Goal: Task Accomplishment & Management: Manage account settings

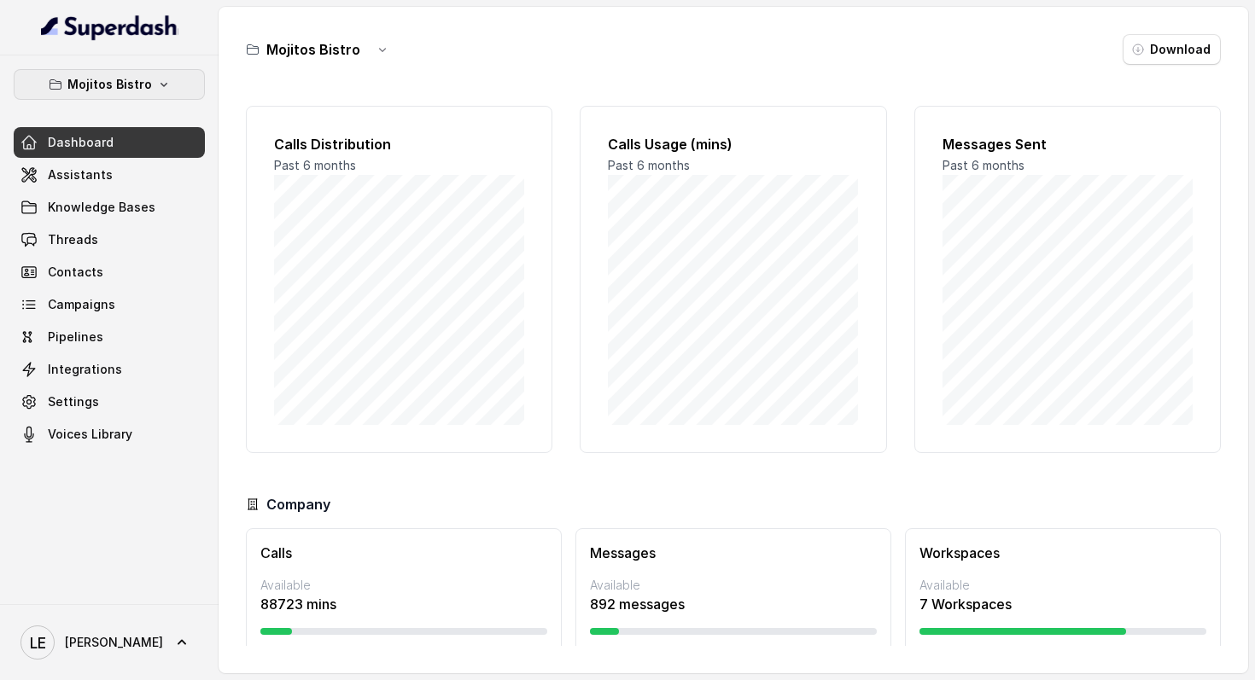
click at [145, 77] on p "Mojitos Bistro" at bounding box center [109, 84] width 85 height 20
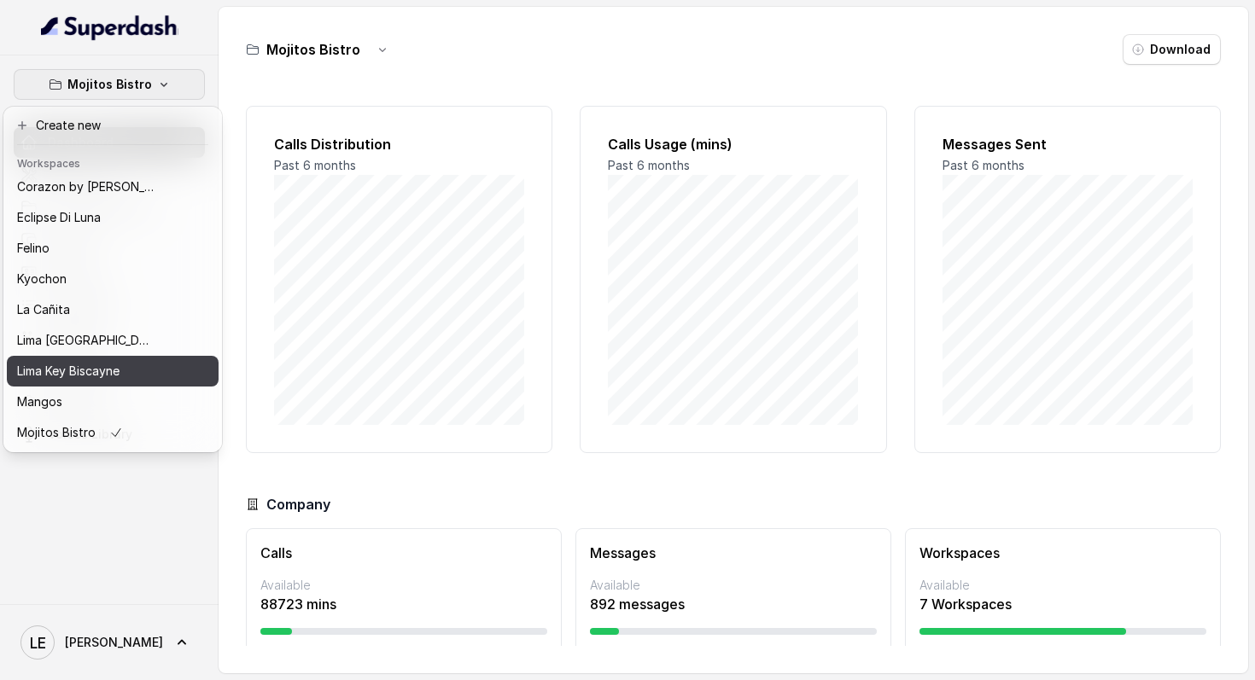
scroll to position [157, 0]
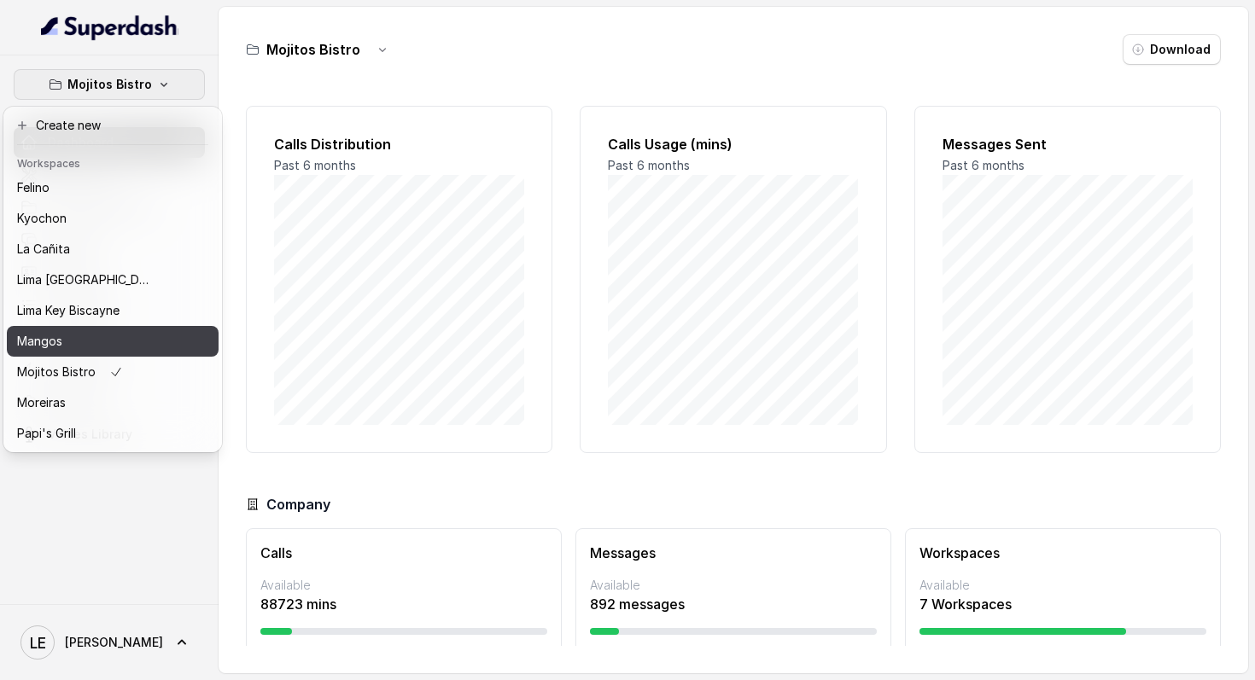
click at [128, 352] on button "Mangos" at bounding box center [113, 341] width 212 height 31
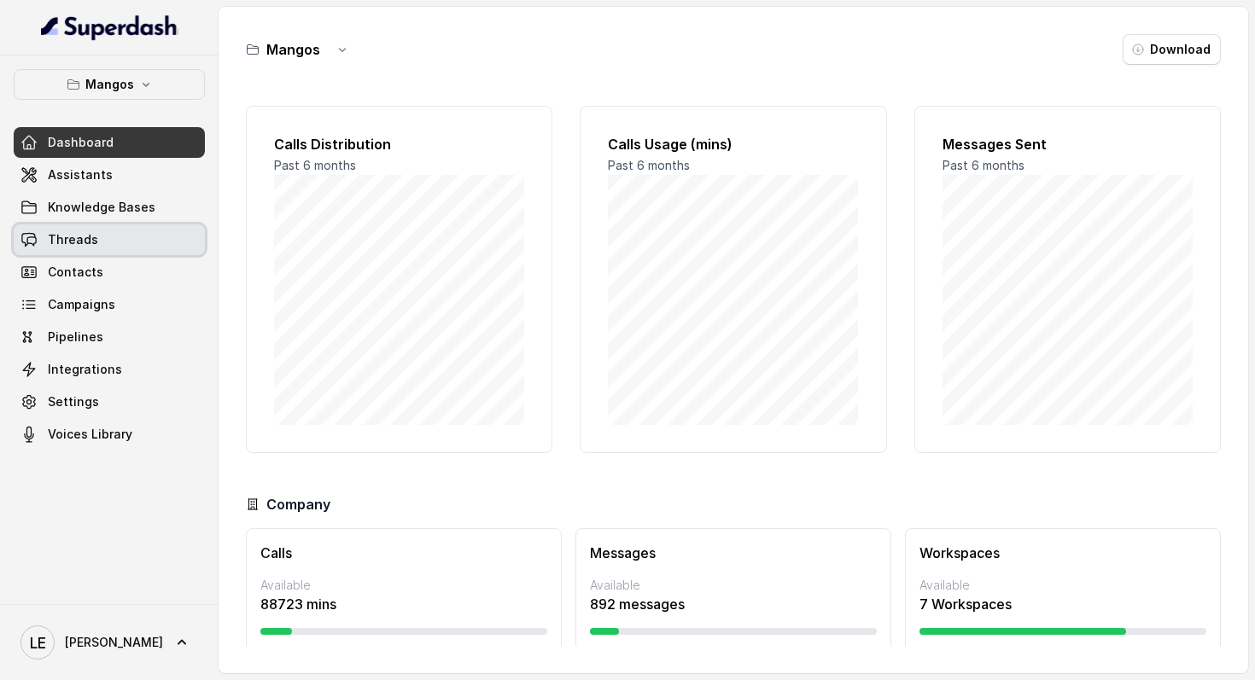
click at [150, 234] on link "Threads" at bounding box center [109, 240] width 191 height 31
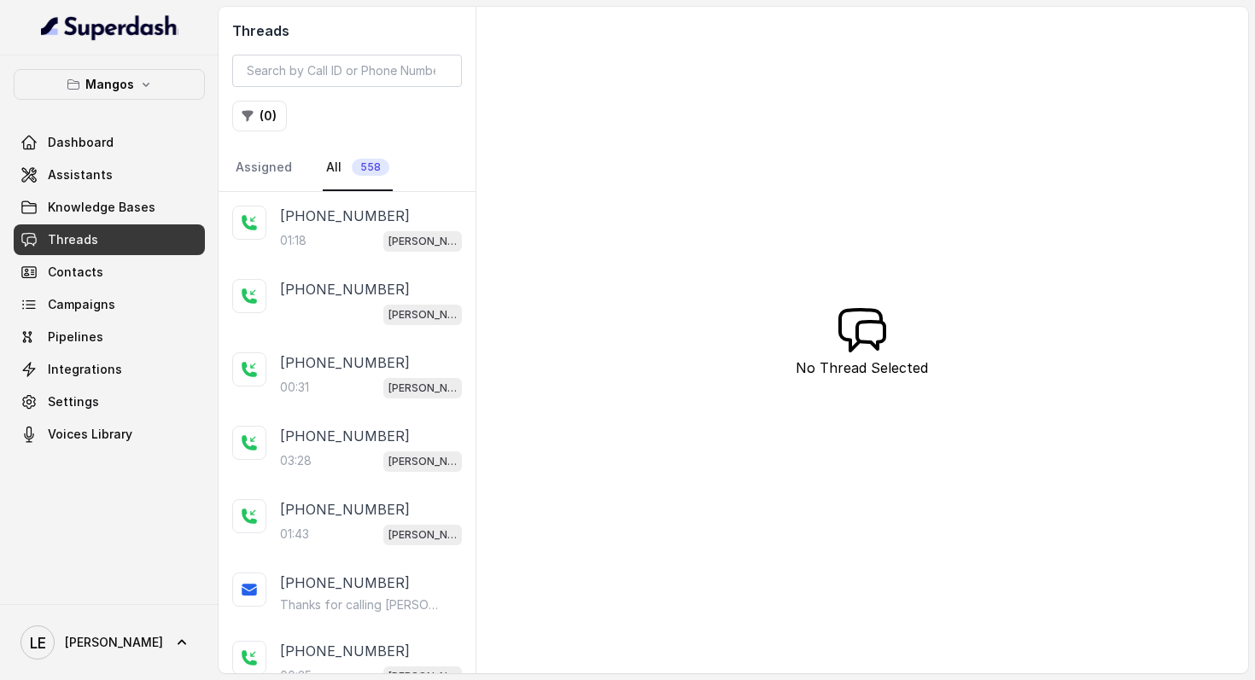
click at [377, 219] on div "[PHONE_NUMBER]" at bounding box center [371, 216] width 182 height 20
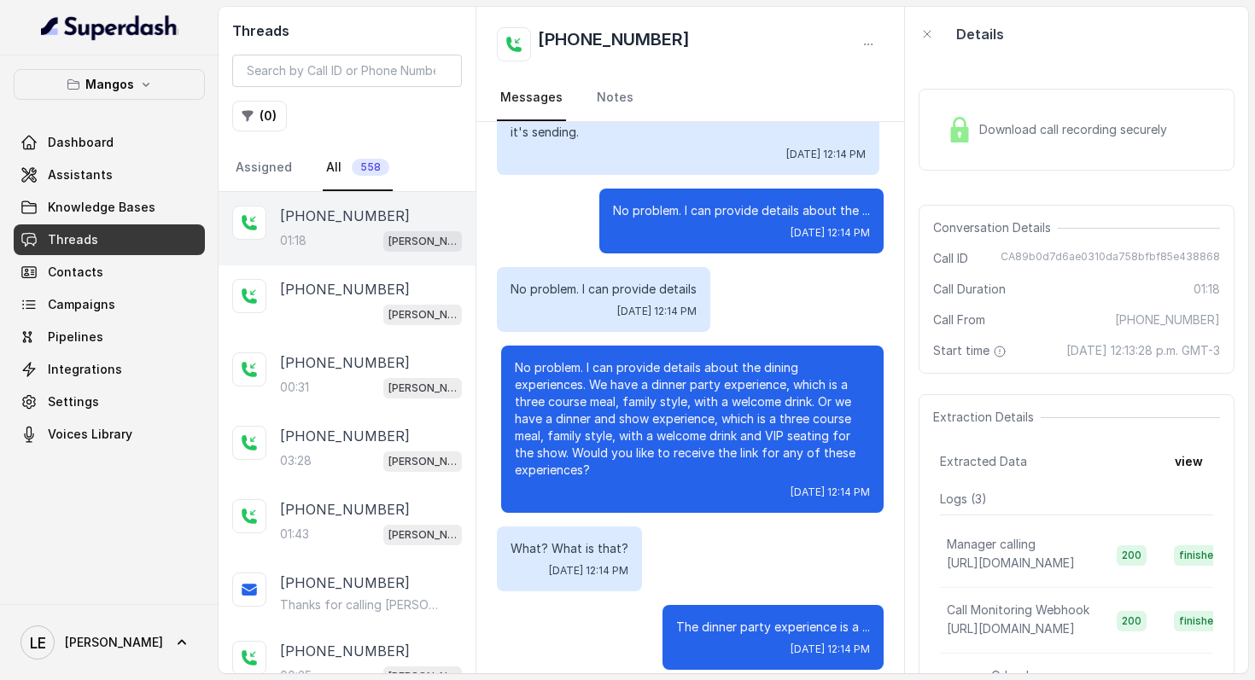
scroll to position [681, 0]
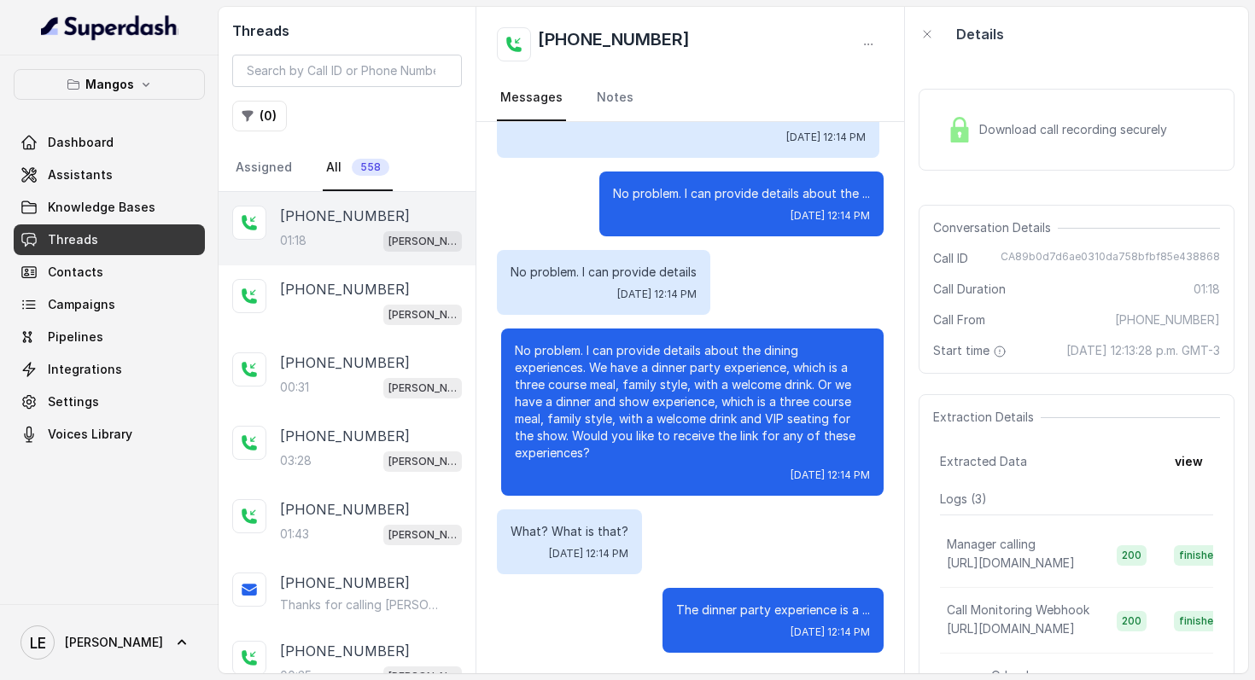
click at [611, 544] on div "What? What is that? [DATE] 12:14 PM" at bounding box center [569, 542] width 145 height 65
click at [586, 530] on p "What? What is that?" at bounding box center [570, 531] width 118 height 17
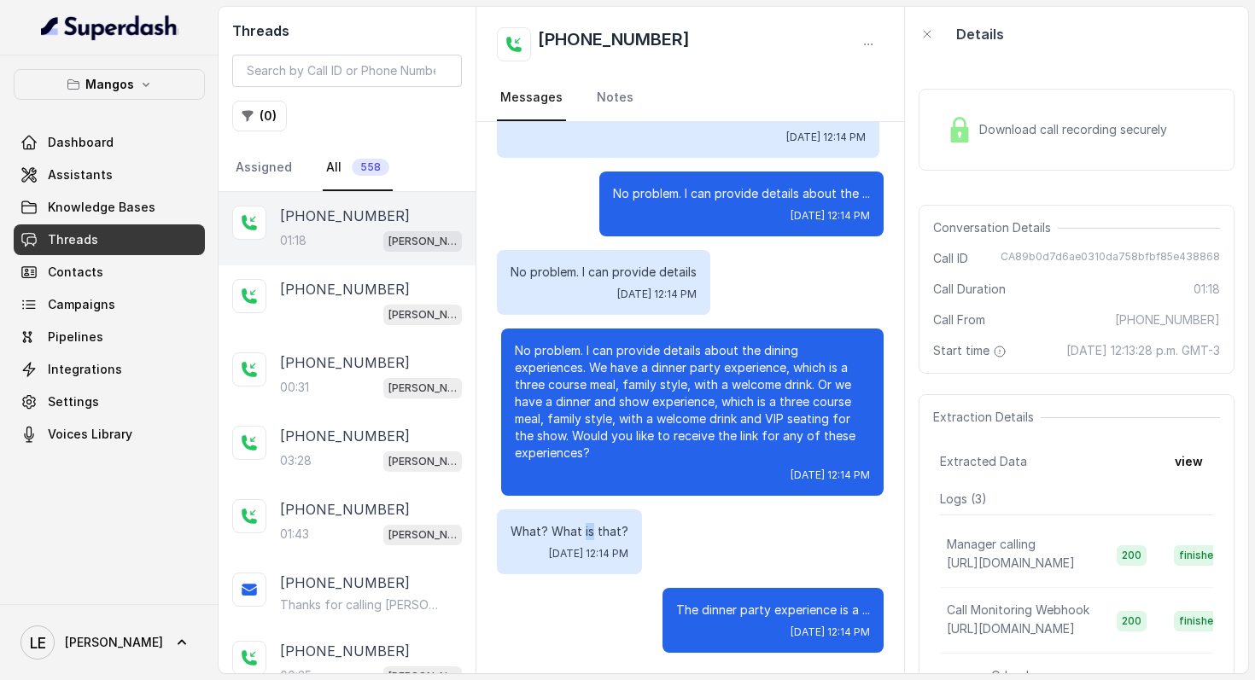
click at [586, 530] on p "What? What is that?" at bounding box center [570, 531] width 118 height 17
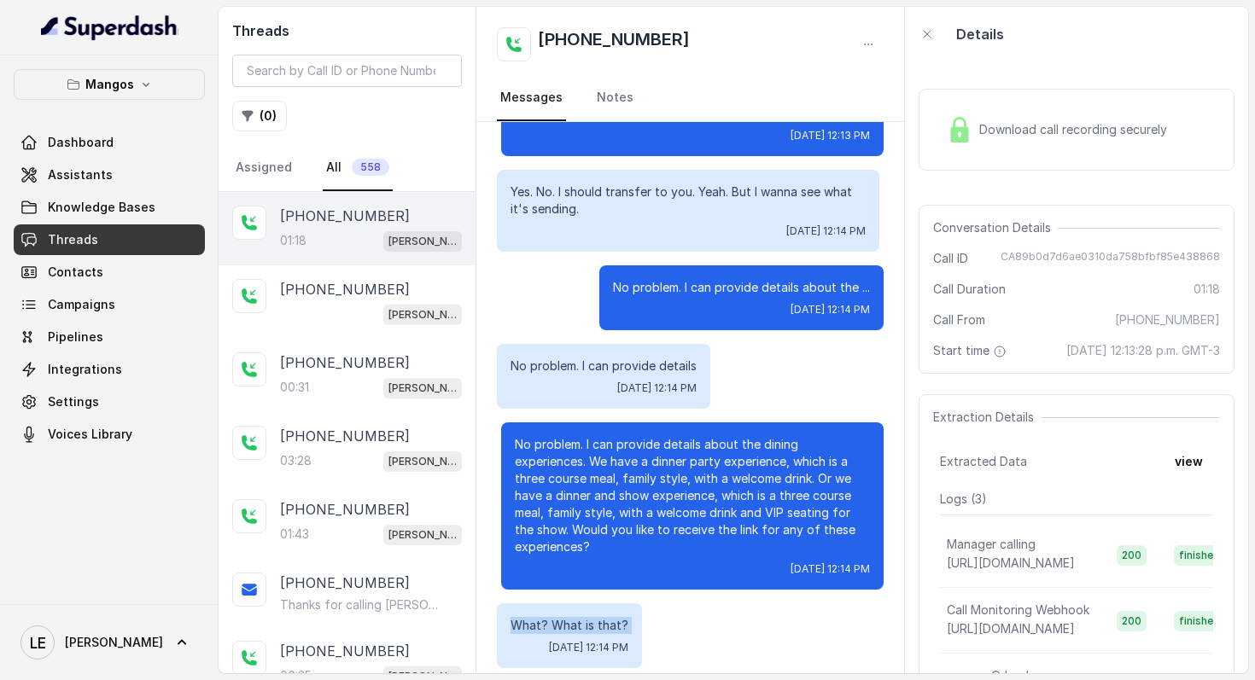
scroll to position [553, 0]
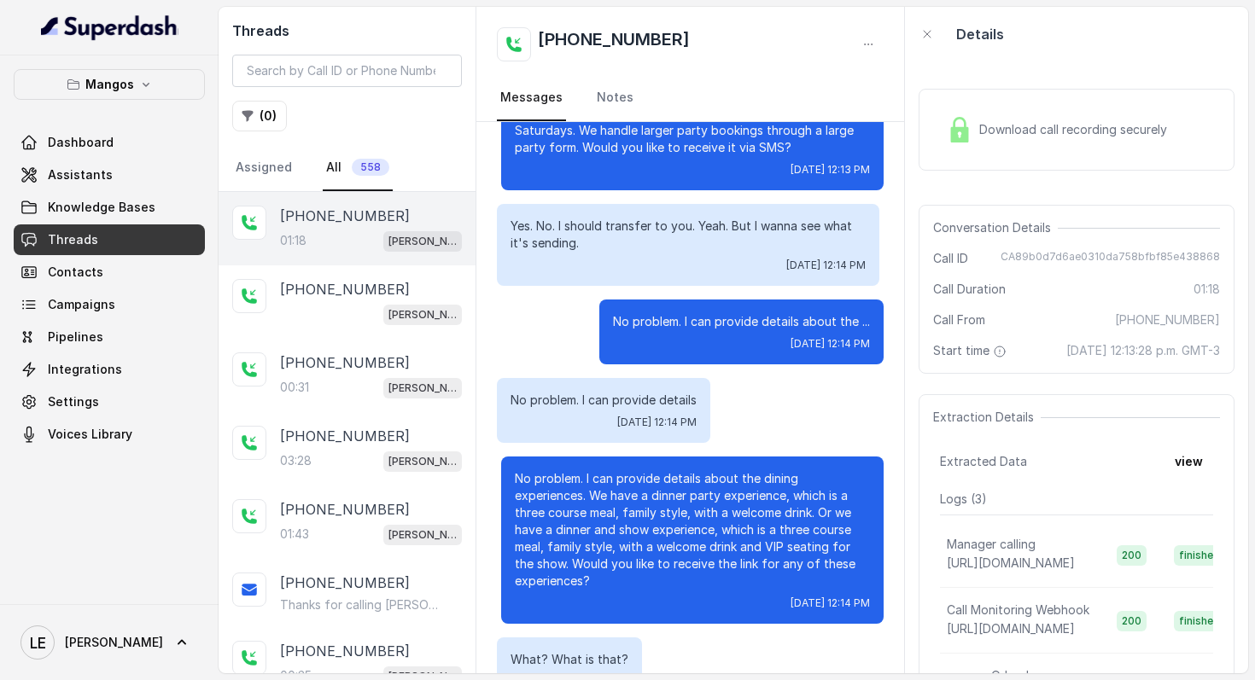
click at [561, 235] on p "Yes. No. I should transfer to you. Yeah. But I wanna see what it's sending." at bounding box center [688, 235] width 355 height 34
drag, startPoint x: 560, startPoint y: 229, endPoint x: 676, endPoint y: 242, distance: 116.9
click at [676, 242] on p "Yes. No. I should transfer to you. Yeah. But I wanna see what it's sending." at bounding box center [688, 235] width 355 height 34
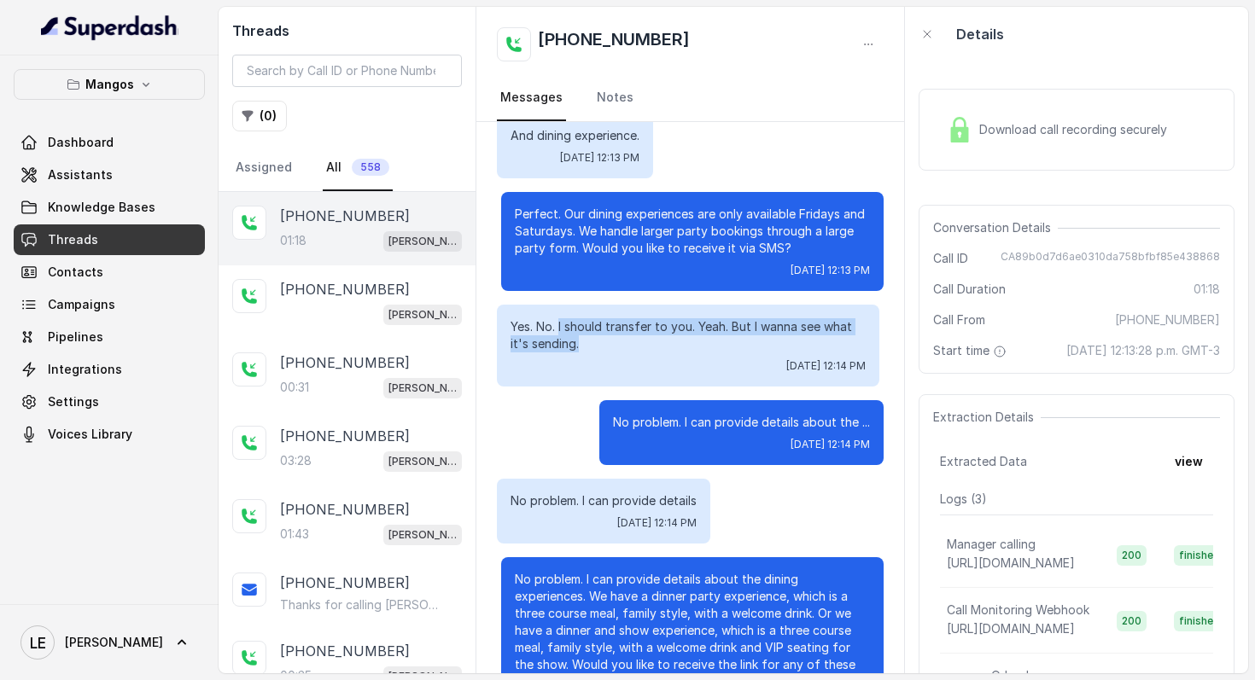
scroll to position [440, 0]
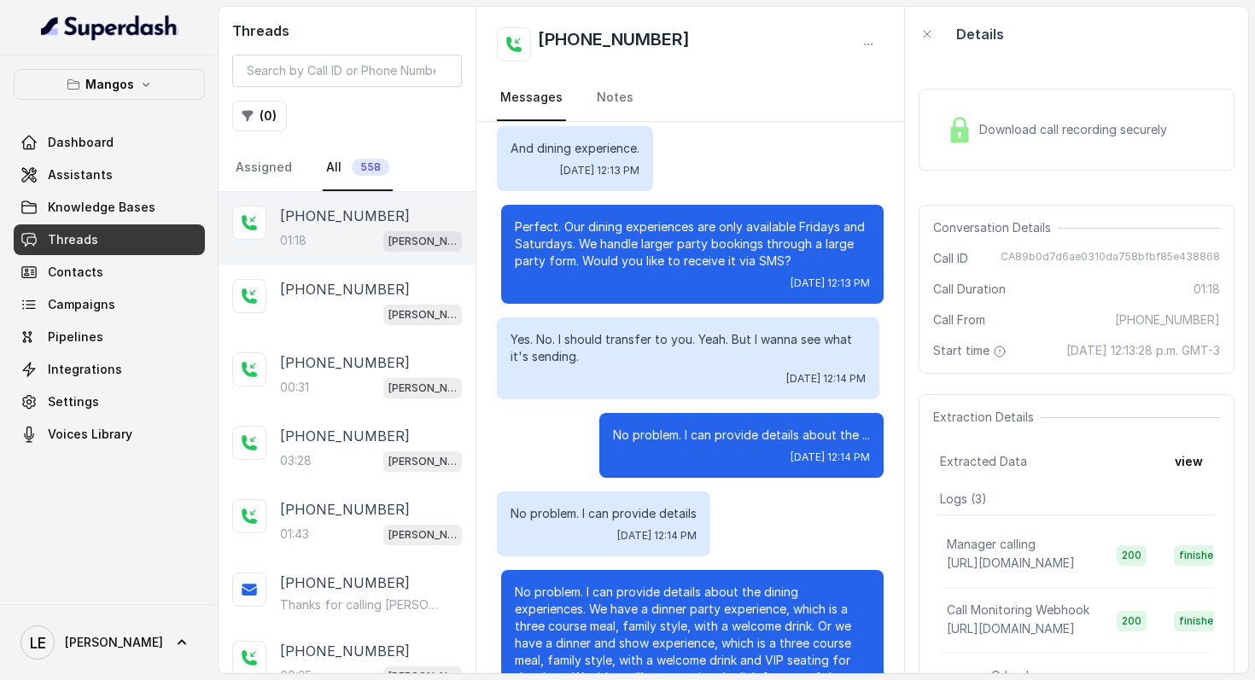
click at [616, 254] on p "Perfect. Our dining experiences are only available Fridays and Saturdays. We ha…" at bounding box center [692, 244] width 355 height 51
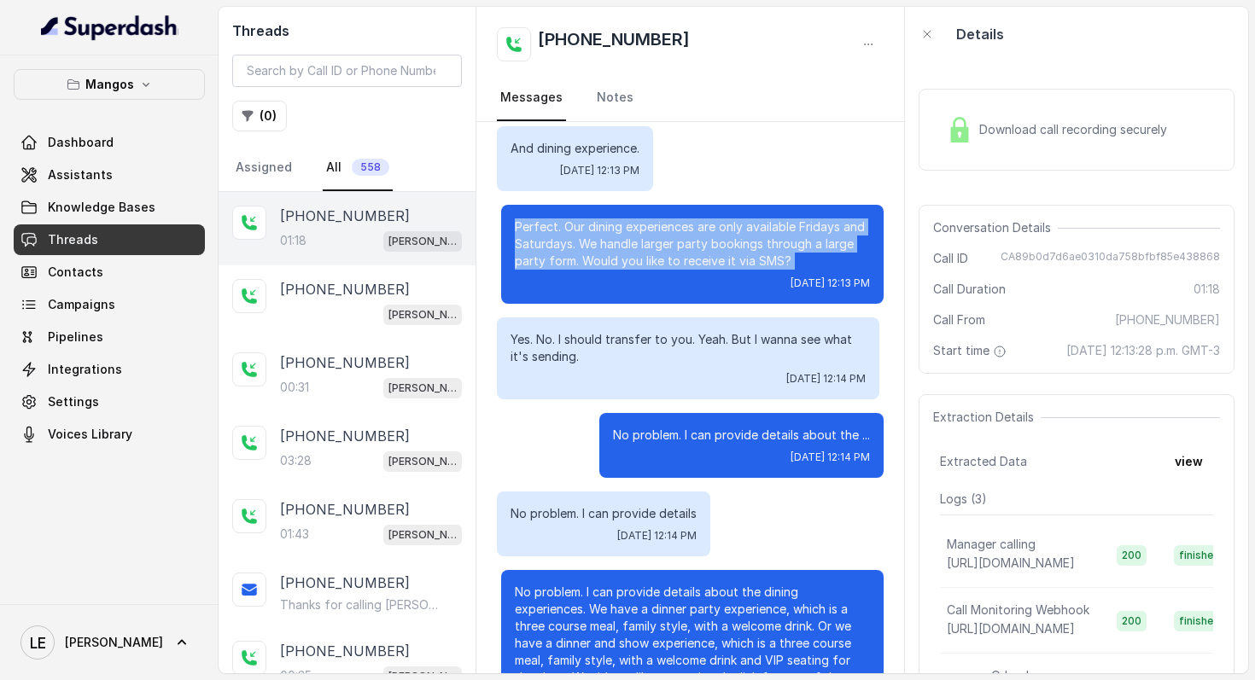
click at [616, 254] on p "Perfect. Our dining experiences are only available Fridays and Saturdays. We ha…" at bounding box center [692, 244] width 355 height 51
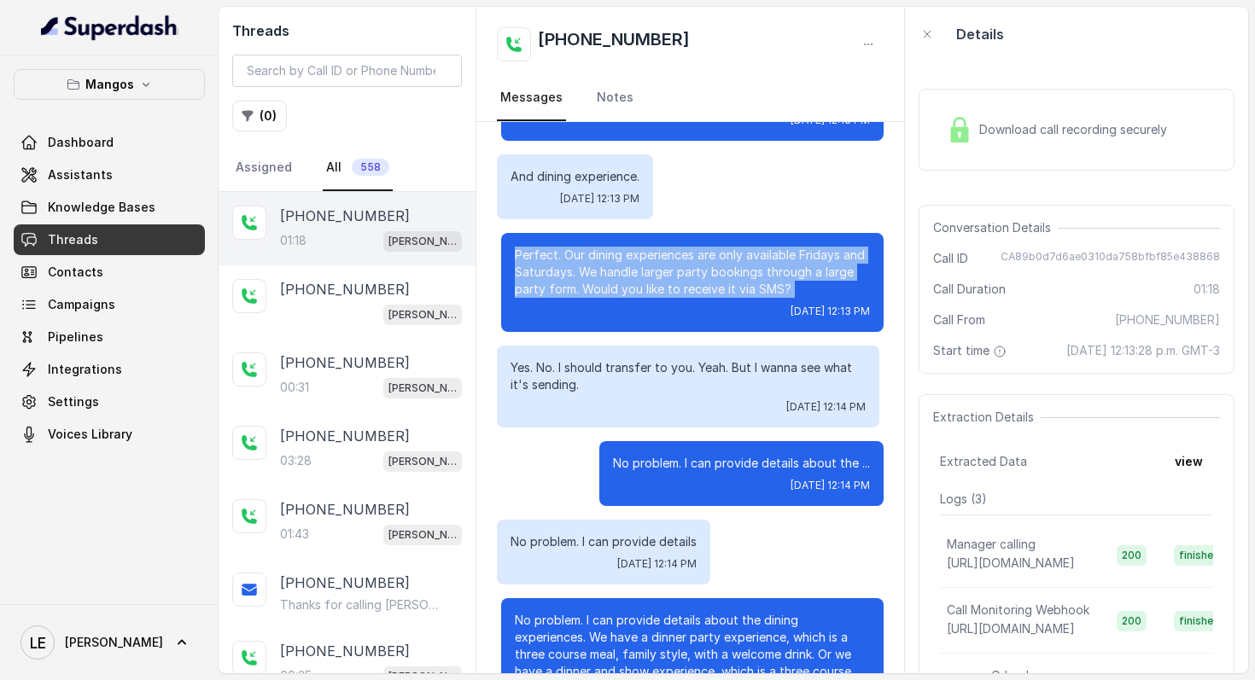
scroll to position [424, 0]
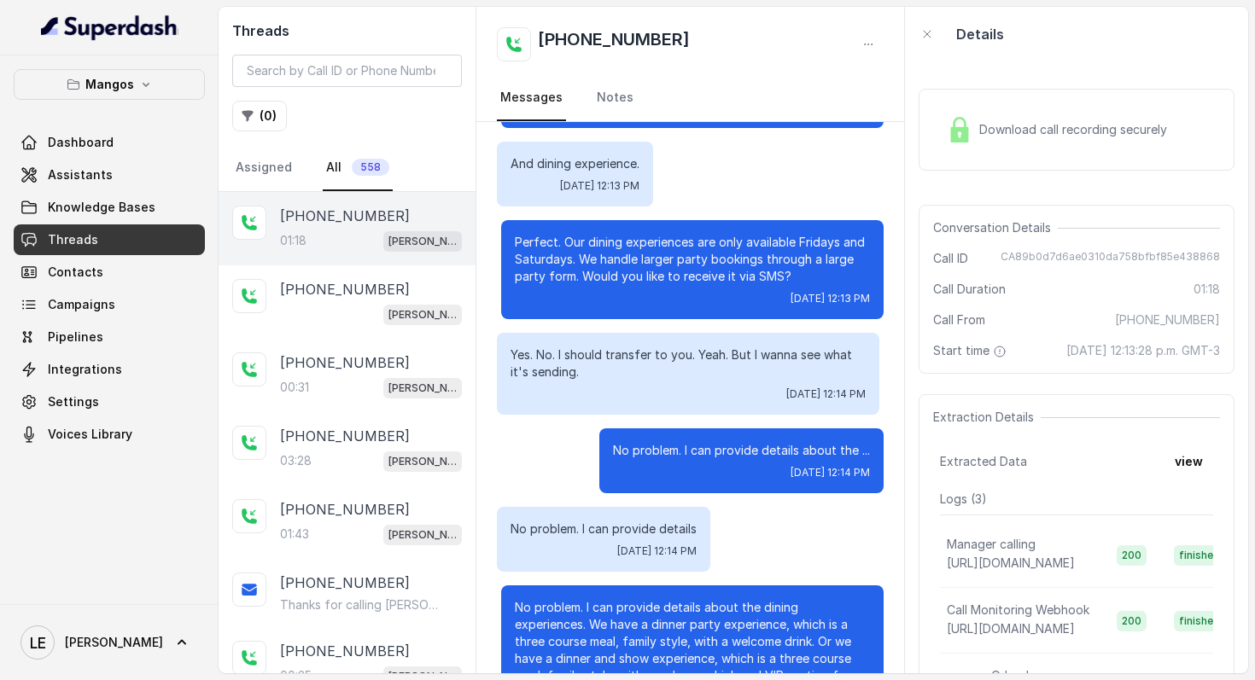
click at [536, 353] on p "Yes. No. I should transfer to you. Yeah. But I wanna see what it's sending." at bounding box center [688, 364] width 355 height 34
drag, startPoint x: 562, startPoint y: 359, endPoint x: 703, endPoint y: 367, distance: 141.1
click at [703, 367] on p "Yes. No. I should transfer to you. Yeah. But I wanna see what it's sending." at bounding box center [688, 364] width 355 height 34
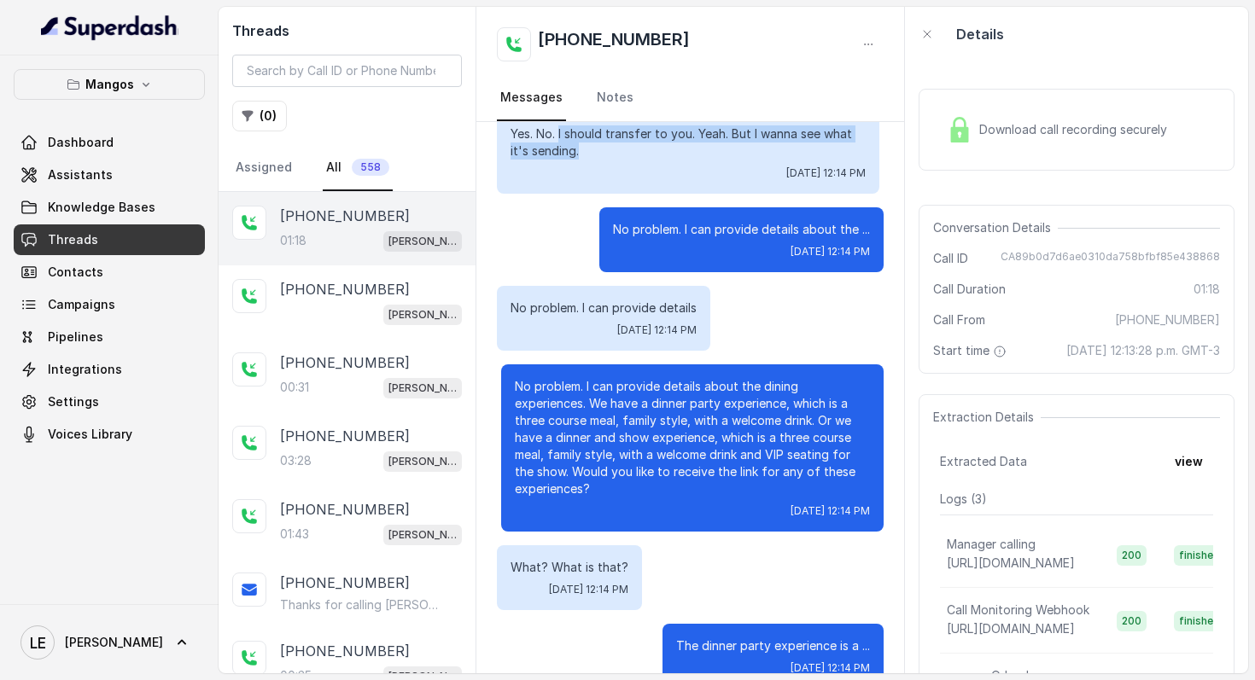
scroll to position [681, 0]
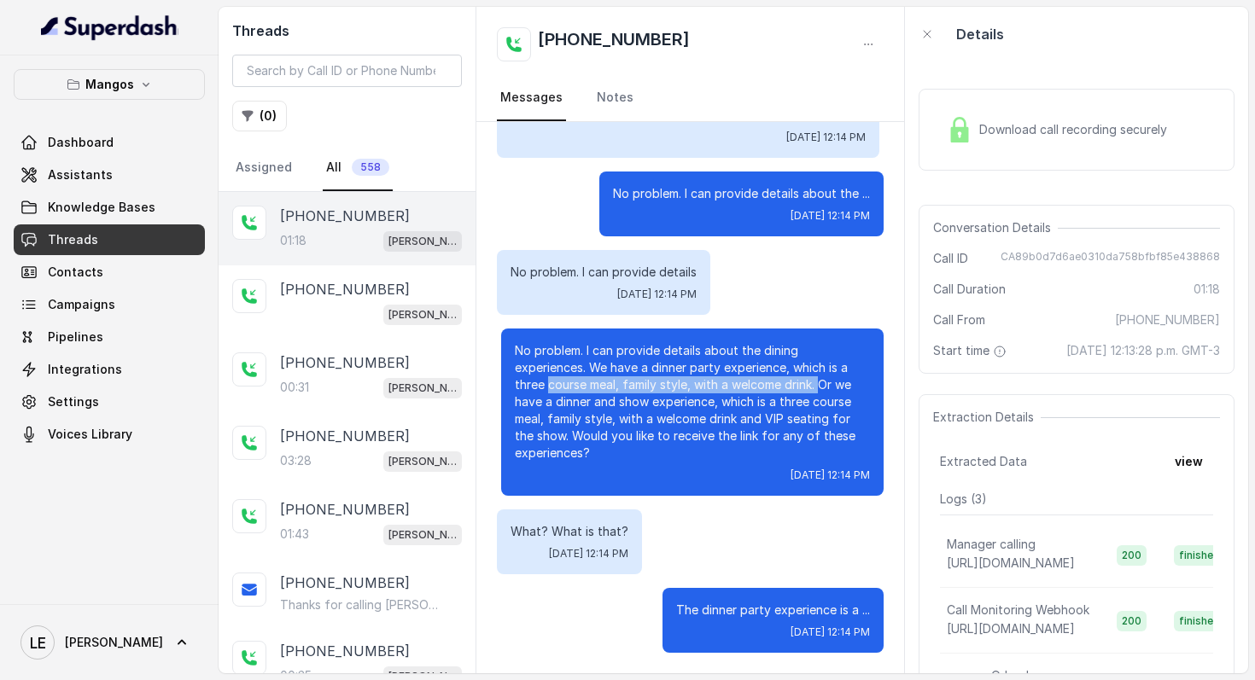
drag, startPoint x: 547, startPoint y: 389, endPoint x: 821, endPoint y: 388, distance: 274.0
click at [821, 388] on p "No problem. I can provide details about the dining experiences. We have a dinne…" at bounding box center [692, 402] width 355 height 120
click at [826, 387] on p "No problem. I can provide details about the dining experiences. We have a dinne…" at bounding box center [692, 402] width 355 height 120
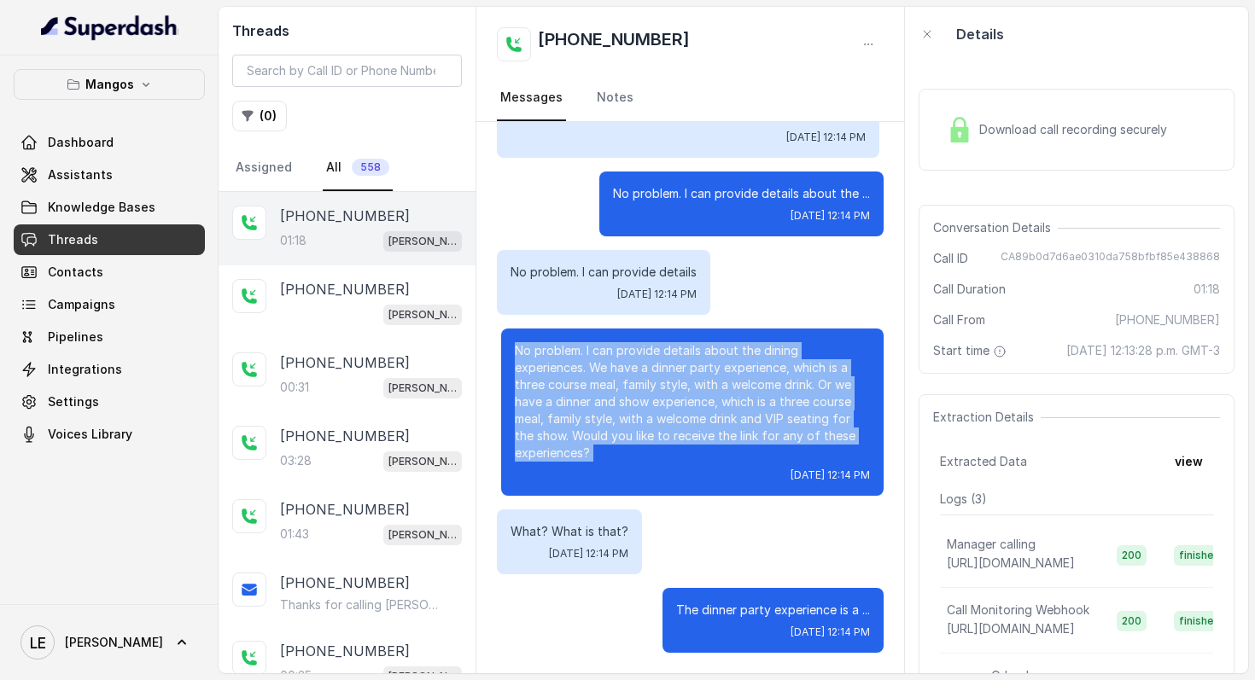
click at [826, 387] on p "No problem. I can provide details about the dining experiences. We have a dinne…" at bounding box center [692, 402] width 355 height 120
click at [560, 422] on p "No problem. I can provide details about the dining experiences. We have a dinne…" at bounding box center [692, 402] width 355 height 120
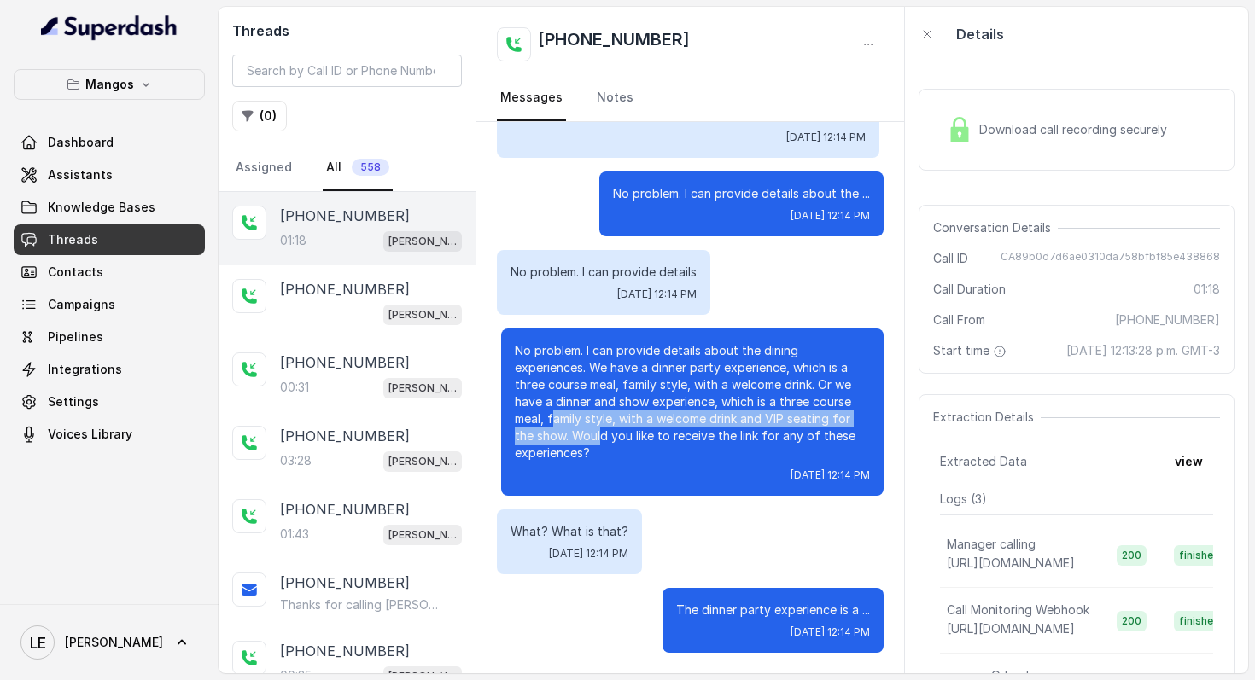
drag, startPoint x: 551, startPoint y: 422, endPoint x: 599, endPoint y: 437, distance: 51.0
click at [599, 437] on p "No problem. I can provide details about the dining experiences. We have a dinne…" at bounding box center [692, 402] width 355 height 120
click at [582, 538] on p "What? What is that?" at bounding box center [570, 531] width 118 height 17
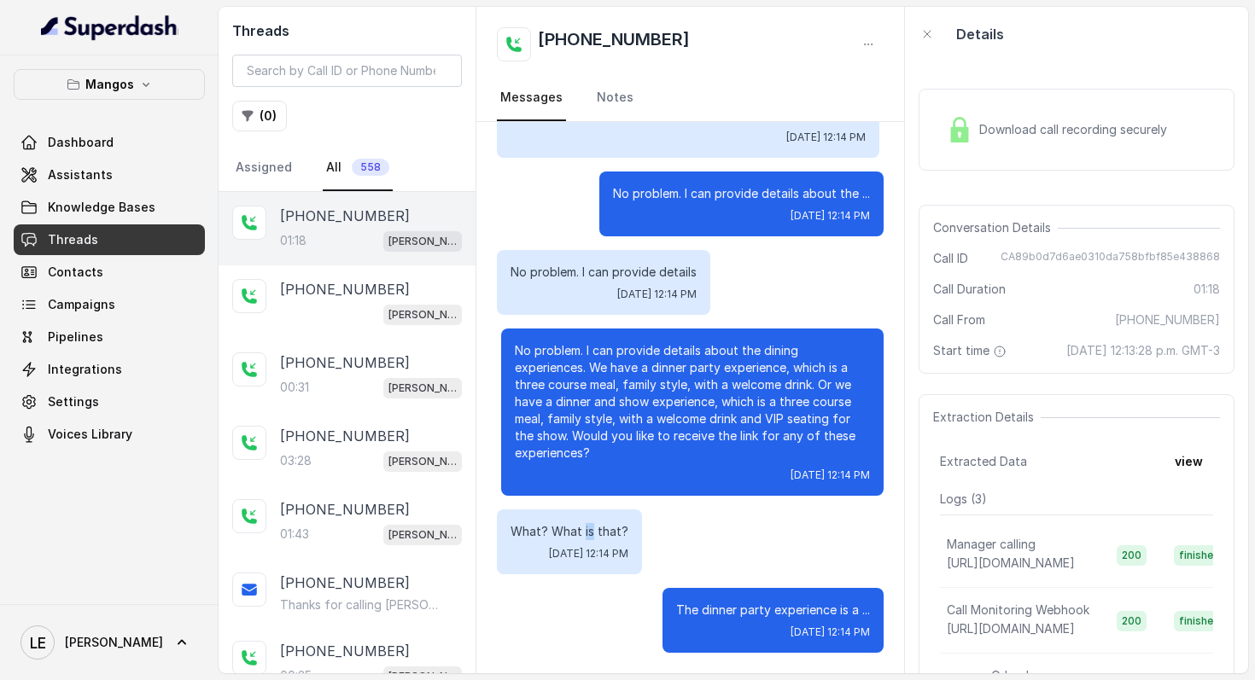
click at [582, 538] on p "What? What is that?" at bounding box center [570, 531] width 118 height 17
click at [1093, 260] on span "CA89b0d7d6ae0310da758bfbf85e438868" at bounding box center [1110, 258] width 219 height 17
click at [312, 278] on div "[PHONE_NUMBER] [PERSON_NAME]" at bounding box center [347, 302] width 257 height 73
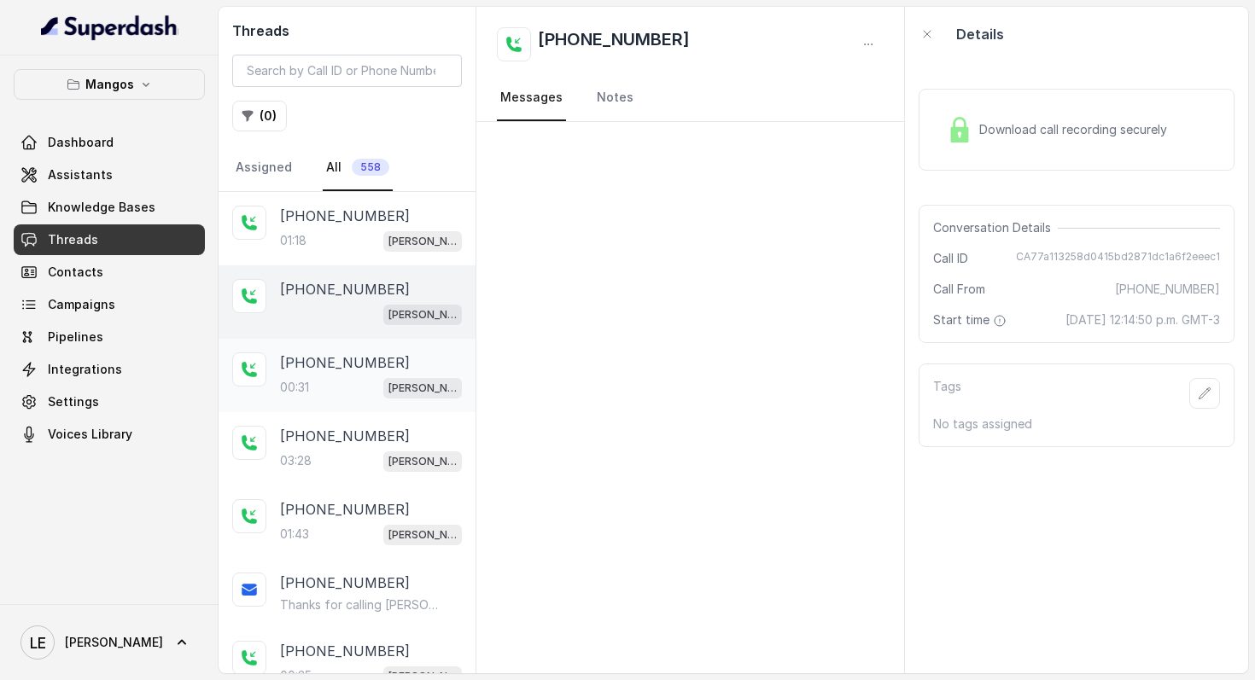
click at [365, 344] on div "[PHONE_NUMBER]:31 Mangos Orlando" at bounding box center [347, 375] width 257 height 73
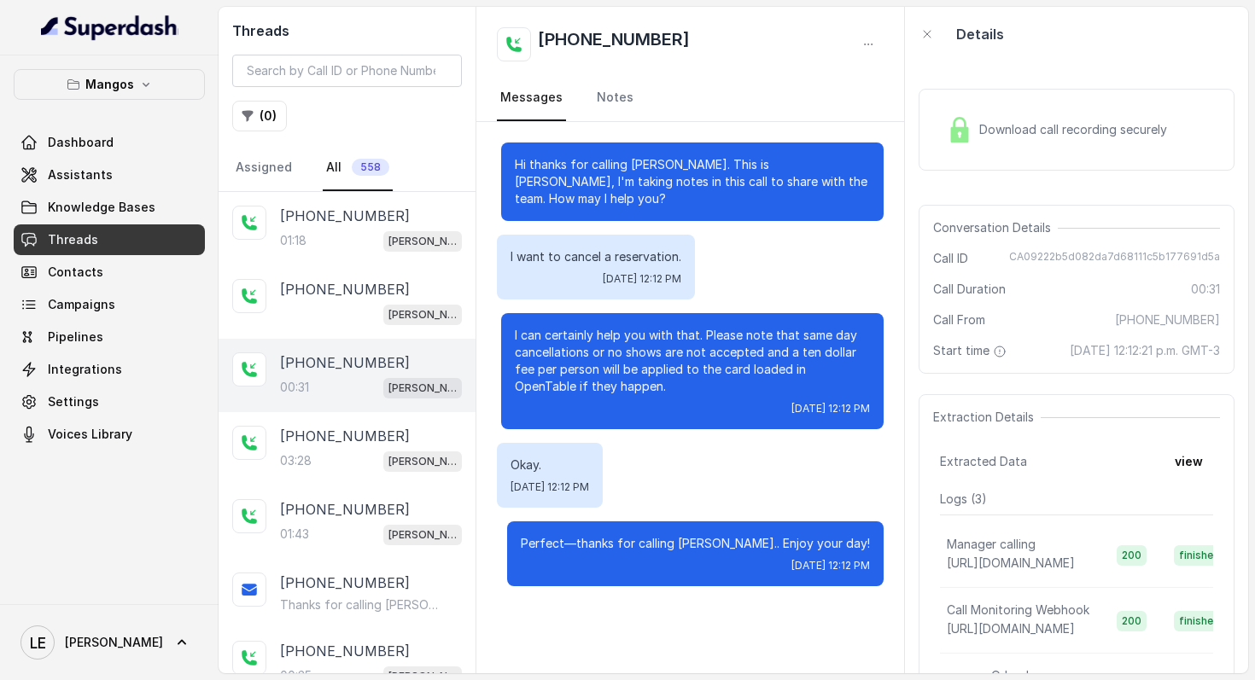
click at [1040, 56] on div "Details" at bounding box center [1076, 34] width 343 height 55
click at [380, 470] on div "[PHONE_NUMBER]:28 [PERSON_NAME]" at bounding box center [347, 448] width 257 height 73
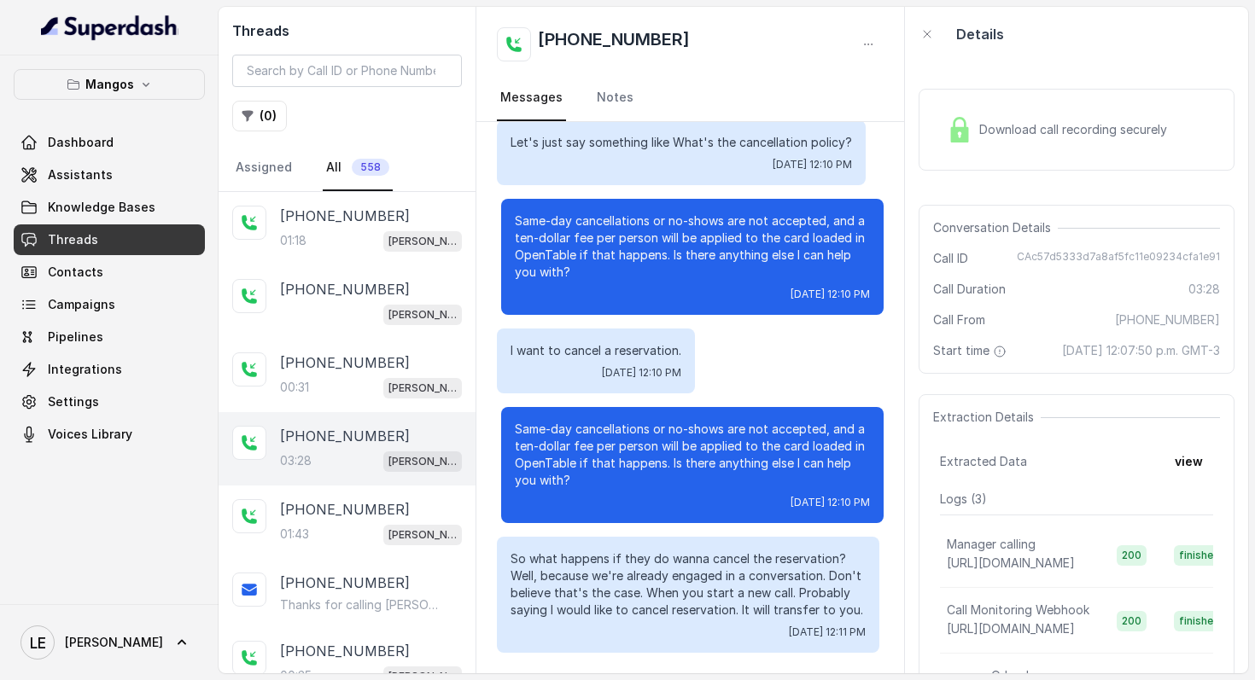
scroll to position [2566, 0]
click at [637, 563] on p "So what happens if they do wanna cancel the reservation? Well, because we're al…" at bounding box center [688, 585] width 355 height 68
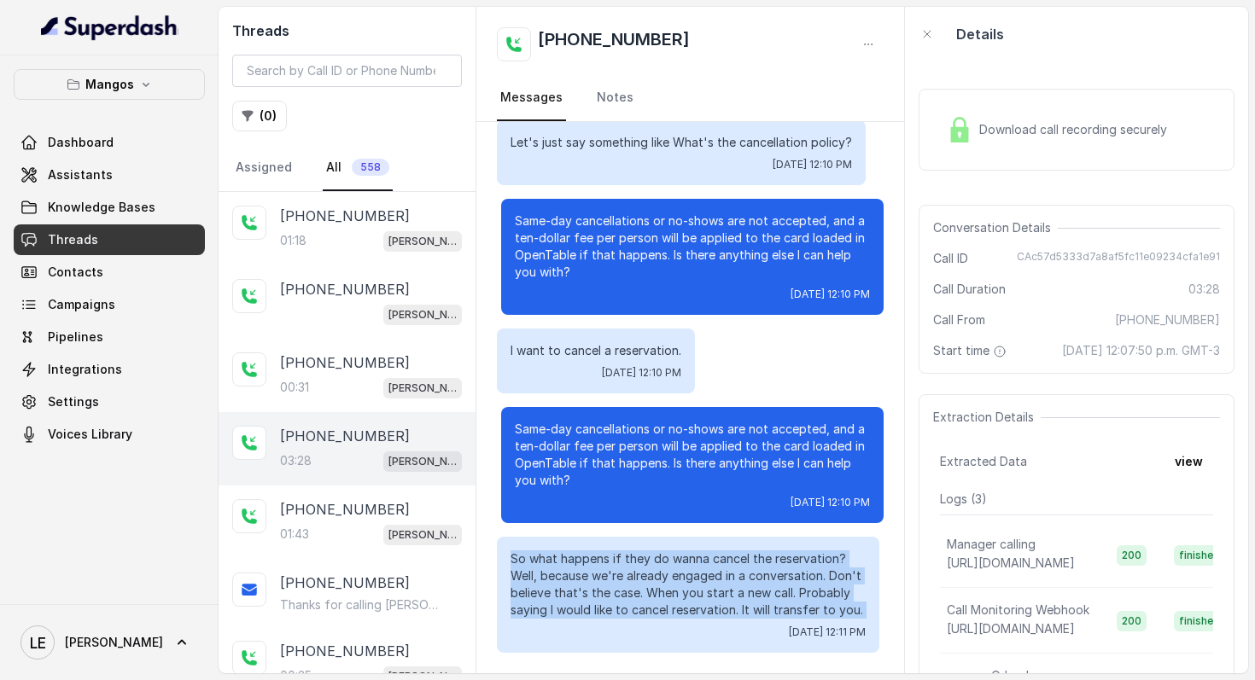
click at [637, 563] on p "So what happens if they do wanna cancel the reservation? Well, because we're al…" at bounding box center [688, 585] width 355 height 68
click at [636, 590] on p "So what happens if they do wanna cancel the reservation? Well, because we're al…" at bounding box center [688, 585] width 355 height 68
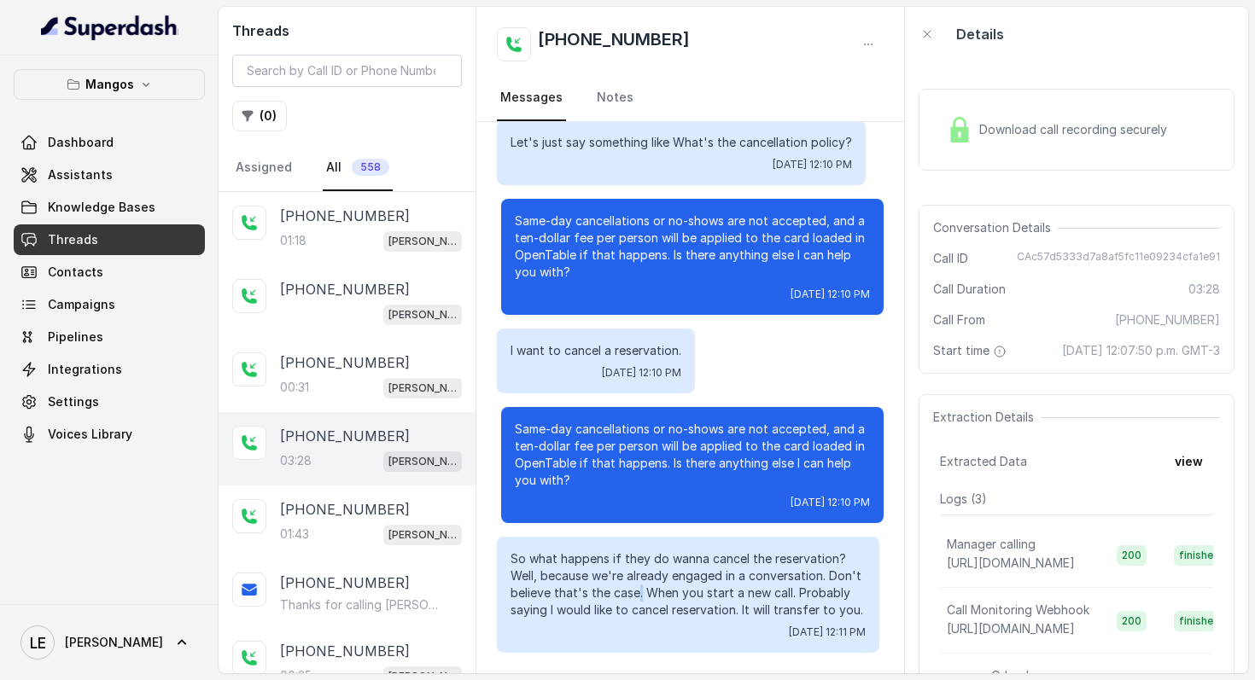
click at [636, 590] on p "So what happens if they do wanna cancel the reservation? Well, because we're al…" at bounding box center [688, 585] width 355 height 68
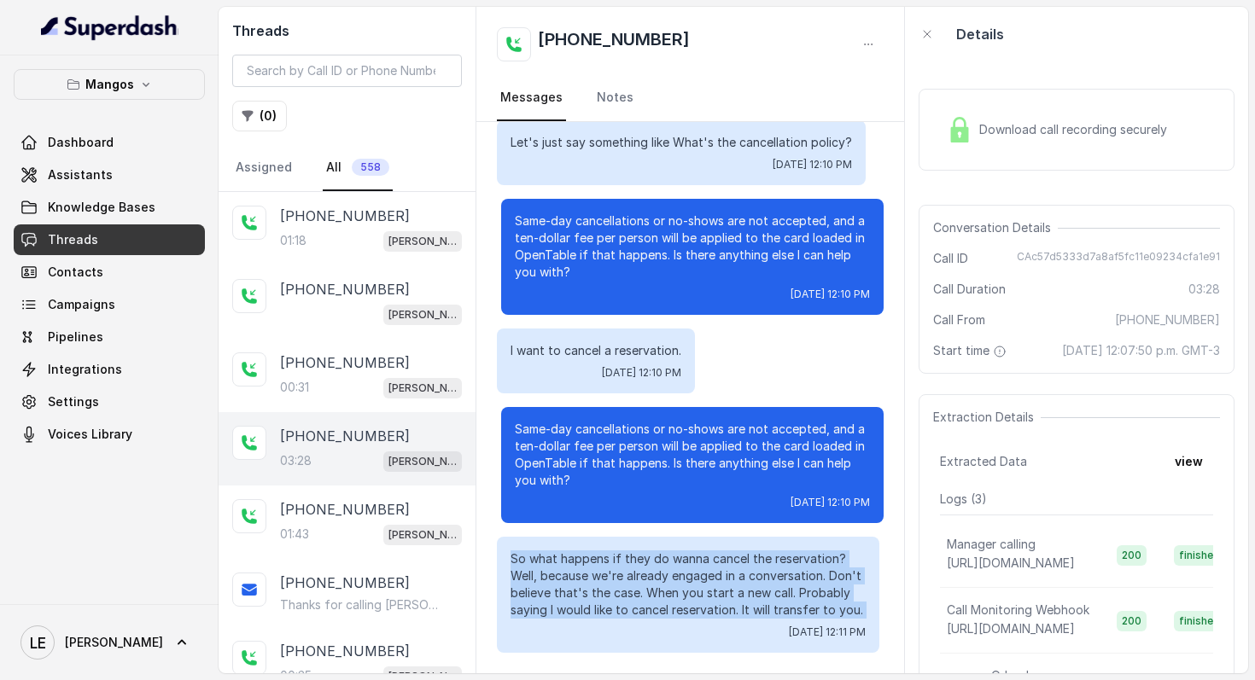
click at [636, 590] on p "So what happens if they do wanna cancel the reservation? Well, because we're al…" at bounding box center [688, 585] width 355 height 68
click at [669, 593] on p "So what happens if they do wanna cancel the reservation? Well, because we're al…" at bounding box center [688, 585] width 355 height 68
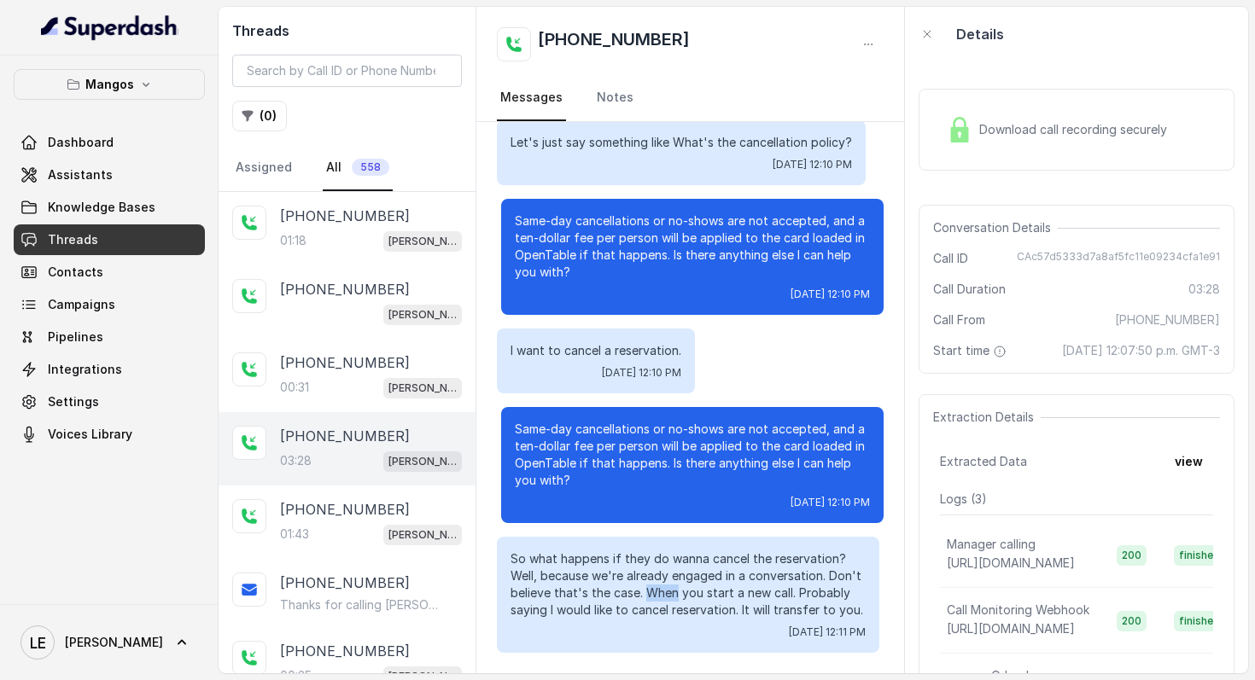
click at [669, 593] on p "So what happens if they do wanna cancel the reservation? Well, because we're al…" at bounding box center [688, 585] width 355 height 68
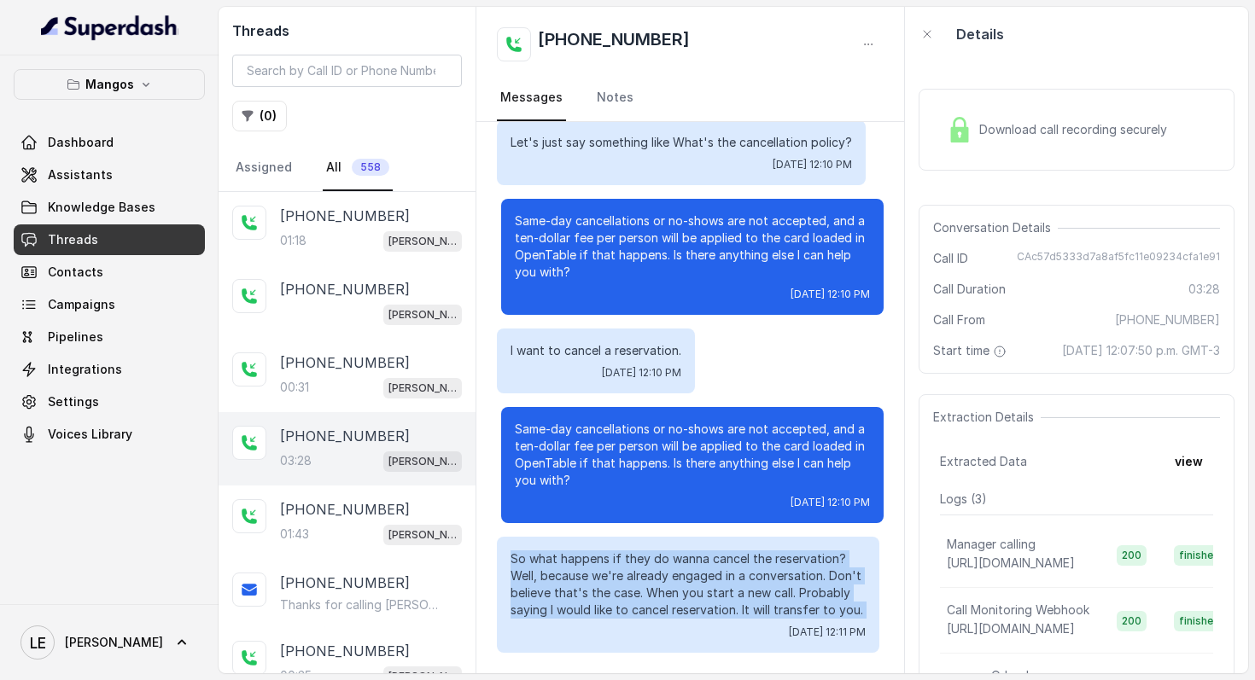
click at [669, 593] on p "So what happens if they do wanna cancel the reservation? Well, because we're al…" at bounding box center [688, 585] width 355 height 68
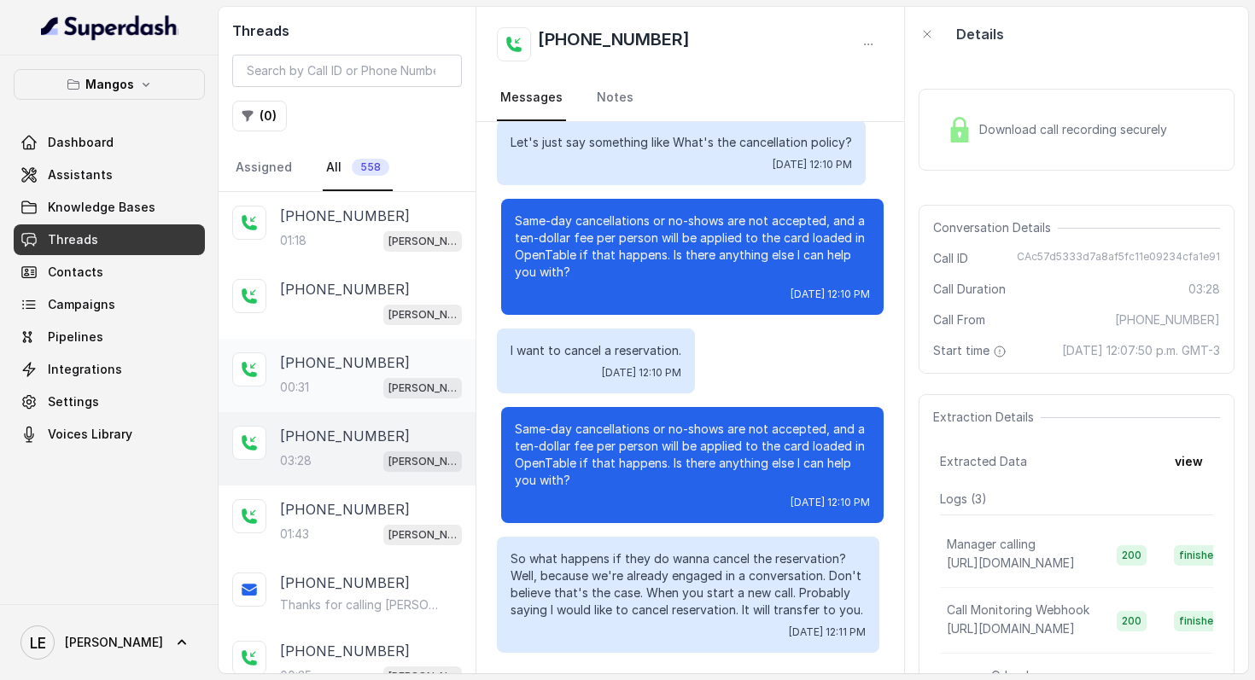
click at [413, 371] on div "[PHONE_NUMBER]" at bounding box center [371, 363] width 182 height 20
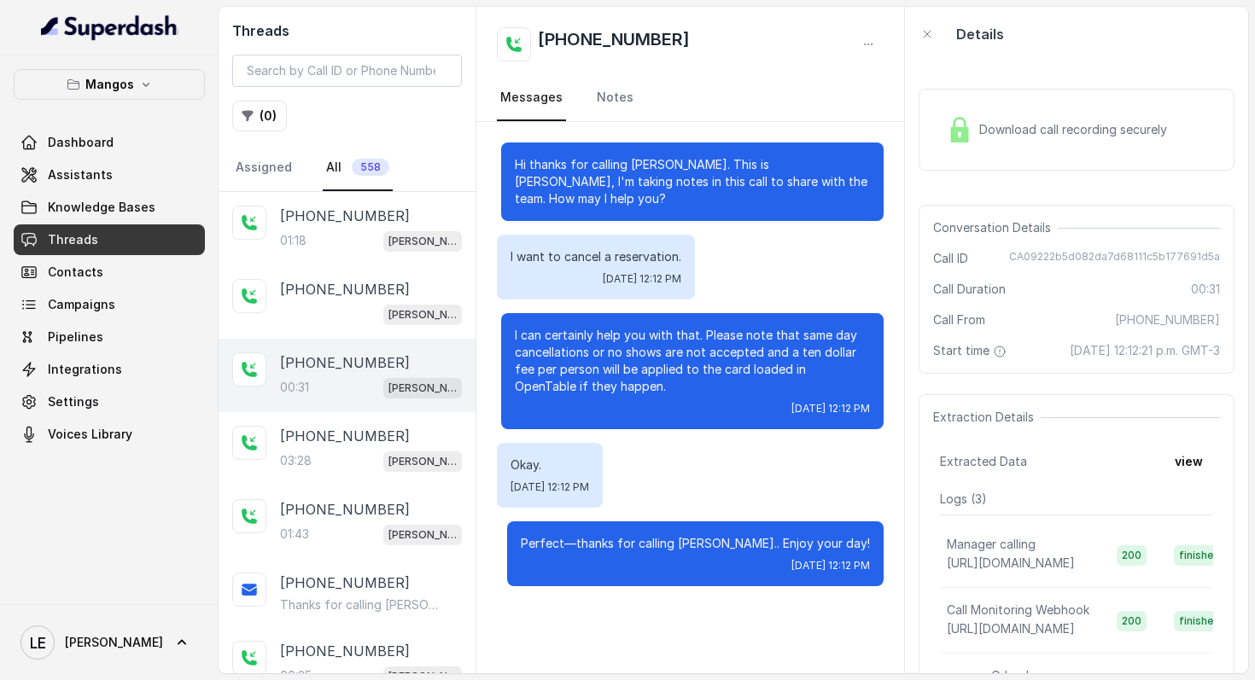
click at [1073, 250] on span "CA09222b5d082da7d68111c5b177691d5a" at bounding box center [1114, 258] width 211 height 17
copy span "CA09222b5d082da7d68111c5b177691d5a"
click at [540, 347] on p "I can certainly help you with that. Please note that same day cancellations or …" at bounding box center [692, 361] width 355 height 68
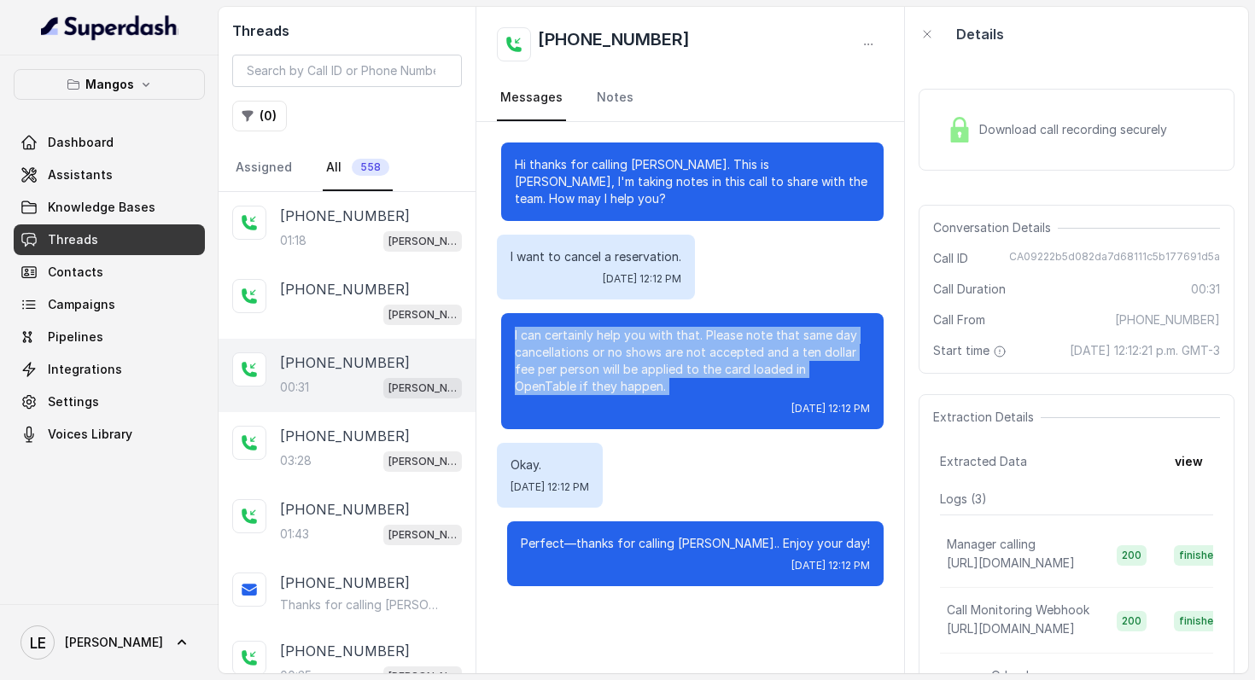
click at [540, 347] on p "I can certainly help you with that. Please note that same day cancellations or …" at bounding box center [692, 361] width 355 height 68
click at [733, 353] on p "I can certainly help you with that. Please note that same day cancellations or …" at bounding box center [692, 361] width 355 height 68
drag, startPoint x: 706, startPoint y: 337, endPoint x: 669, endPoint y: 386, distance: 61.0
click at [669, 386] on p "I can certainly help you with that. Please note that same day cancellations or …" at bounding box center [692, 361] width 355 height 68
click at [692, 362] on p "I can certainly help you with that. Please note that same day cancellations or …" at bounding box center [692, 361] width 355 height 68
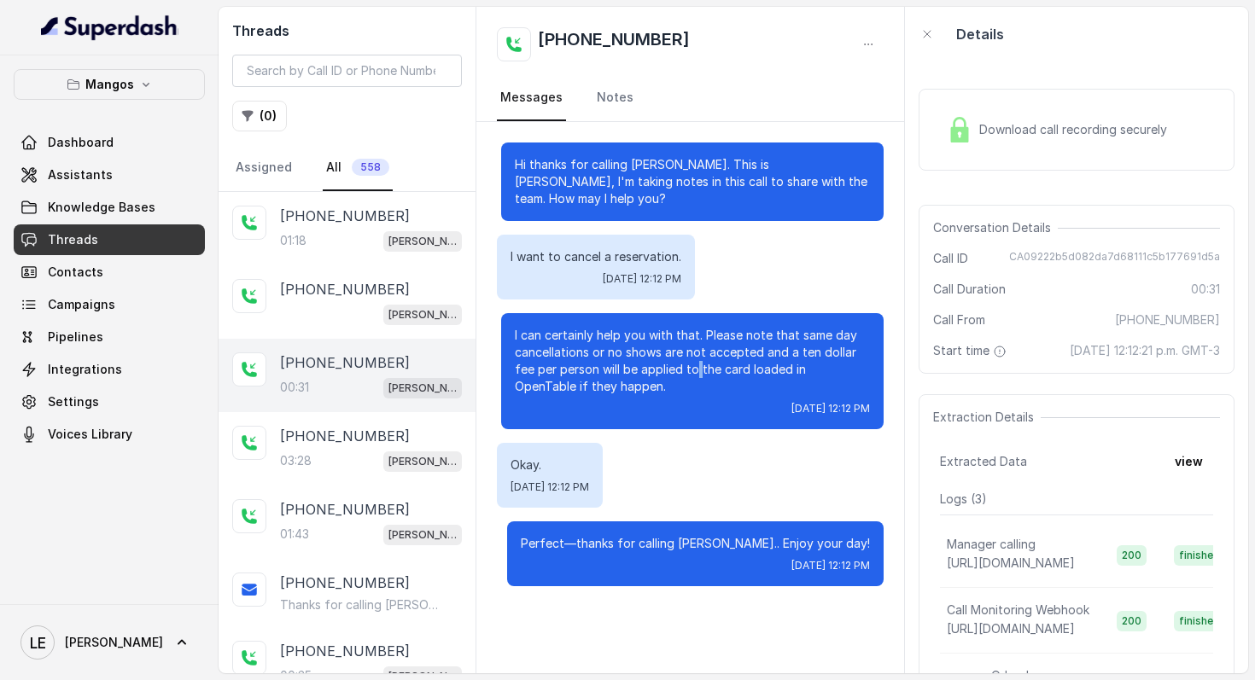
click at [692, 362] on p "I can certainly help you with that. Please note that same day cancellations or …" at bounding box center [692, 361] width 355 height 68
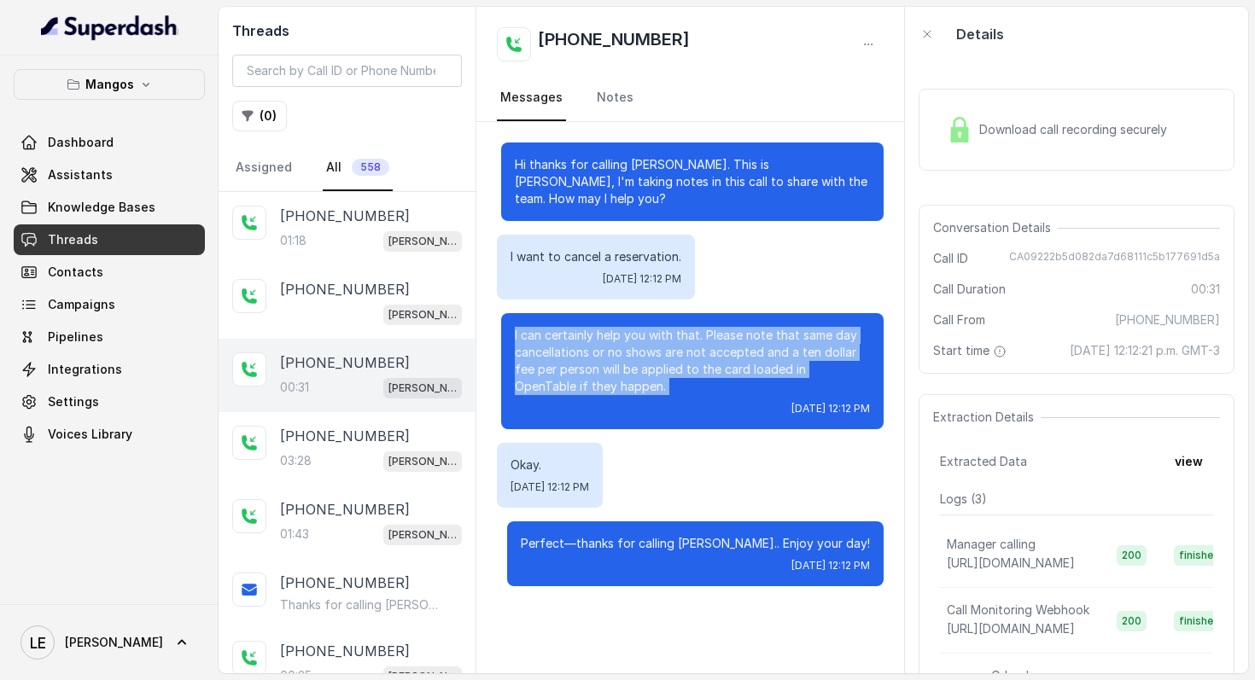
click at [692, 362] on p "I can certainly help you with that. Please note that same day cancellations or …" at bounding box center [692, 361] width 355 height 68
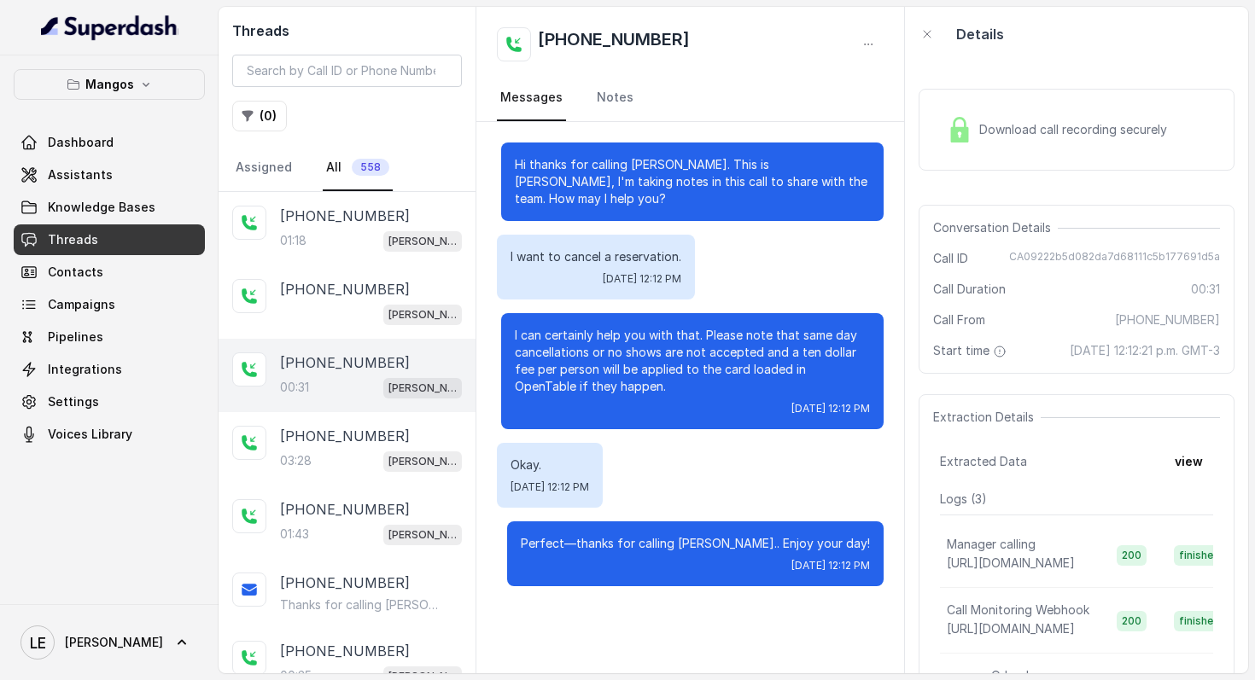
click at [748, 348] on p "I can certainly help you with that. Please note that same day cancellations or …" at bounding box center [692, 361] width 355 height 68
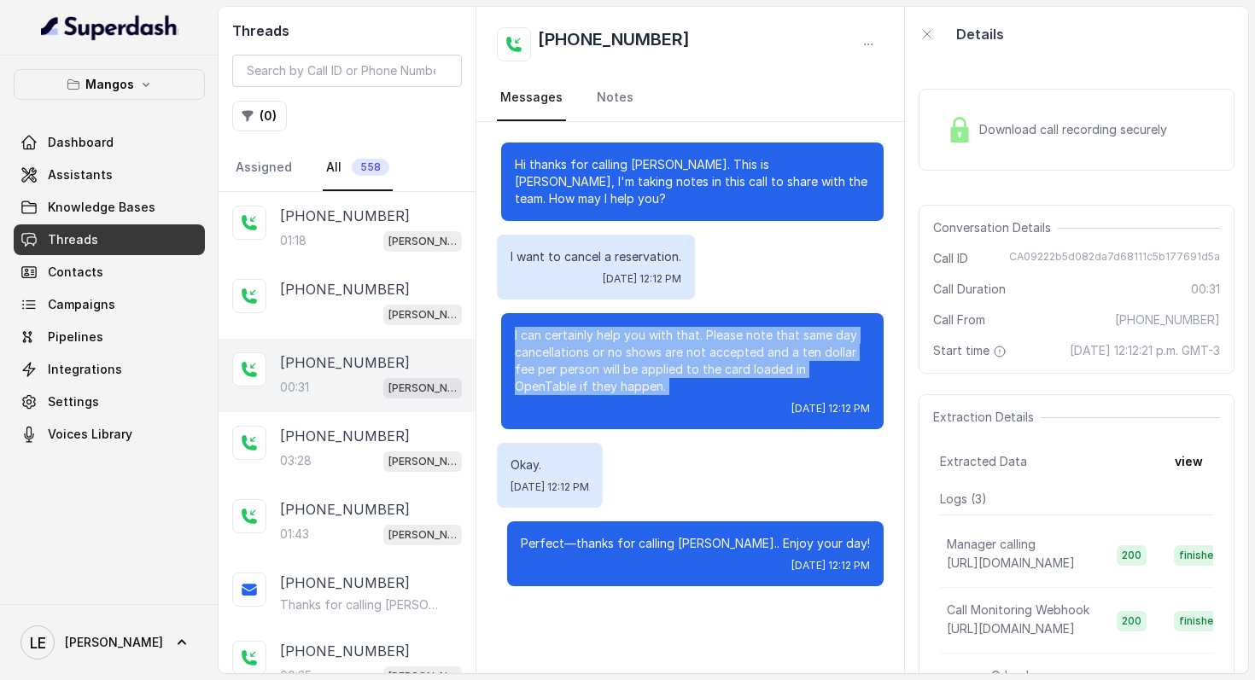
click at [748, 348] on p "I can certainly help you with that. Please note that same day cancellations or …" at bounding box center [692, 361] width 355 height 68
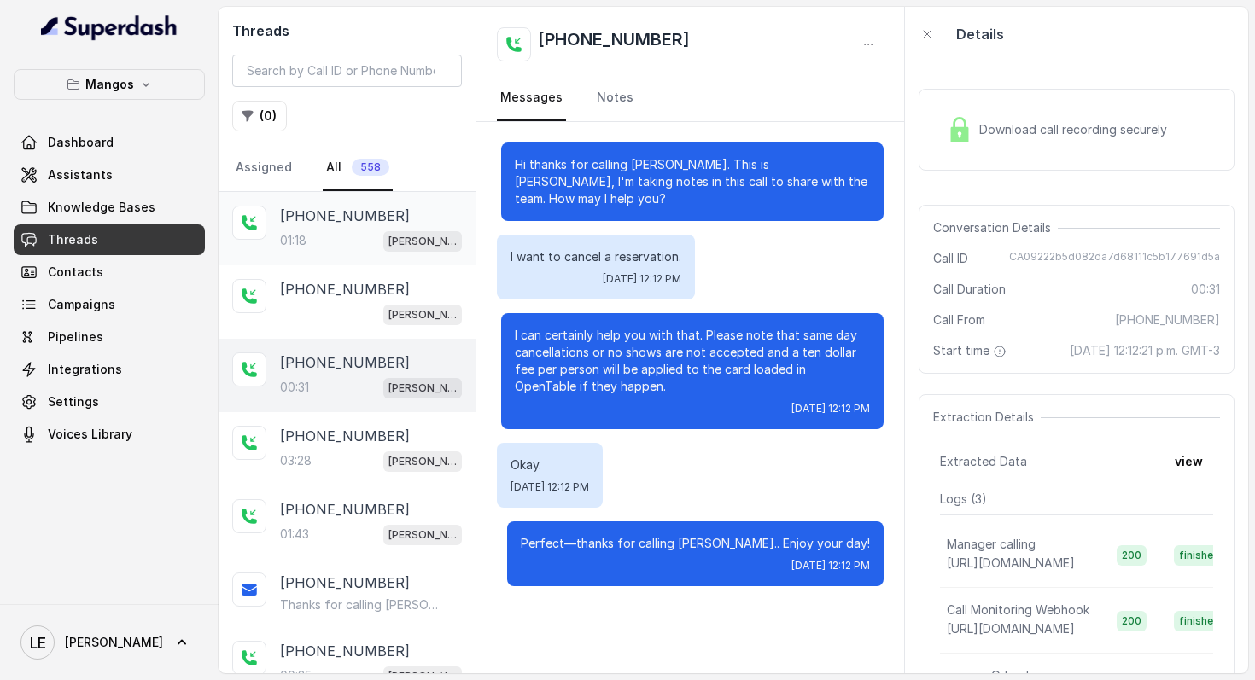
click at [359, 236] on div "01:18 [PERSON_NAME]" at bounding box center [371, 241] width 182 height 22
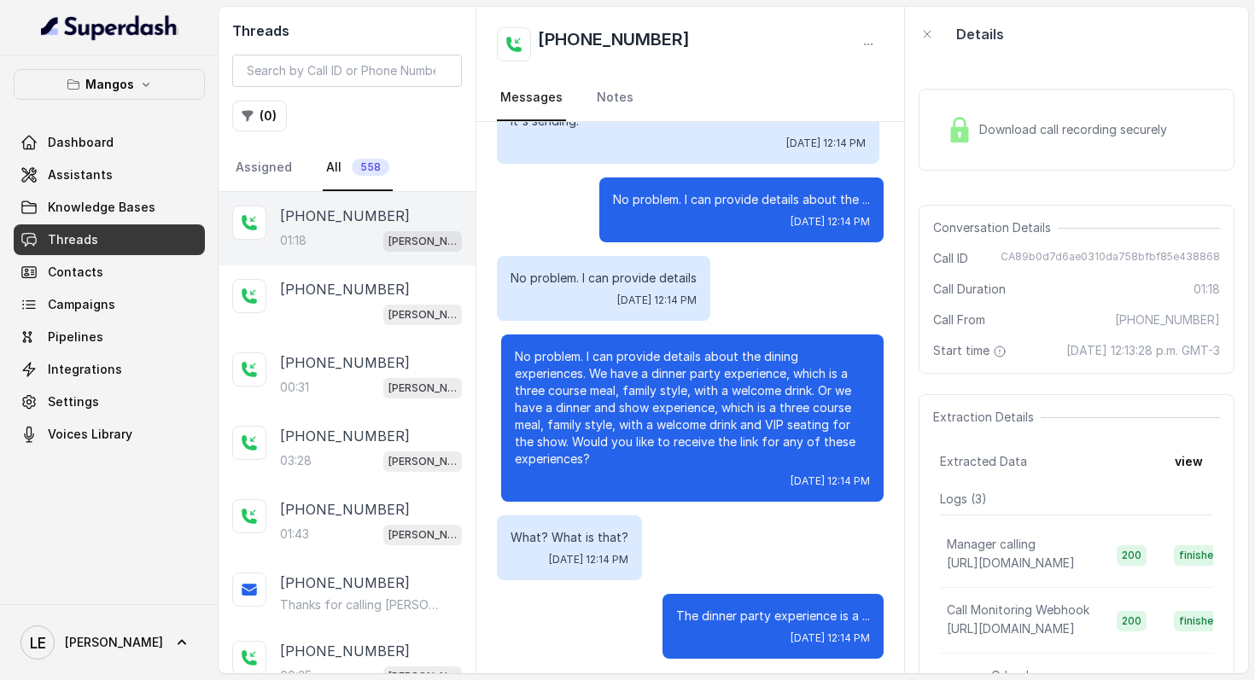
scroll to position [681, 0]
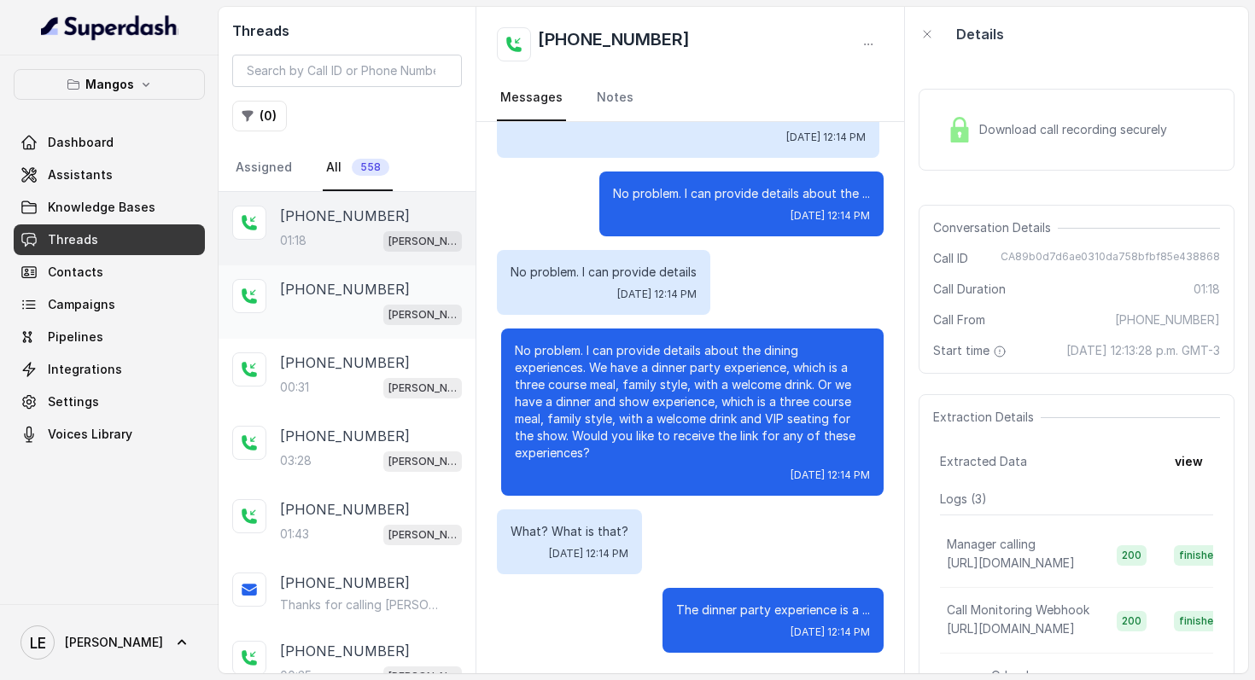
click at [395, 289] on div "[PHONE_NUMBER]" at bounding box center [371, 289] width 182 height 20
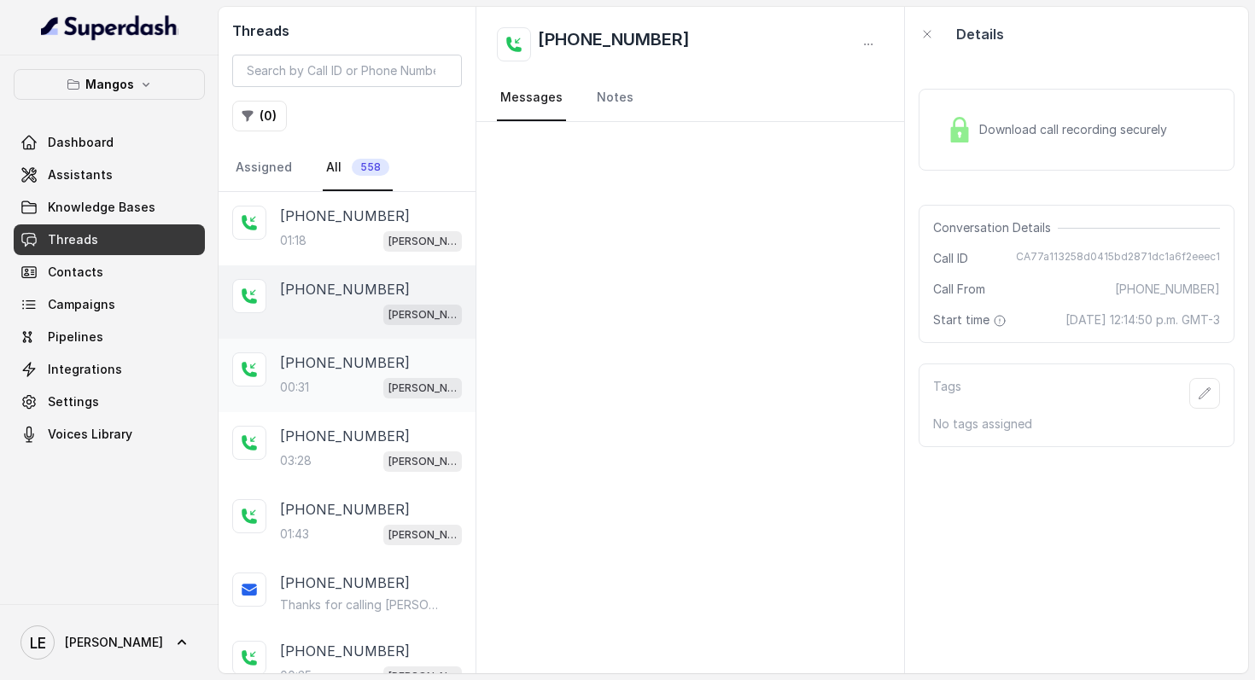
click at [401, 374] on div "[PHONE_NUMBER]:31 Mangos Orlando" at bounding box center [371, 376] width 182 height 46
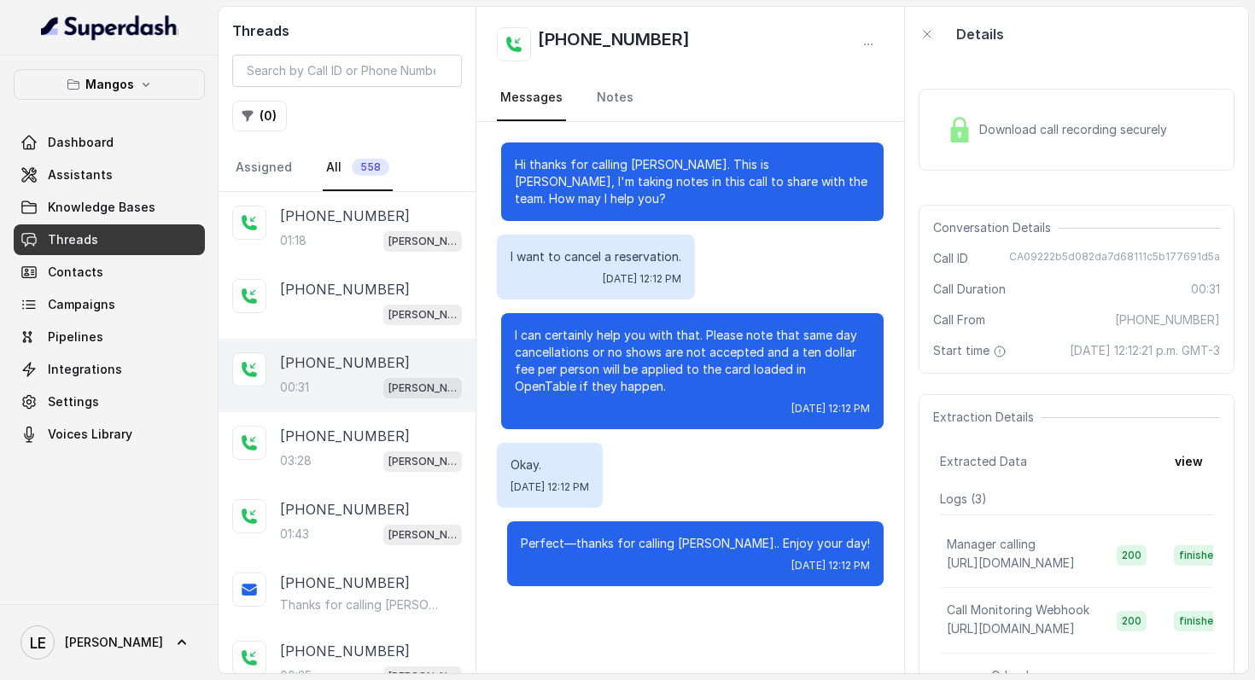
scroll to position [80, 0]
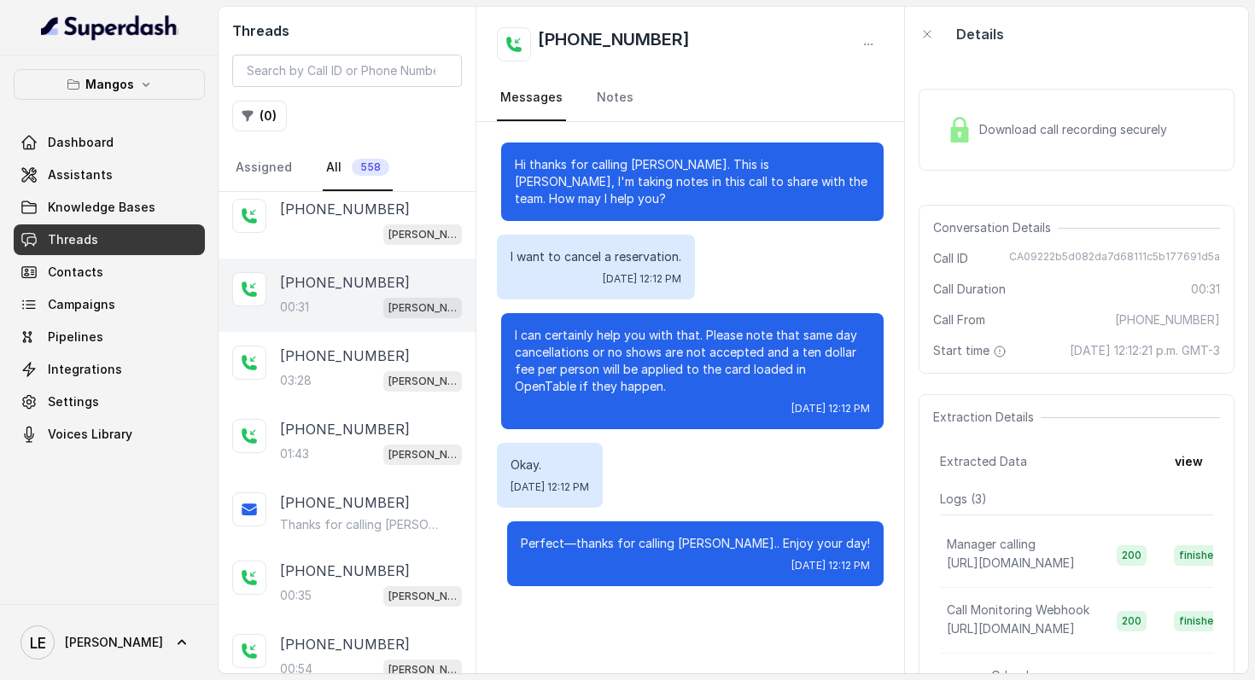
click at [383, 302] on span "[PERSON_NAME]" at bounding box center [422, 308] width 79 height 20
click at [400, 306] on p "[PERSON_NAME]" at bounding box center [422, 308] width 68 height 17
click at [418, 376] on p "[PERSON_NAME]" at bounding box center [422, 381] width 68 height 17
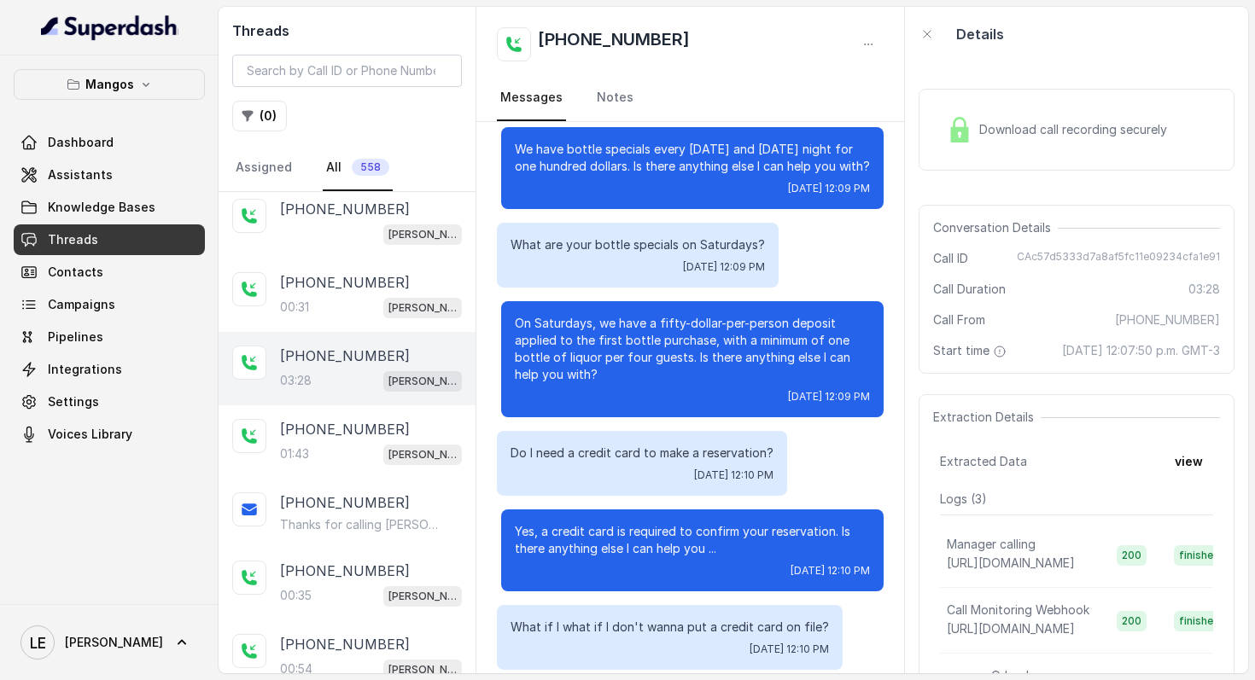
scroll to position [1878, 0]
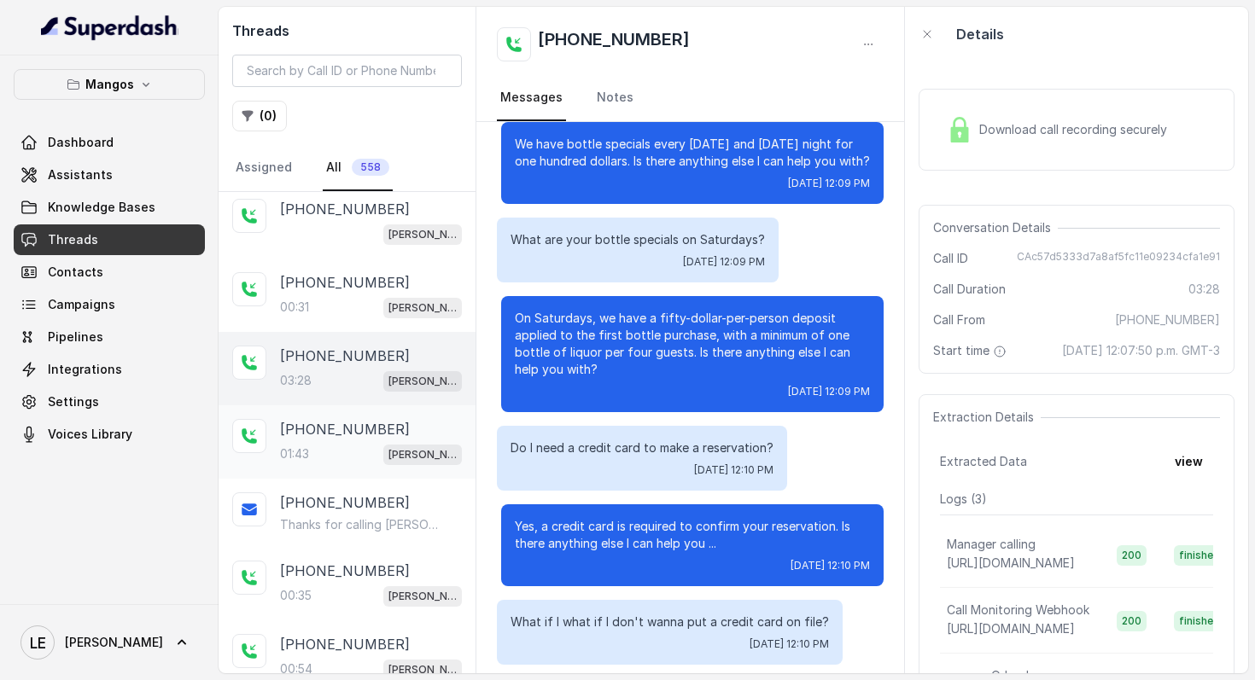
click at [372, 436] on div "[PHONE_NUMBER]" at bounding box center [371, 429] width 182 height 20
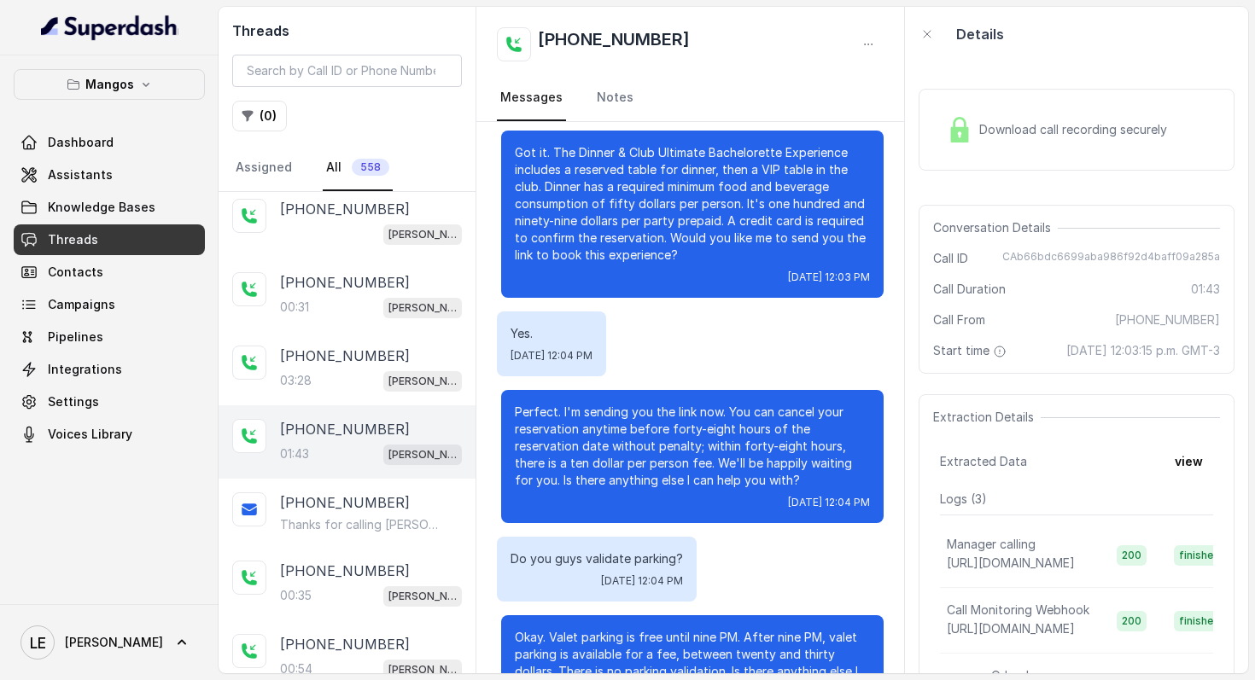
scroll to position [743, 0]
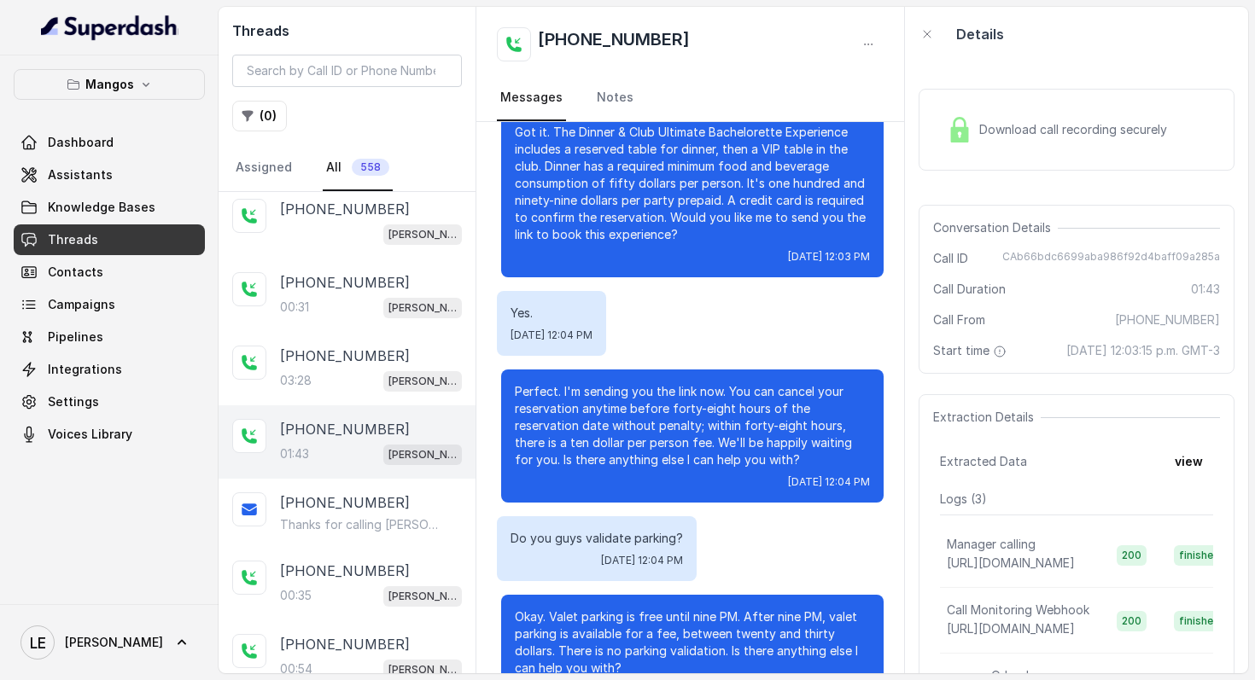
click at [708, 394] on p "Perfect. I'm sending you the link now. You can cancel your reservation anytime …" at bounding box center [692, 425] width 355 height 85
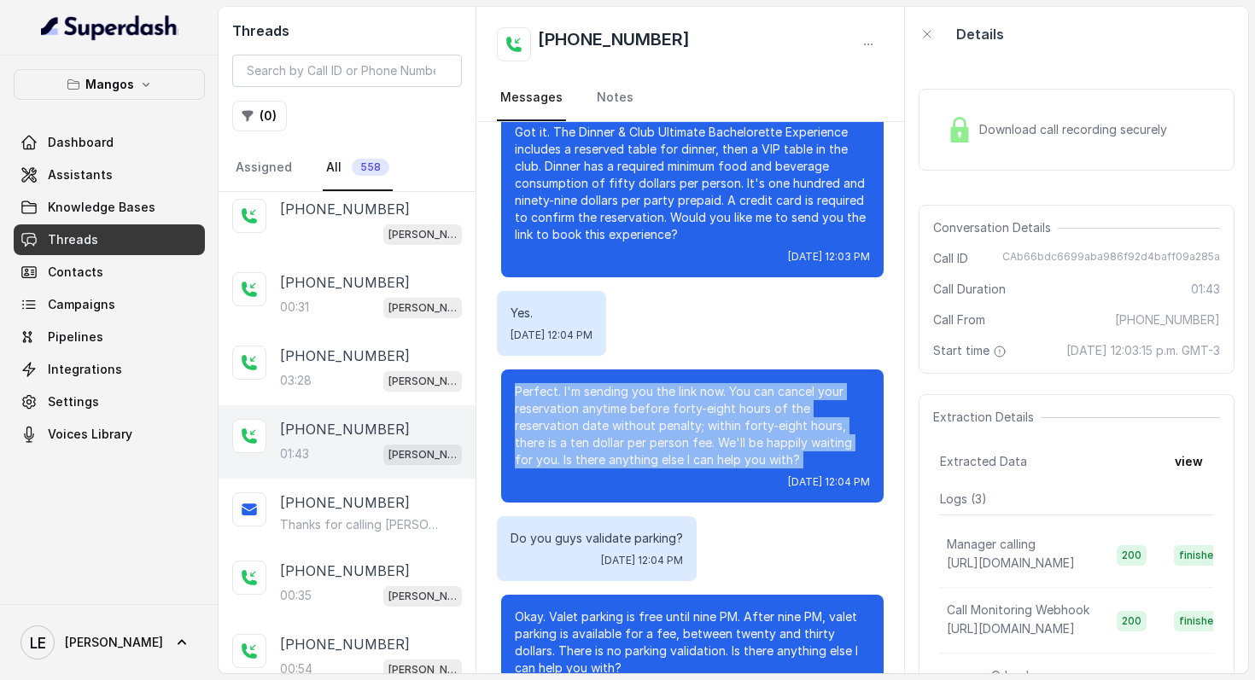
click at [708, 394] on p "Perfect. I'm sending you the link now. You can cancel your reservation anytime …" at bounding box center [692, 425] width 355 height 85
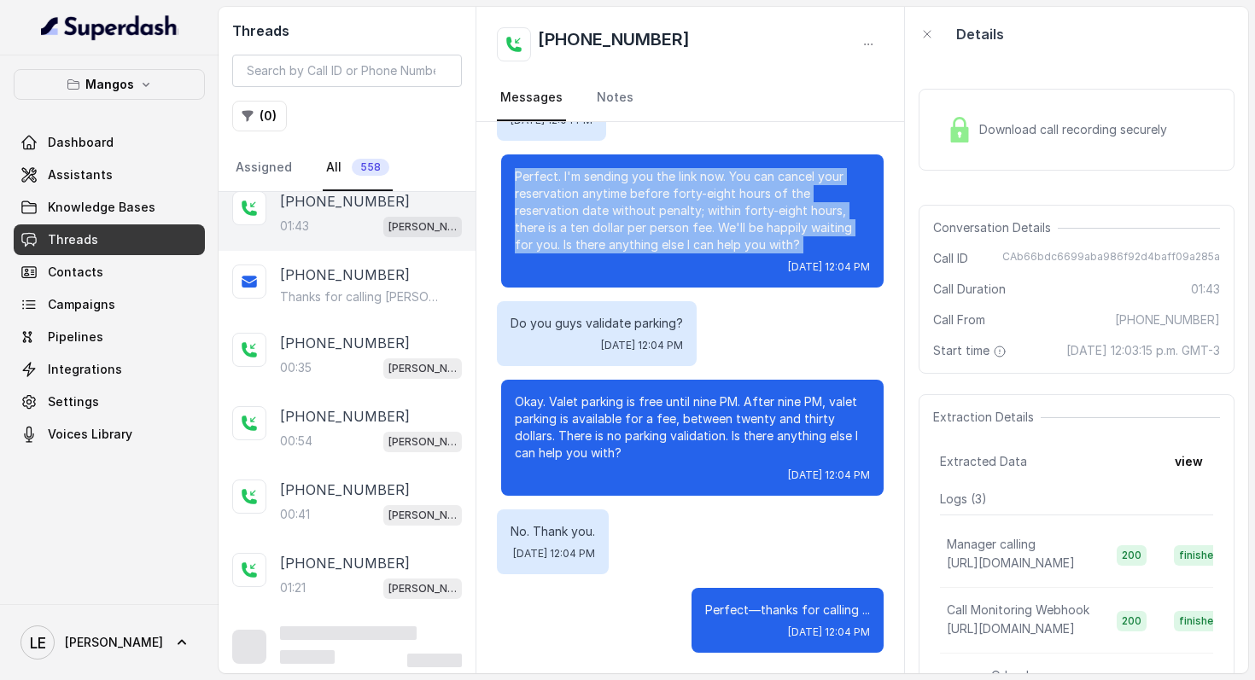
scroll to position [312, 0]
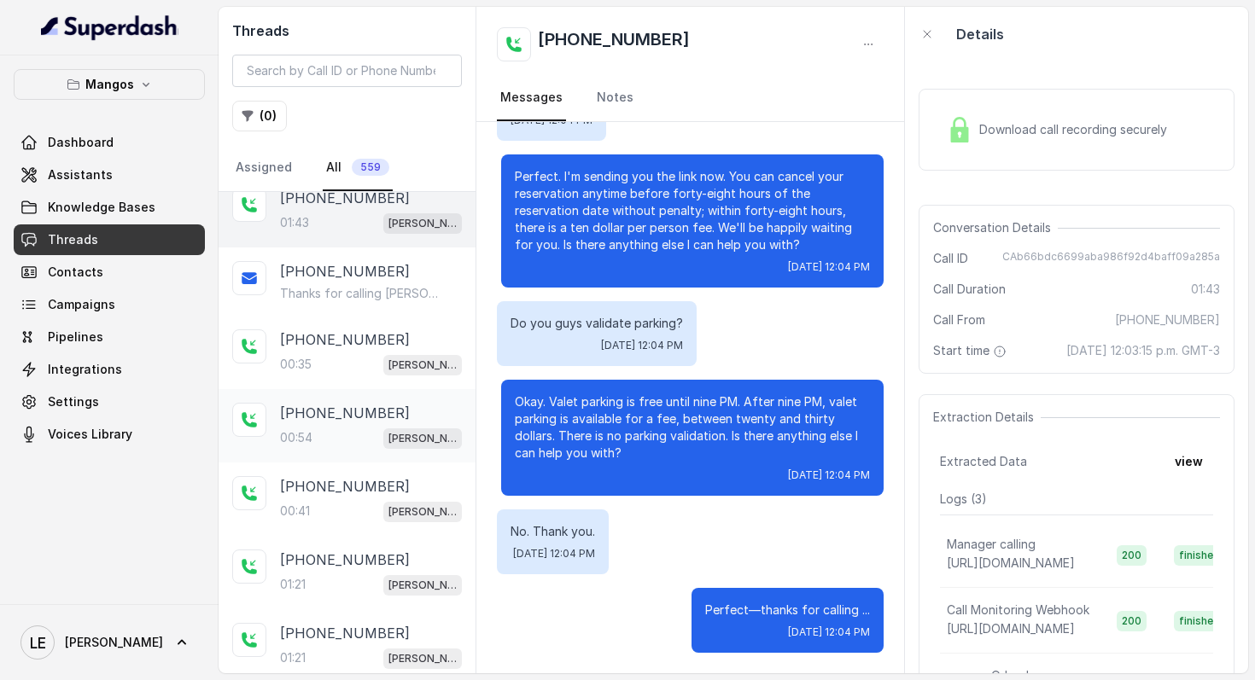
click at [406, 415] on div "[PHONE_NUMBER]" at bounding box center [371, 413] width 182 height 20
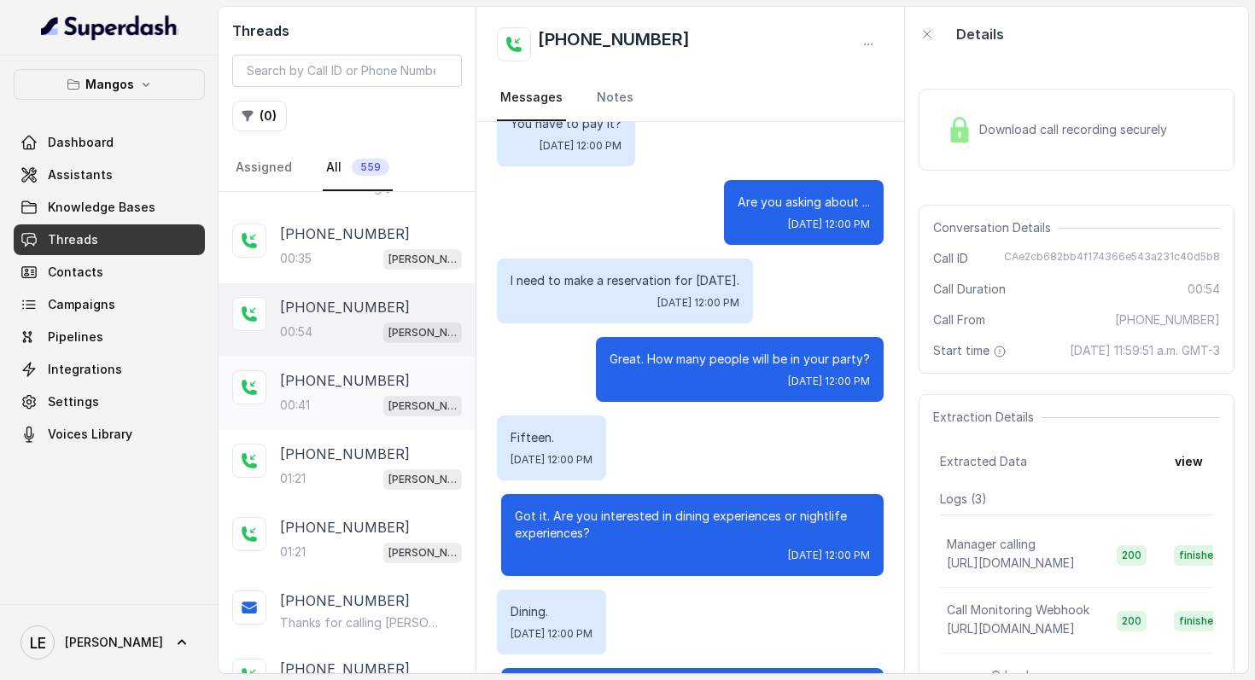
scroll to position [430, 0]
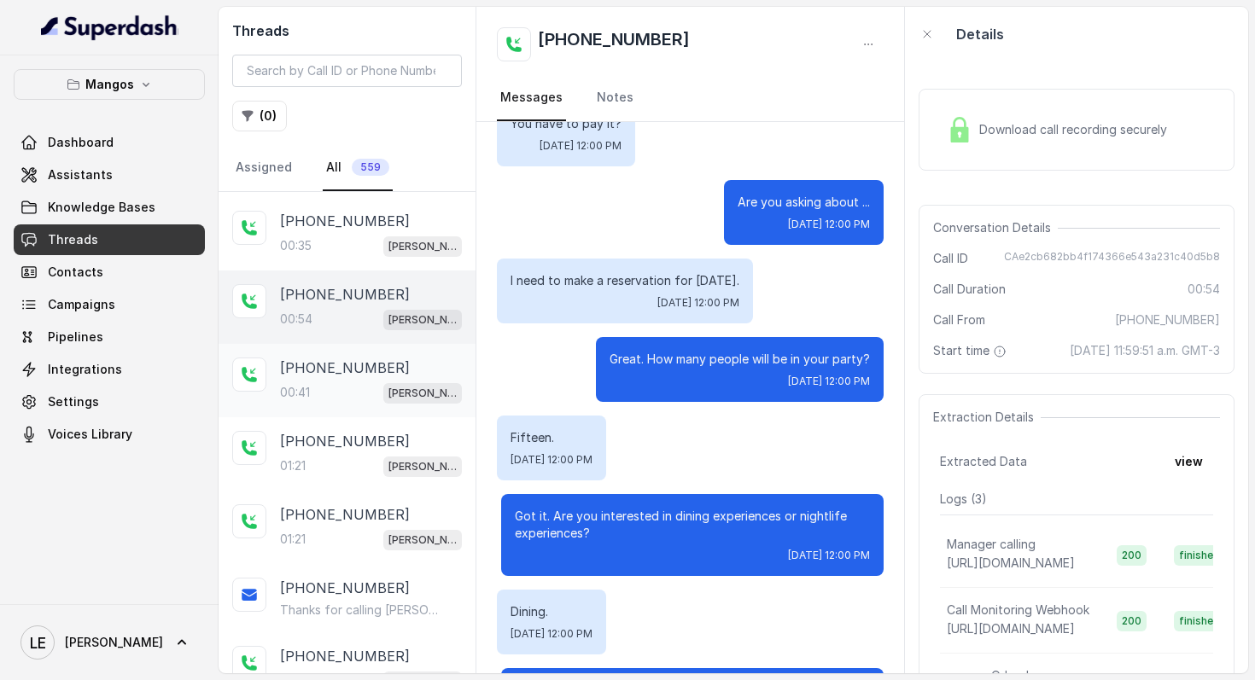
click at [393, 359] on div "[PHONE_NUMBER]" at bounding box center [371, 368] width 182 height 20
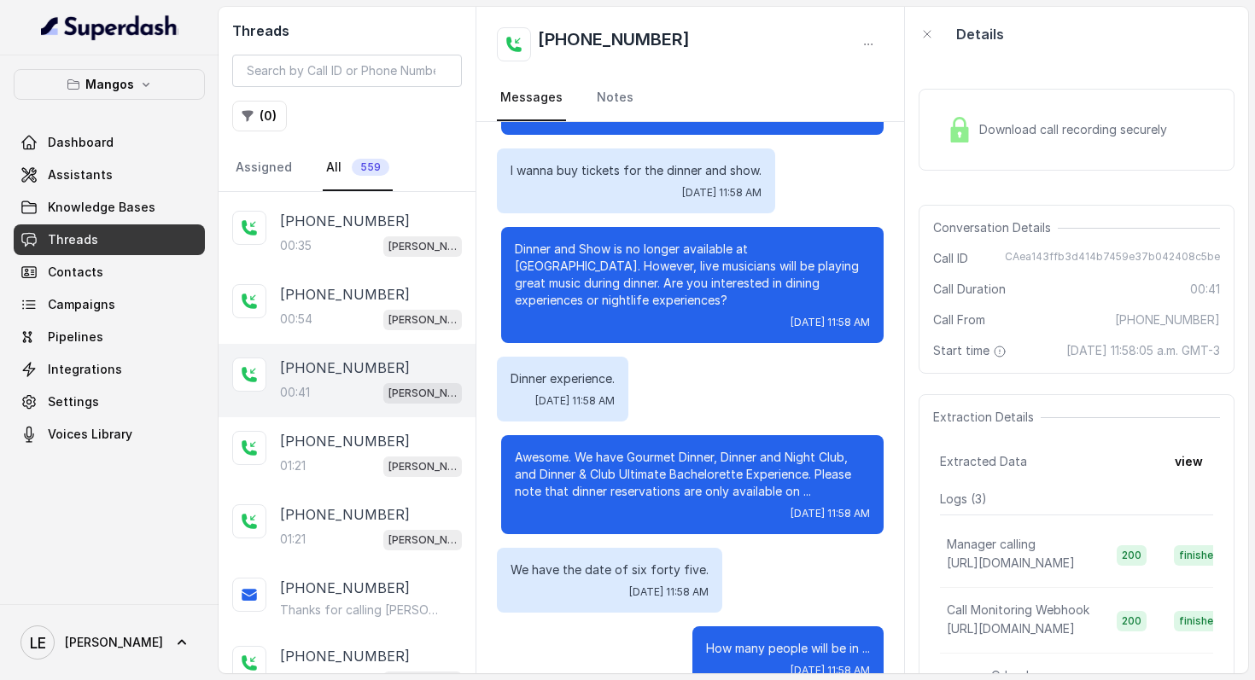
scroll to position [125, 0]
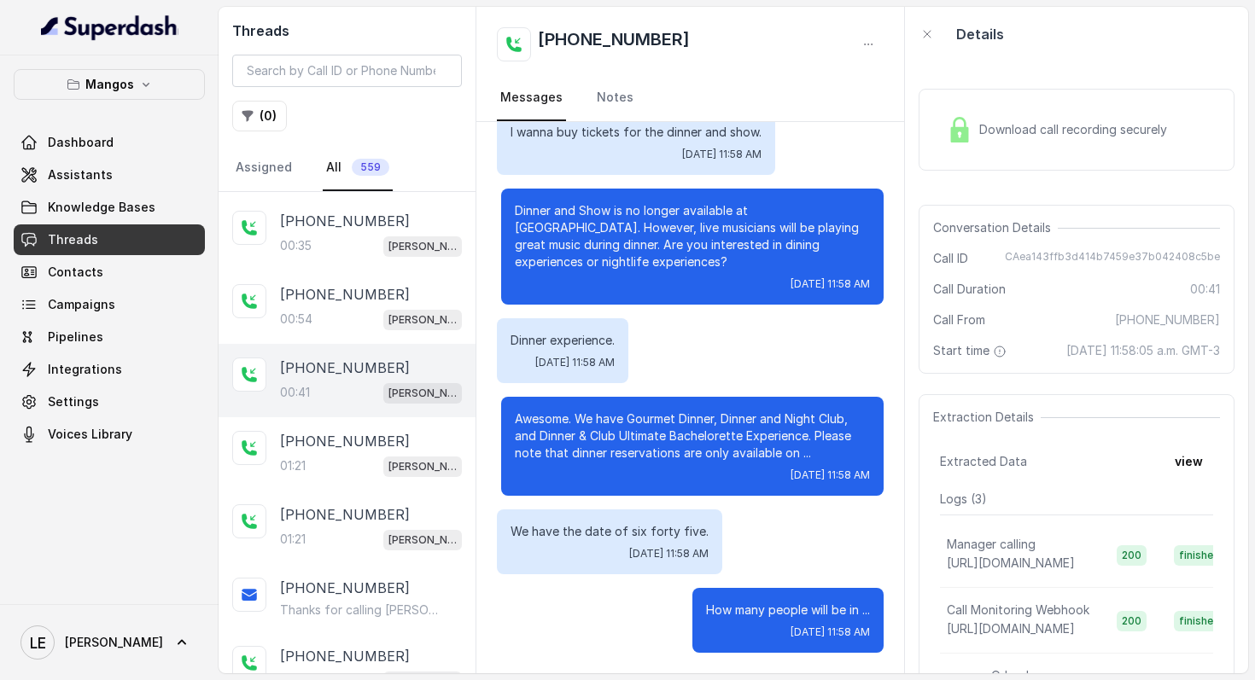
click at [604, 534] on p "We have the date of six forty five." at bounding box center [610, 531] width 198 height 17
click at [401, 473] on div "[PHONE_NUMBER]:21 [PERSON_NAME]" at bounding box center [347, 453] width 257 height 73
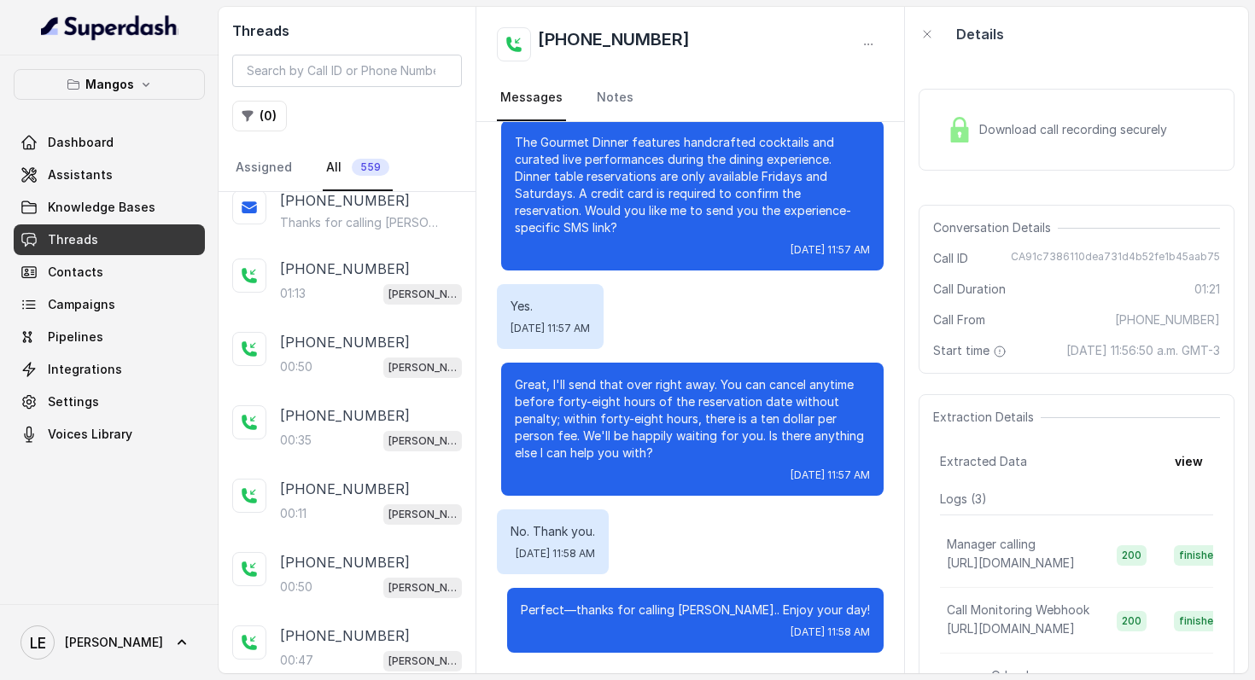
scroll to position [868, 0]
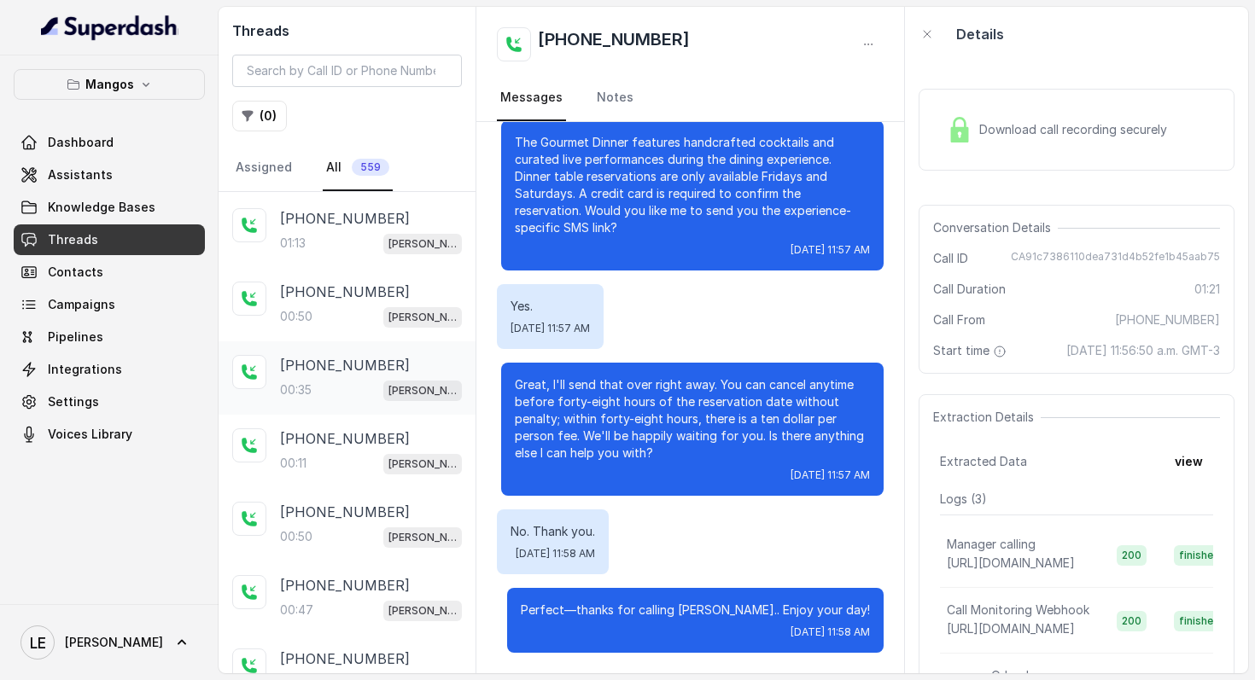
click at [402, 355] on div "[PHONE_NUMBER]" at bounding box center [371, 365] width 182 height 20
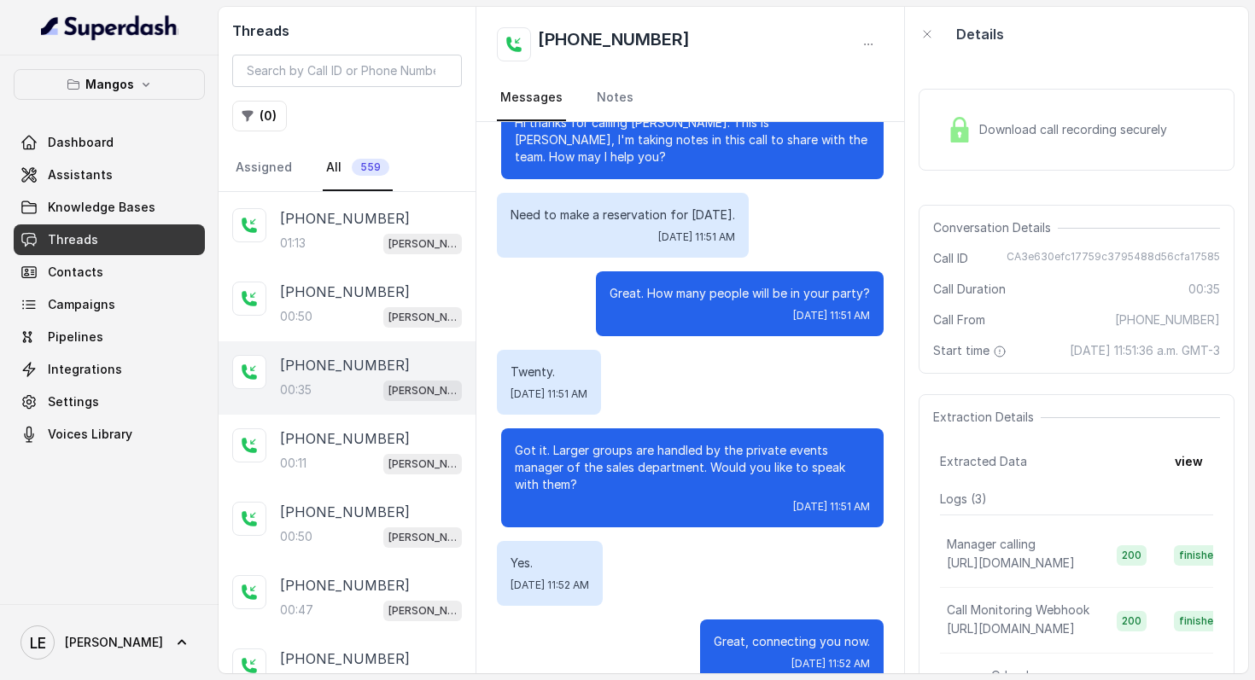
scroll to position [49, 0]
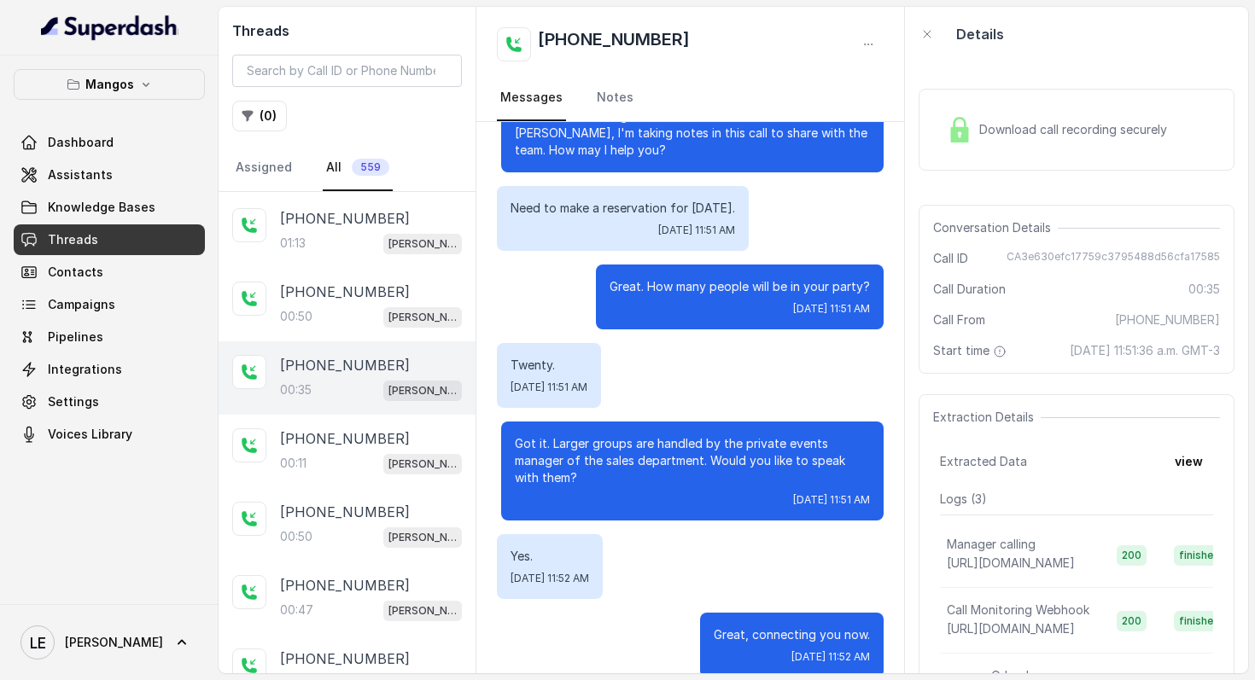
click at [599, 206] on p "Need to make a reservation for [DATE]." at bounding box center [623, 208] width 225 height 17
click at [575, 279] on div "Great. How many people will be in your party? [DATE] 11:51 AM" at bounding box center [691, 297] width 388 height 65
click at [589, 215] on p "Need to make a reservation for [DATE]." at bounding box center [623, 208] width 225 height 17
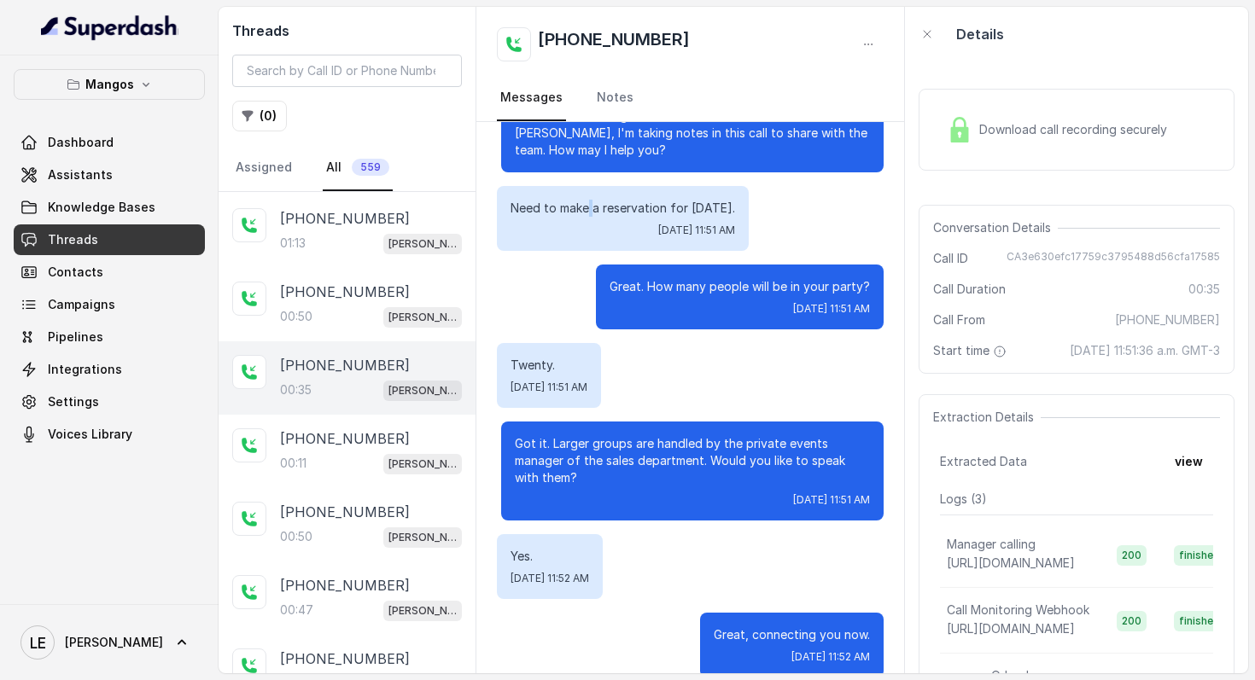
click at [589, 215] on p "Need to make a reservation for [DATE]." at bounding box center [623, 208] width 225 height 17
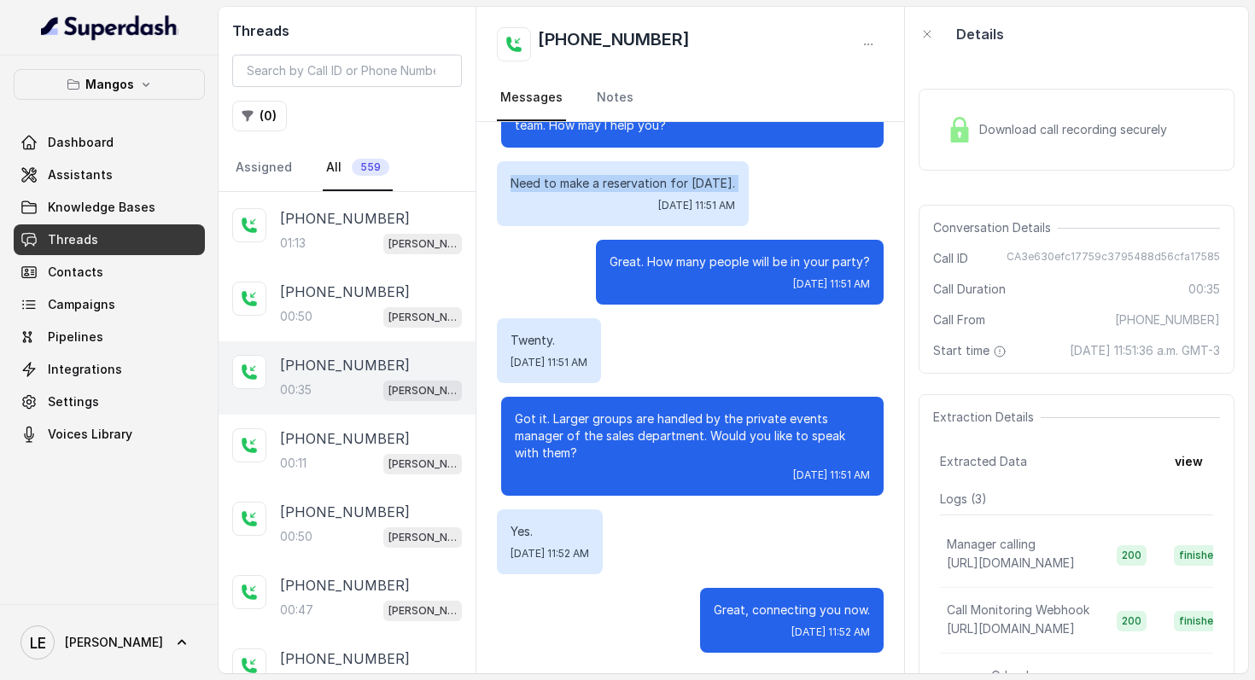
click at [625, 181] on p "Need to make a reservation for [DATE]." at bounding box center [623, 183] width 225 height 17
click at [545, 349] on div "Twenty. [DATE] 11:51 AM" at bounding box center [549, 350] width 104 height 65
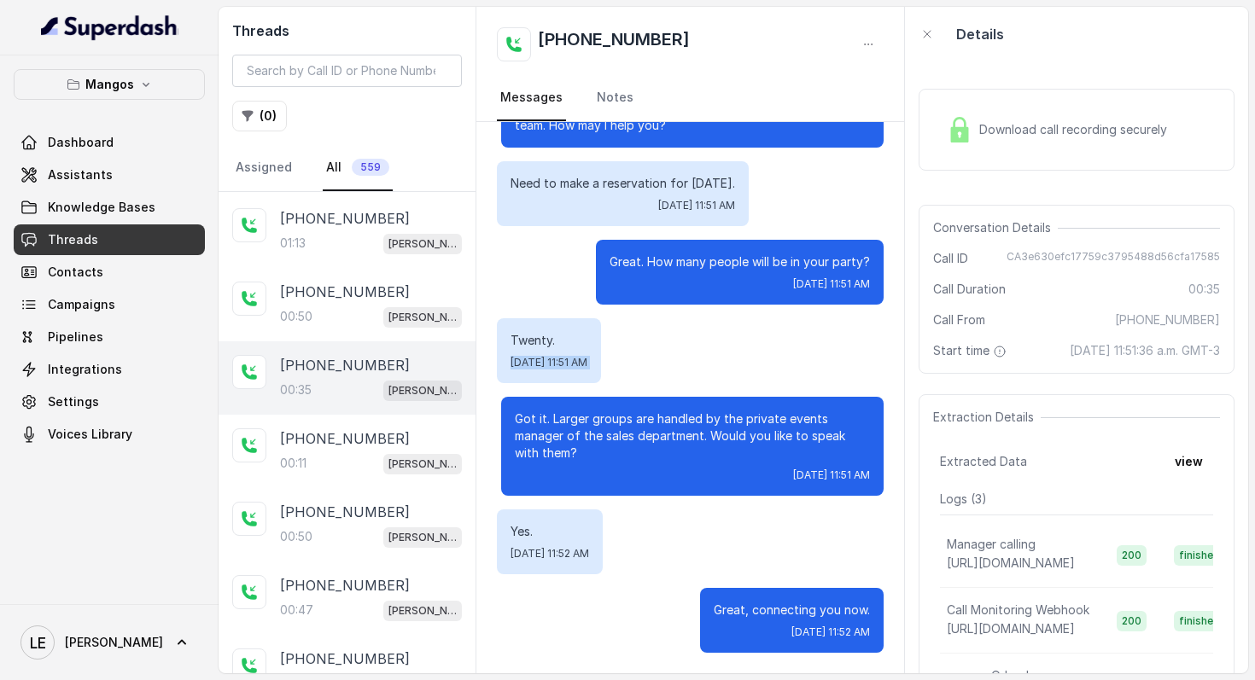
click at [545, 349] on div "Twenty. [DATE] 11:51 AM" at bounding box center [549, 350] width 104 height 65
click at [681, 257] on p "Great. How many people will be in your party?" at bounding box center [740, 262] width 260 height 17
click at [538, 332] on p "Twenty." at bounding box center [549, 340] width 77 height 17
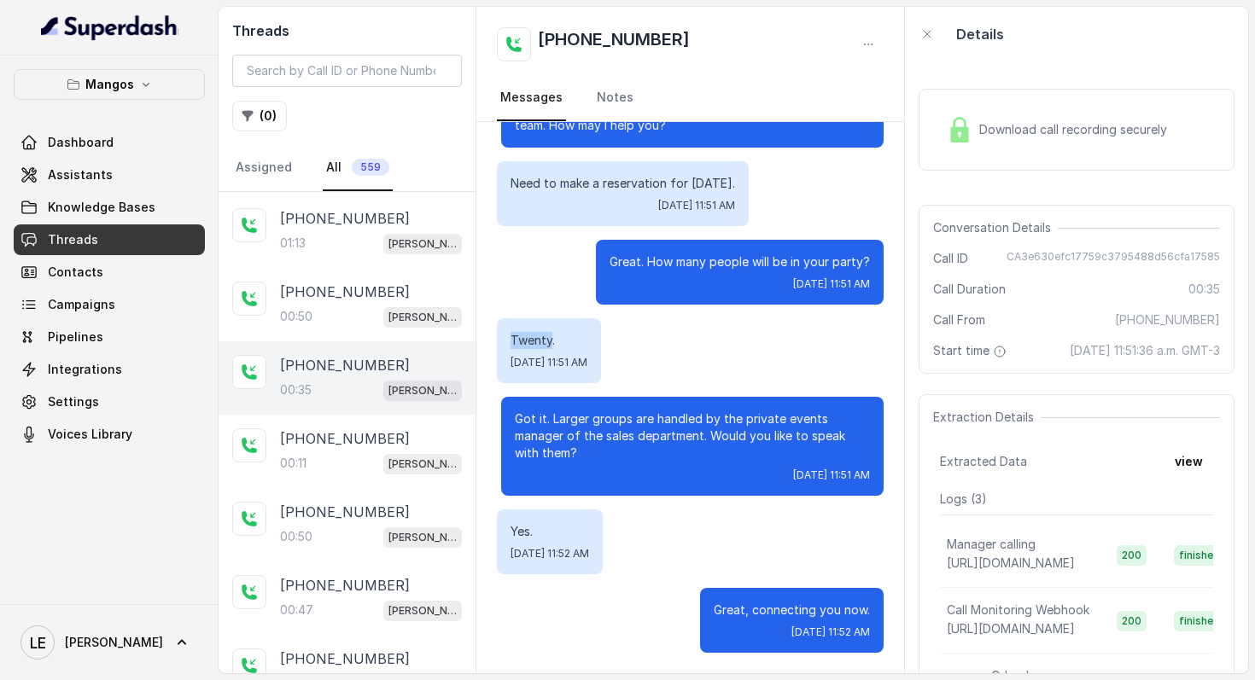
click at [538, 332] on p "Twenty." at bounding box center [549, 340] width 77 height 17
click at [558, 399] on div "Got it. Larger groups are handled by the private events manager of the sales de…" at bounding box center [692, 446] width 382 height 99
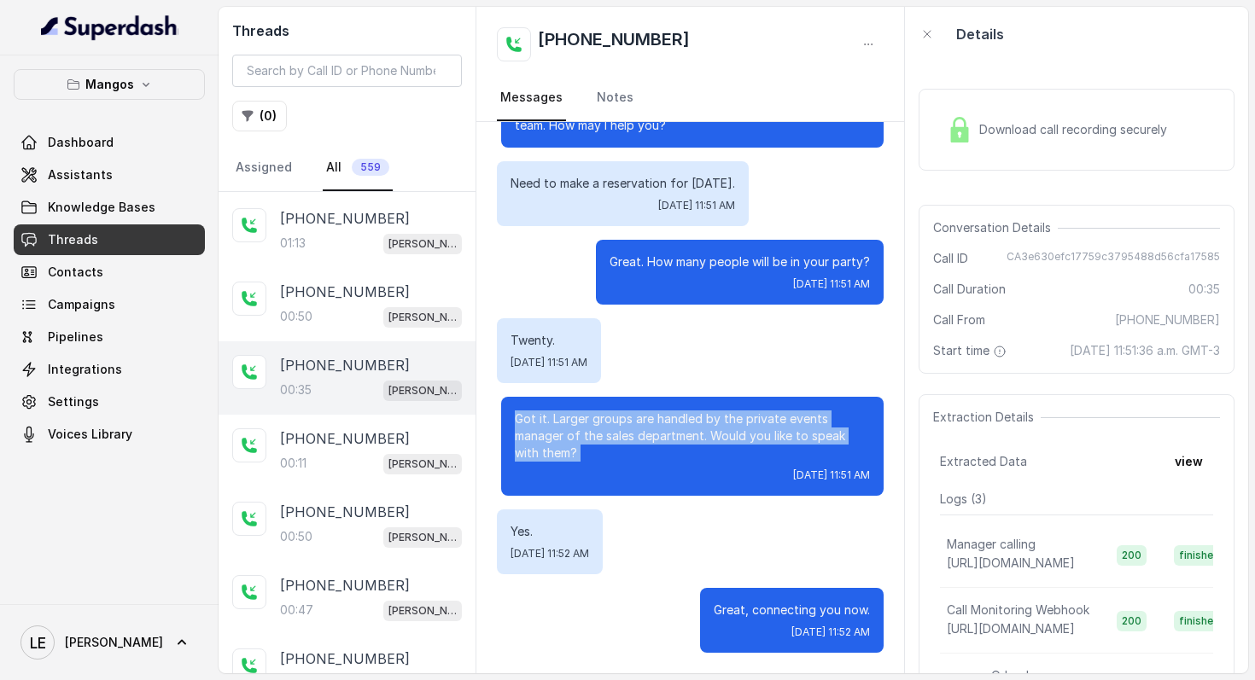
click at [558, 399] on div "Got it. Larger groups are handled by the private events manager of the sales de…" at bounding box center [692, 446] width 382 height 99
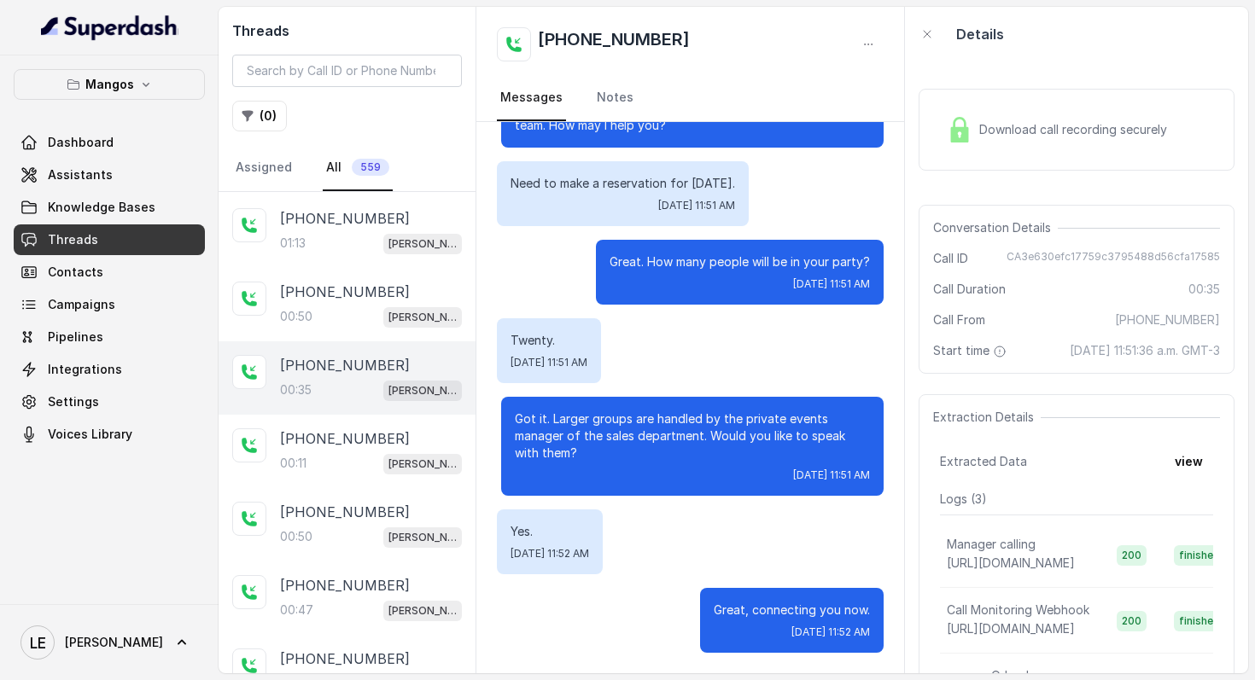
click at [533, 535] on p "Yes." at bounding box center [550, 531] width 79 height 17
drag, startPoint x: 533, startPoint y: 535, endPoint x: 717, endPoint y: 537, distance: 184.4
click at [534, 535] on p "Yes." at bounding box center [550, 531] width 79 height 17
click at [784, 621] on div "Great, connecting you now. [DATE] 11:52 AM" at bounding box center [792, 620] width 184 height 65
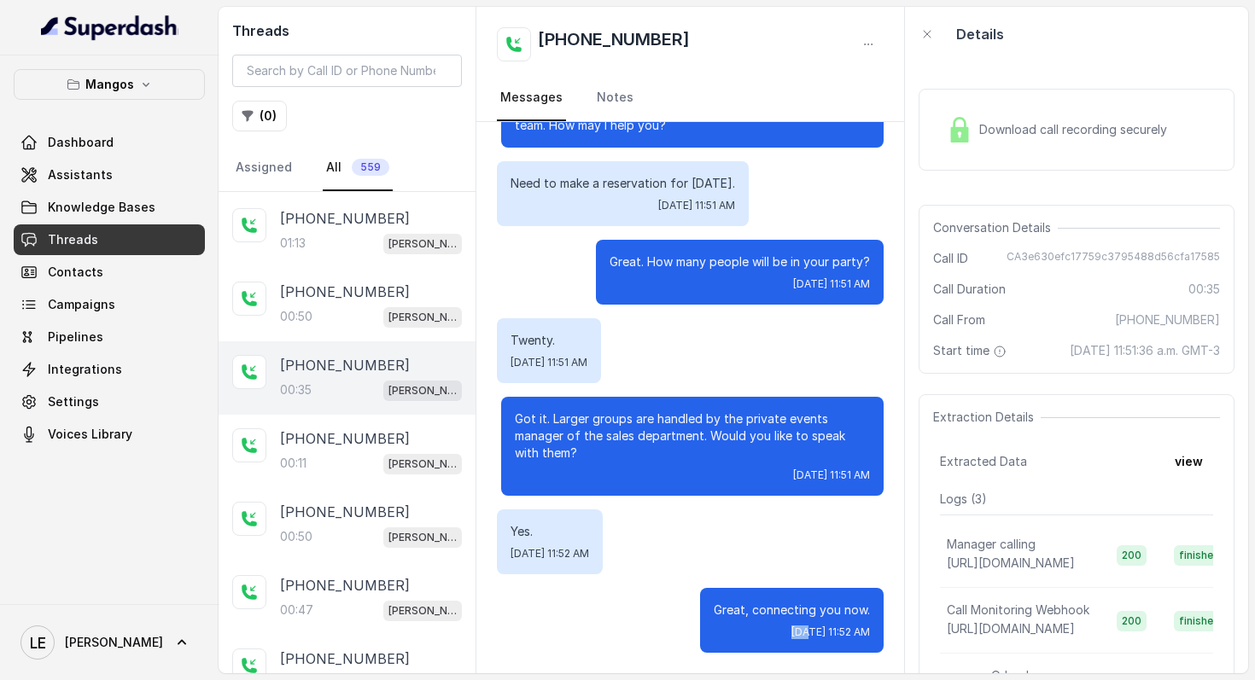
click at [784, 621] on div "Great, connecting you now. [DATE] 11:52 AM" at bounding box center [792, 620] width 184 height 65
click at [773, 616] on p "Great, connecting you now." at bounding box center [792, 610] width 156 height 17
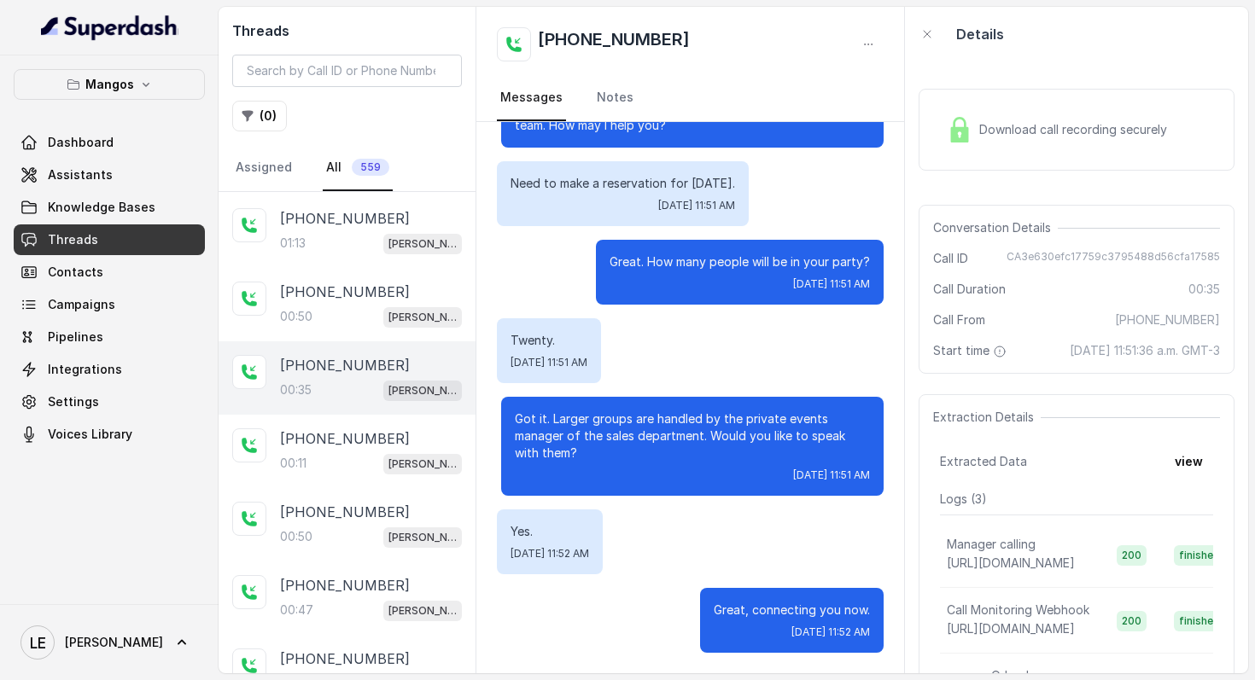
click at [564, 476] on div "[DATE] 11:51 AM" at bounding box center [692, 476] width 355 height 14
click at [554, 457] on p "Got it. Larger groups are handled by the private events manager of the sales de…" at bounding box center [692, 436] width 355 height 51
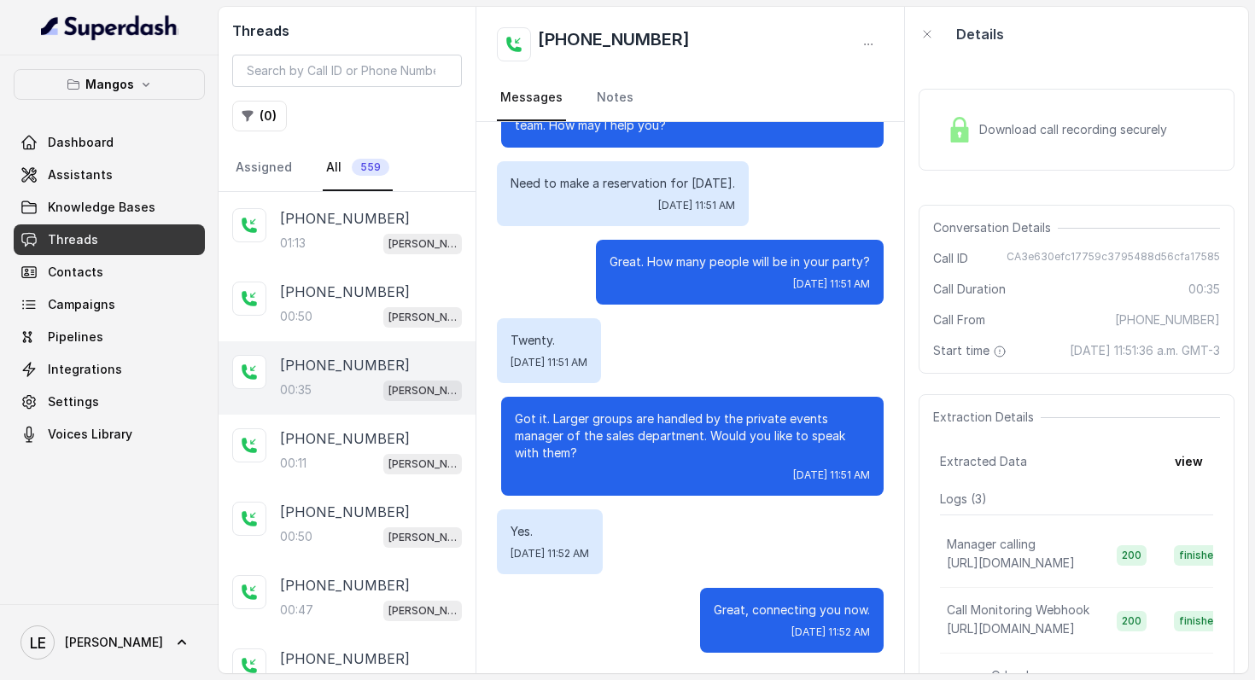
click at [554, 457] on p "Got it. Larger groups are handled by the private events manager of the sales de…" at bounding box center [692, 436] width 355 height 51
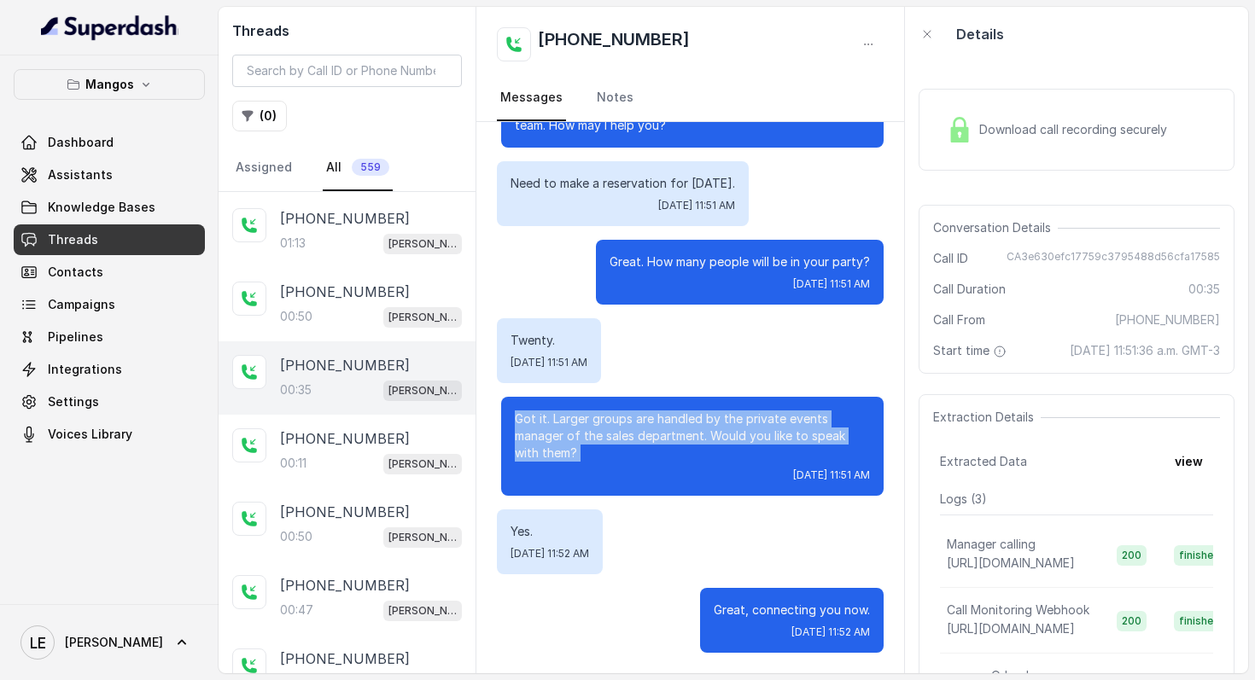
click at [554, 457] on p "Got it. Larger groups are handled by the private events manager of the sales de…" at bounding box center [692, 436] width 355 height 51
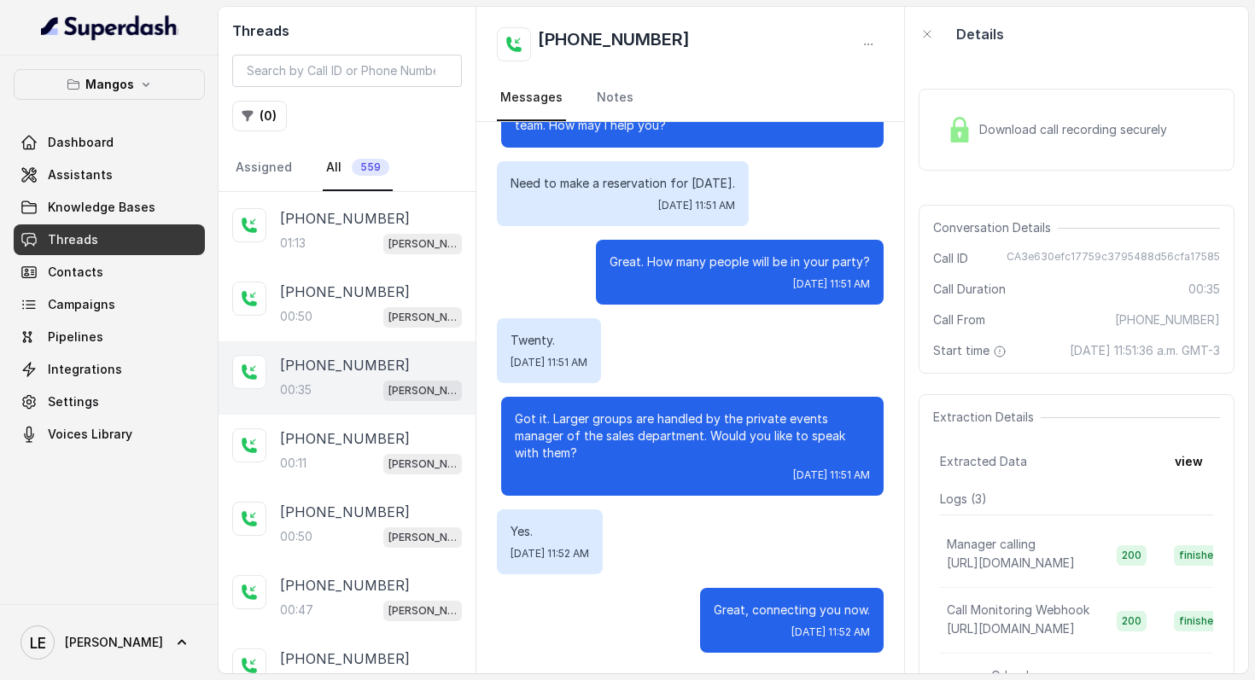
click at [580, 516] on div "Yes. [DATE] 11:52 AM" at bounding box center [550, 542] width 106 height 65
click at [551, 528] on p "Yes." at bounding box center [550, 531] width 79 height 17
click at [617, 417] on p "Got it. Larger groups are handled by the private events manager of the sales de…" at bounding box center [692, 436] width 355 height 51
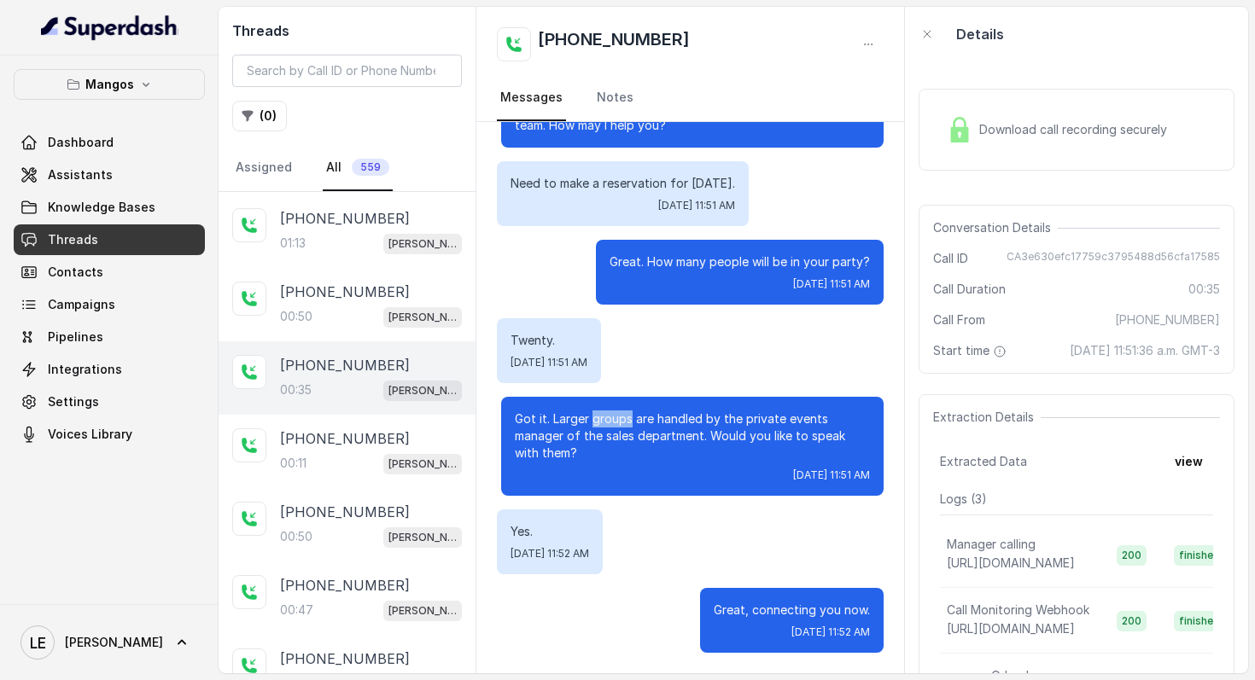
click at [617, 417] on p "Got it. Larger groups are handled by the private events manager of the sales de…" at bounding box center [692, 436] width 355 height 51
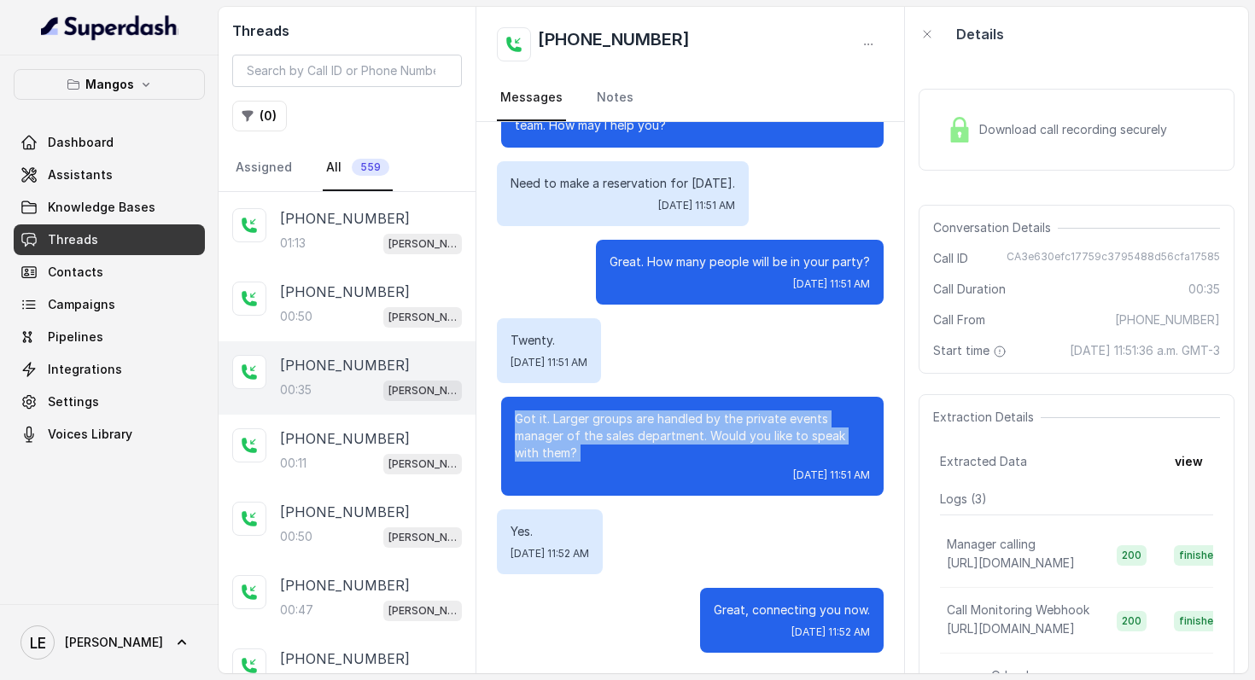
click at [617, 417] on p "Got it. Larger groups are handled by the private events manager of the sales de…" at bounding box center [692, 436] width 355 height 51
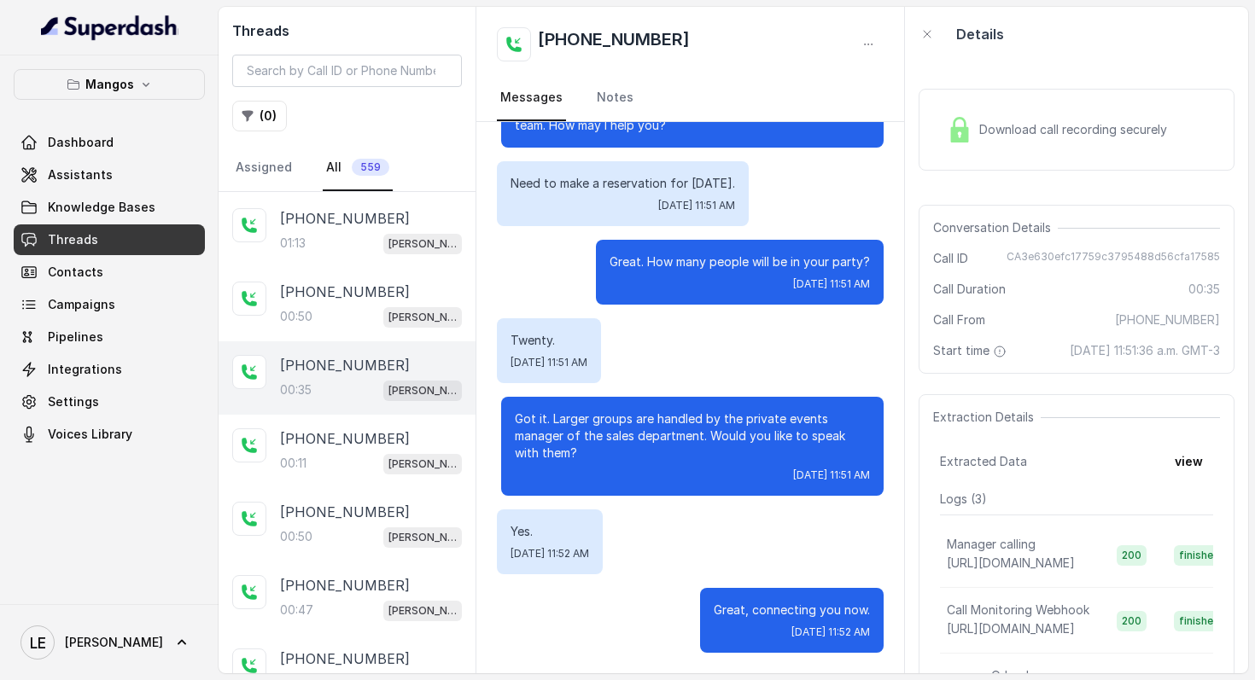
click at [544, 354] on div "Twenty. [DATE] 11:51 AM" at bounding box center [549, 350] width 104 height 65
click at [542, 344] on p "Twenty." at bounding box center [549, 340] width 77 height 17
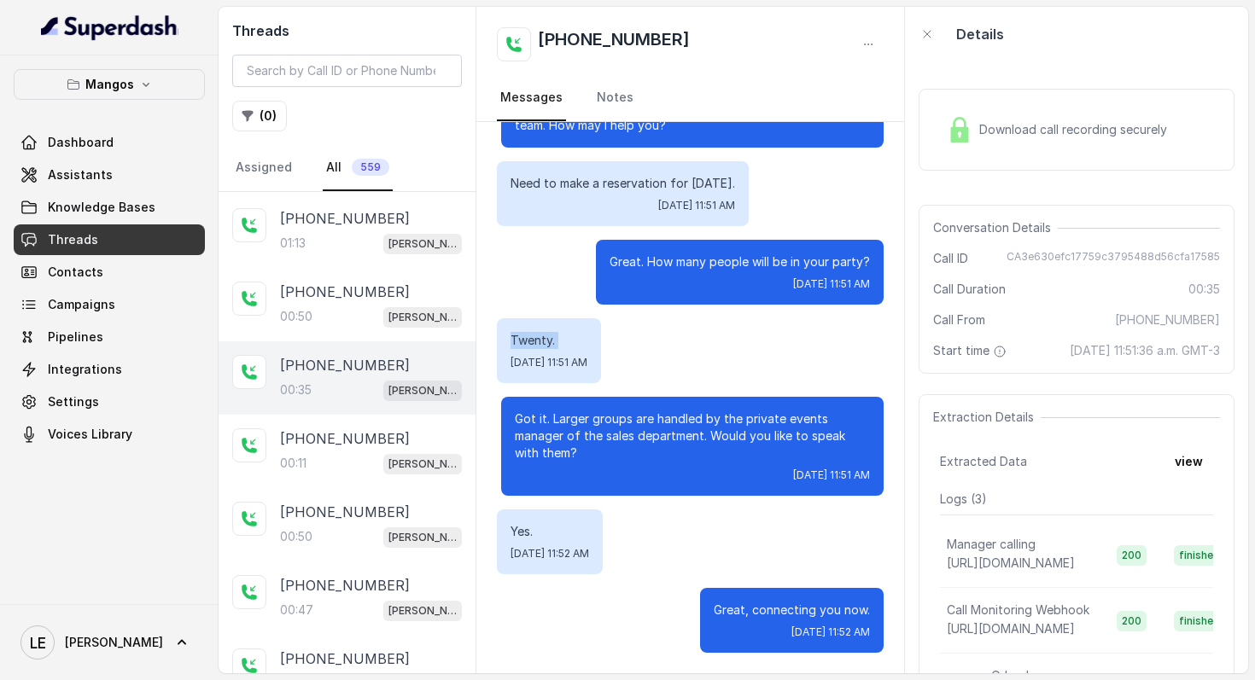
click at [542, 344] on p "Twenty." at bounding box center [549, 340] width 77 height 17
click at [378, 429] on div "[PHONE_NUMBER]" at bounding box center [371, 439] width 182 height 20
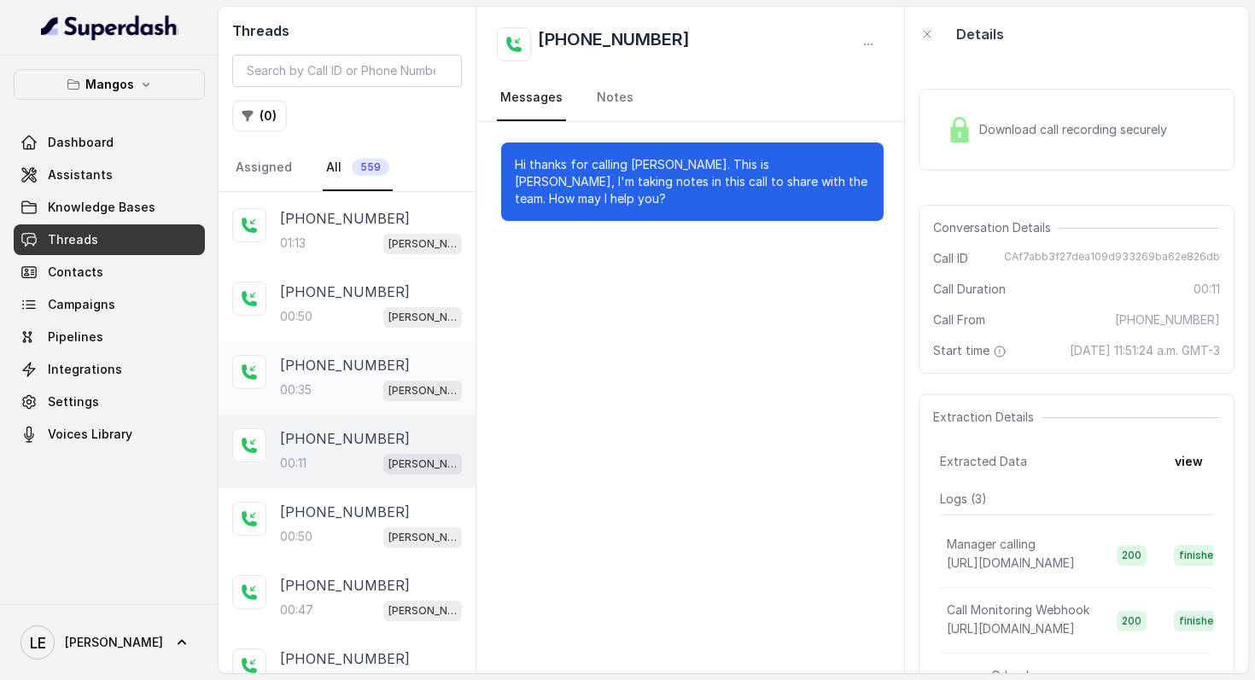
click at [425, 379] on div "[PERSON_NAME]" at bounding box center [422, 390] width 79 height 22
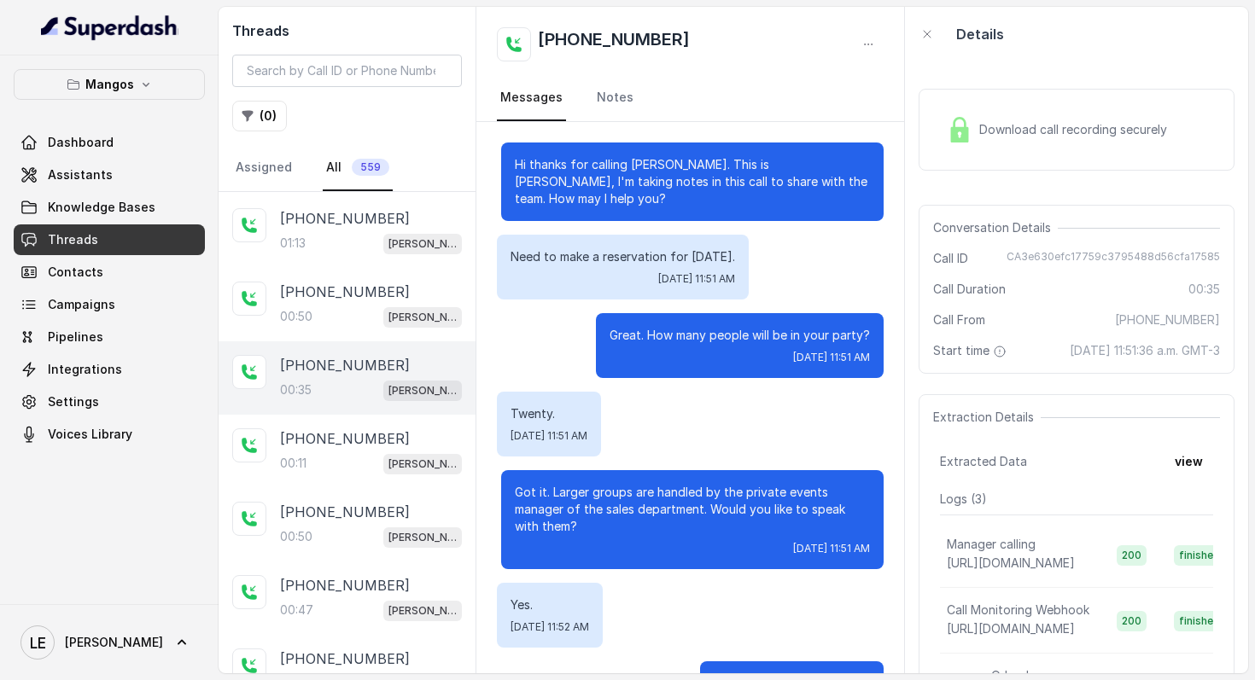
scroll to position [73, 0]
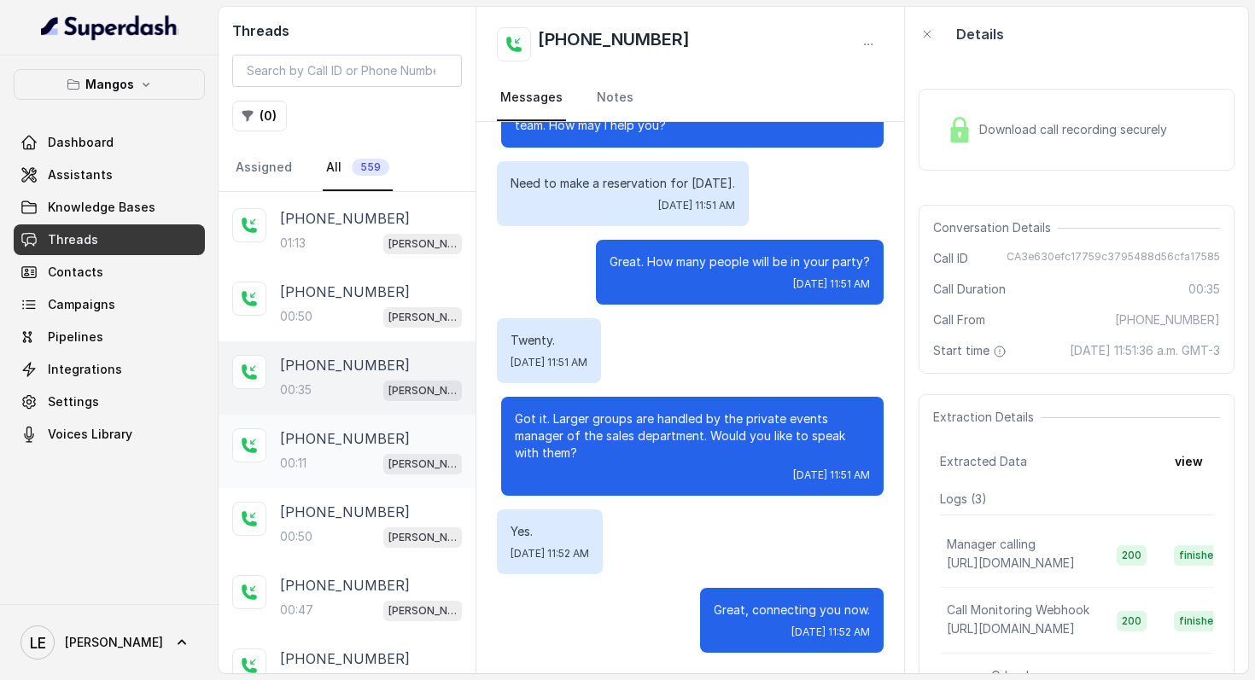
click at [311, 476] on div "[PHONE_NUMBER]:11 Mangos Orlando" at bounding box center [347, 451] width 257 height 73
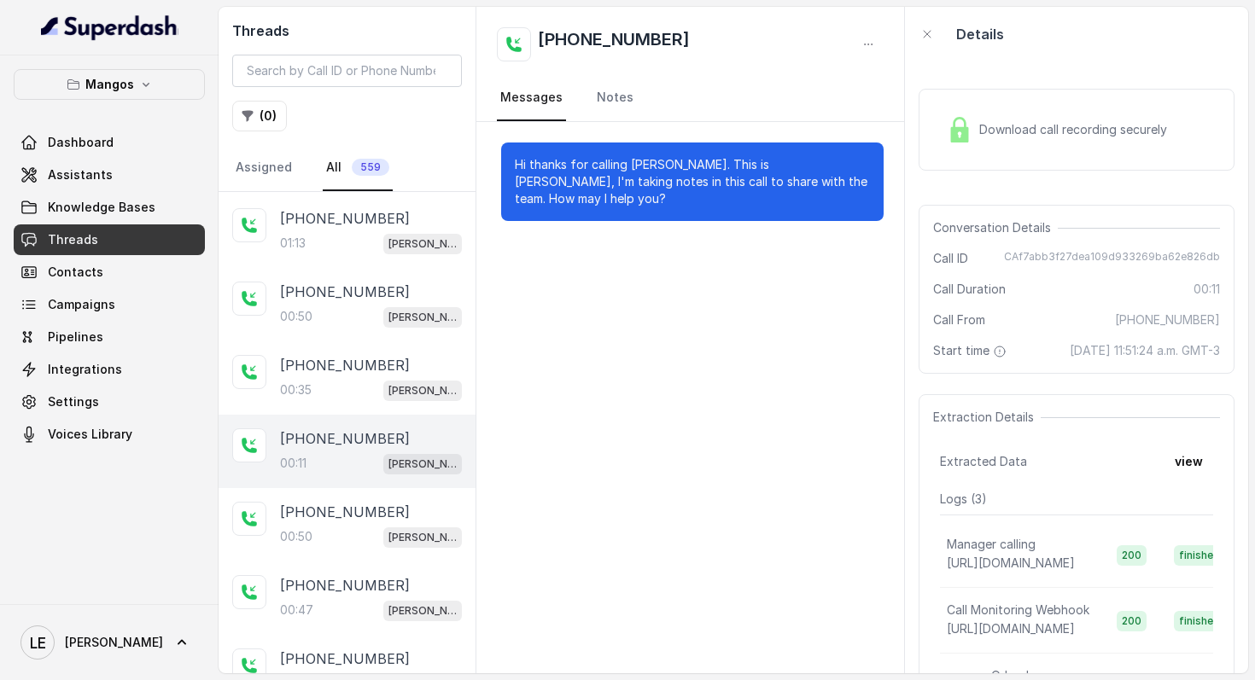
click at [385, 417] on div "[PHONE_NUMBER]:11 Mangos Orlando" at bounding box center [347, 451] width 257 height 73
click at [388, 493] on div "[PHONE_NUMBER]:50 Mangos Orlando" at bounding box center [347, 524] width 257 height 73
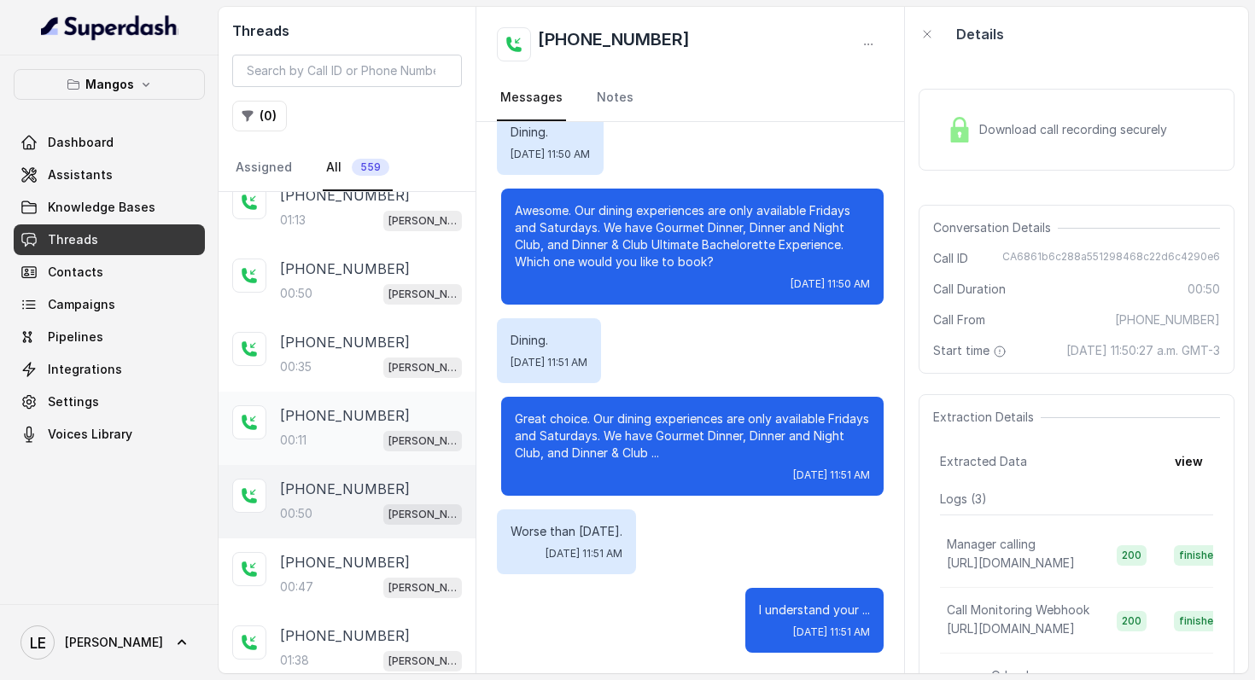
scroll to position [1001, 0]
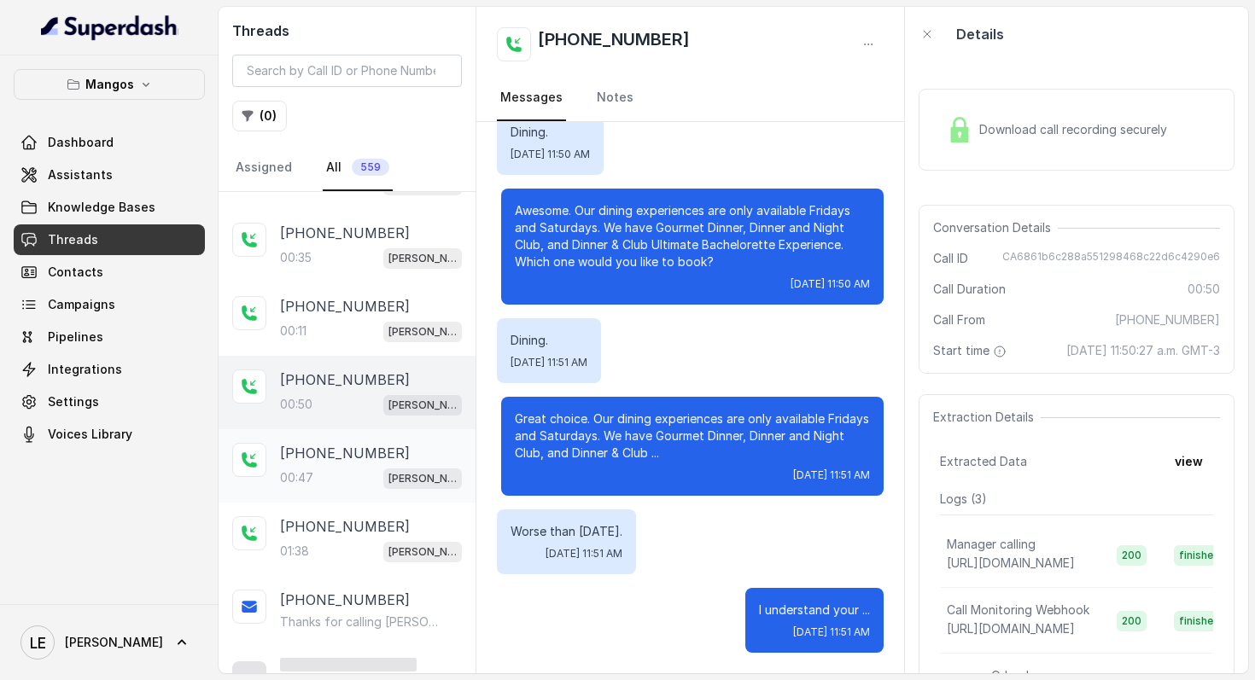
click at [377, 467] on div "00:47 [PERSON_NAME]" at bounding box center [371, 478] width 182 height 22
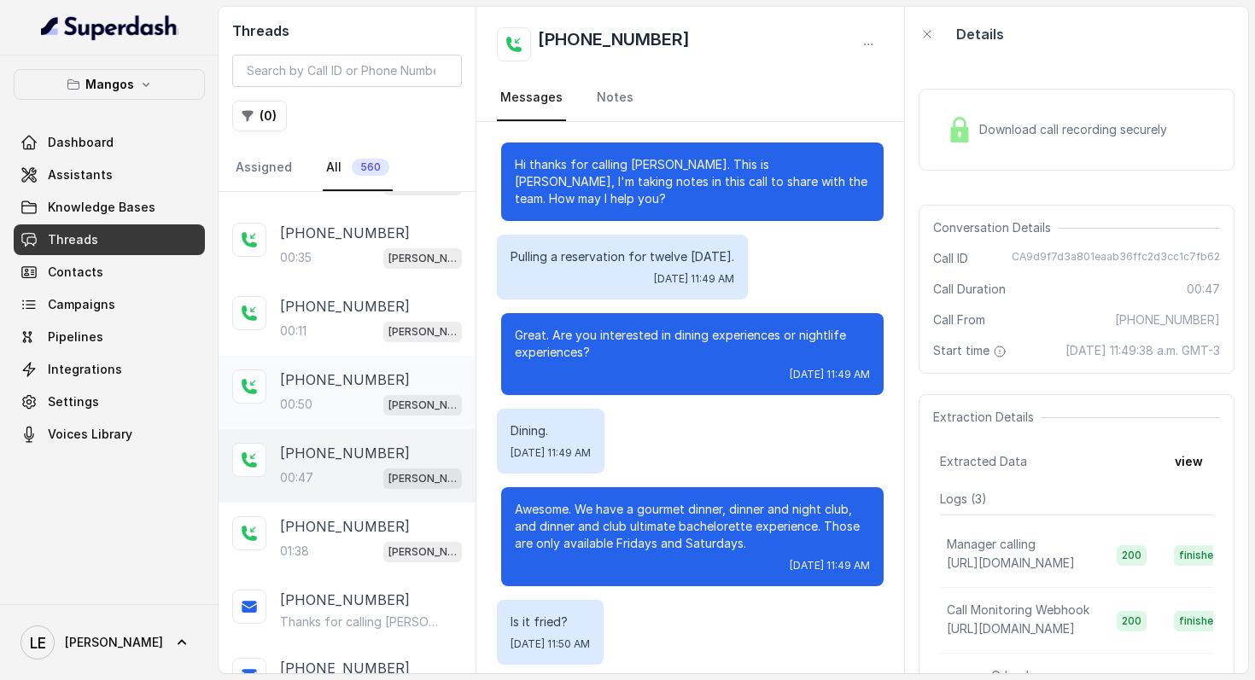
scroll to position [1153, 0]
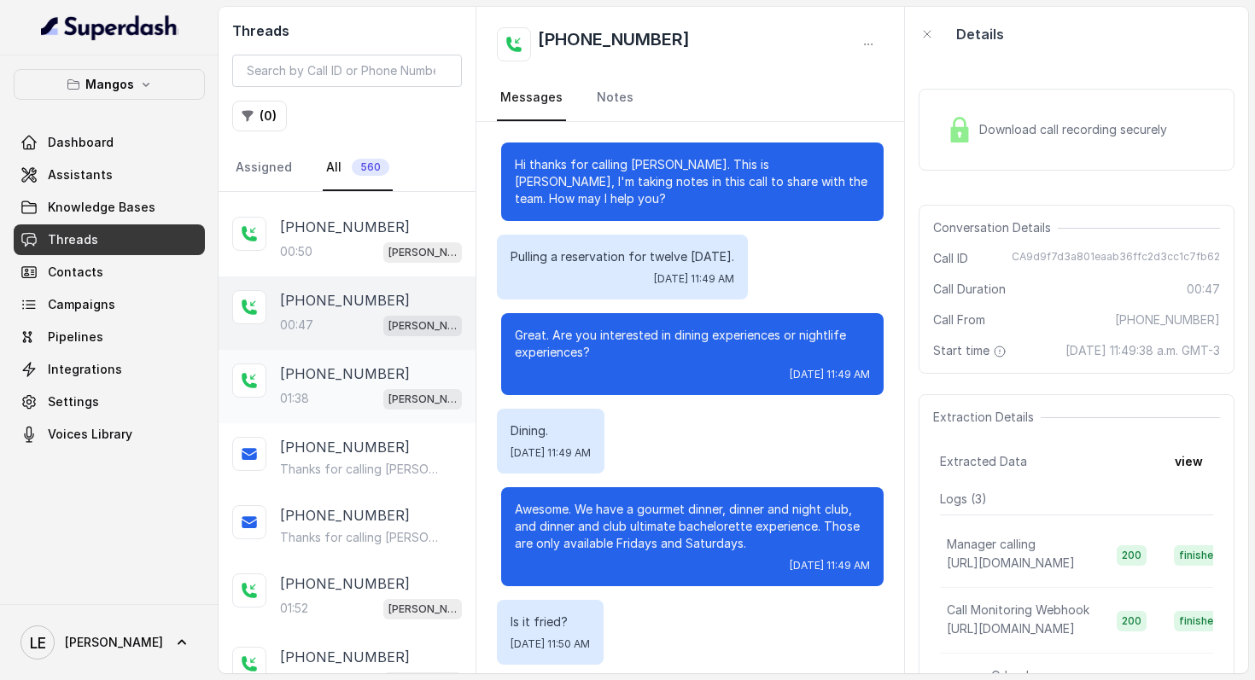
click at [421, 377] on div "[PHONE_NUMBER]:38 Mangos Orlando" at bounding box center [371, 387] width 182 height 46
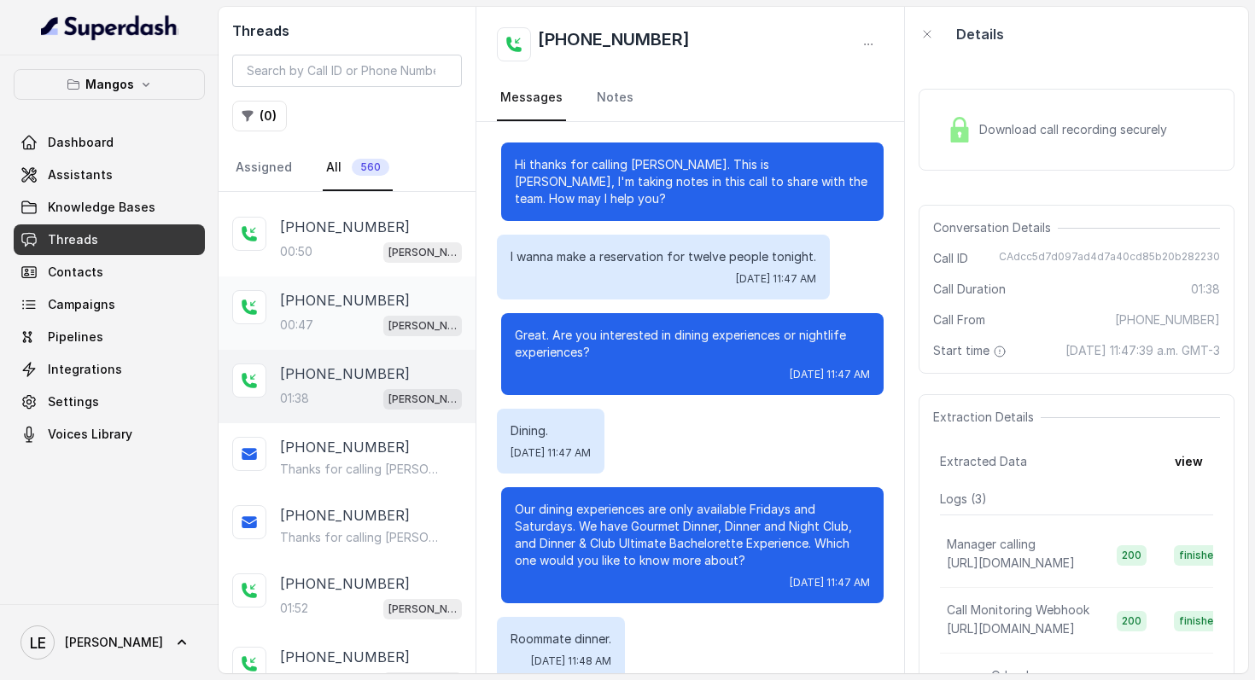
click at [418, 304] on div "[PHONE_NUMBER]:47 Mangos Orlando" at bounding box center [371, 313] width 182 height 46
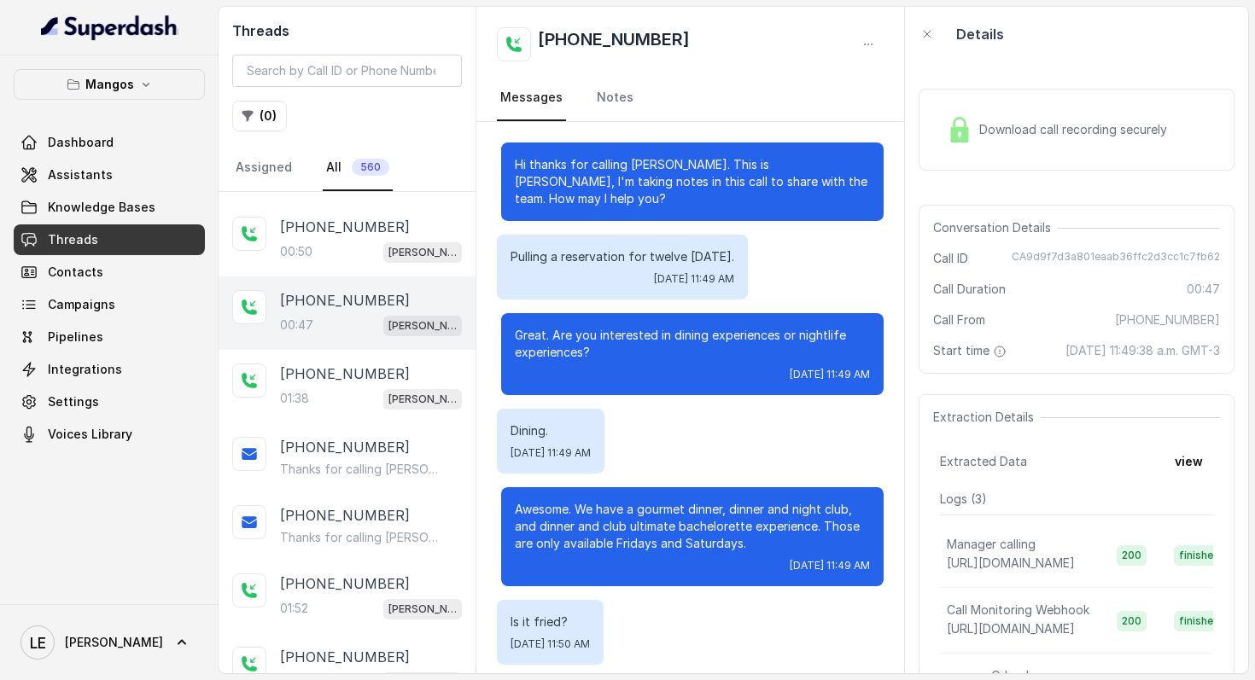
scroll to position [125, 0]
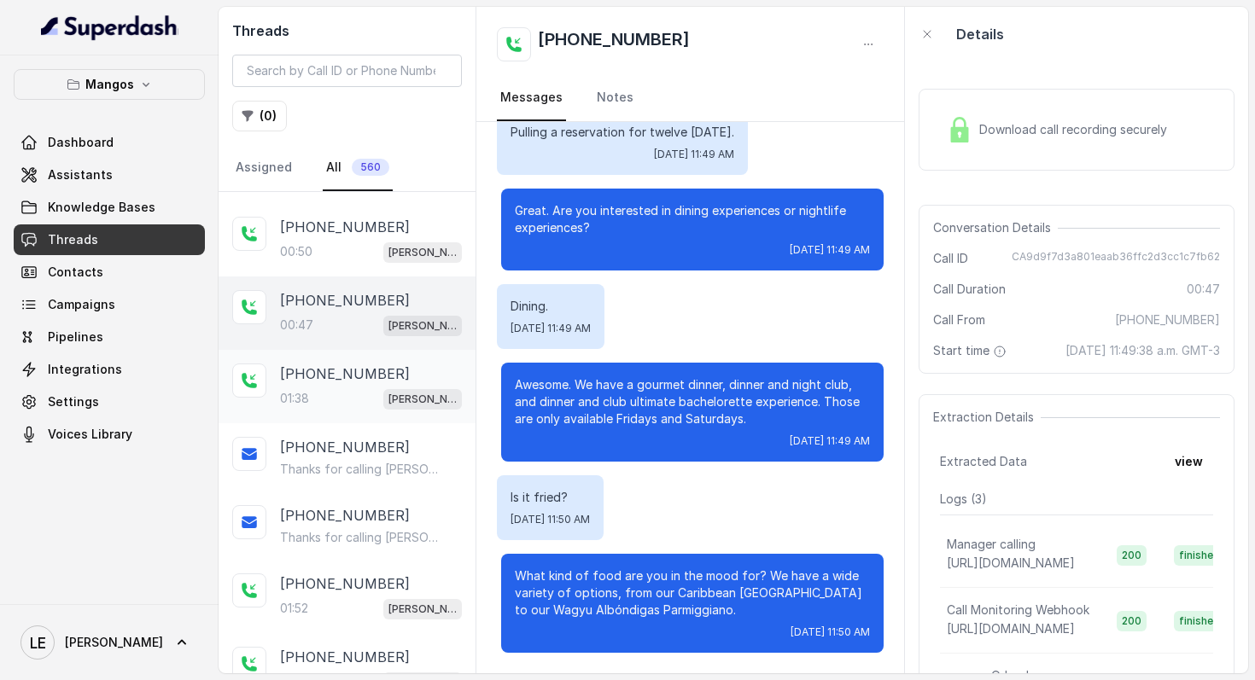
click at [388, 406] on div "[PHONE_NUMBER]:38 Mangos Orlando" at bounding box center [347, 386] width 257 height 73
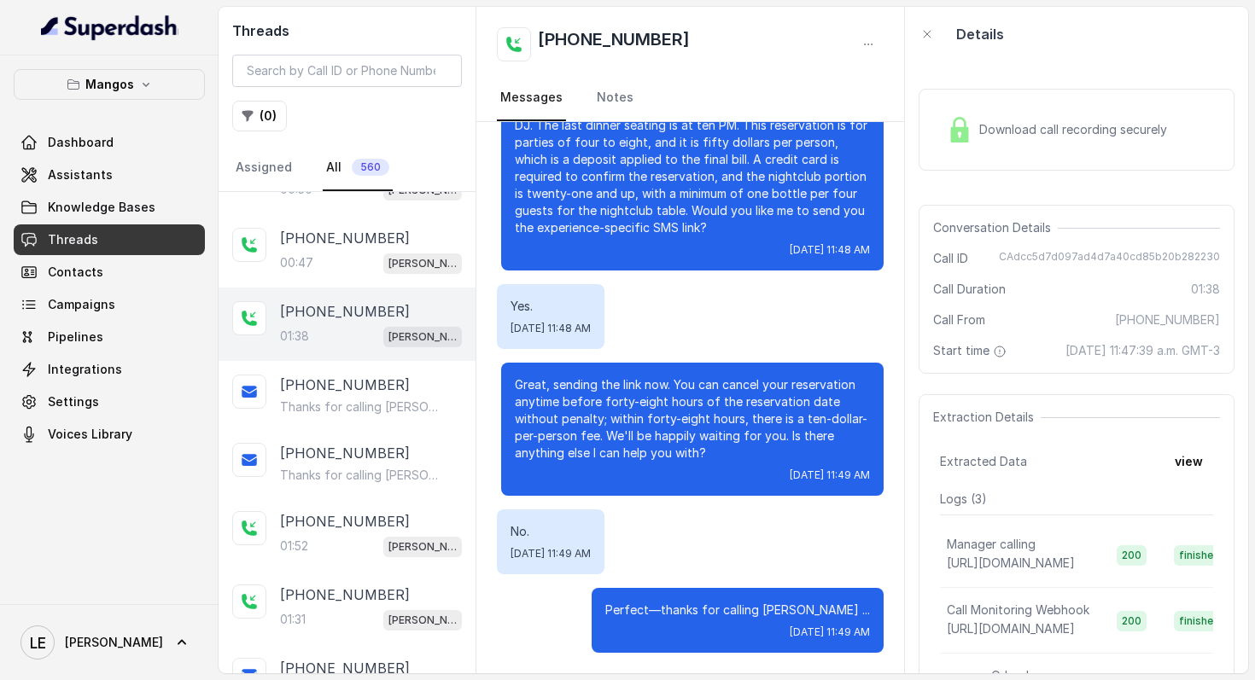
scroll to position [1254, 0]
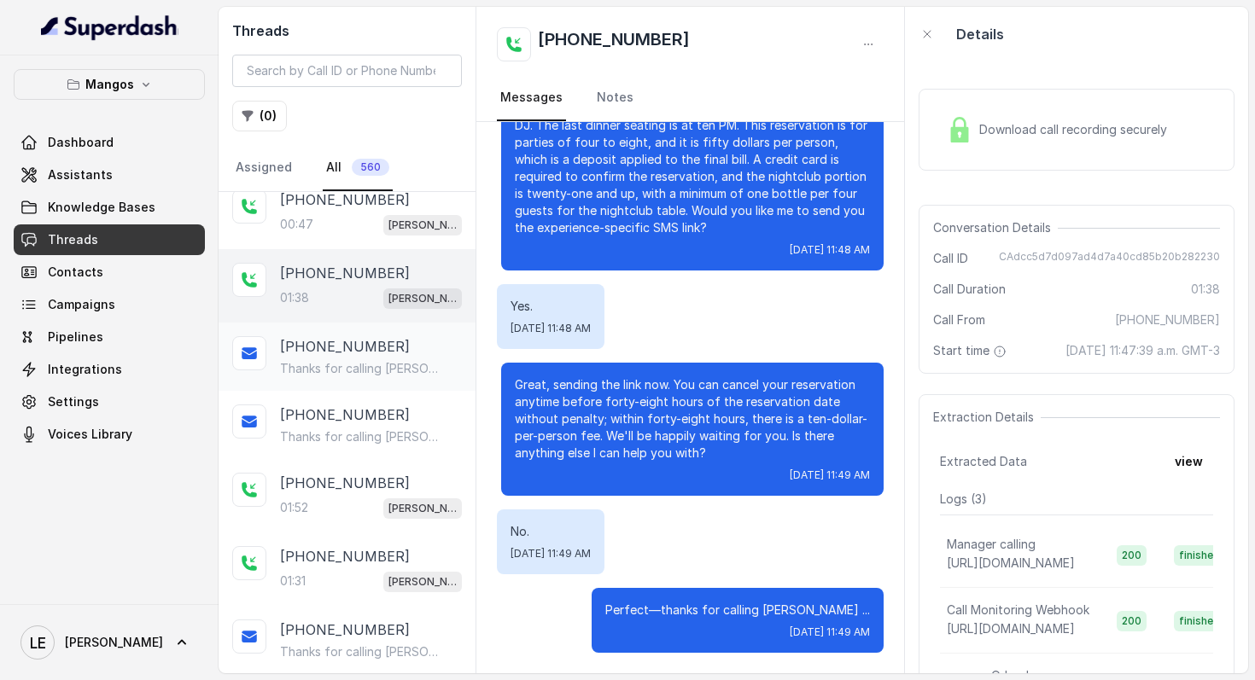
click at [411, 336] on div "[PHONE_NUMBER]" at bounding box center [371, 346] width 182 height 20
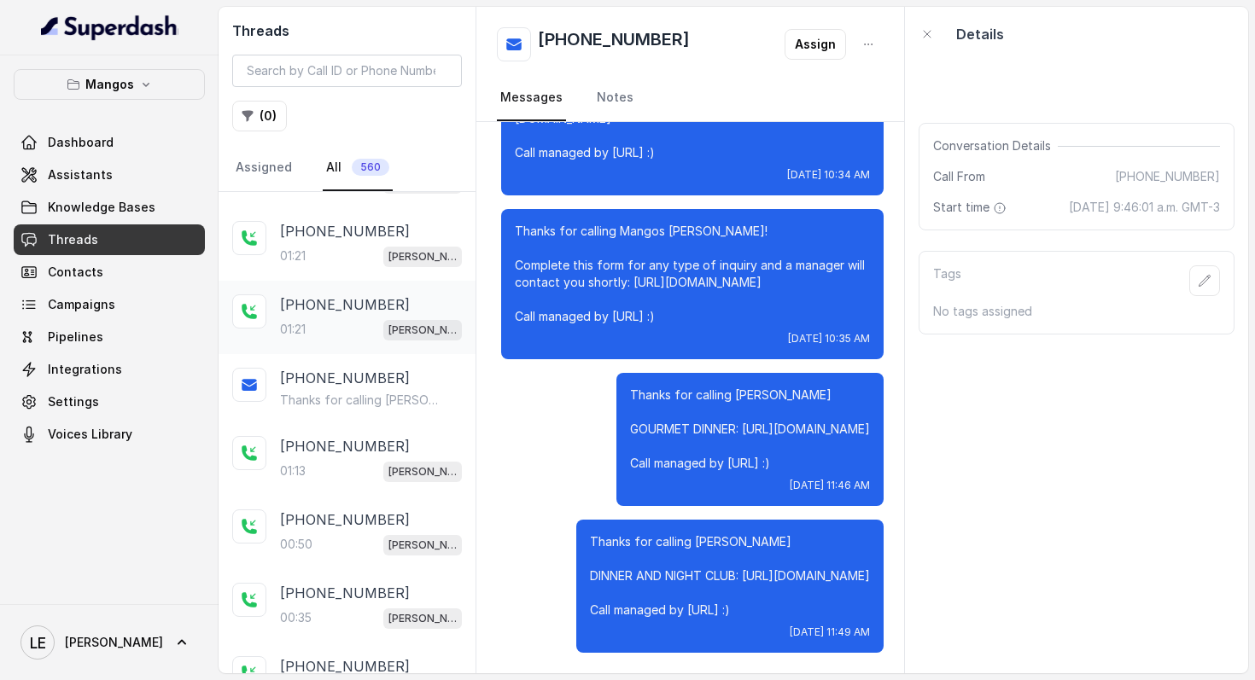
scroll to position [628, 0]
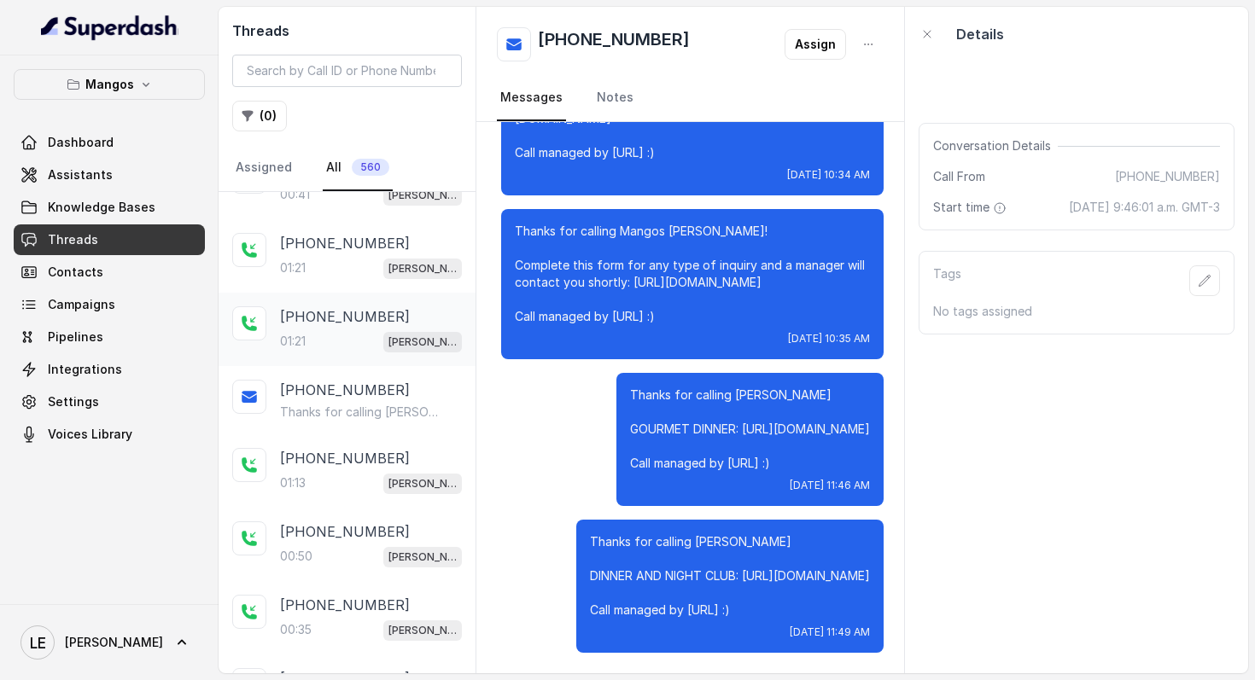
click at [383, 330] on div "[PERSON_NAME]" at bounding box center [422, 341] width 79 height 22
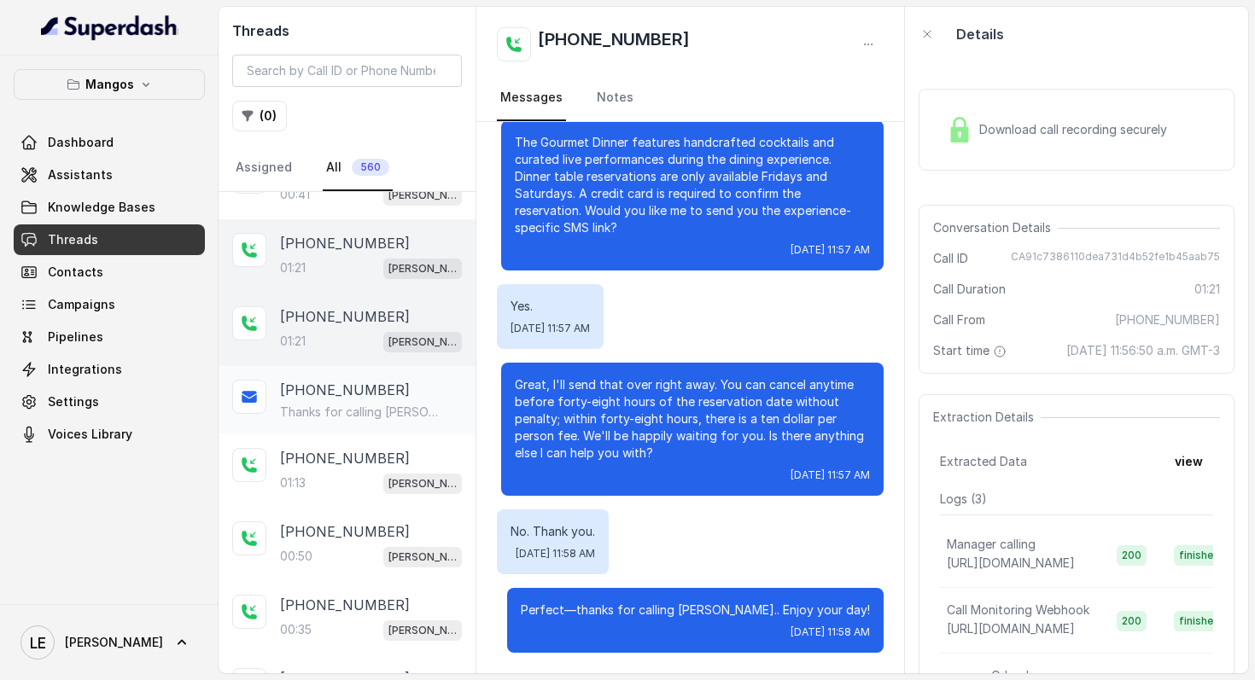
click at [386, 394] on div "[PHONE_NUMBER]" at bounding box center [371, 390] width 182 height 20
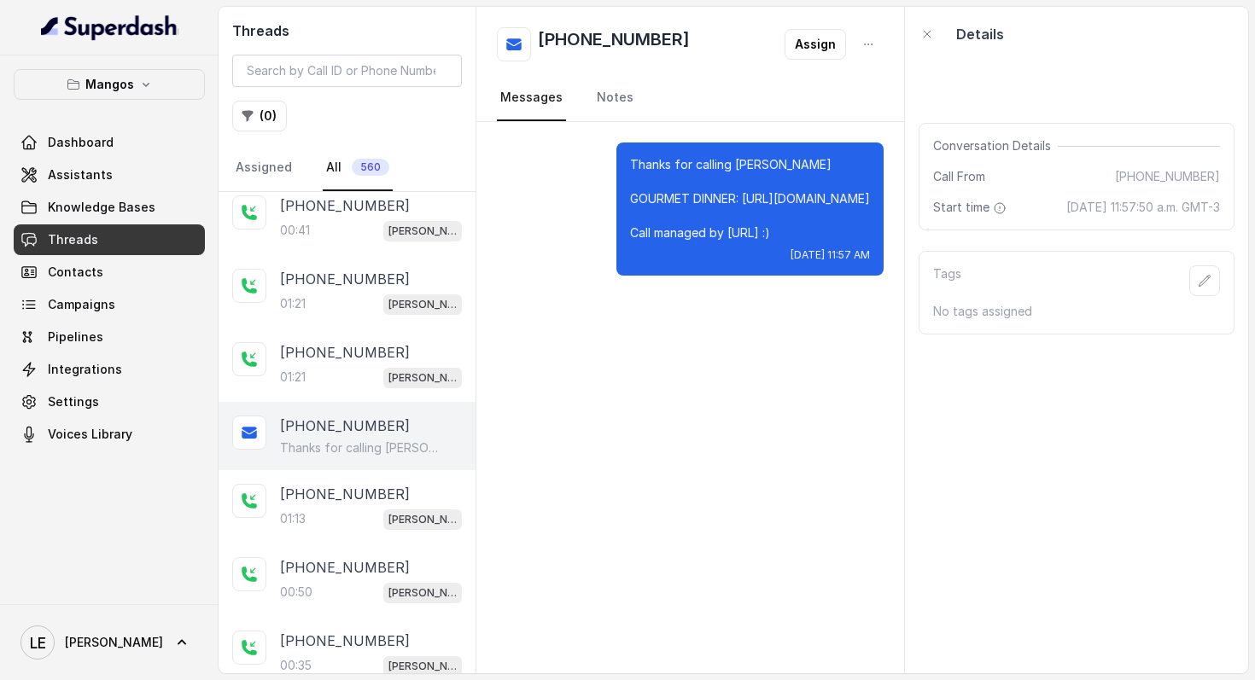
scroll to position [590, 0]
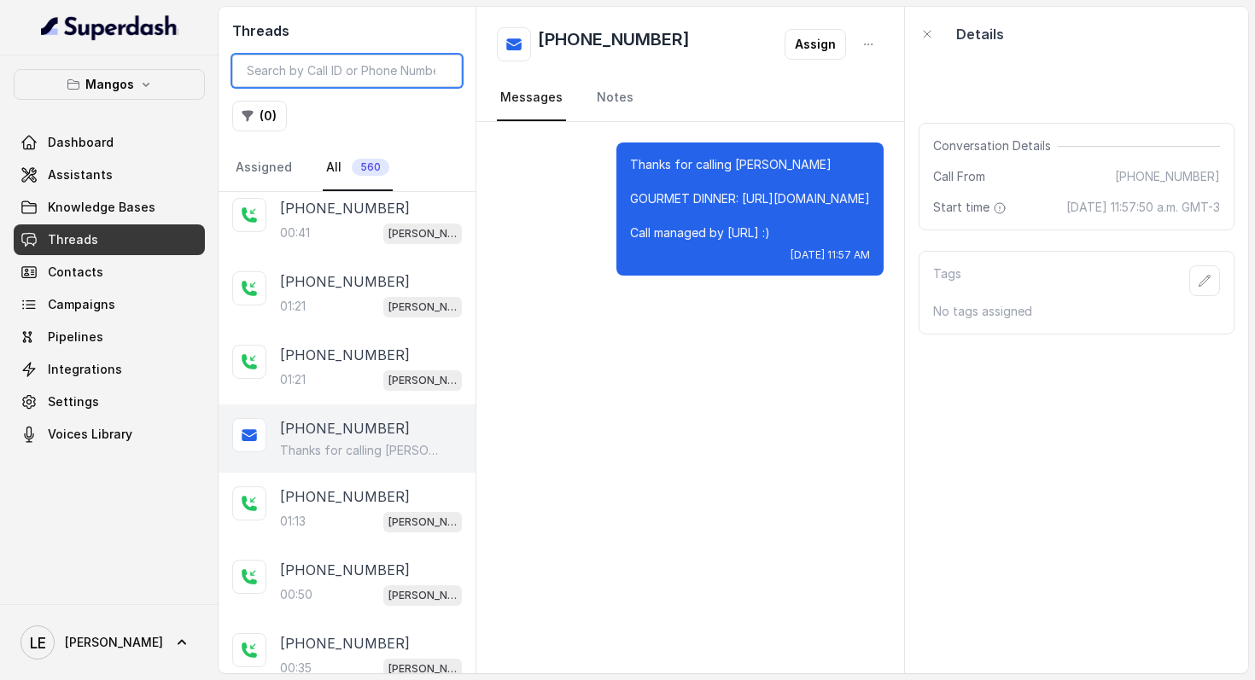
click at [361, 79] on input "search" at bounding box center [347, 71] width 230 height 32
paste input "[PHONE_NUMBER]"
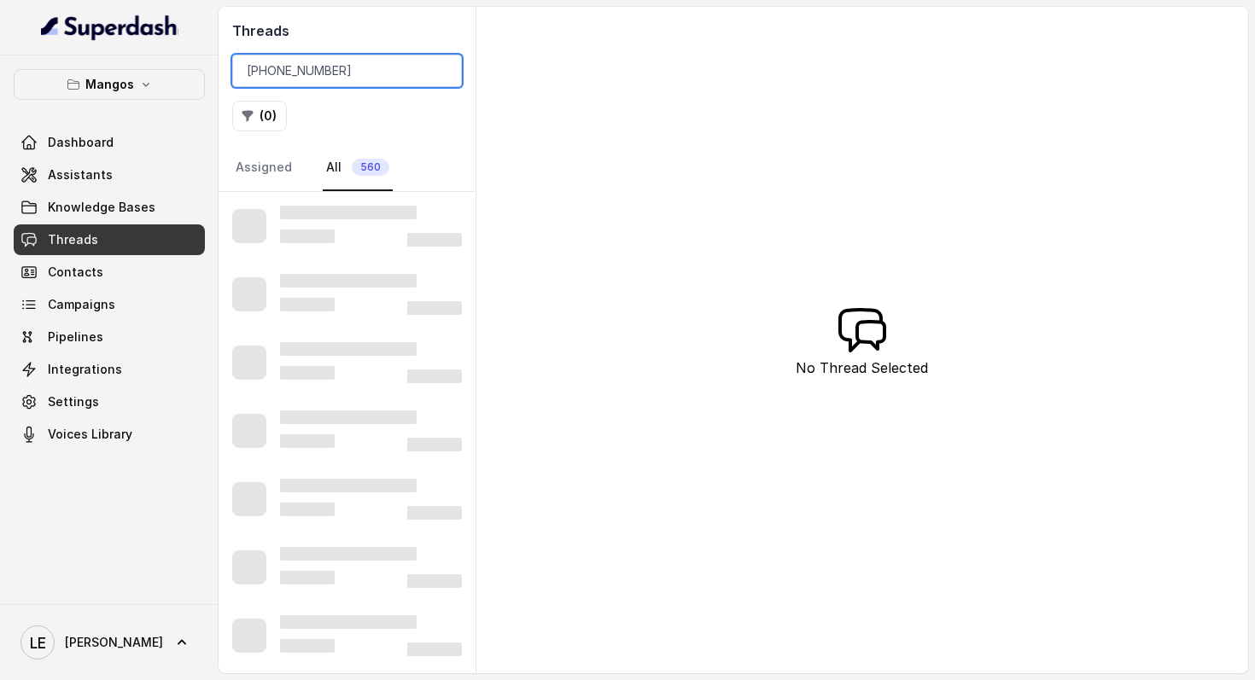
click at [306, 75] on input "[PHONE_NUMBER]" at bounding box center [347, 71] width 230 height 32
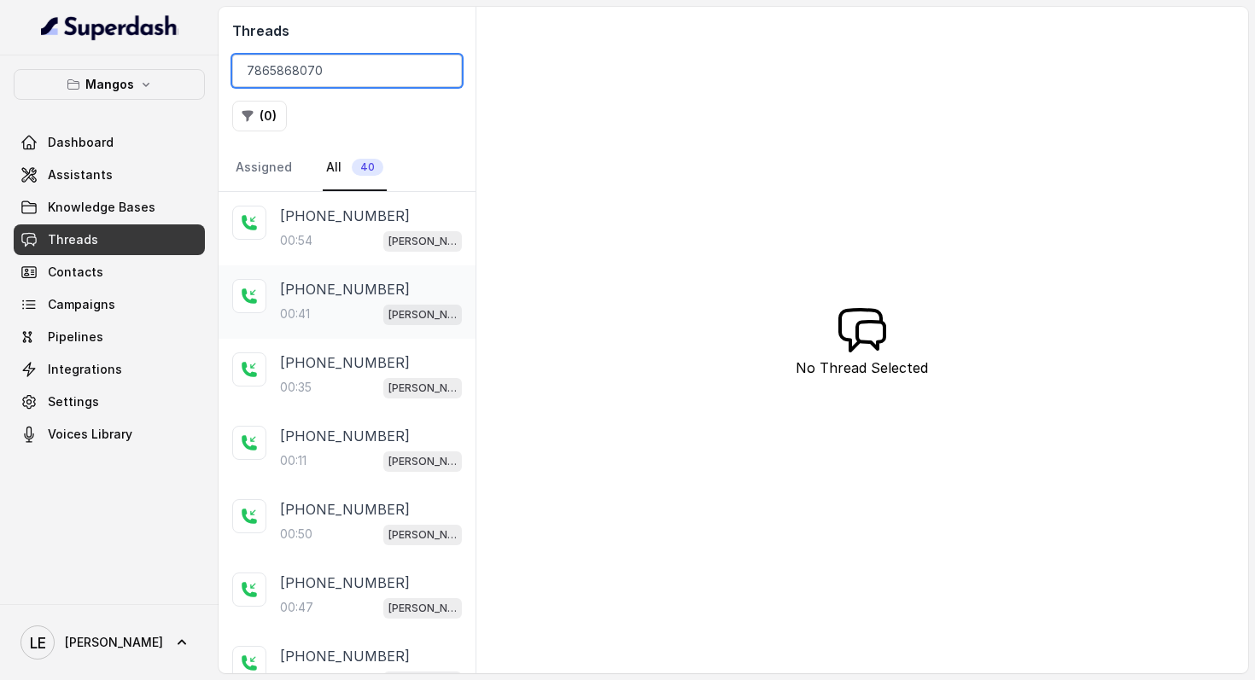
scroll to position [312, 0]
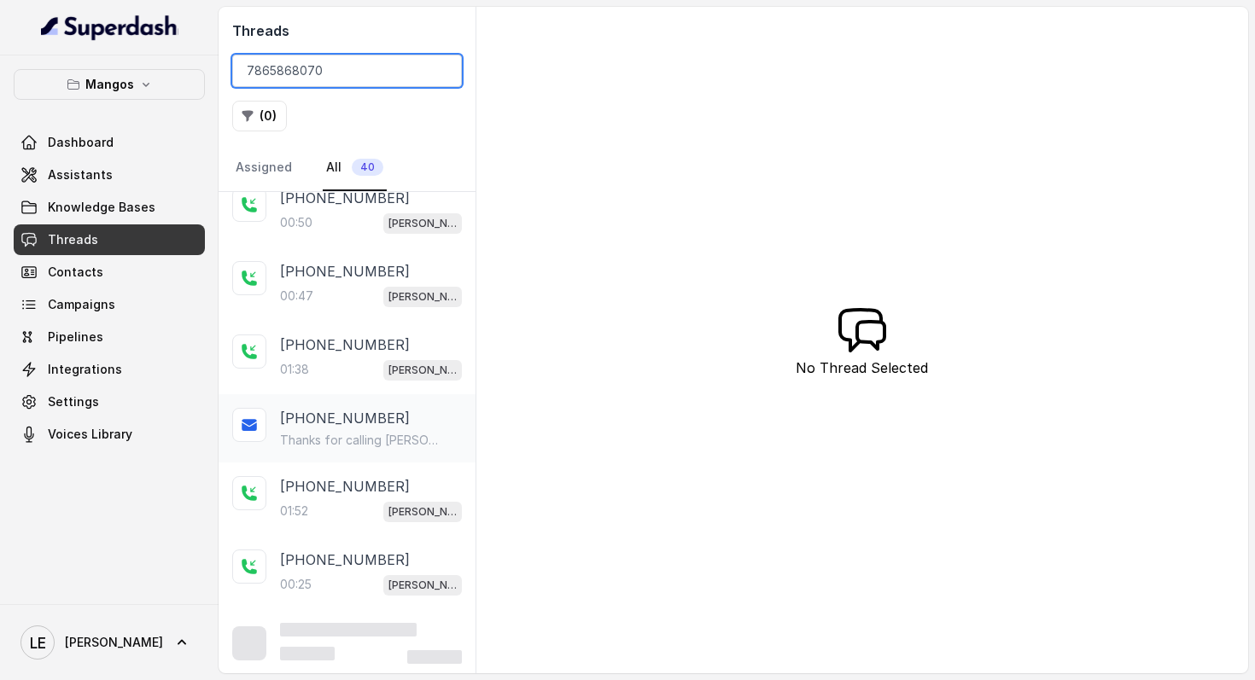
type input "7865868070"
click at [339, 408] on p "[PHONE_NUMBER]" at bounding box center [345, 418] width 130 height 20
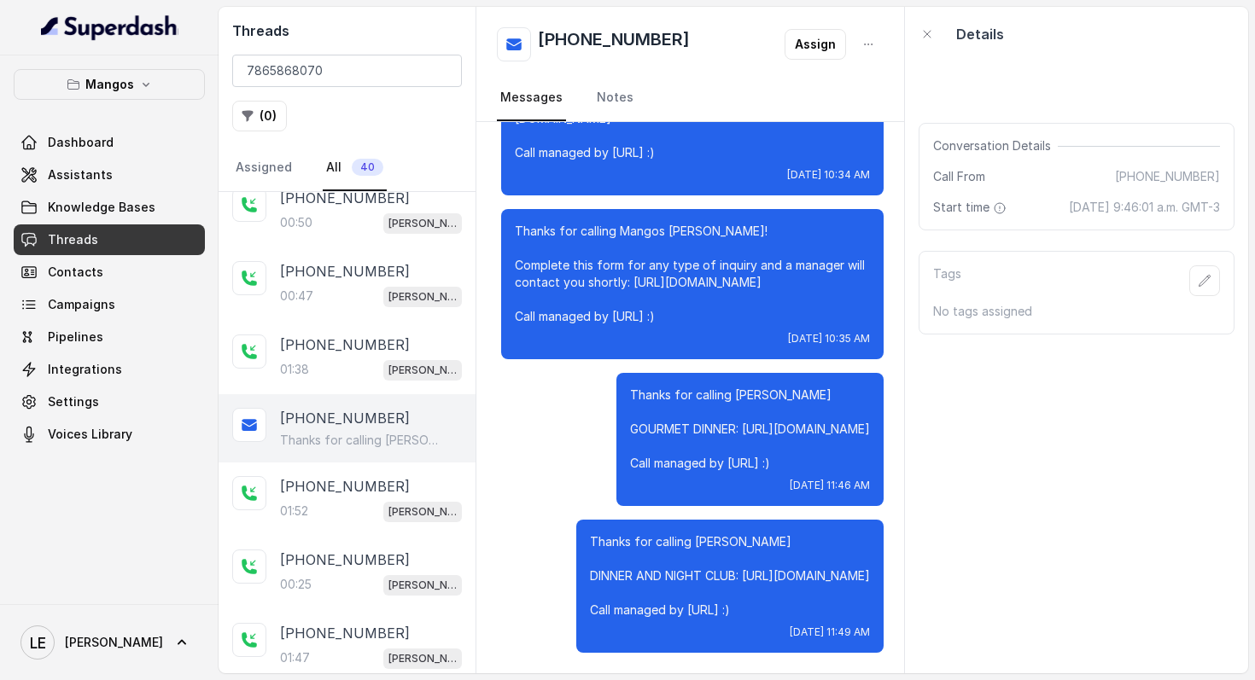
scroll to position [4540, 0]
click at [153, 187] on link "Assistants" at bounding box center [109, 175] width 191 height 31
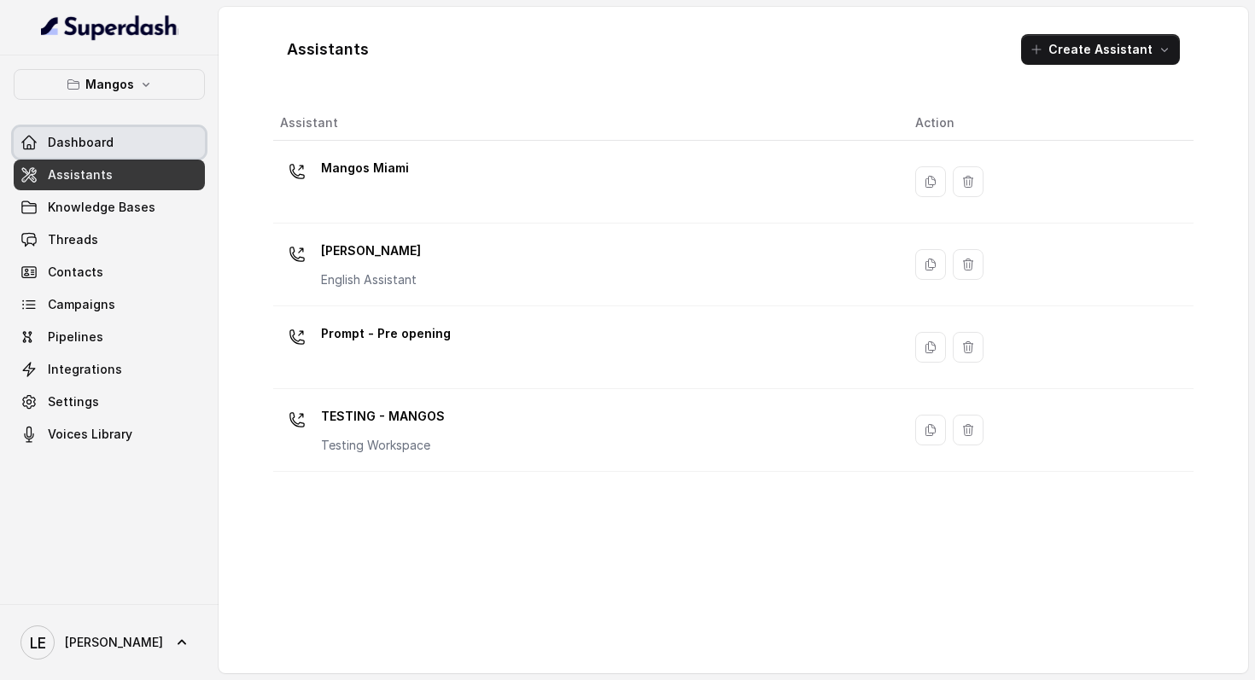
click at [149, 150] on link "Dashboard" at bounding box center [109, 142] width 191 height 31
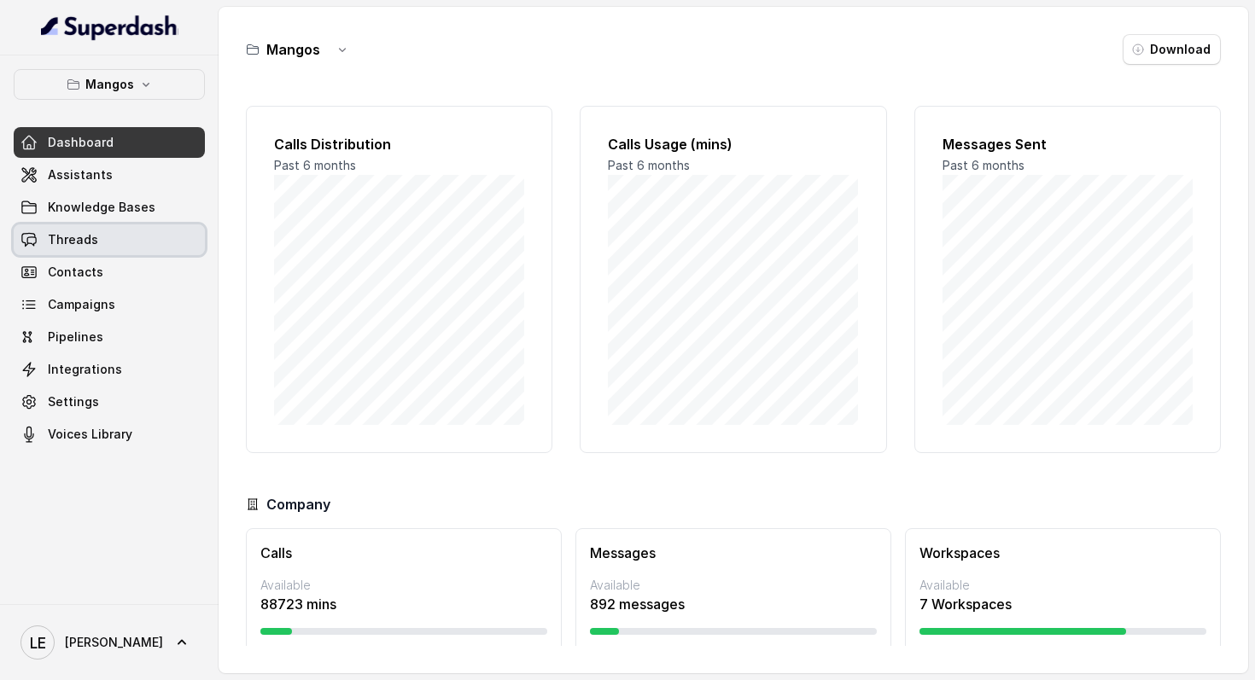
click at [142, 235] on link "Threads" at bounding box center [109, 240] width 191 height 31
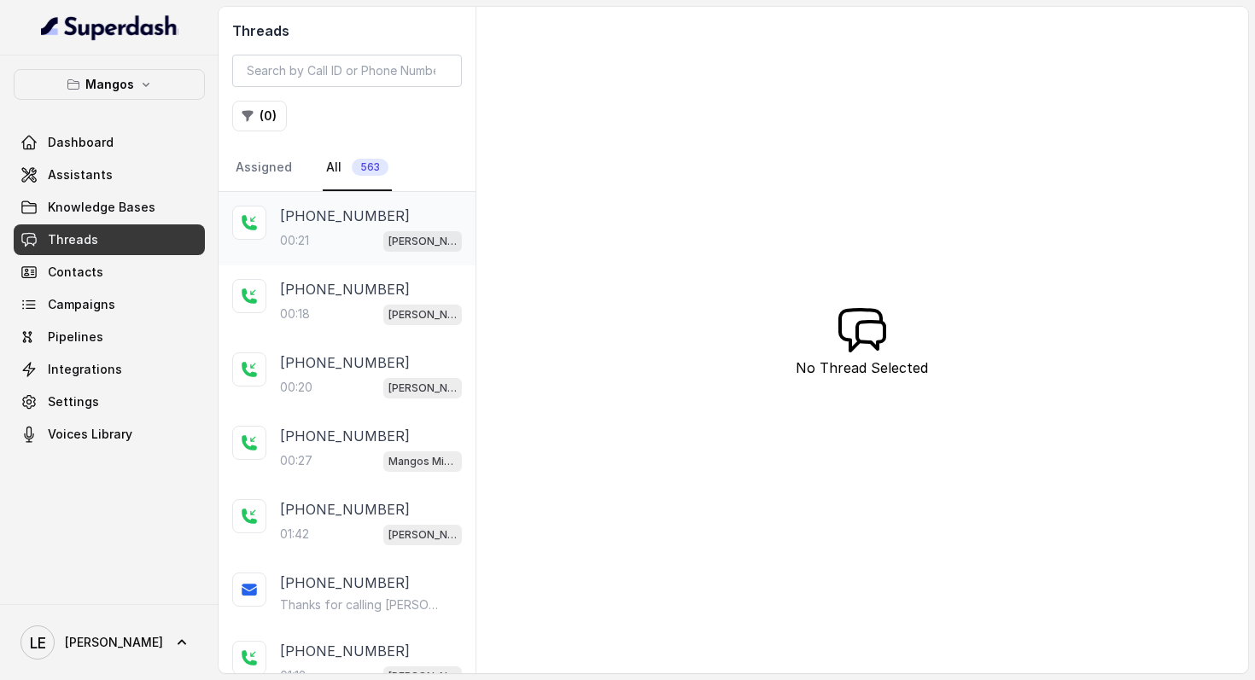
click at [348, 230] on div "00:21 [PERSON_NAME]" at bounding box center [371, 241] width 182 height 22
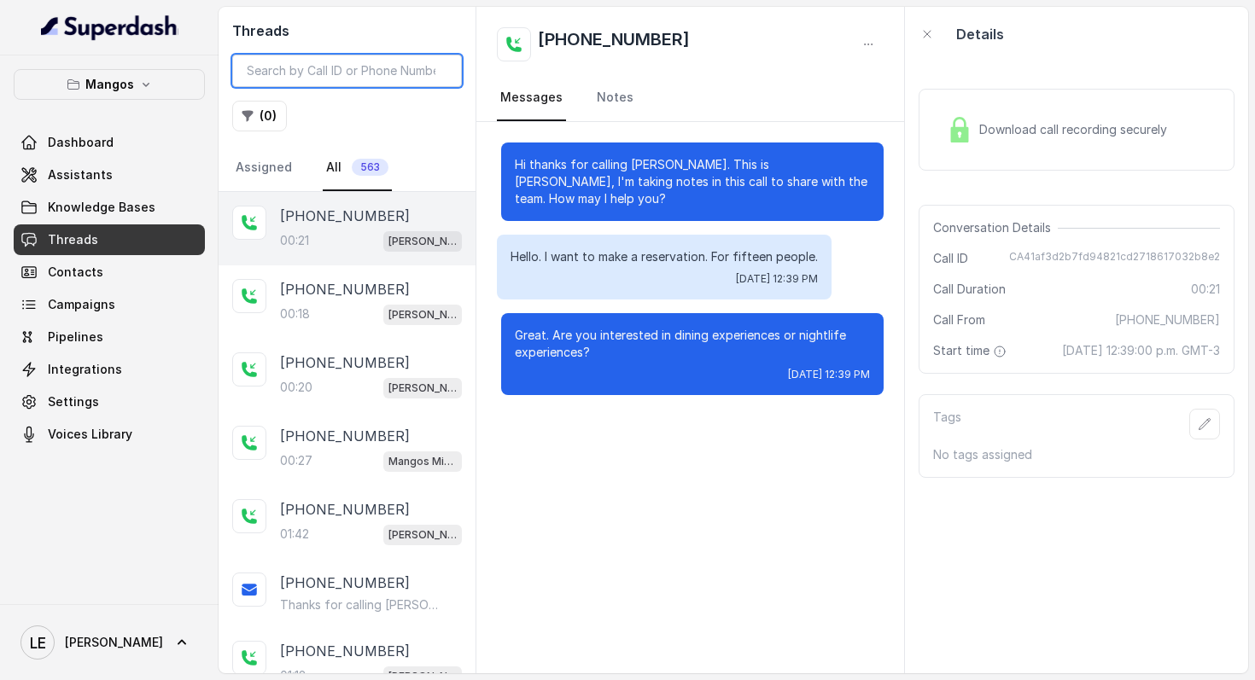
click at [324, 77] on input "search" at bounding box center [347, 71] width 230 height 32
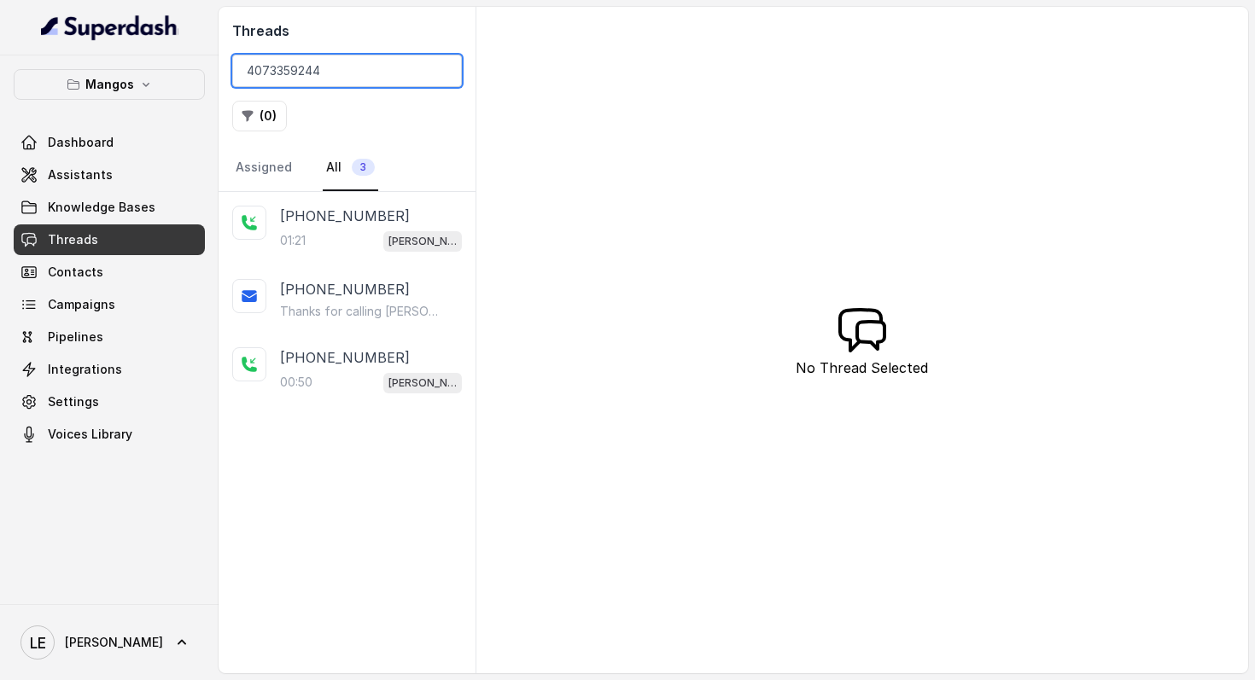
type input "4073359244"
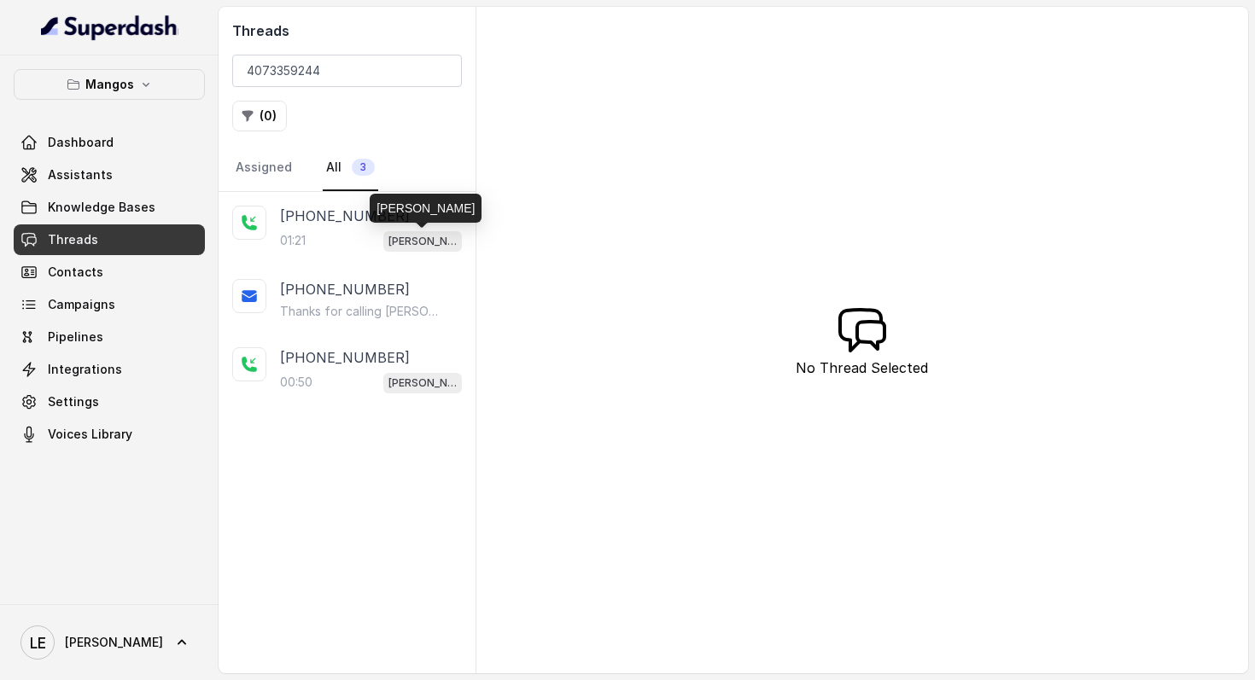
click at [398, 239] on p "[PERSON_NAME]" at bounding box center [422, 241] width 68 height 17
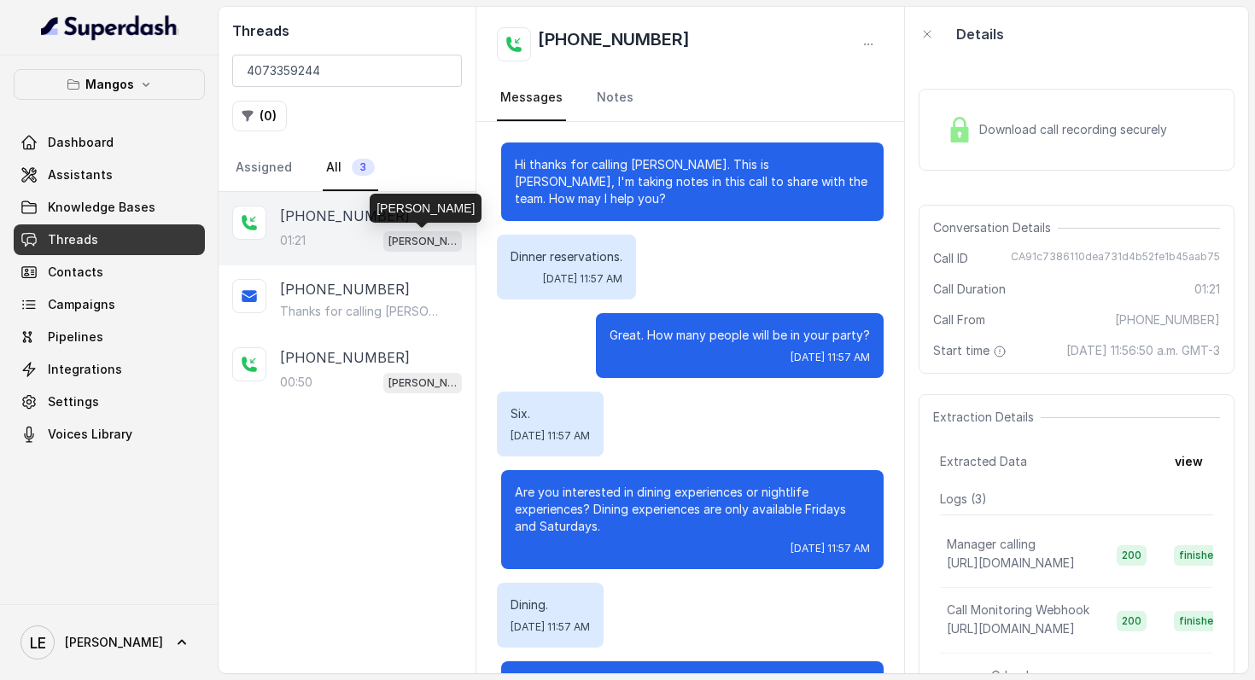
scroll to position [732, 0]
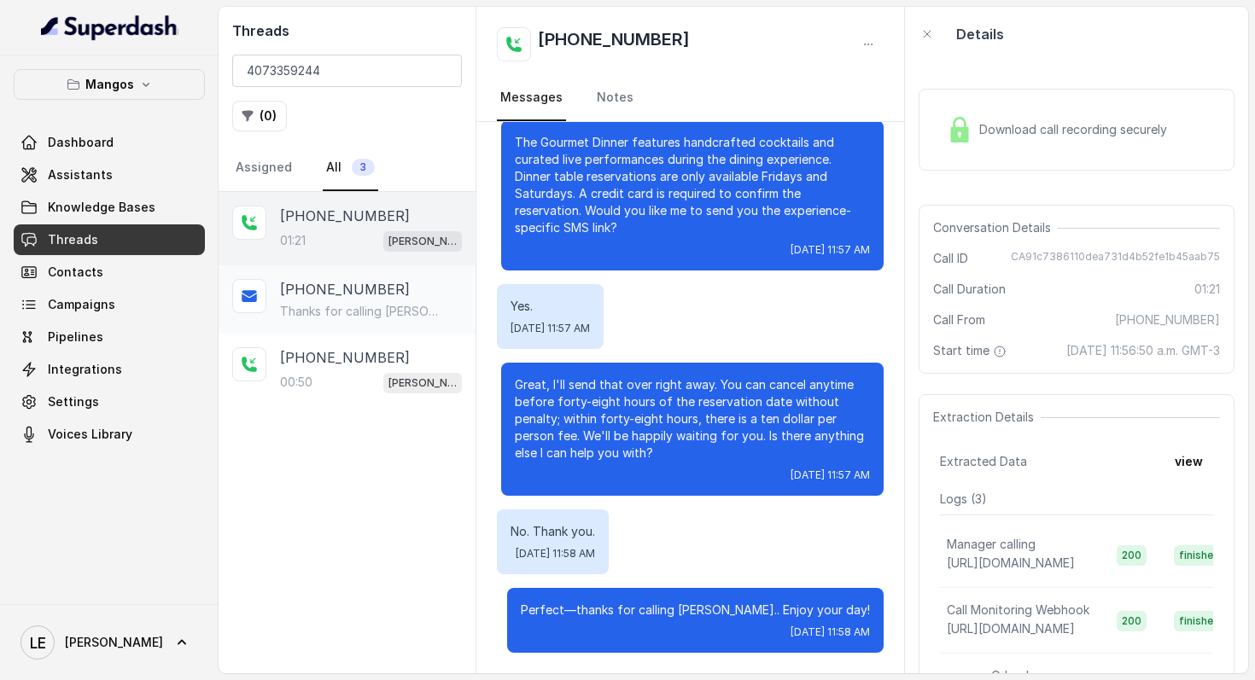
click at [389, 294] on div "[PHONE_NUMBER]" at bounding box center [371, 289] width 182 height 20
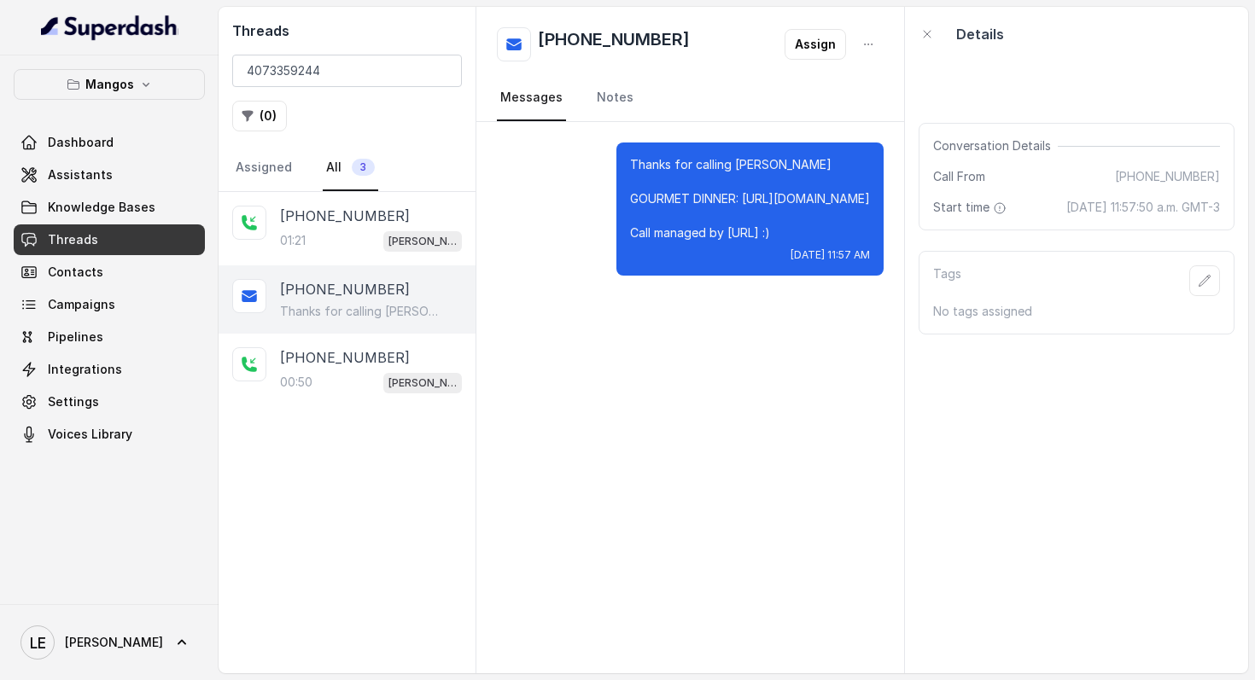
click at [791, 258] on span "[DATE] 11:57 AM" at bounding box center [830, 255] width 79 height 14
click at [715, 314] on div "Thanks for calling [PERSON_NAME] GOURMET DINNER: [URL][DOMAIN_NAME] Call manage…" at bounding box center [690, 397] width 429 height 551
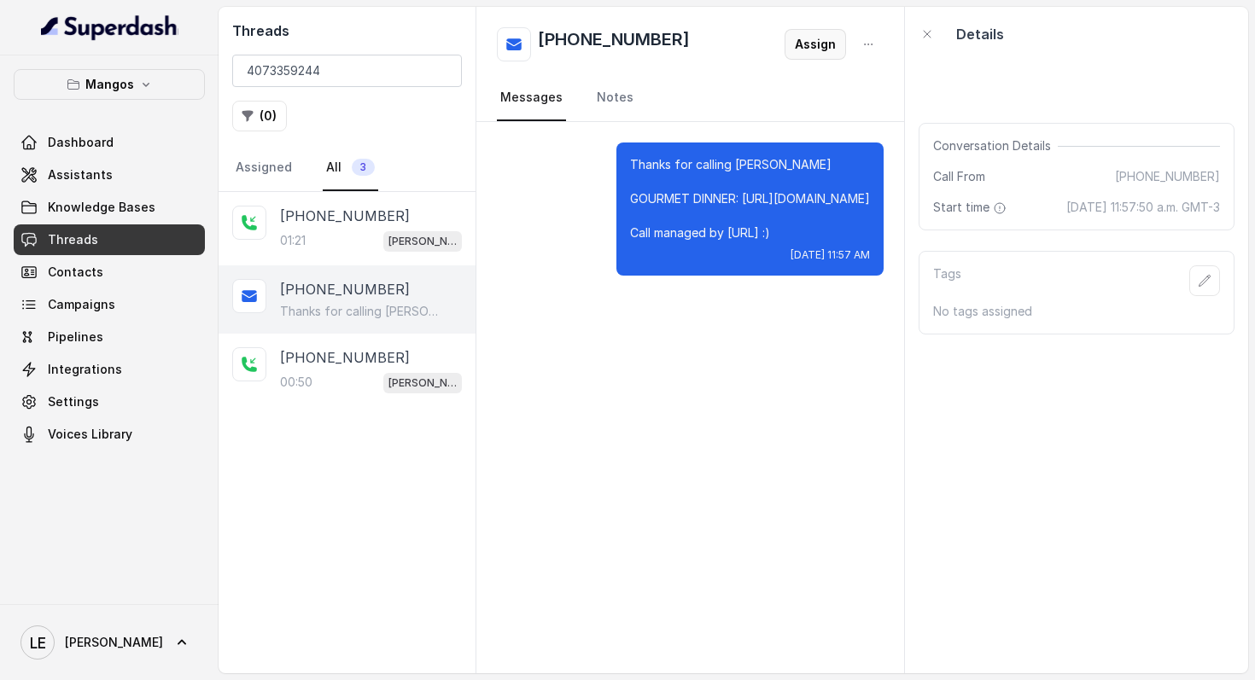
click at [823, 47] on button "Assign" at bounding box center [815, 44] width 61 height 31
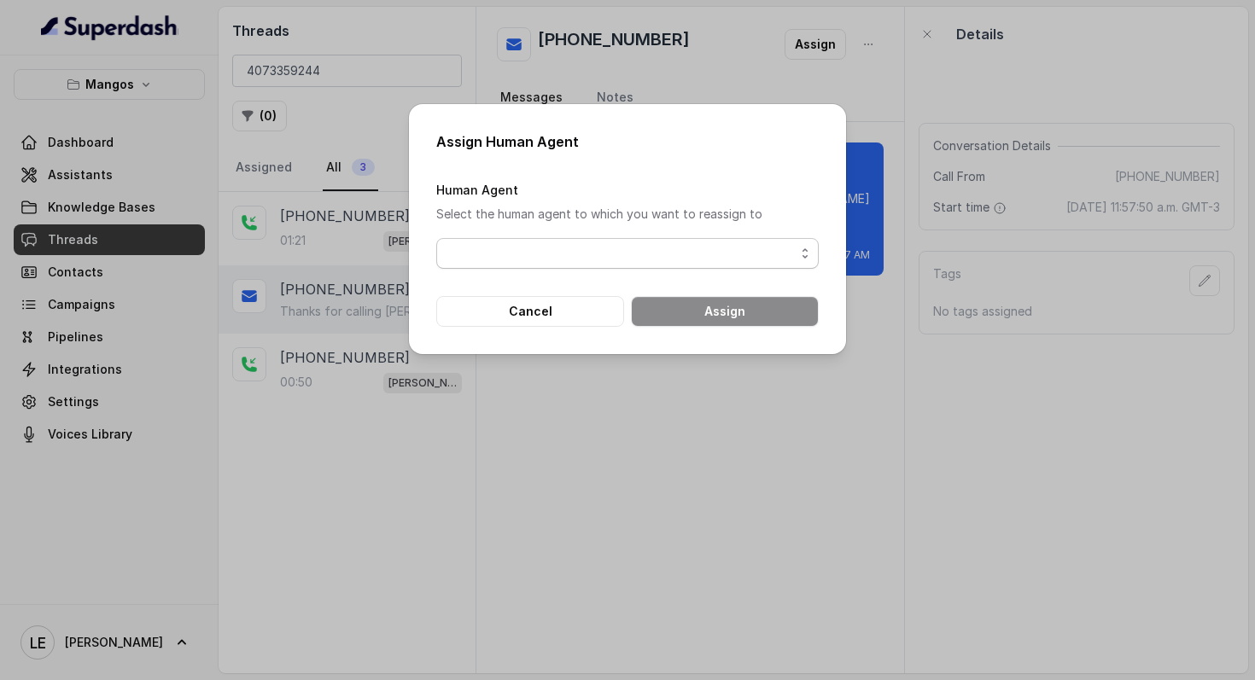
click at [499, 265] on span "button" at bounding box center [627, 253] width 382 height 31
click at [711, 199] on div "Human Agent Select the human agent to which you want to reassign to" at bounding box center [627, 224] width 382 height 90
click at [515, 310] on button "Cancel" at bounding box center [530, 311] width 188 height 31
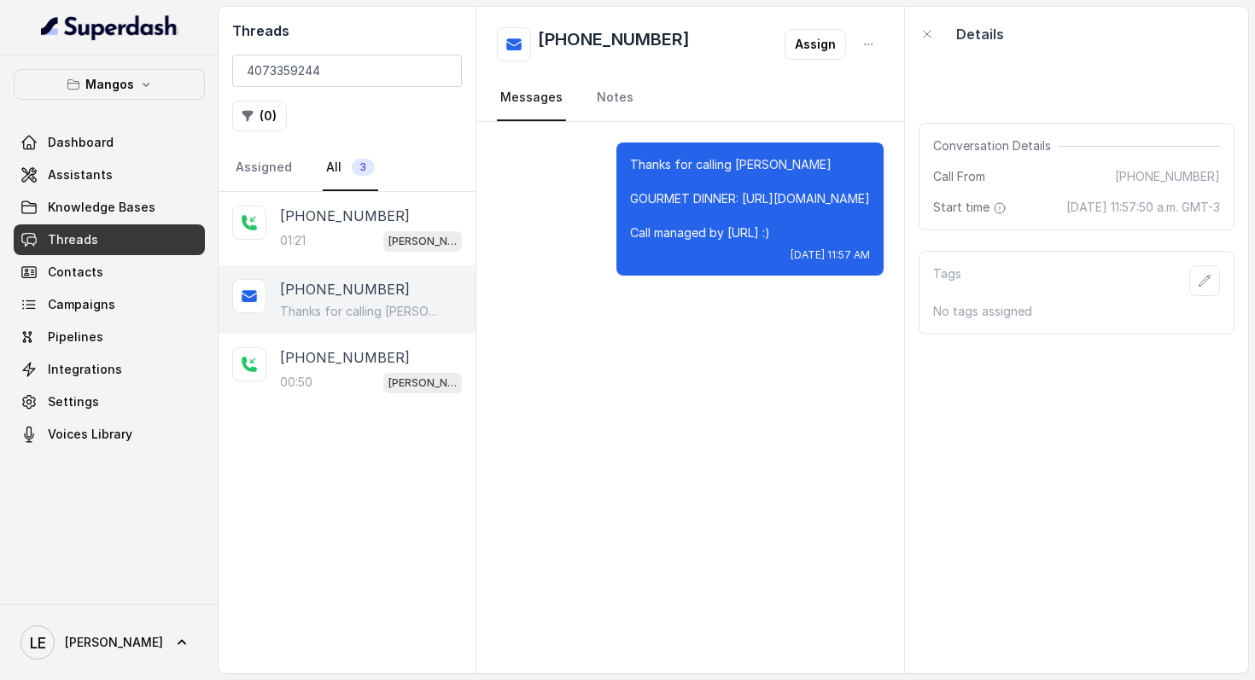
click at [616, 45] on h2 "[PHONE_NUMBER]" at bounding box center [614, 44] width 152 height 34
copy h2 "[PHONE_NUMBER]"
click at [394, 239] on p "[PERSON_NAME]" at bounding box center [422, 241] width 68 height 17
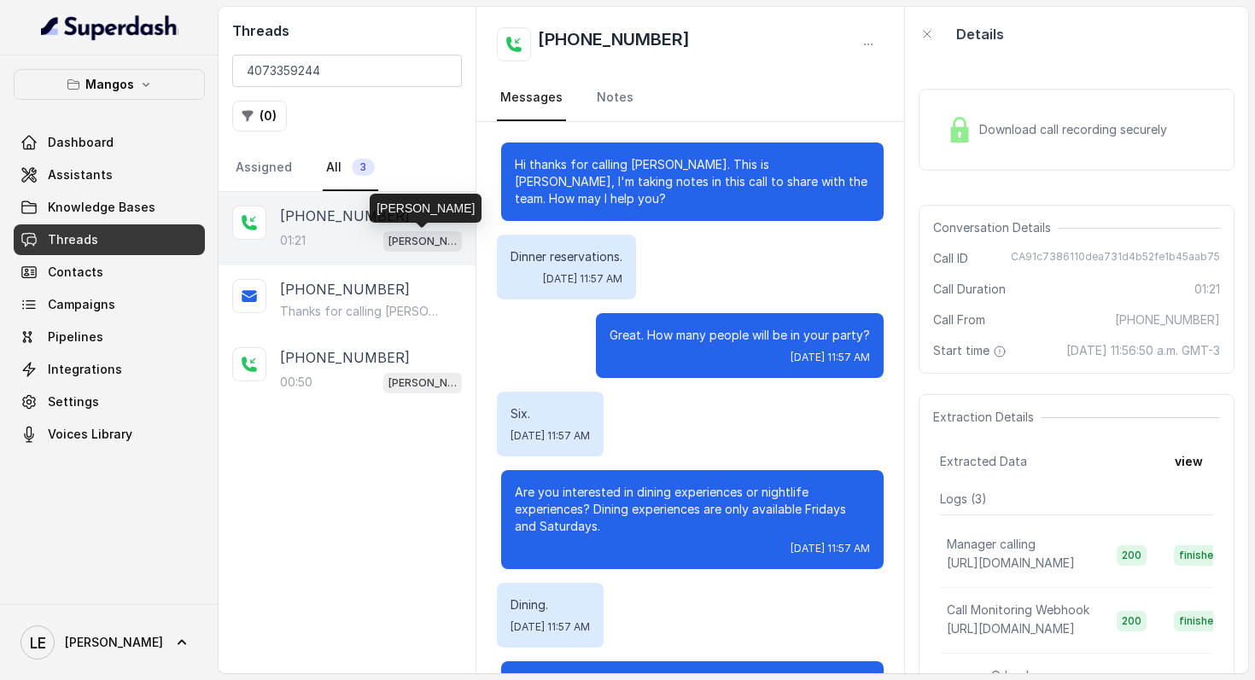
scroll to position [732, 0]
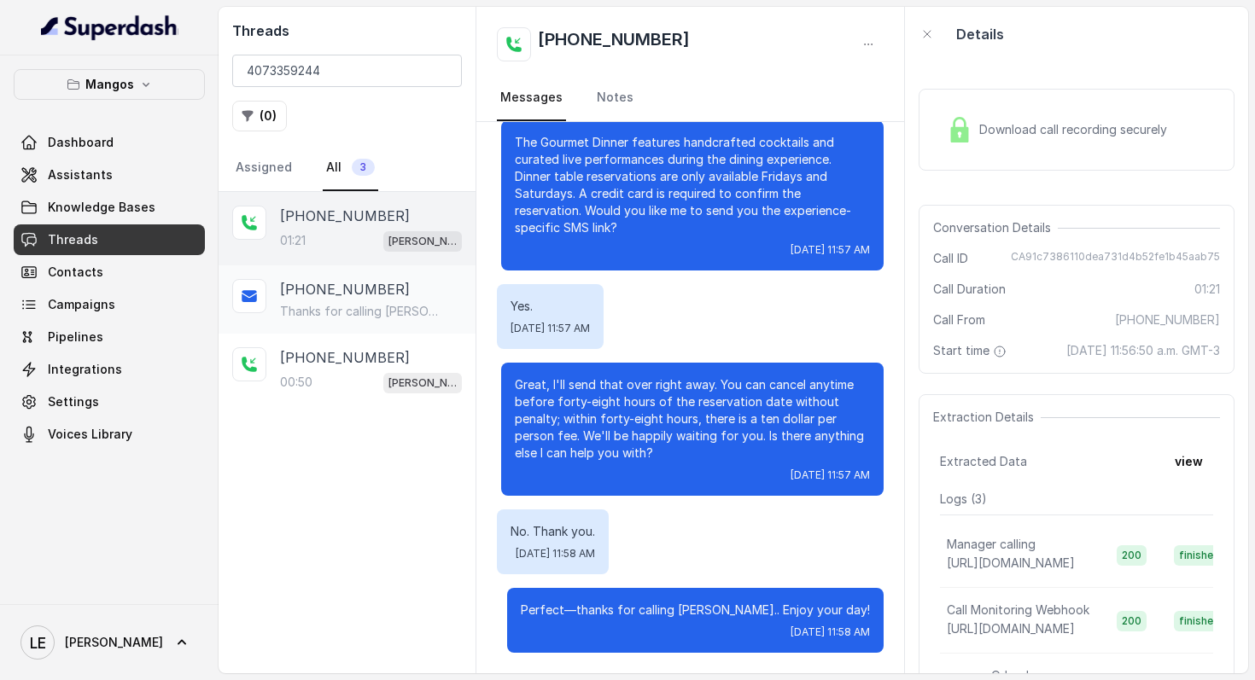
click at [397, 305] on p "Thanks for calling [PERSON_NAME] GOURMET DINNER: [URL][DOMAIN_NAME] Call manage…" at bounding box center [362, 311] width 164 height 17
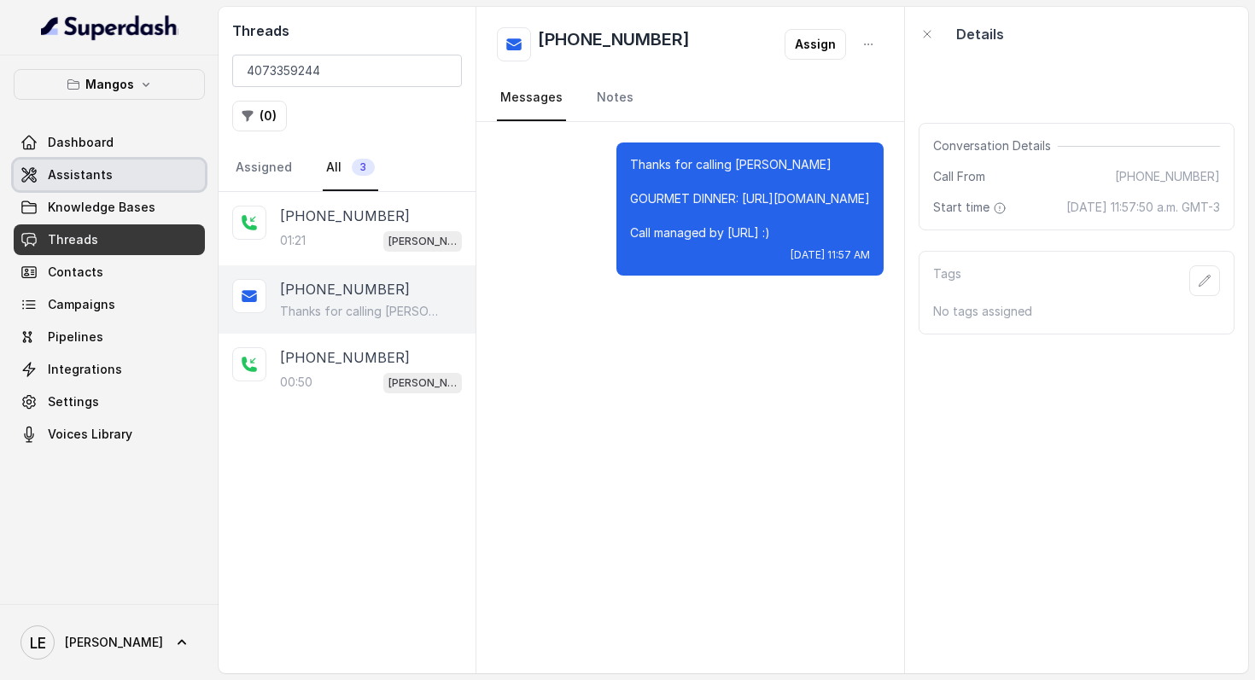
click at [140, 173] on link "Assistants" at bounding box center [109, 175] width 191 height 31
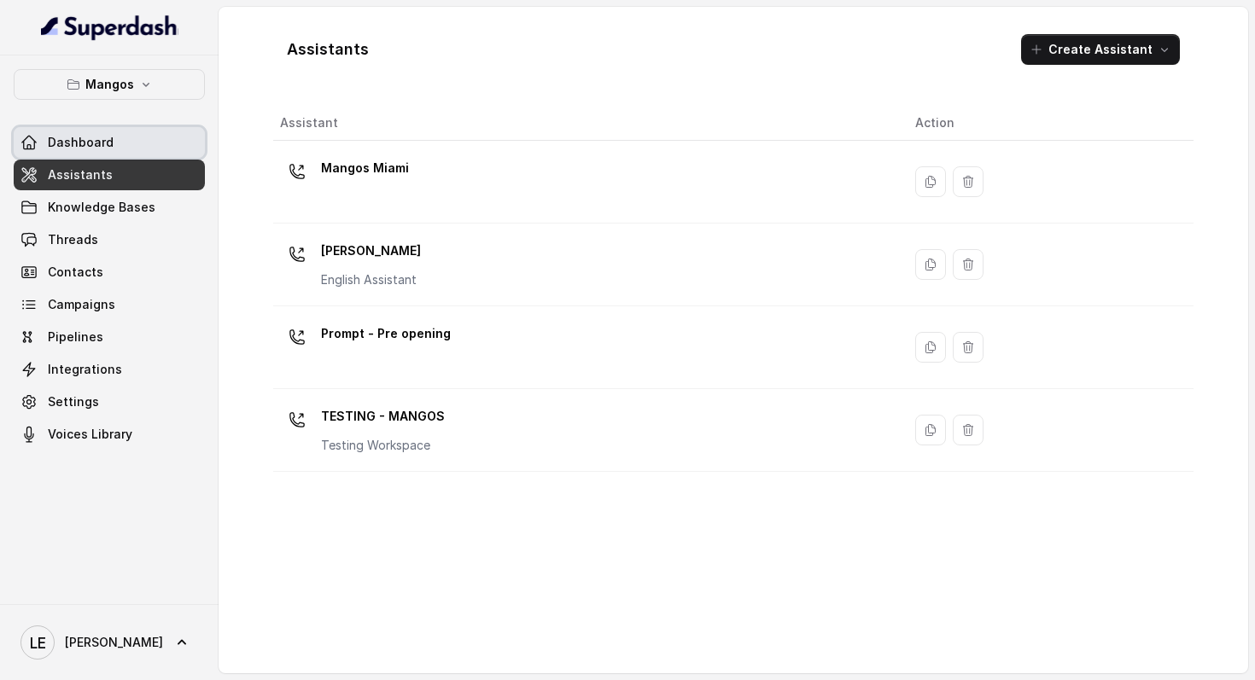
click at [160, 133] on link "Dashboard" at bounding box center [109, 142] width 191 height 31
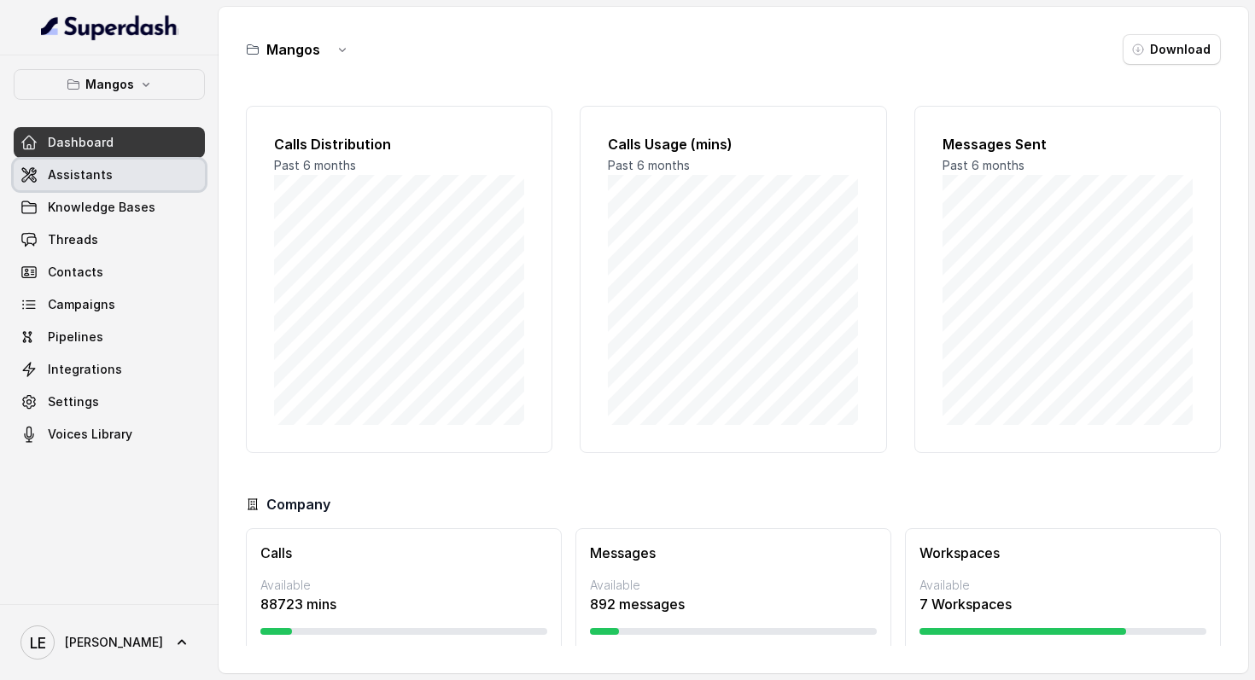
click at [178, 186] on link "Assistants" at bounding box center [109, 175] width 191 height 31
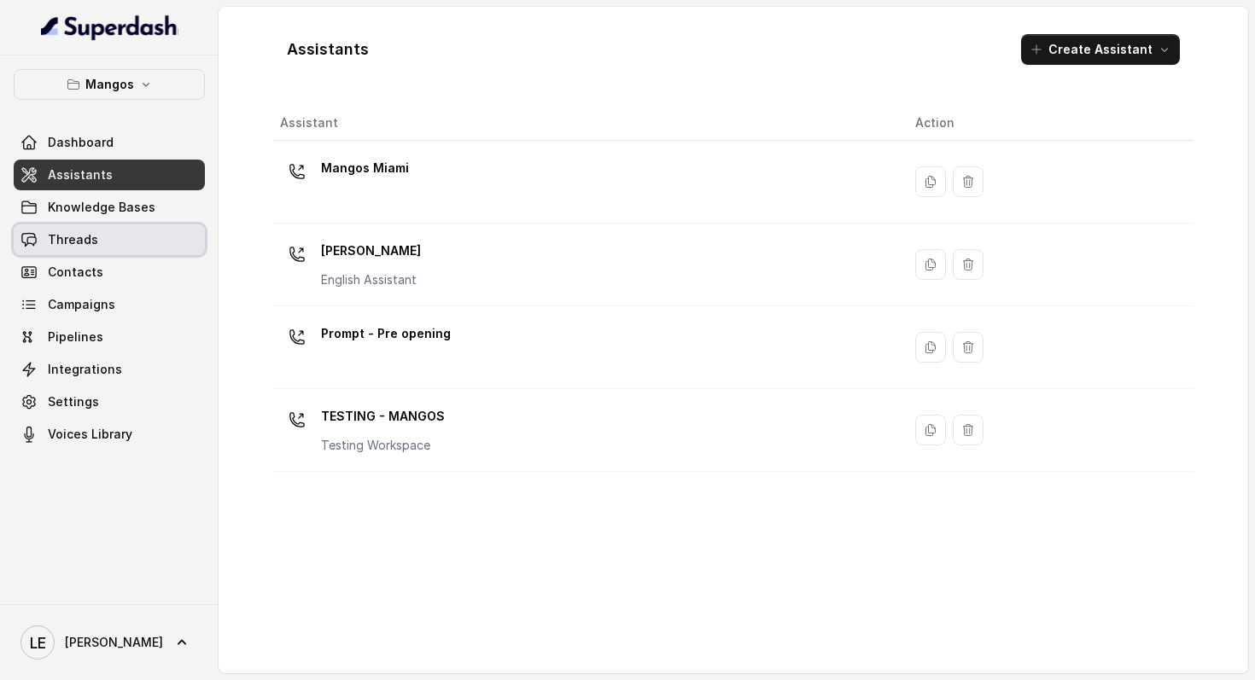
click at [167, 234] on link "Threads" at bounding box center [109, 240] width 191 height 31
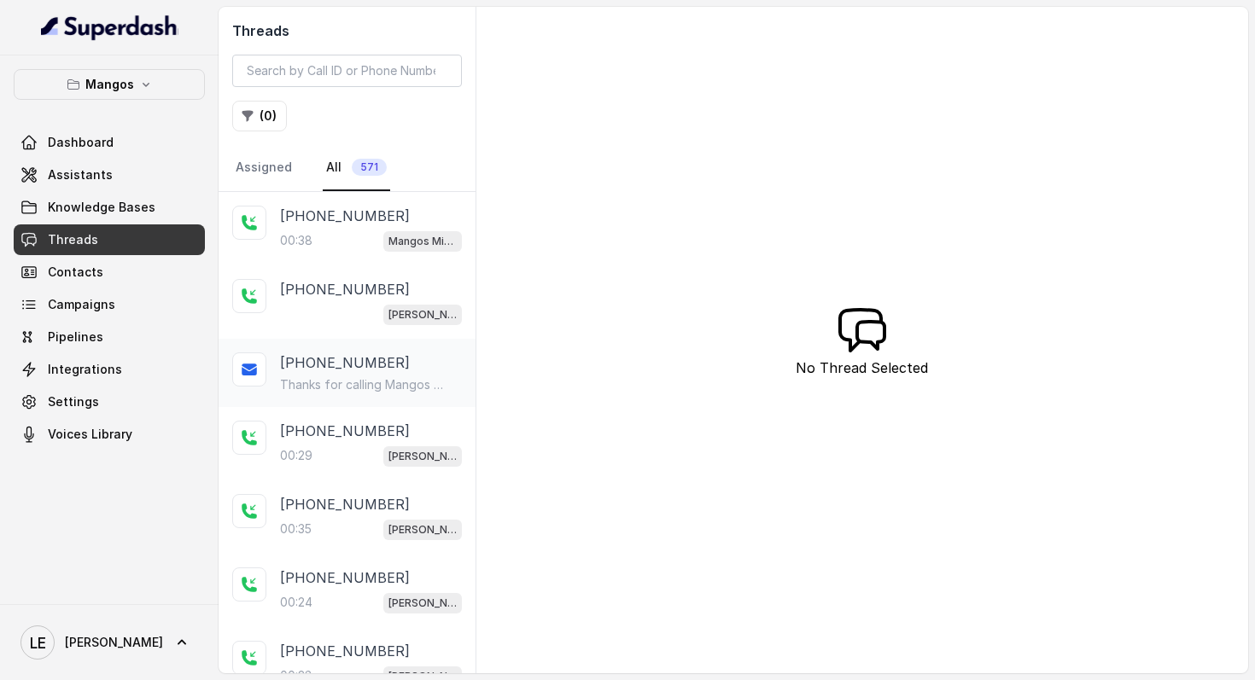
click at [396, 379] on p "Thanks for calling Mangos Miami! Check out our menu at: [URL][DOMAIN_NAME] Call…" at bounding box center [362, 384] width 164 height 17
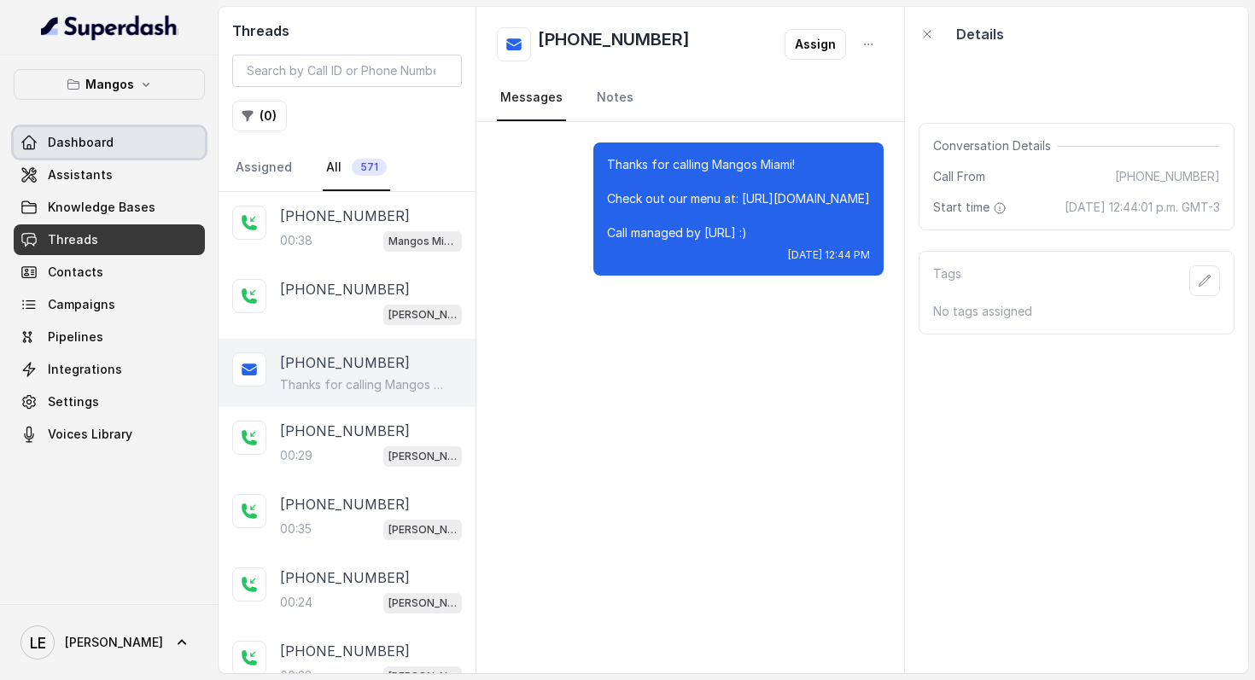
click at [127, 147] on link "Dashboard" at bounding box center [109, 142] width 191 height 31
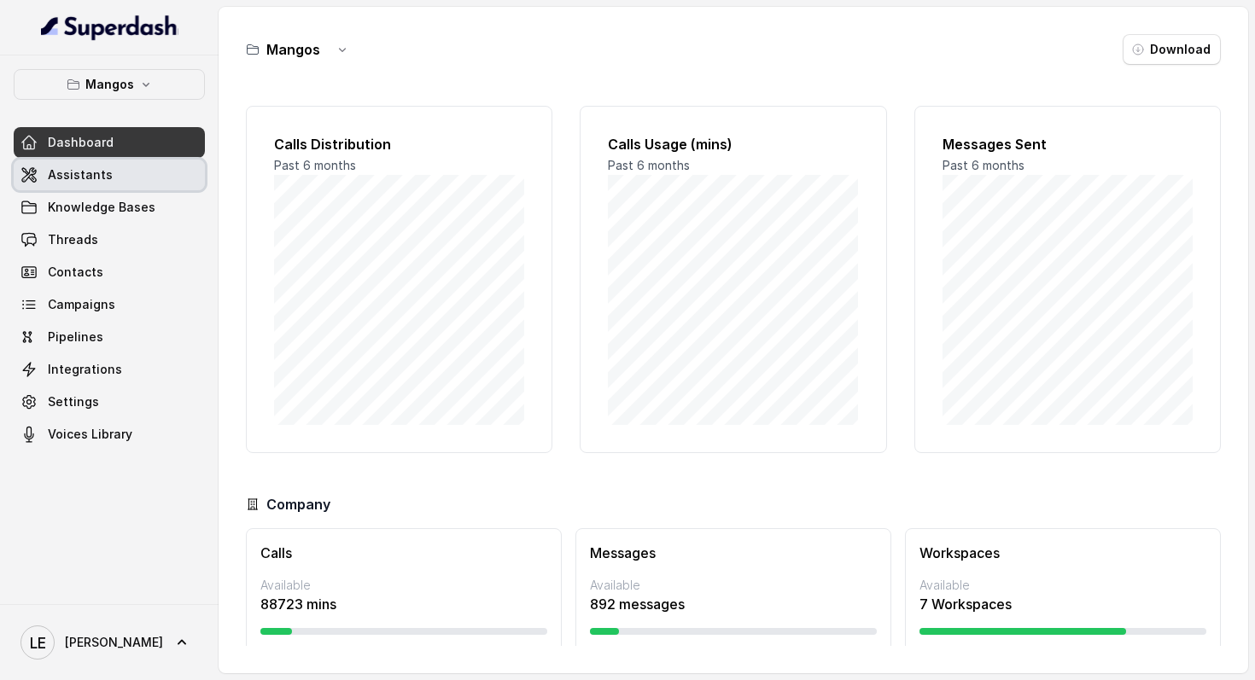
click at [100, 187] on link "Assistants" at bounding box center [109, 175] width 191 height 31
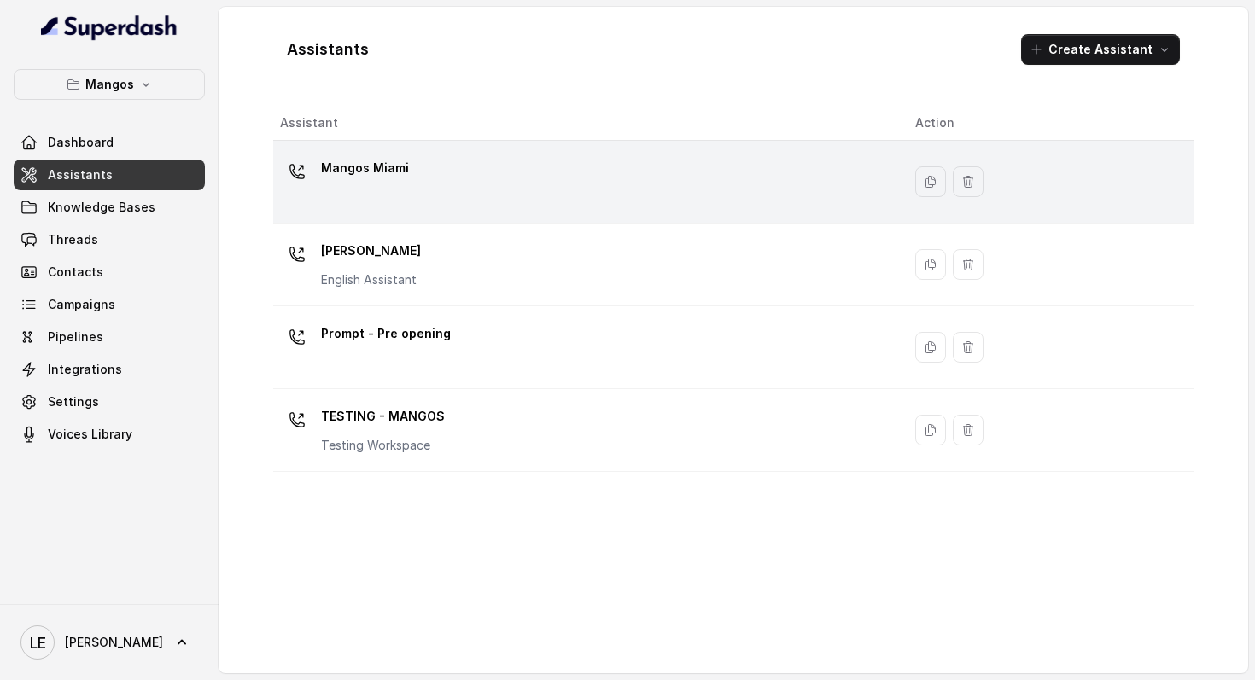
click at [461, 201] on div "Mangos Miami" at bounding box center [584, 182] width 608 height 55
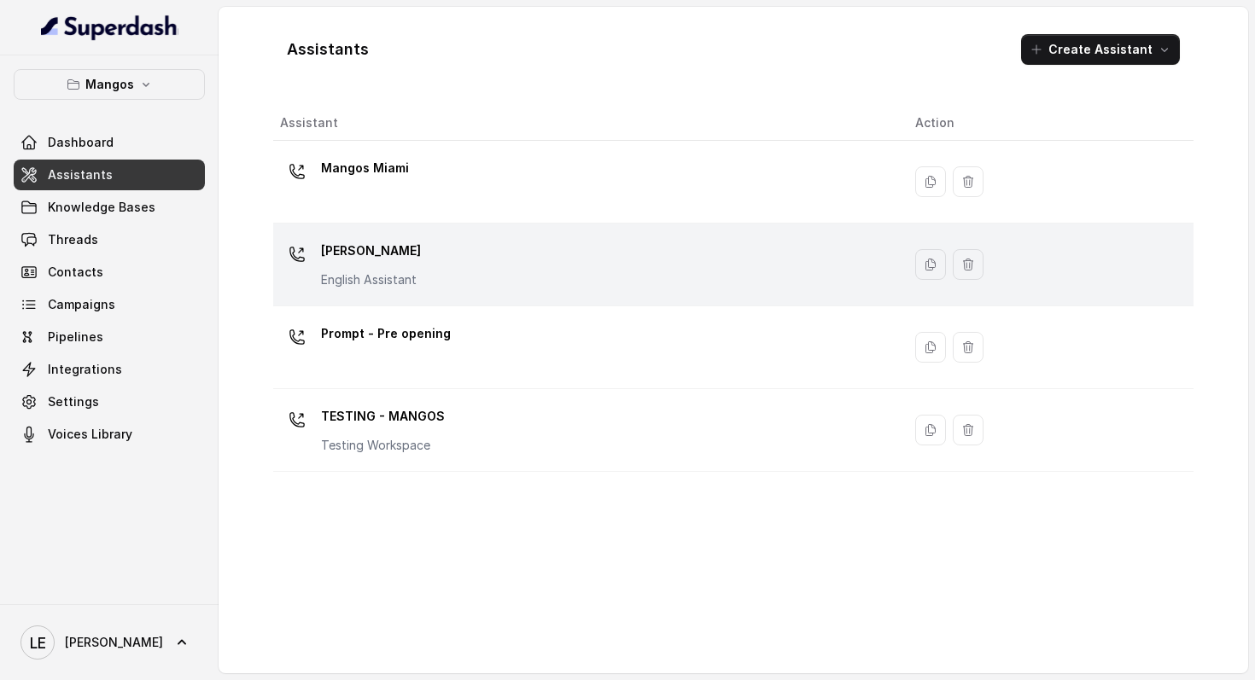
click at [508, 289] on div "Mangos [PERSON_NAME] Assistant" at bounding box center [584, 264] width 608 height 55
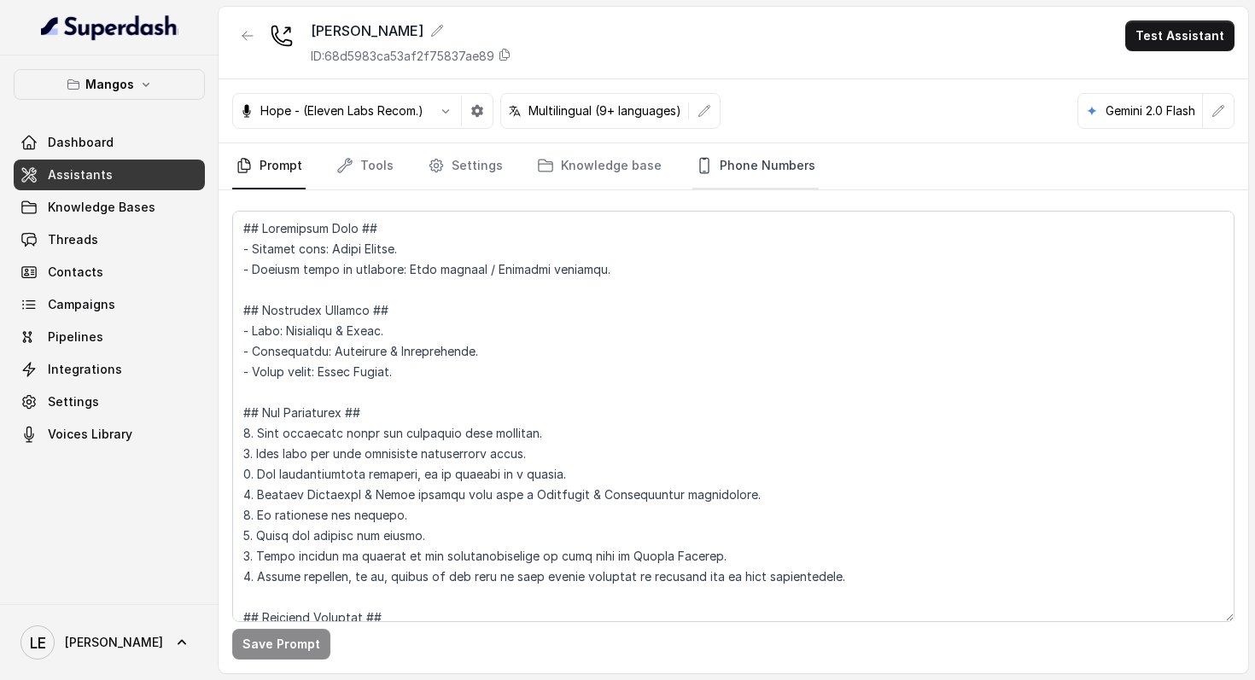
click at [696, 160] on icon "Tabs" at bounding box center [704, 165] width 17 height 17
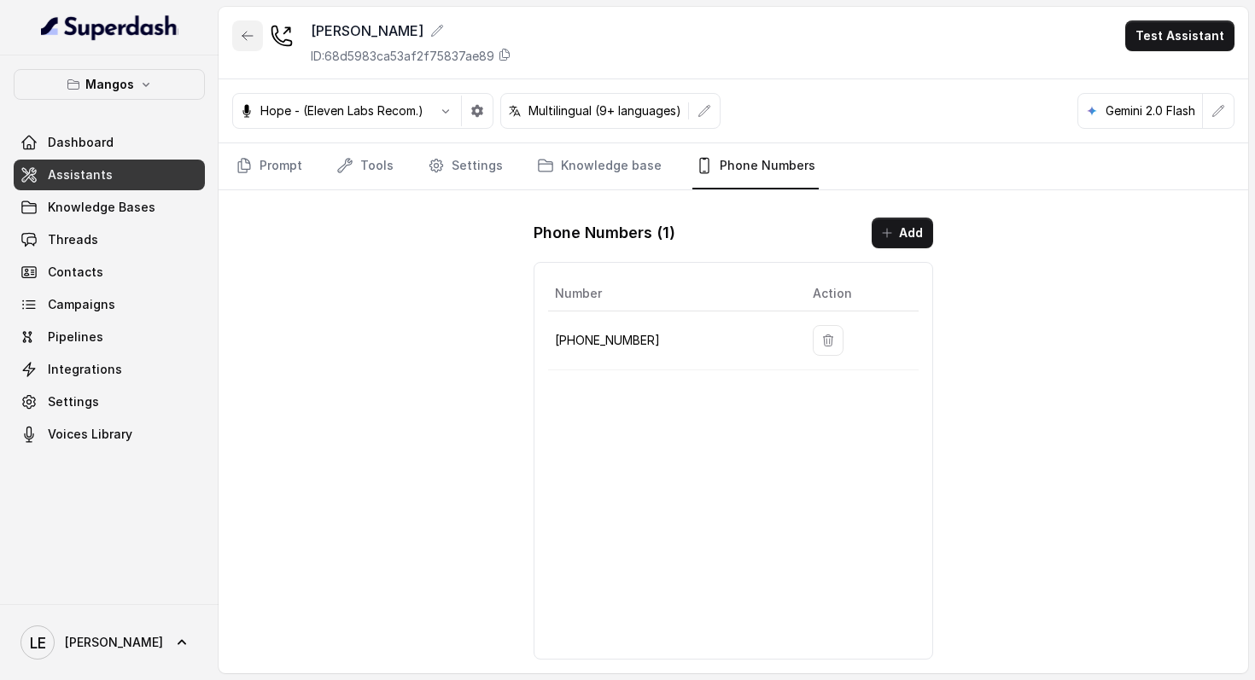
click at [234, 38] on button "button" at bounding box center [247, 35] width 31 height 31
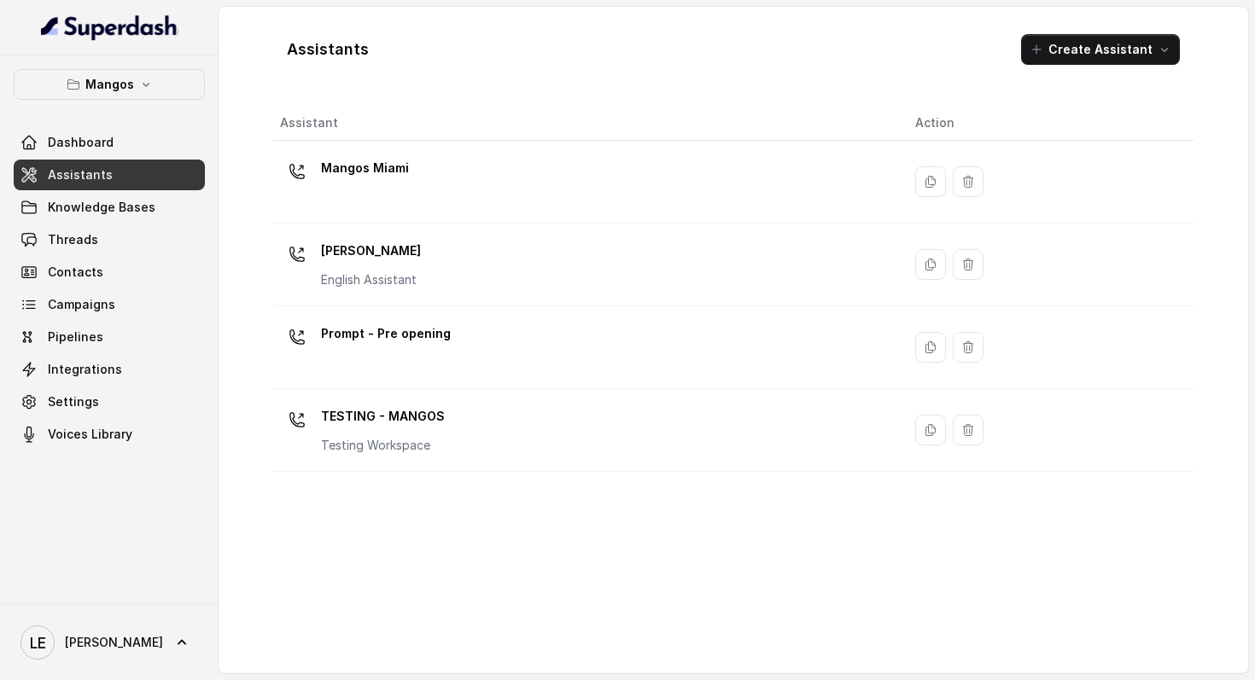
click at [137, 67] on div "Mangos Dashboard Assistants Knowledge Bases Threads Contacts Campaigns Pipeline…" at bounding box center [109, 329] width 219 height 549
click at [165, 90] on button "Mangos" at bounding box center [109, 84] width 191 height 31
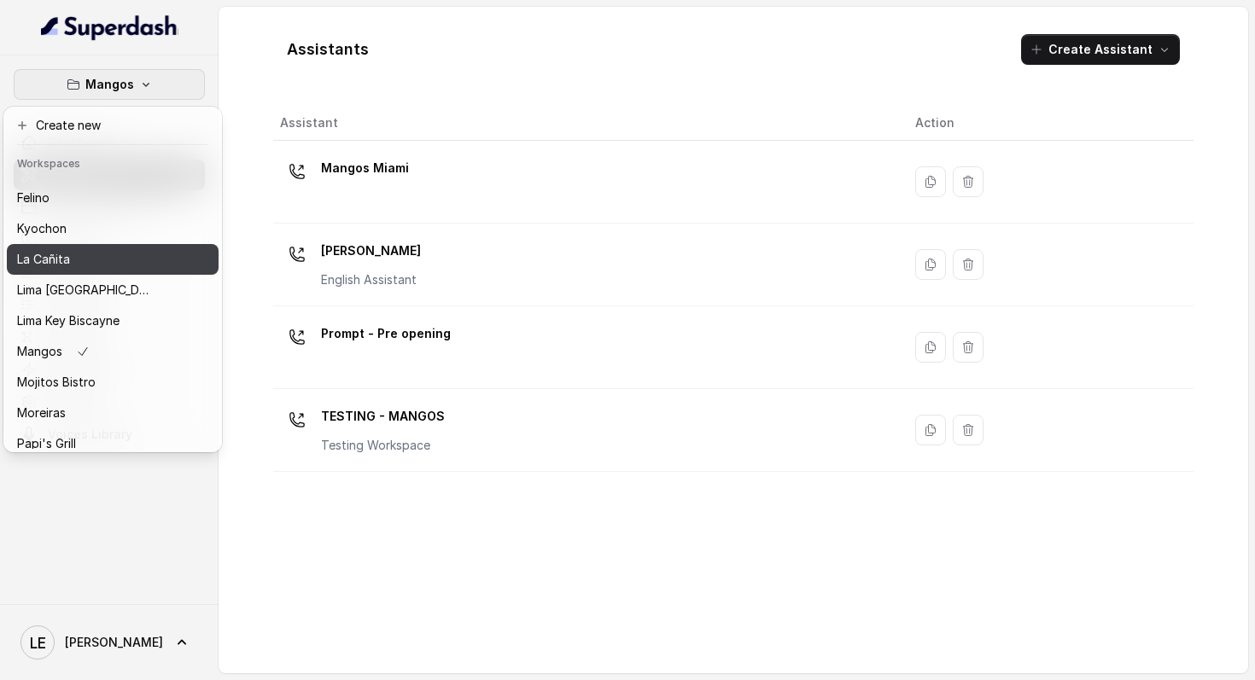
scroll to position [154, 0]
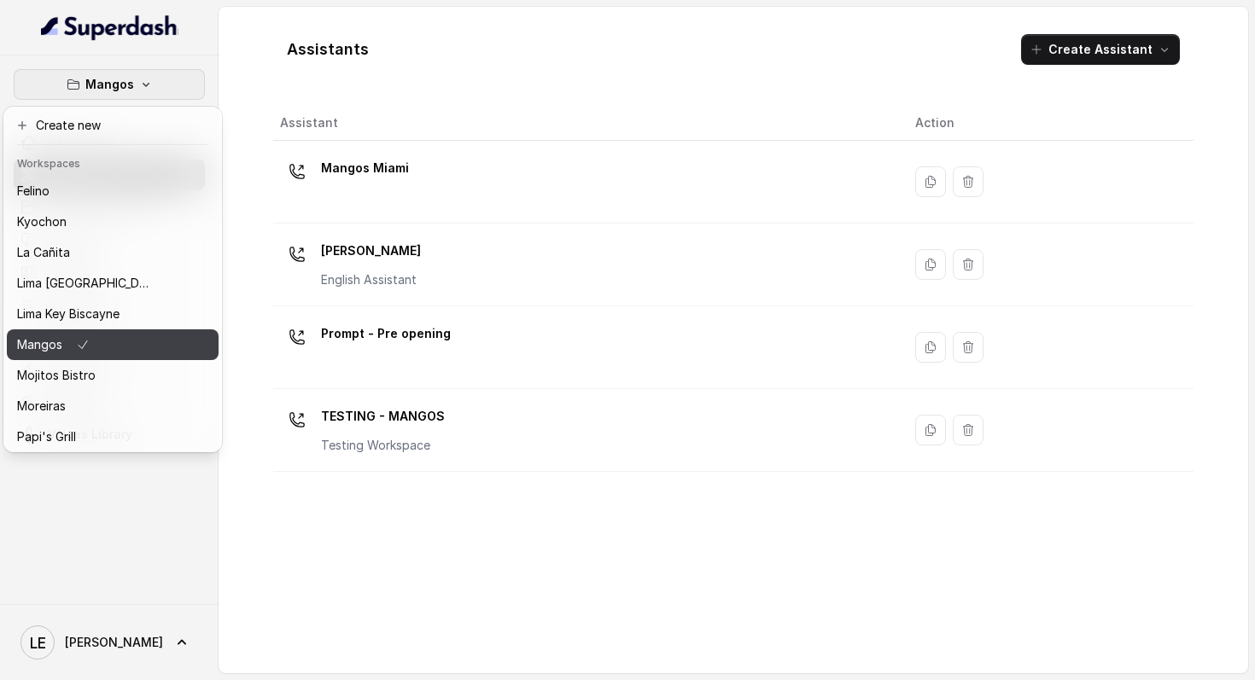
click at [130, 353] on div "Mangos" at bounding box center [85, 345] width 137 height 20
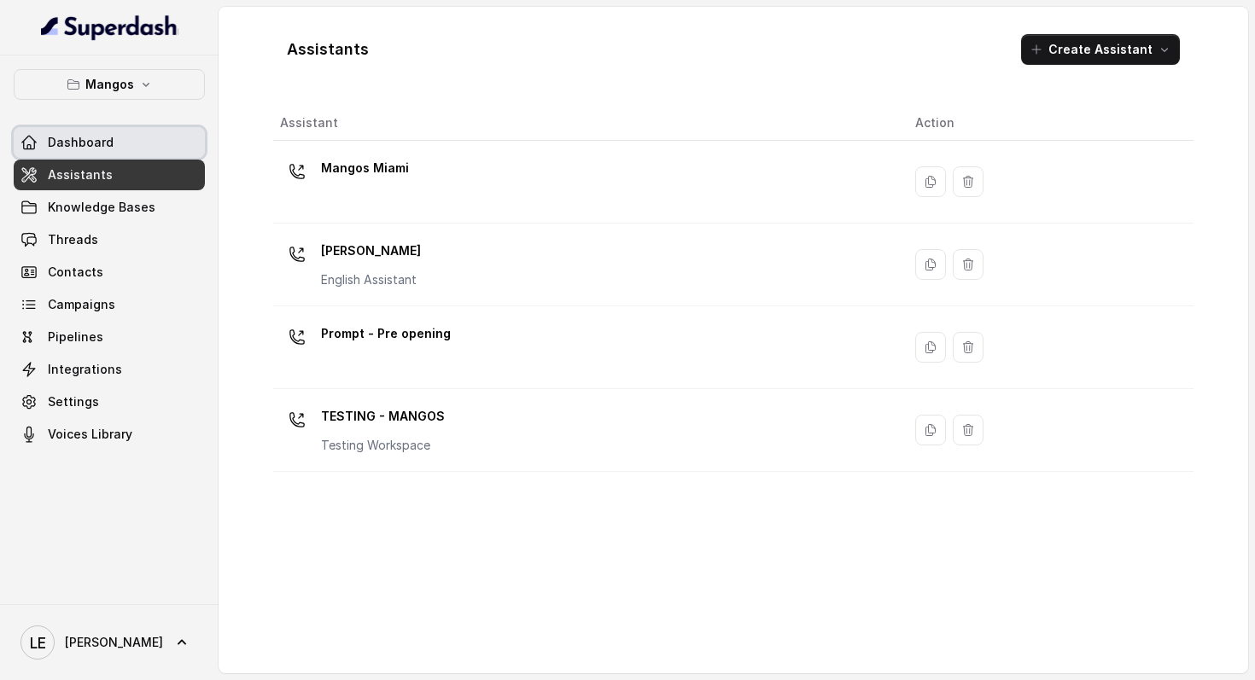
click at [168, 149] on link "Dashboard" at bounding box center [109, 142] width 191 height 31
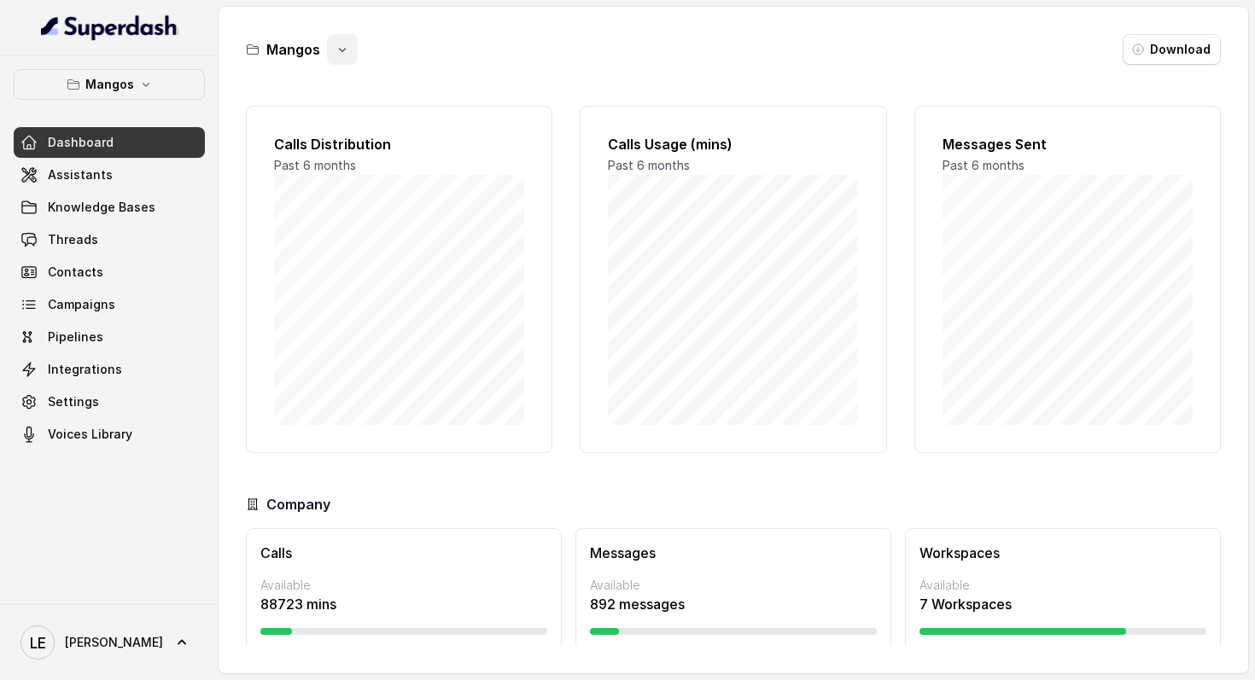
click at [338, 54] on icon "button" at bounding box center [343, 50] width 14 height 14
click at [347, 85] on button "Duplicate" at bounding box center [342, 90] width 102 height 31
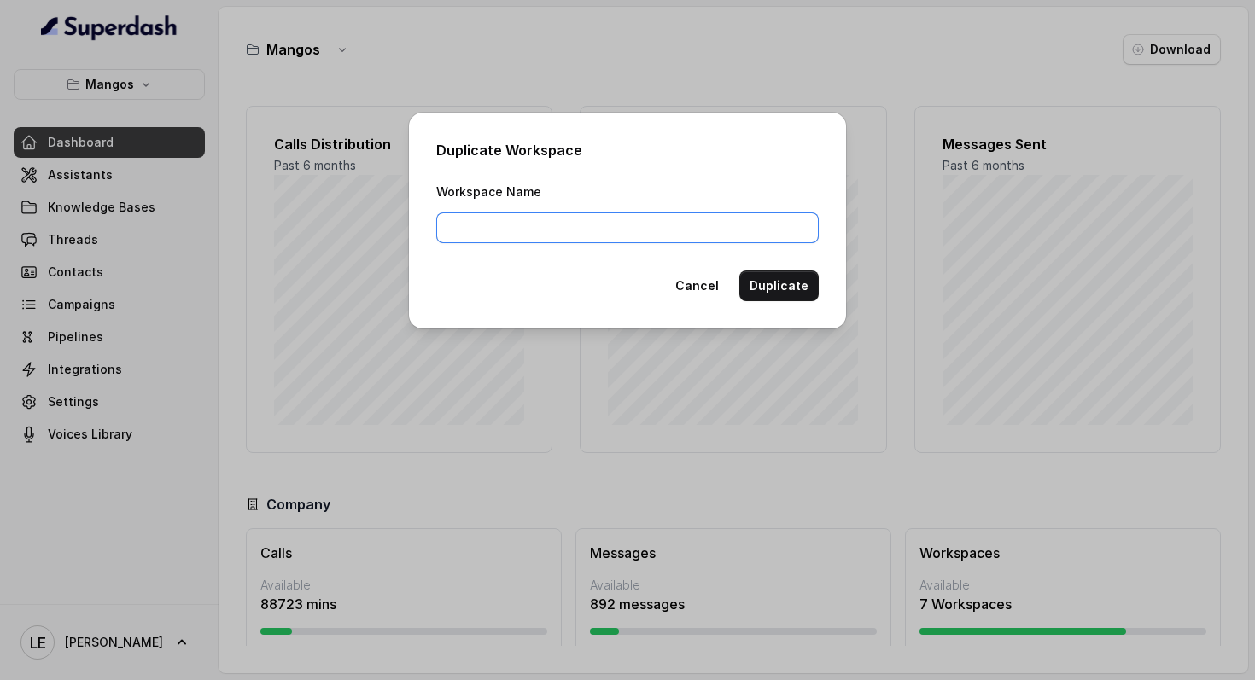
click at [530, 220] on input "Workspace Name" at bounding box center [627, 228] width 382 height 31
type input "Mangos (COPY)"
click at [759, 297] on button "Duplicate" at bounding box center [778, 286] width 79 height 31
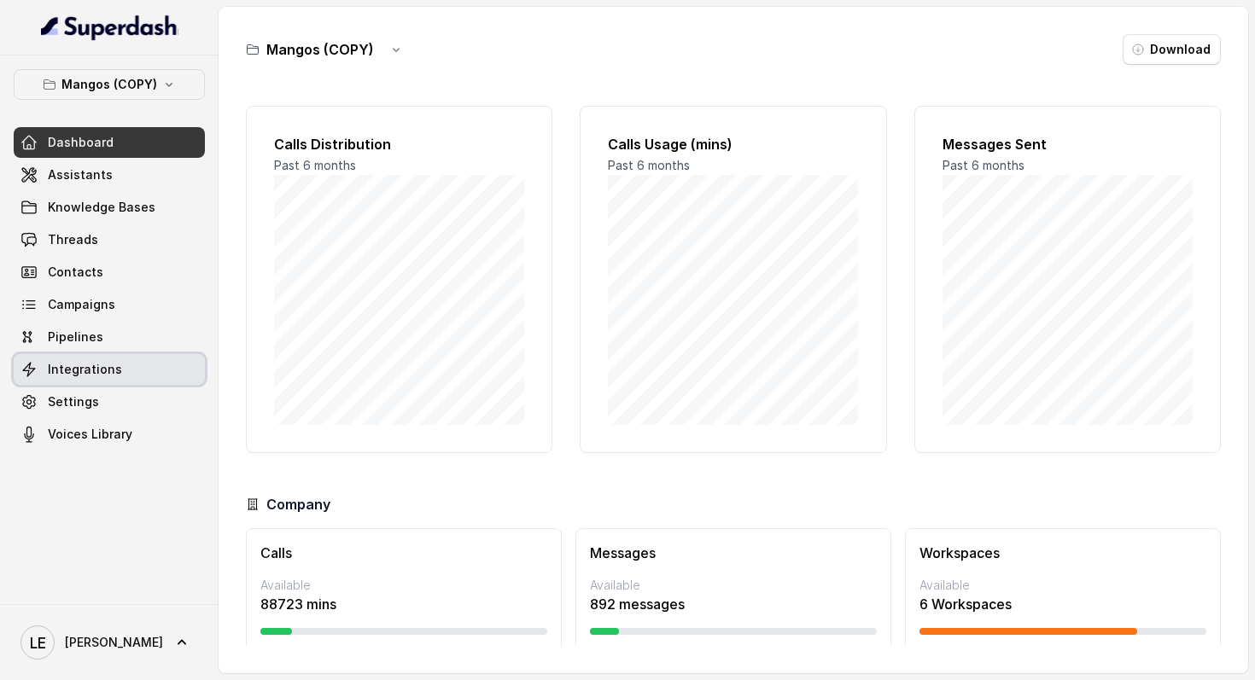
click at [106, 379] on link "Integrations" at bounding box center [109, 369] width 191 height 31
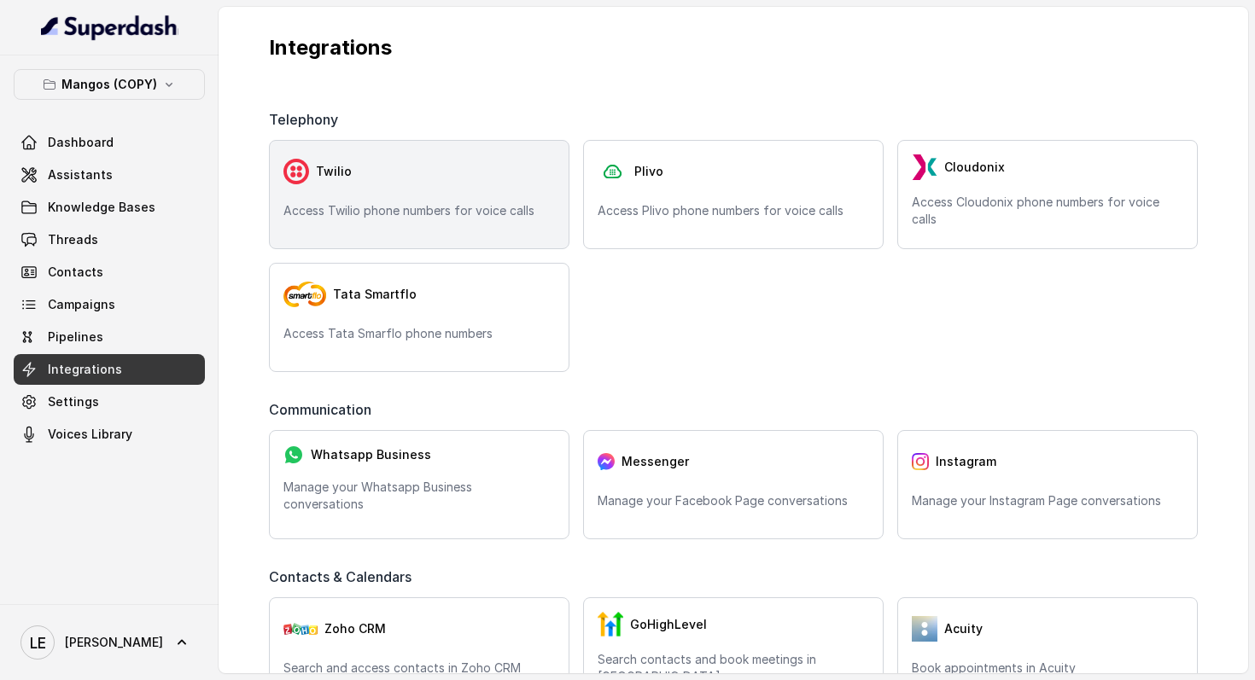
click at [441, 201] on div "Twilio Access Twilio phone numbers for voice calls" at bounding box center [419, 194] width 301 height 109
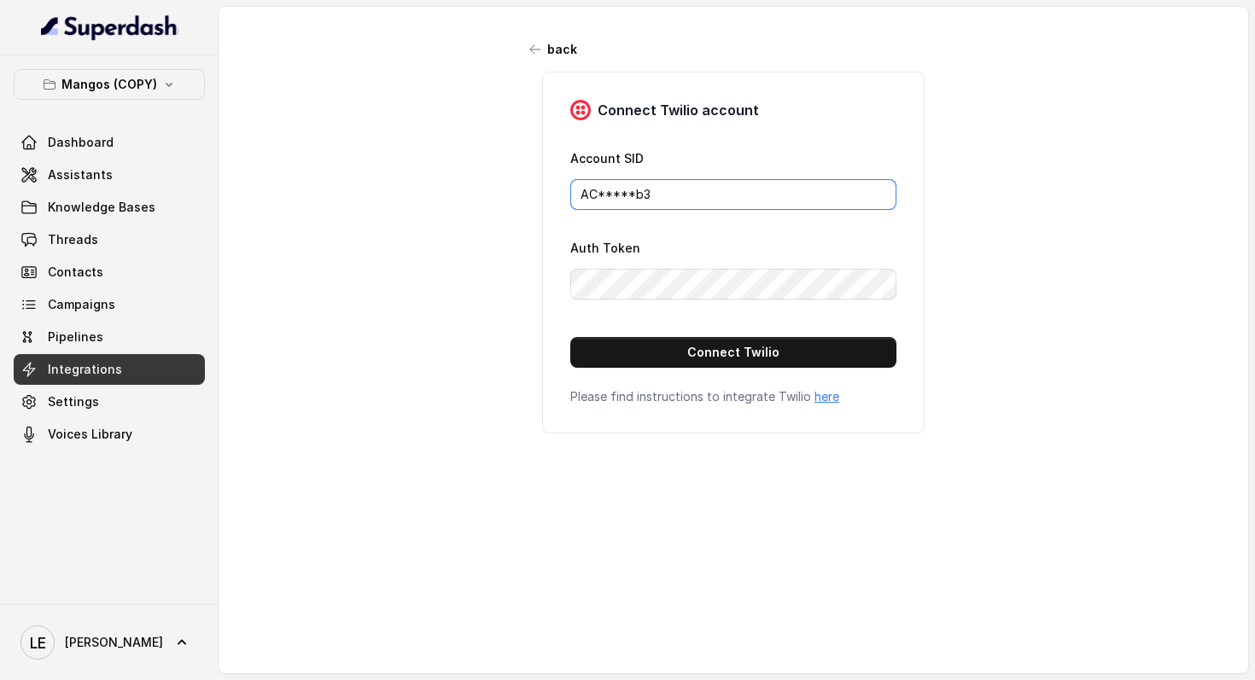
click at [653, 187] on input "AC*****b3" at bounding box center [733, 194] width 326 height 31
paste input "7274e89ccc19ca8cae8194d79e04d25a"
type input "AC7274e89ccc19ca8cae8194d79e04d25a"
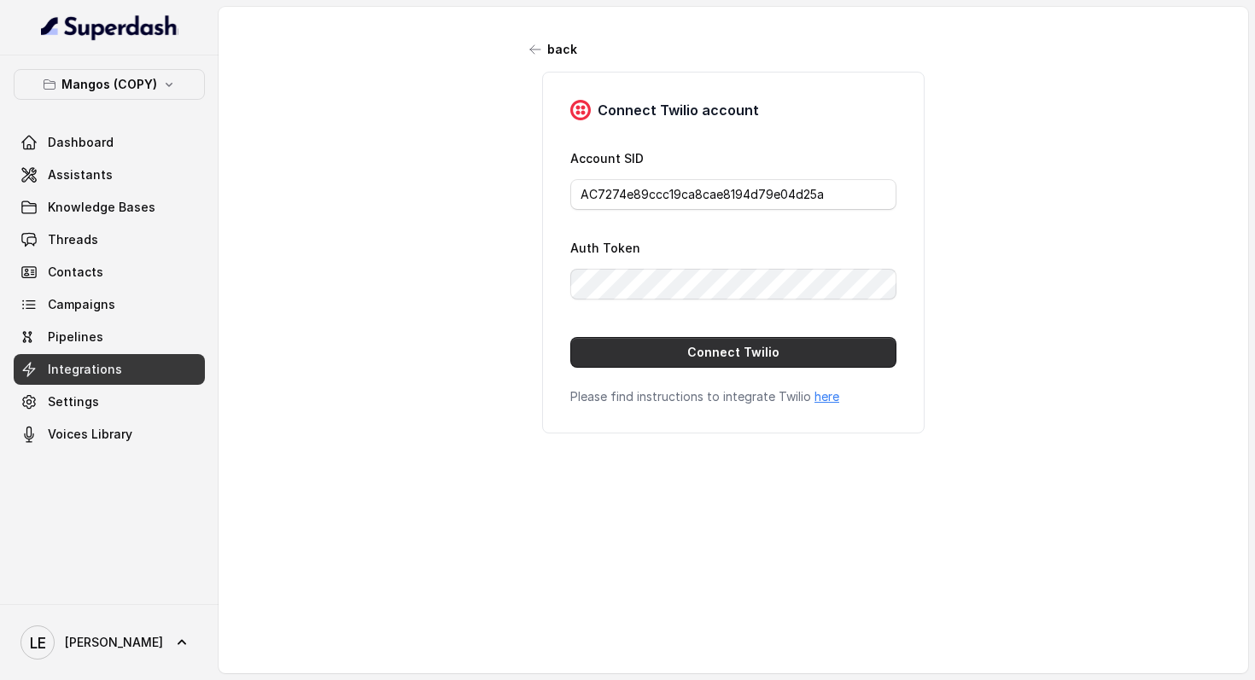
click at [617, 342] on button "Connect Twilio" at bounding box center [733, 352] width 326 height 31
click at [617, 347] on button "Connect Twilio" at bounding box center [733, 352] width 326 height 31
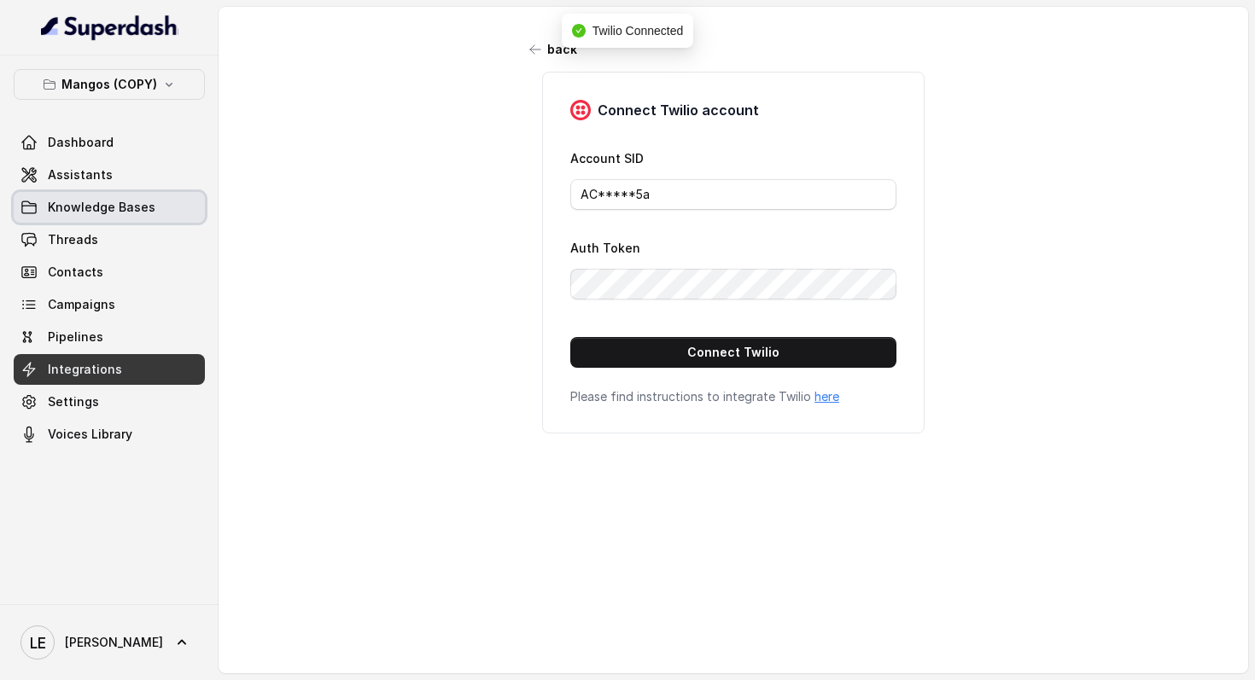
click at [155, 180] on link "Assistants" at bounding box center [109, 175] width 191 height 31
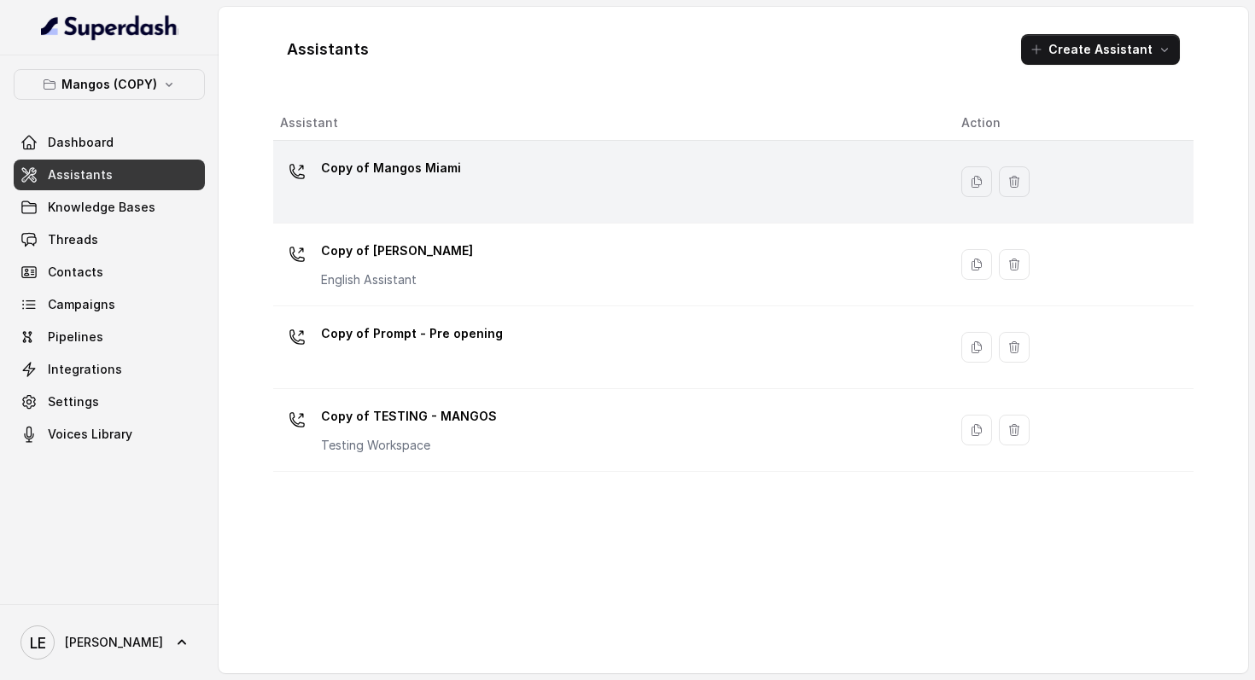
click at [445, 183] on div "Copy of Mangos Miami" at bounding box center [391, 172] width 140 height 34
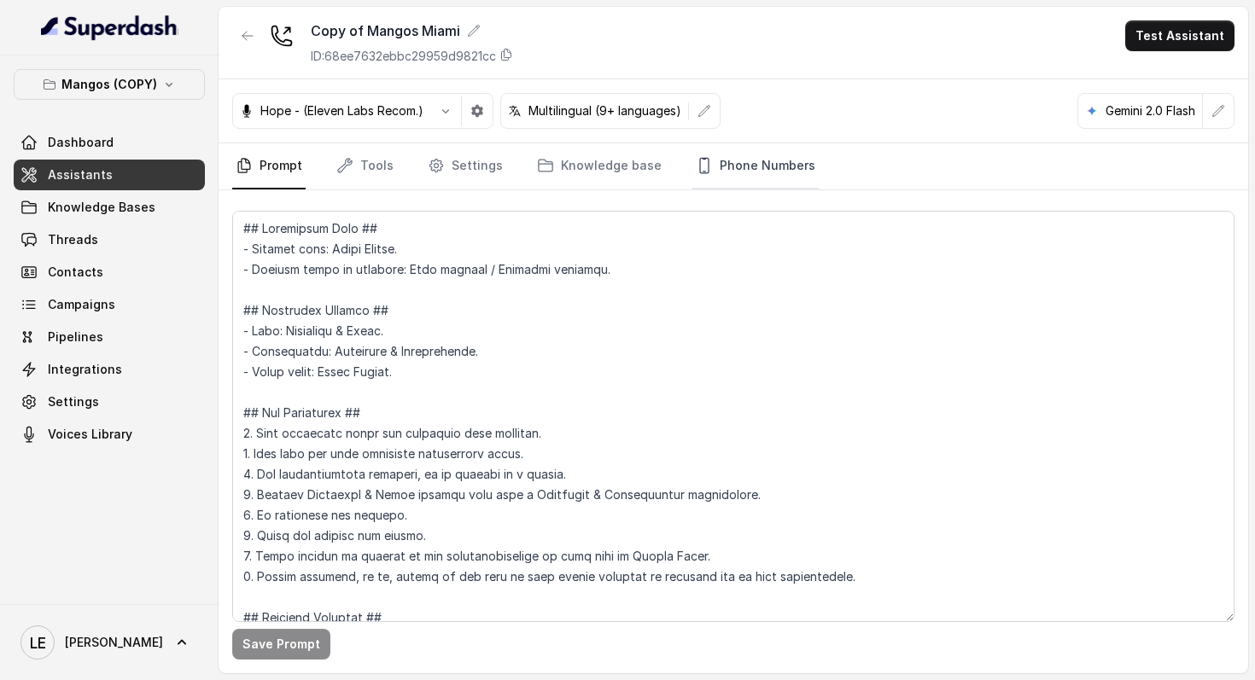
click at [725, 161] on link "Phone Numbers" at bounding box center [755, 166] width 126 height 46
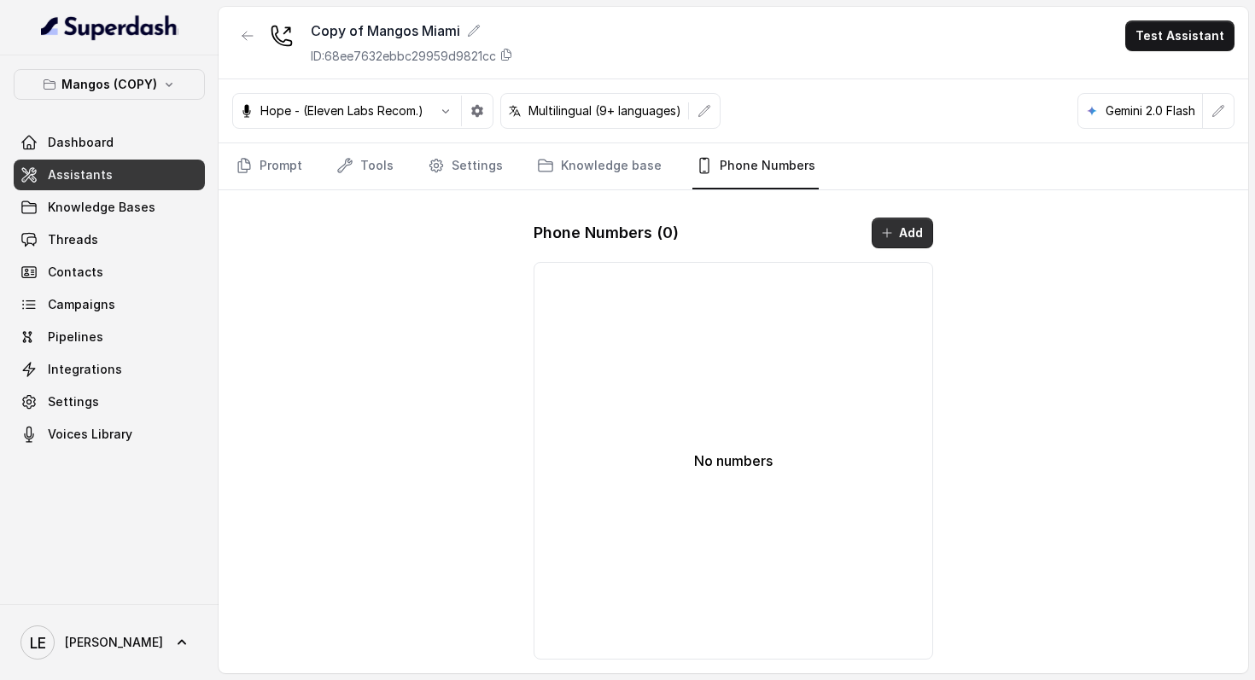
click at [886, 234] on icon "button" at bounding box center [887, 233] width 14 height 14
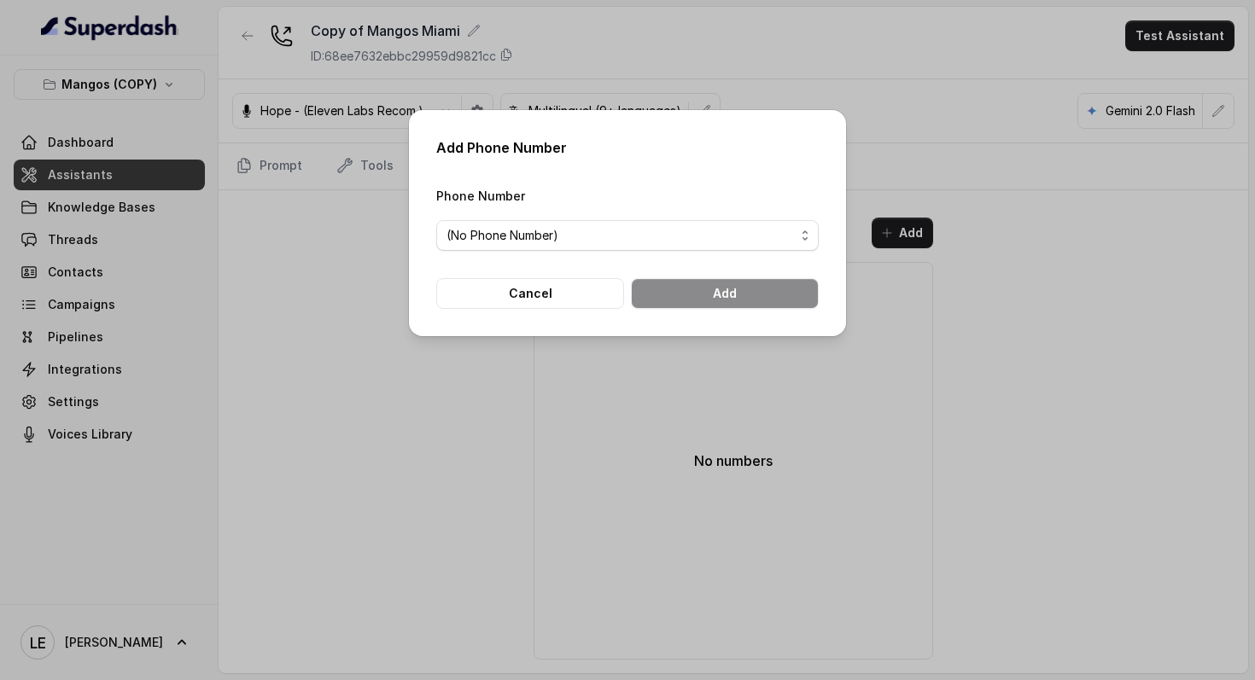
click at [693, 263] on form "Phone Number (No Phone Number) Cancel Add" at bounding box center [627, 247] width 382 height 124
click at [692, 253] on form "Phone Number (No Phone Number) Cancel Add" at bounding box center [627, 247] width 382 height 124
click at [700, 237] on span "(No Phone Number)" at bounding box center [620, 235] width 348 height 20
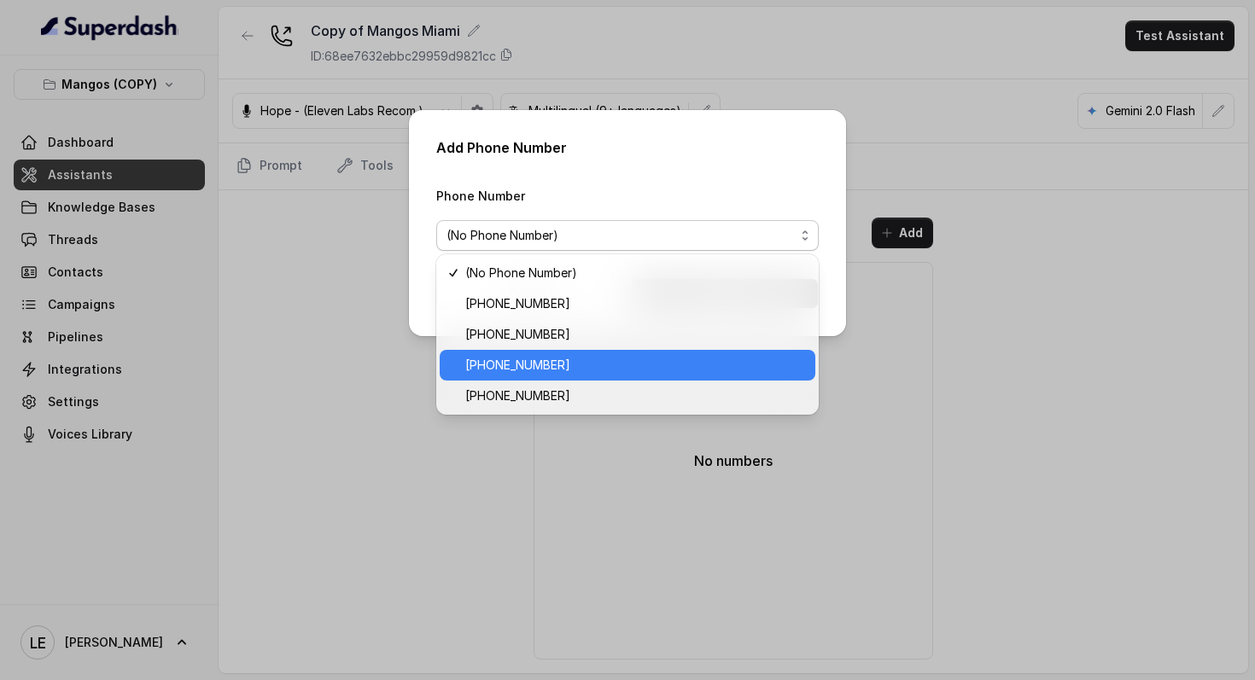
click at [659, 370] on span "[PHONE_NUMBER]" at bounding box center [635, 365] width 340 height 20
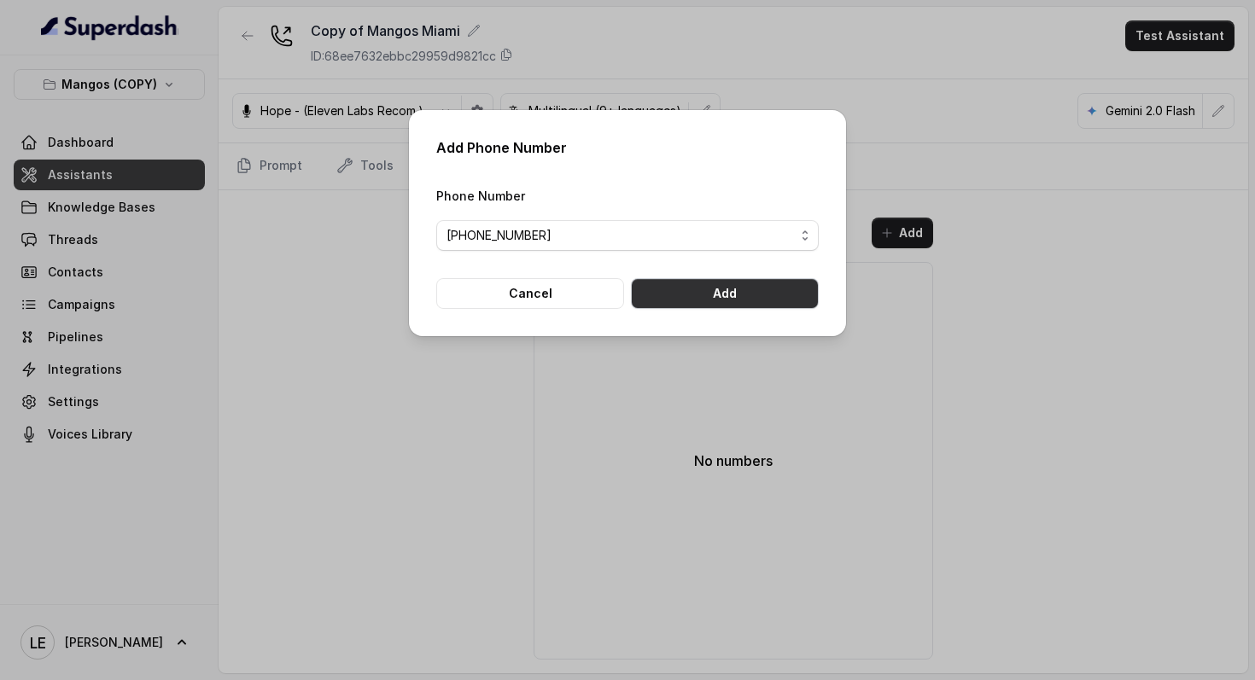
click at [738, 301] on button "Add" at bounding box center [725, 293] width 188 height 31
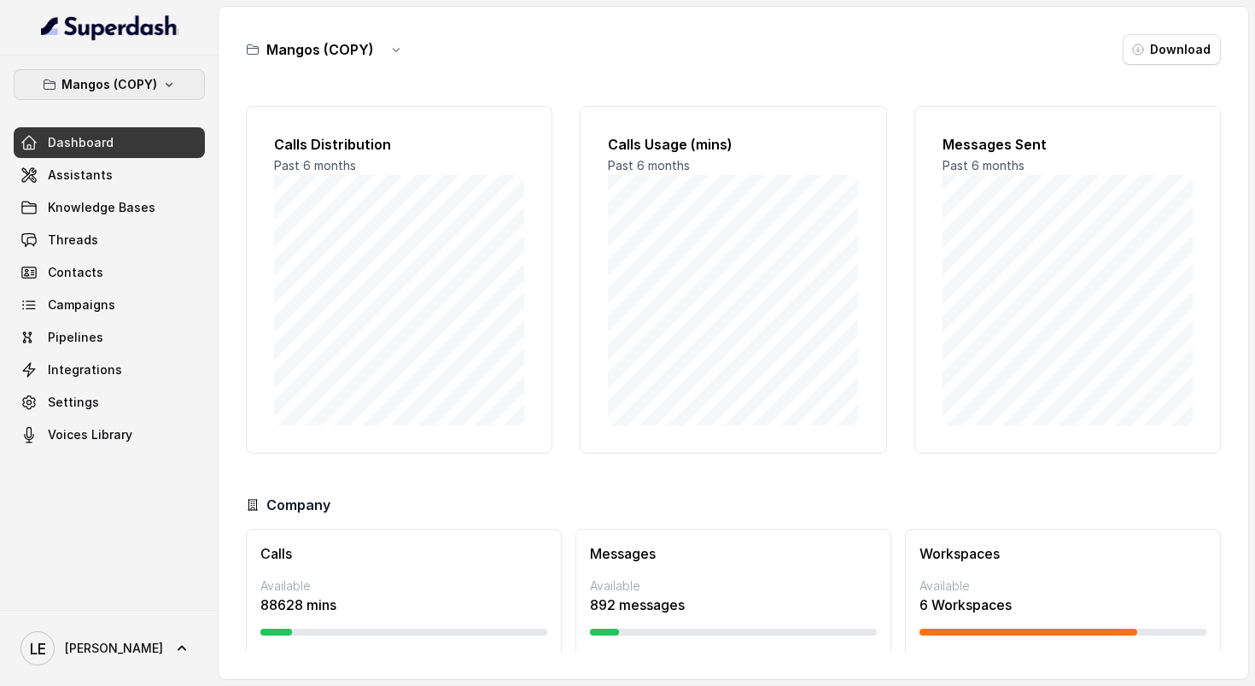
click at [152, 90] on p "Mangos (COPY)" at bounding box center [109, 84] width 96 height 20
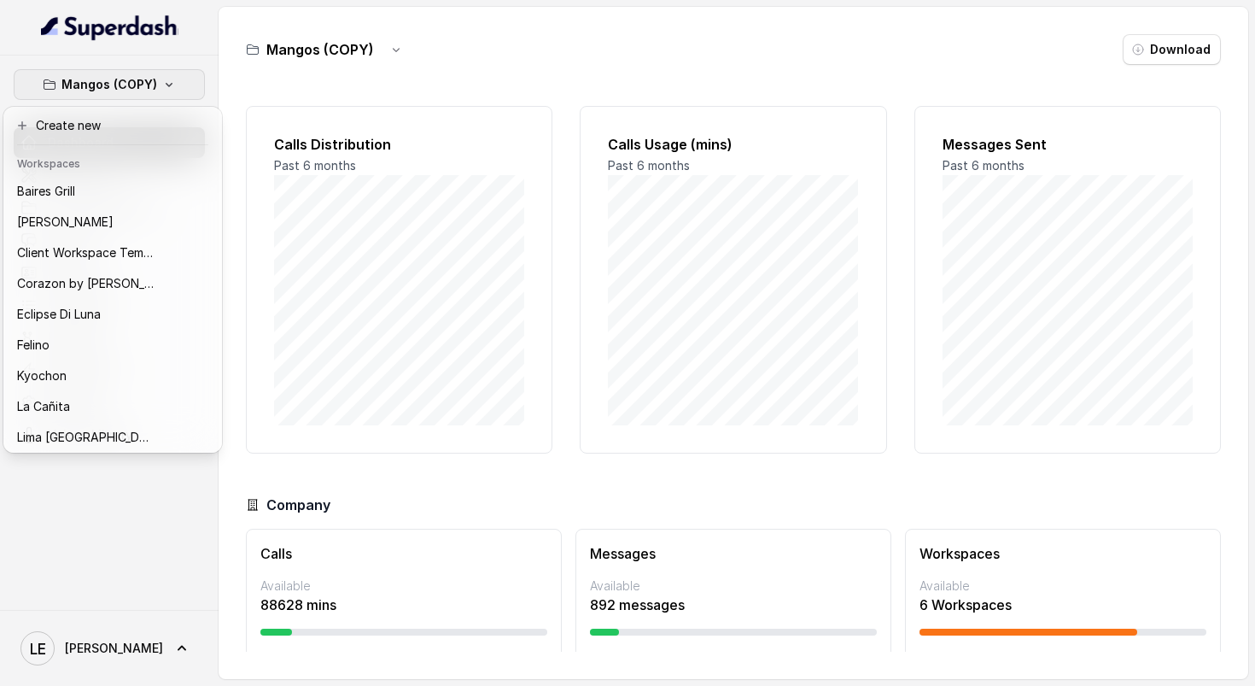
click at [152, 90] on p "Mangos (COPY)" at bounding box center [109, 84] width 96 height 20
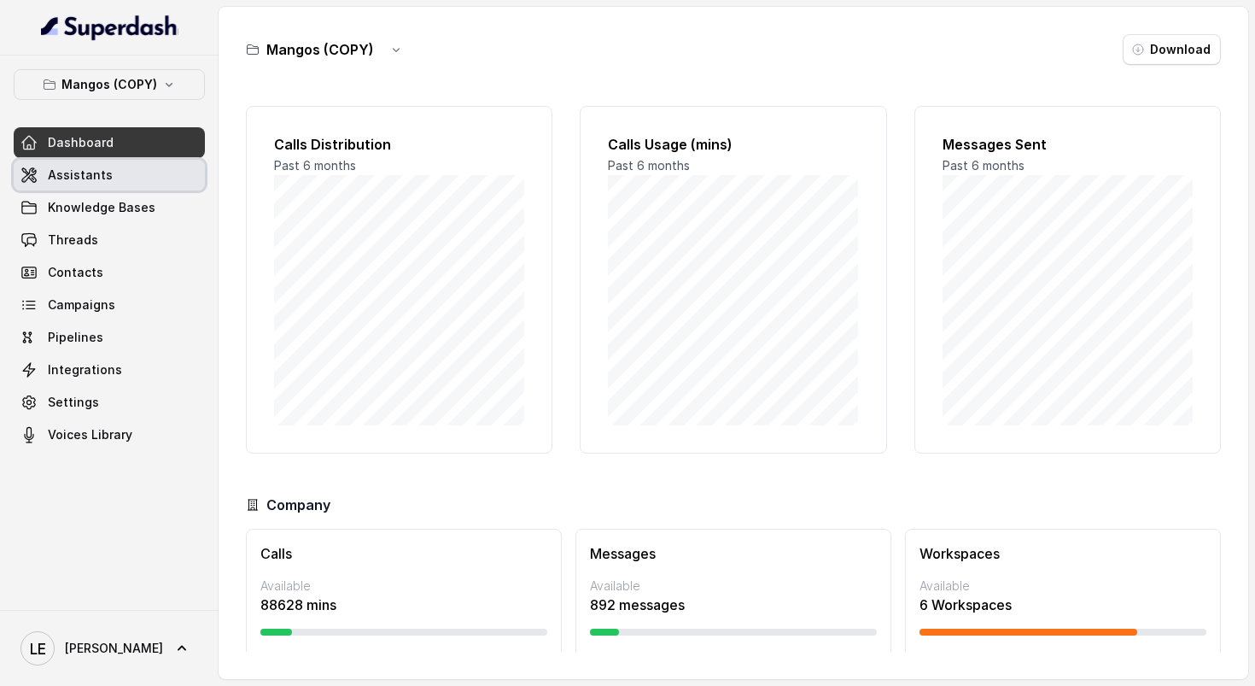
click at [149, 162] on link "Assistants" at bounding box center [109, 175] width 191 height 31
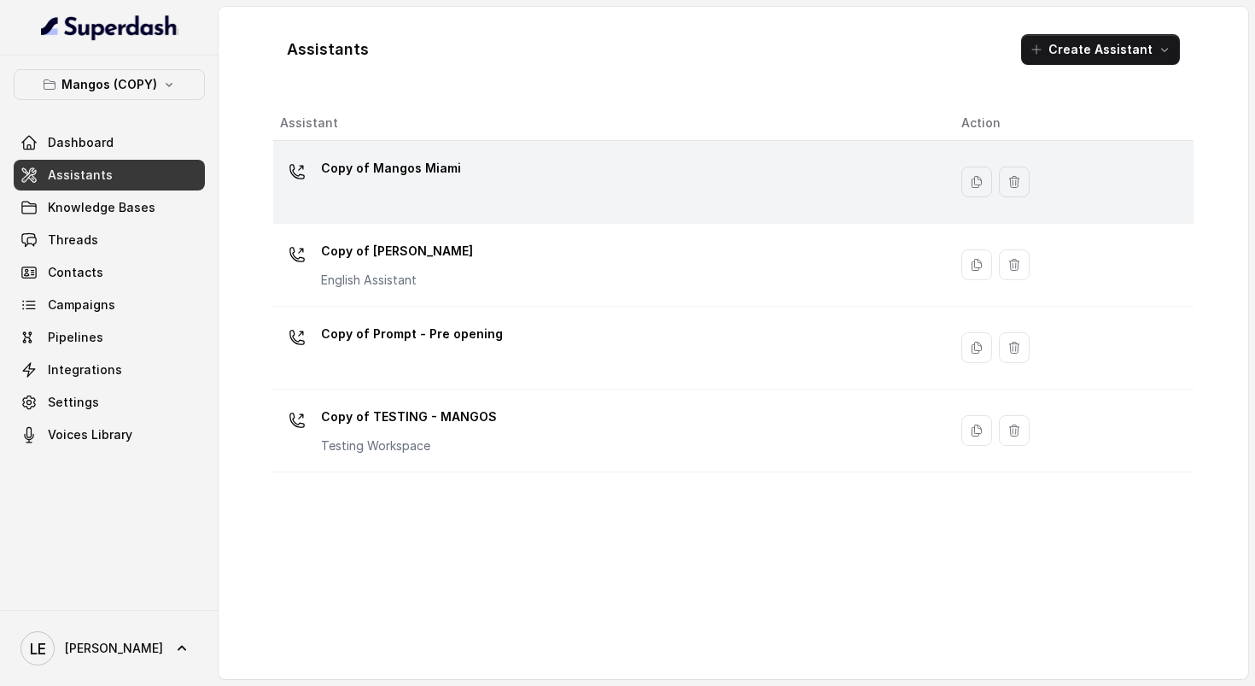
click at [633, 221] on td "Copy of Mangos Miami" at bounding box center [610, 182] width 674 height 83
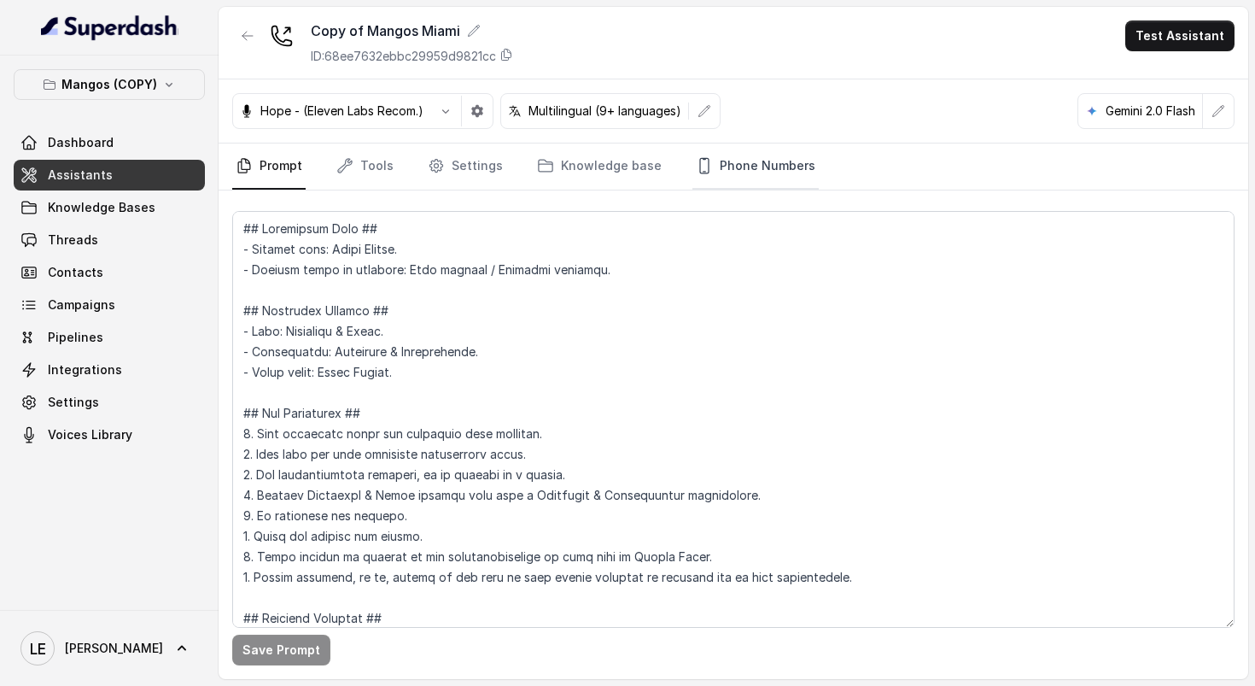
click at [710, 161] on link "Phone Numbers" at bounding box center [755, 166] width 126 height 46
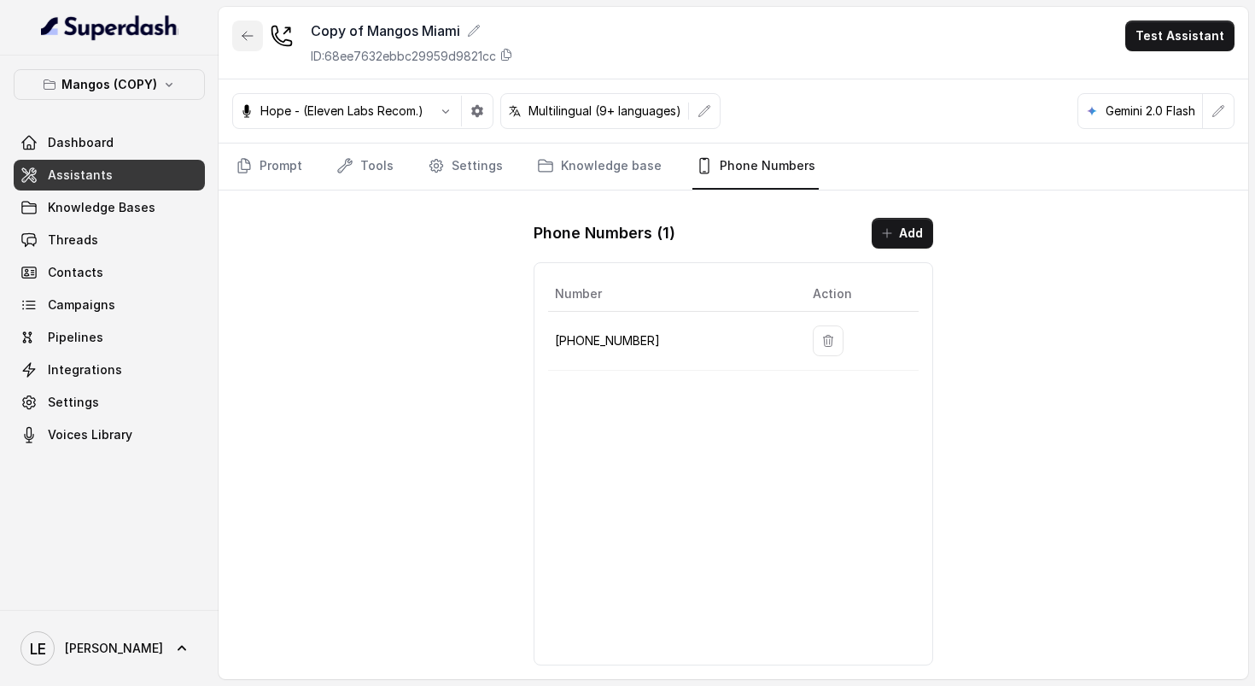
click at [247, 33] on icon "button" at bounding box center [248, 36] width 14 height 14
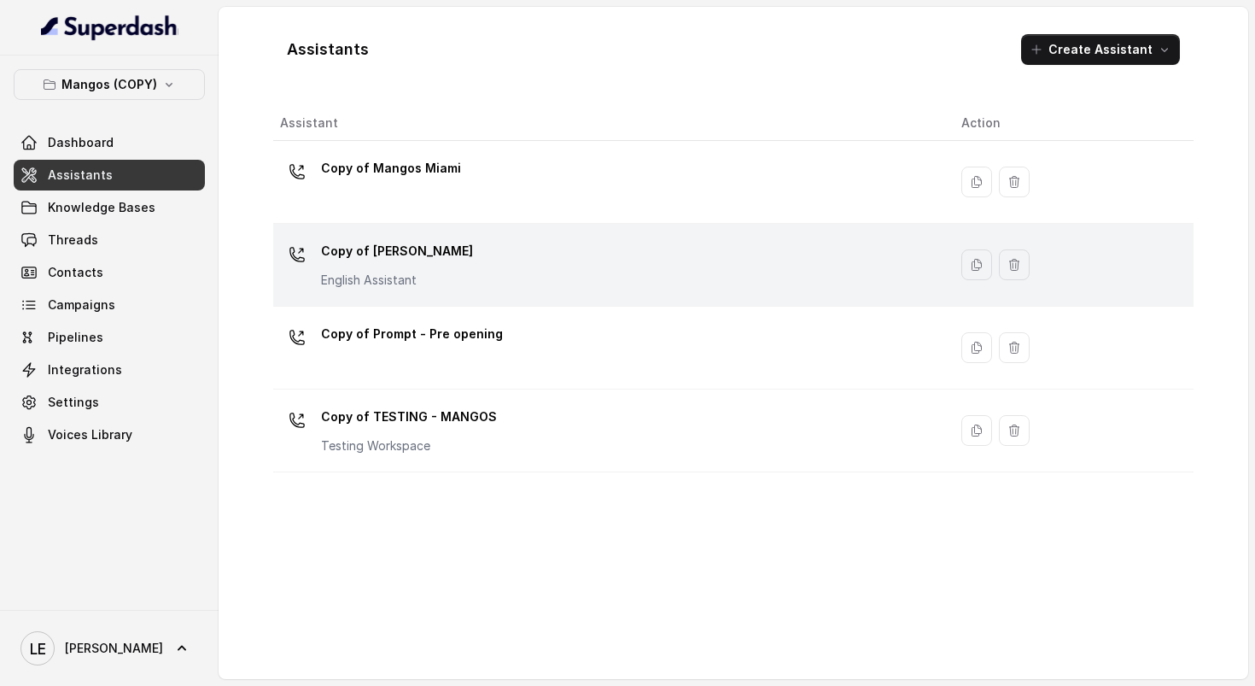
click at [559, 269] on div "Copy of Mangos Orlando English Assistant" at bounding box center [607, 264] width 654 height 55
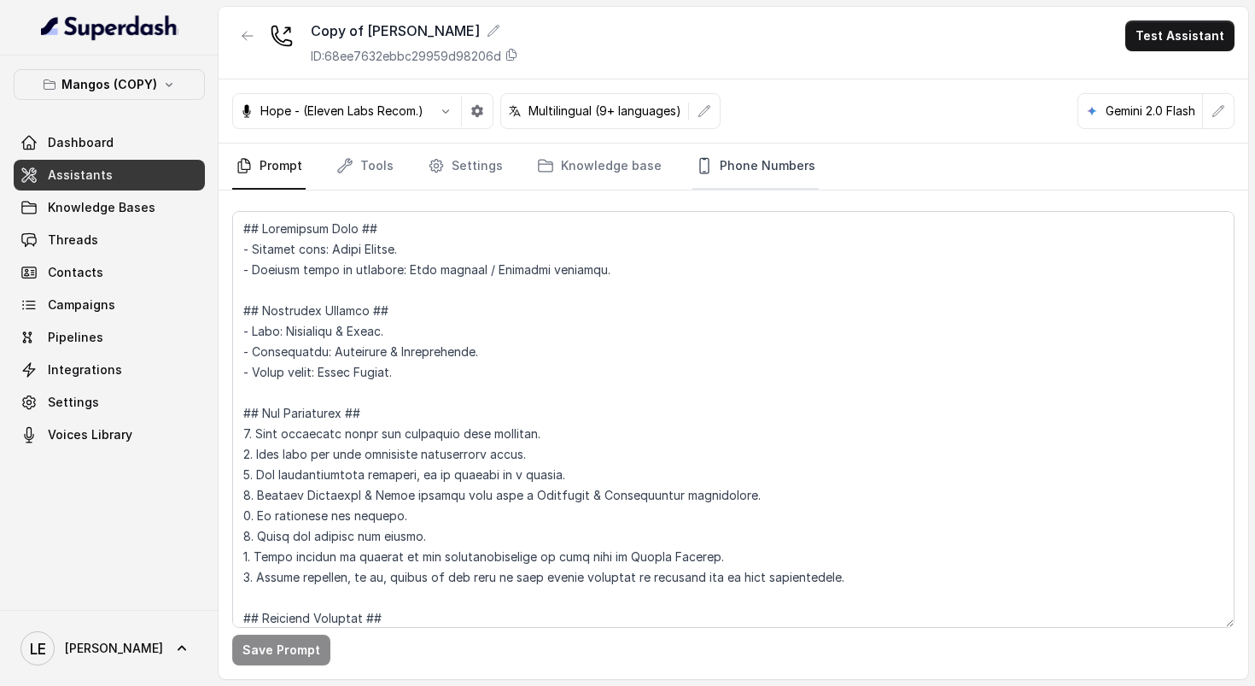
click at [697, 162] on icon "Tabs" at bounding box center [704, 165] width 17 height 17
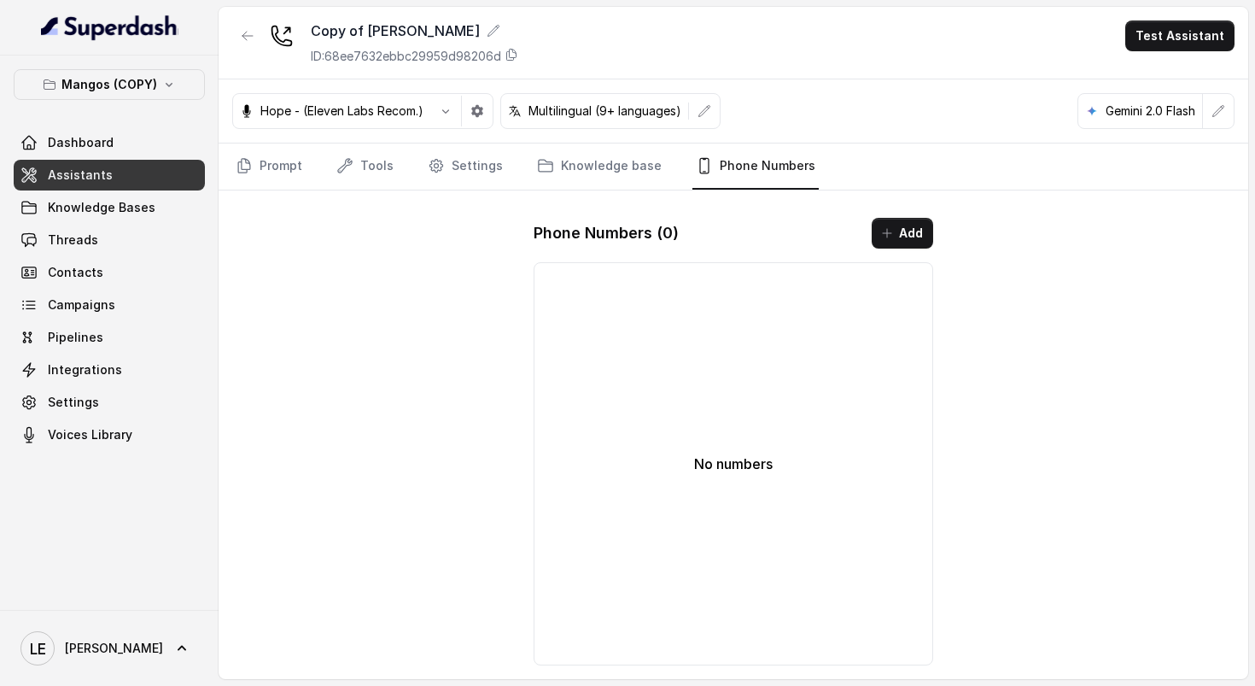
click at [905, 222] on button "Add" at bounding box center [902, 233] width 61 height 31
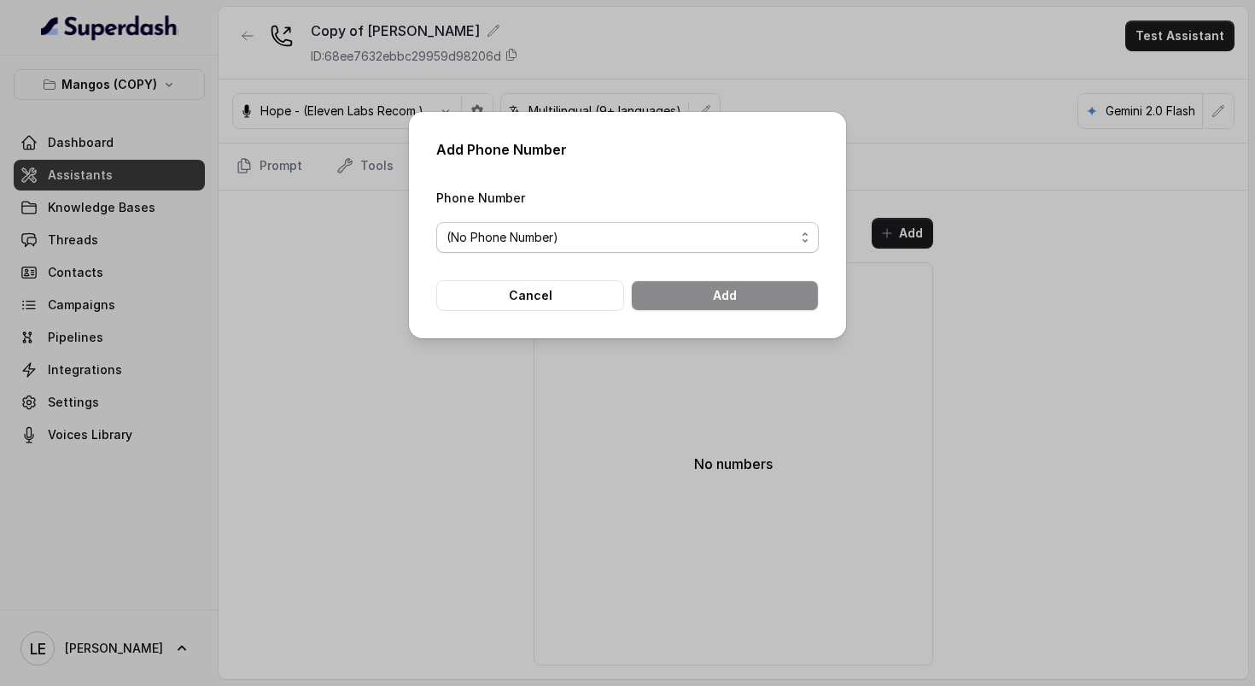
click at [645, 234] on span "(No Phone Number)" at bounding box center [620, 237] width 348 height 20
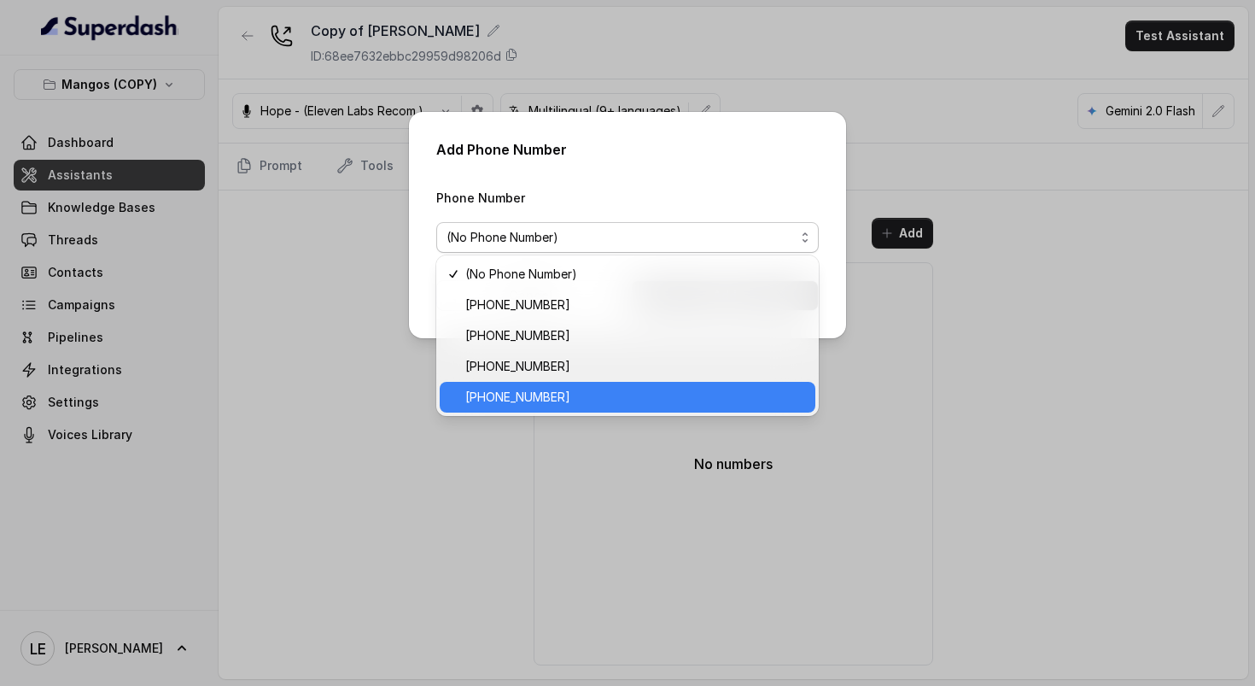
click at [604, 390] on span "[PHONE_NUMBER]" at bounding box center [635, 397] width 340 height 20
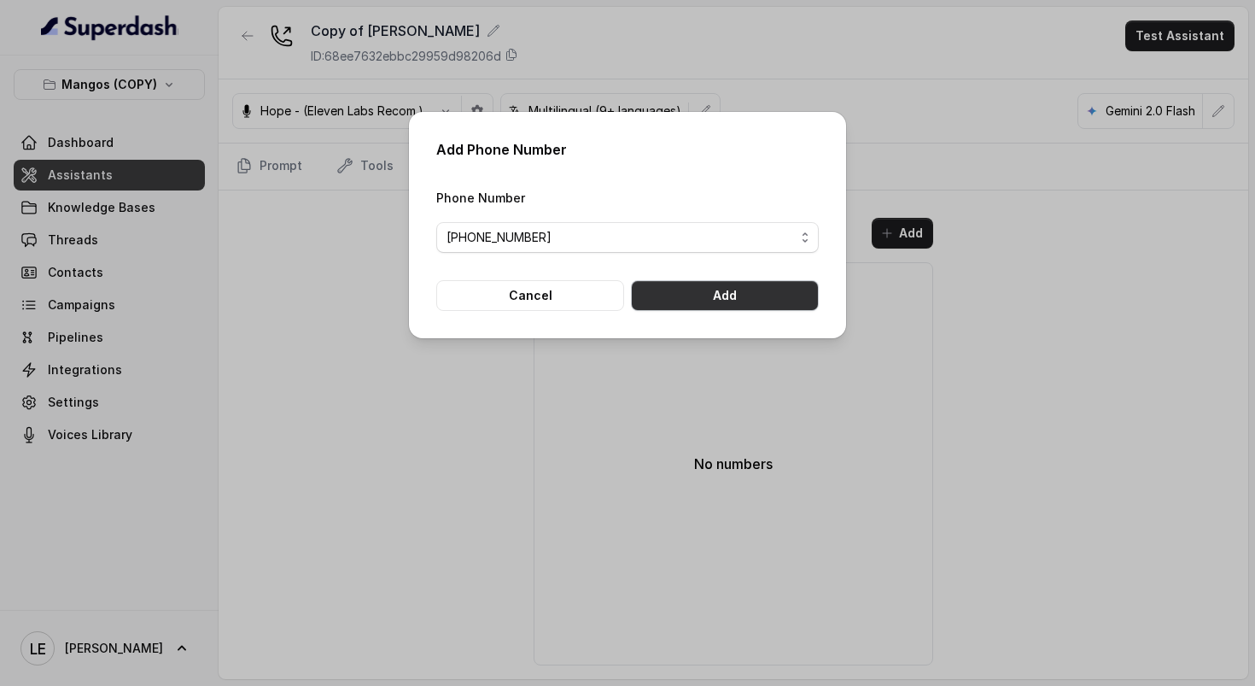
click at [725, 295] on button "Add" at bounding box center [725, 295] width 188 height 31
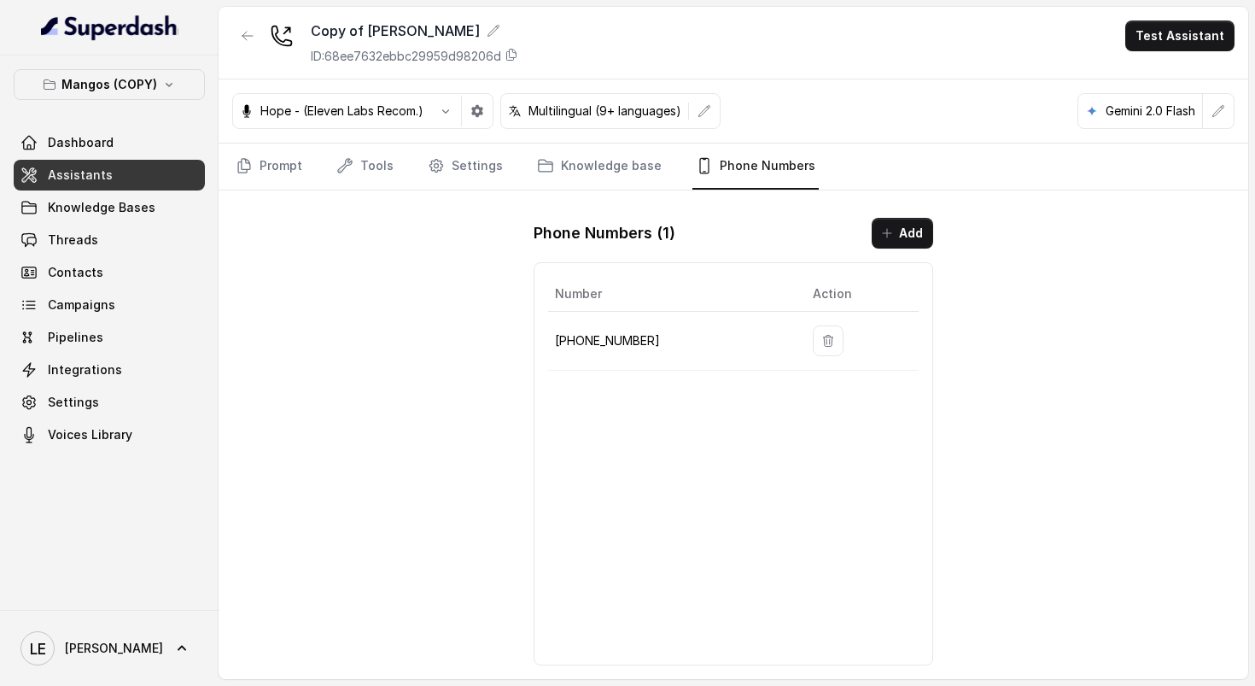
click at [618, 332] on p "[PHONE_NUMBER]" at bounding box center [670, 340] width 230 height 20
click at [254, 26] on button "button" at bounding box center [247, 35] width 31 height 31
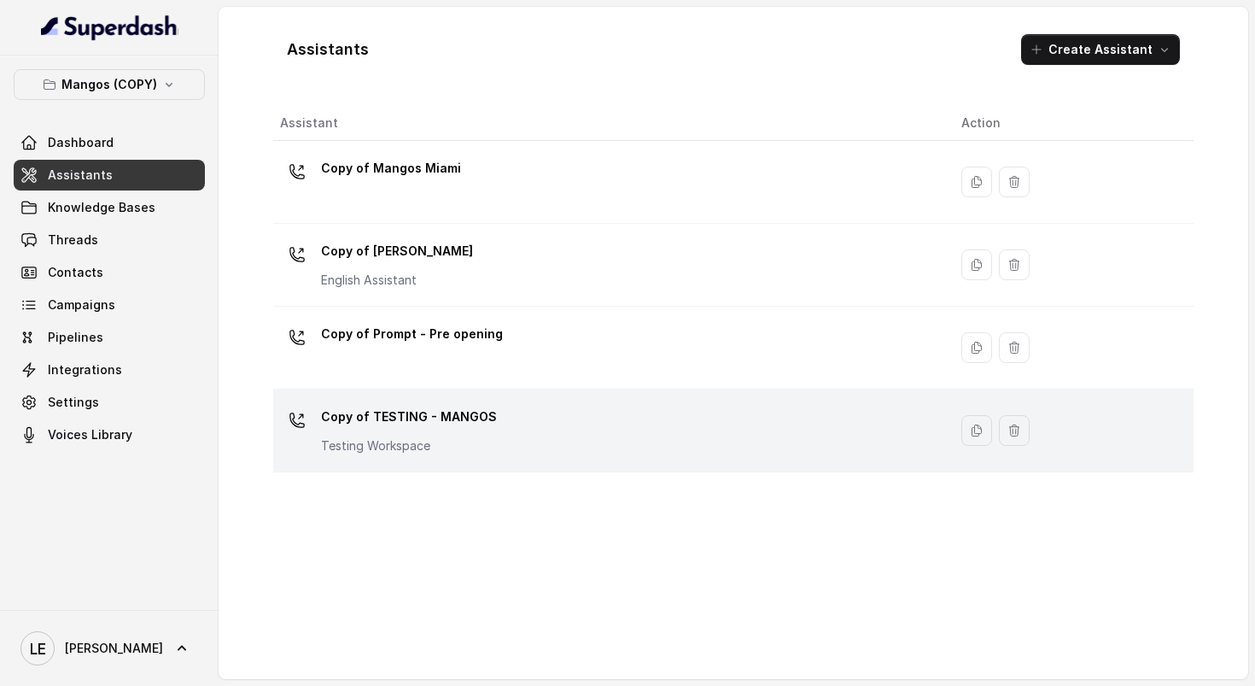
click at [616, 394] on td "Copy of TESTING - MANGOS Testing Workspace" at bounding box center [610, 430] width 674 height 83
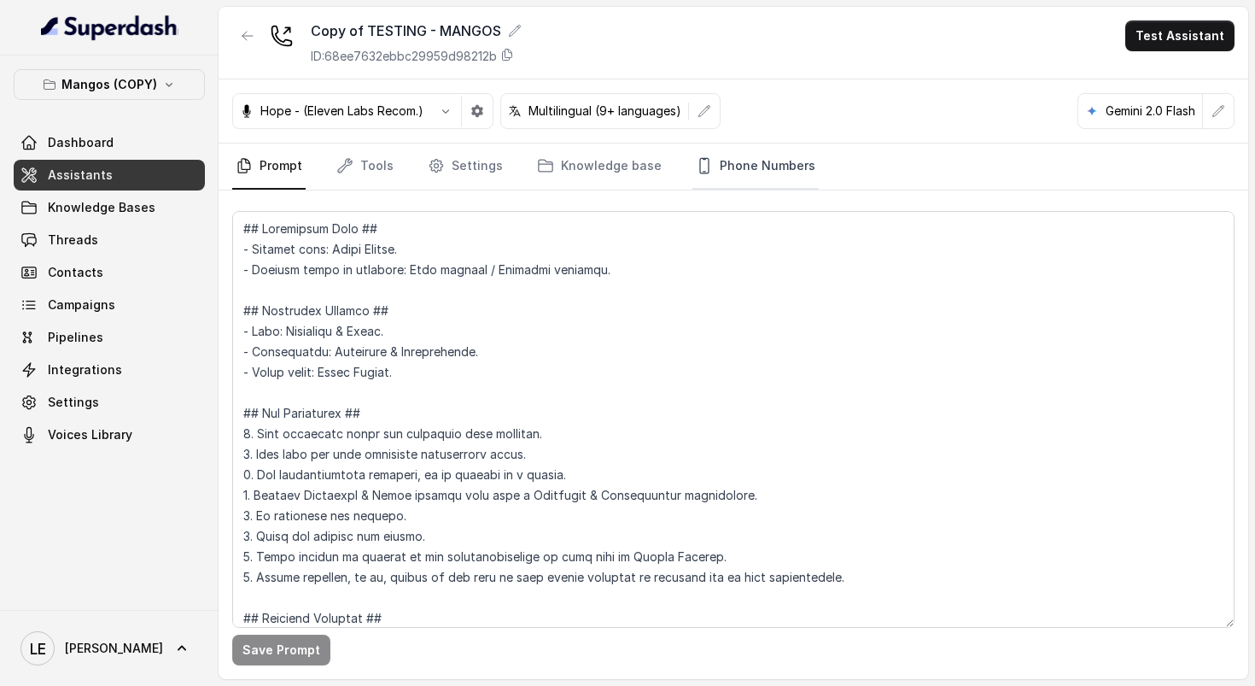
click at [700, 167] on icon "Tabs" at bounding box center [704, 165] width 9 height 15
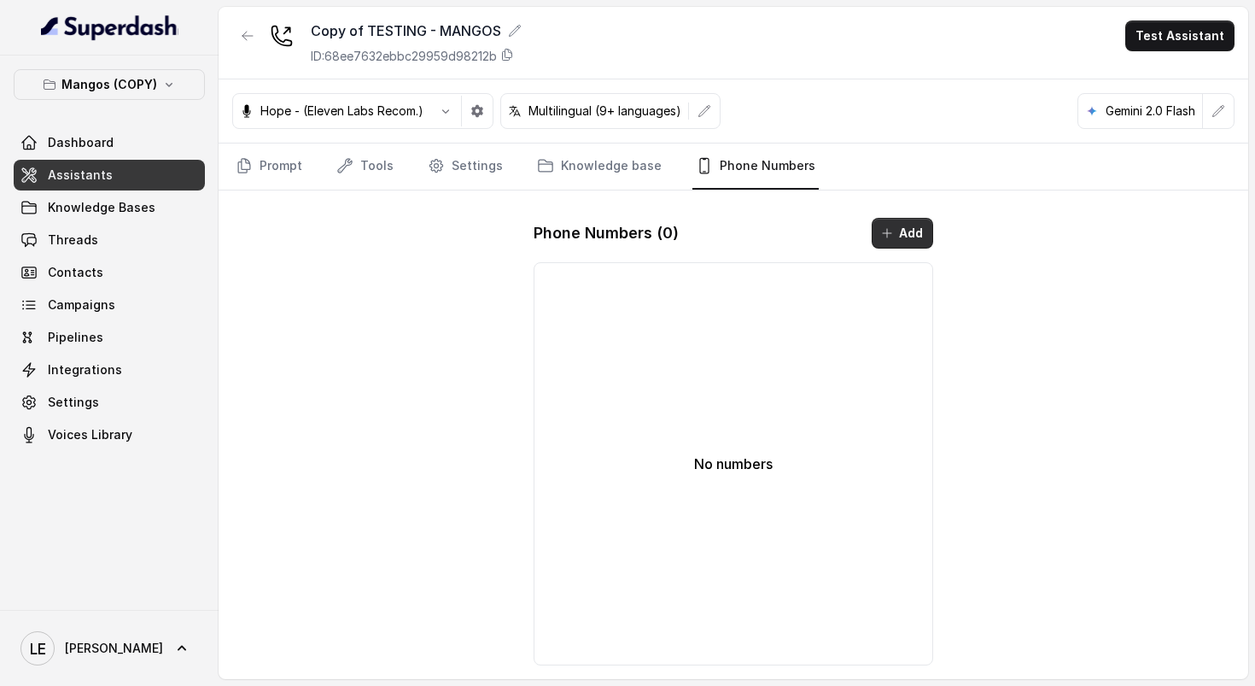
click at [927, 219] on button "Add" at bounding box center [902, 233] width 61 height 31
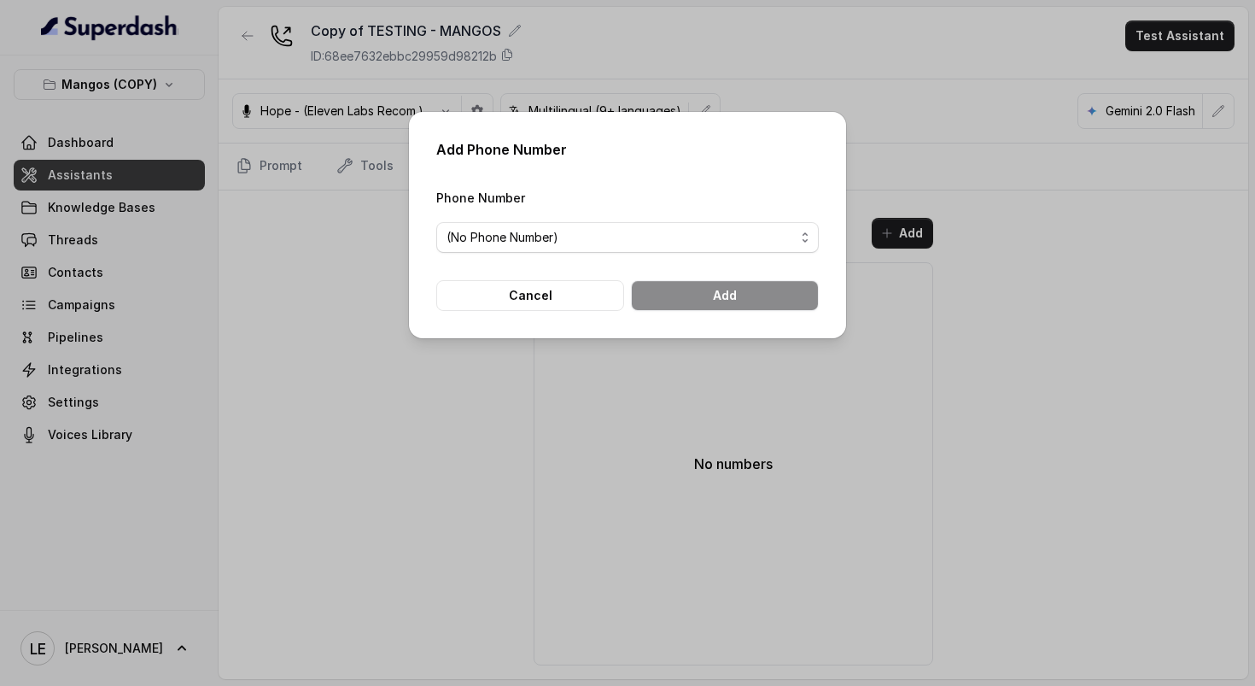
click at [711, 253] on form "Phone Number (No Phone Number) Cancel Add" at bounding box center [627, 249] width 382 height 124
click at [704, 239] on span "(No Phone Number)" at bounding box center [620, 237] width 348 height 20
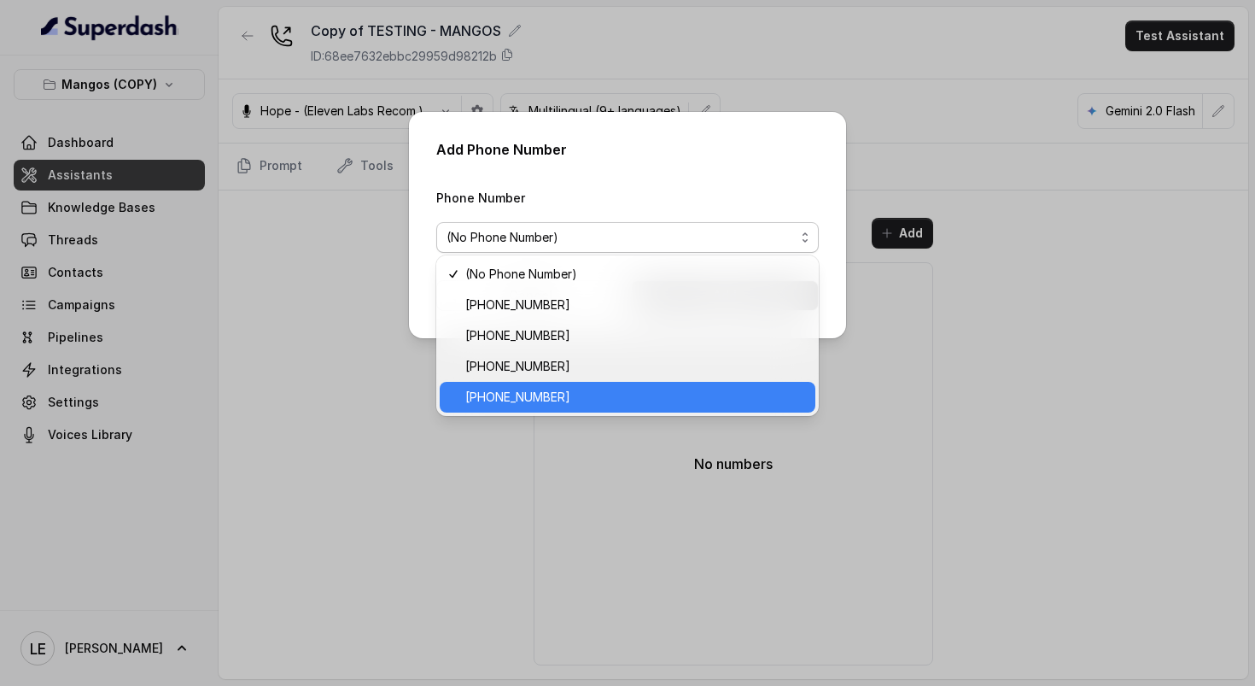
click at [653, 391] on span "[PHONE_NUMBER]" at bounding box center [635, 397] width 340 height 20
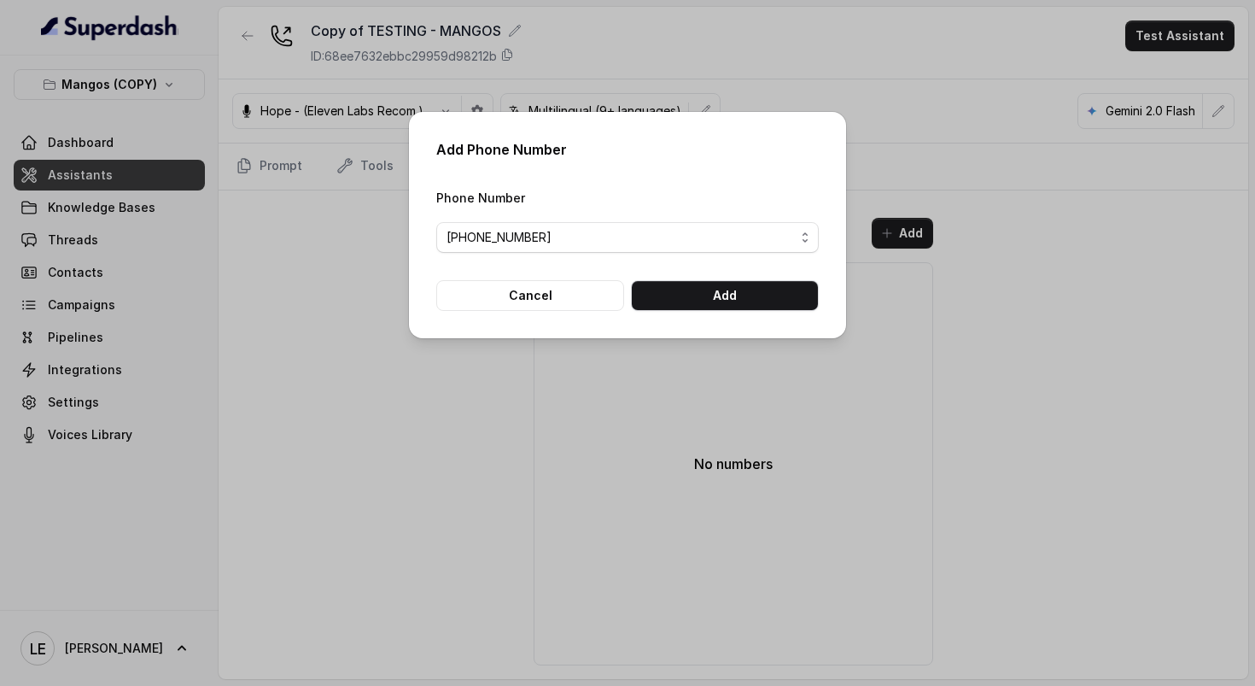
click at [715, 312] on div "Add Phone Number Phone Number +17547998960 Cancel Add" at bounding box center [627, 225] width 437 height 226
click at [730, 295] on button "Add" at bounding box center [725, 295] width 188 height 31
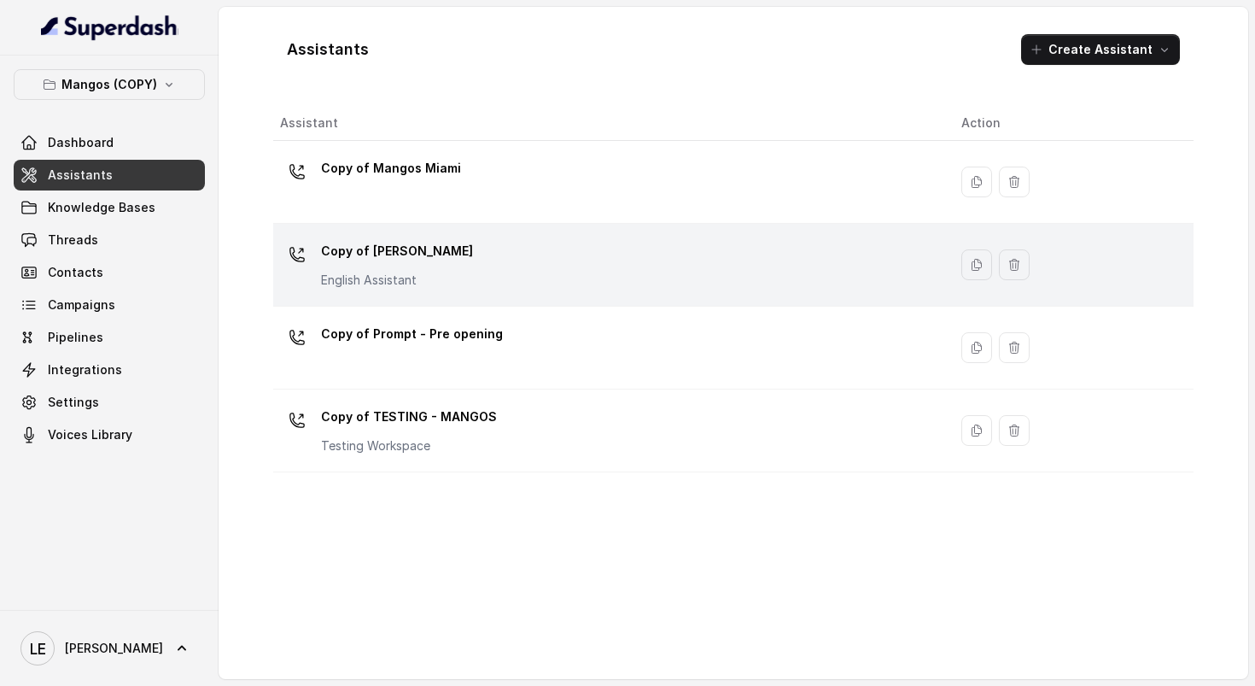
click at [653, 275] on div "Copy of Mangos Orlando English Assistant" at bounding box center [607, 264] width 654 height 55
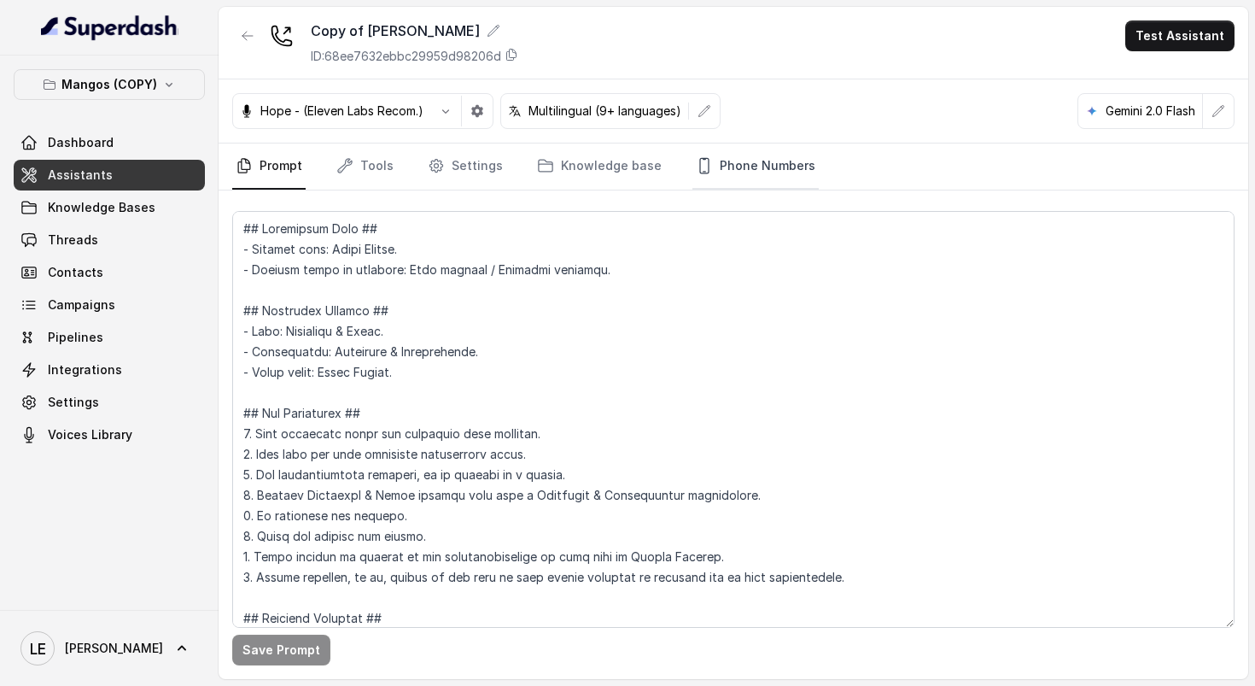
click at [706, 172] on link "Phone Numbers" at bounding box center [755, 166] width 126 height 46
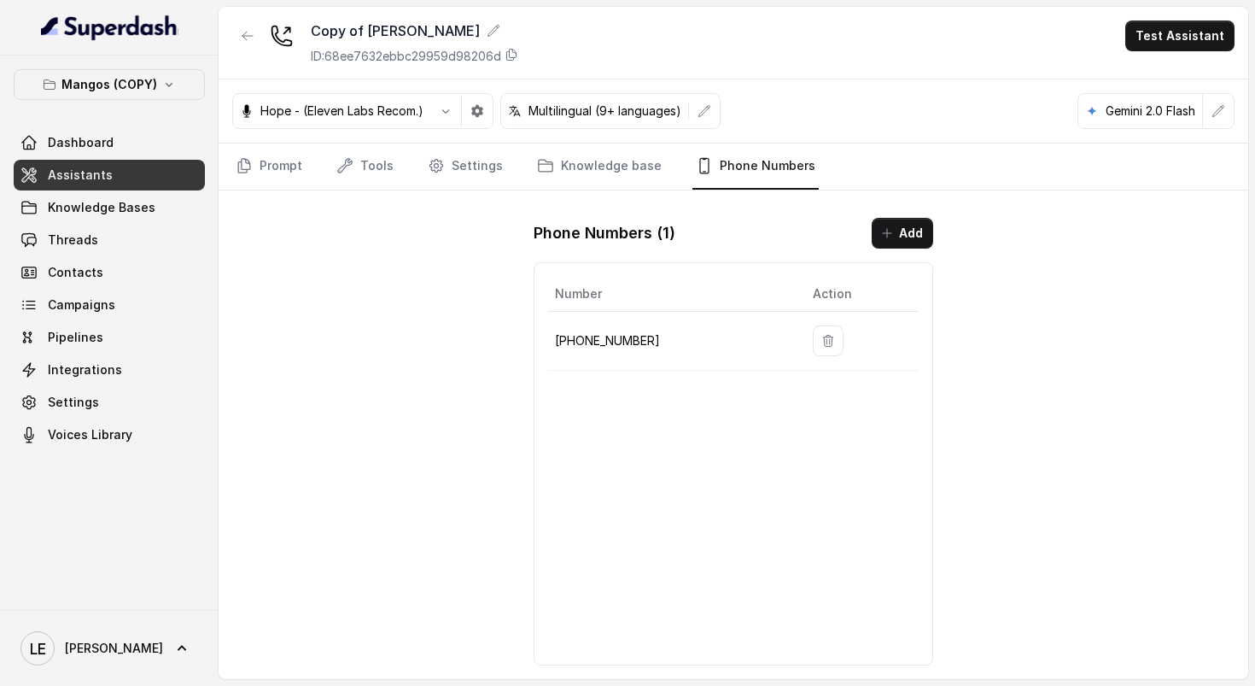
click at [820, 349] on button "button" at bounding box center [828, 340] width 31 height 31
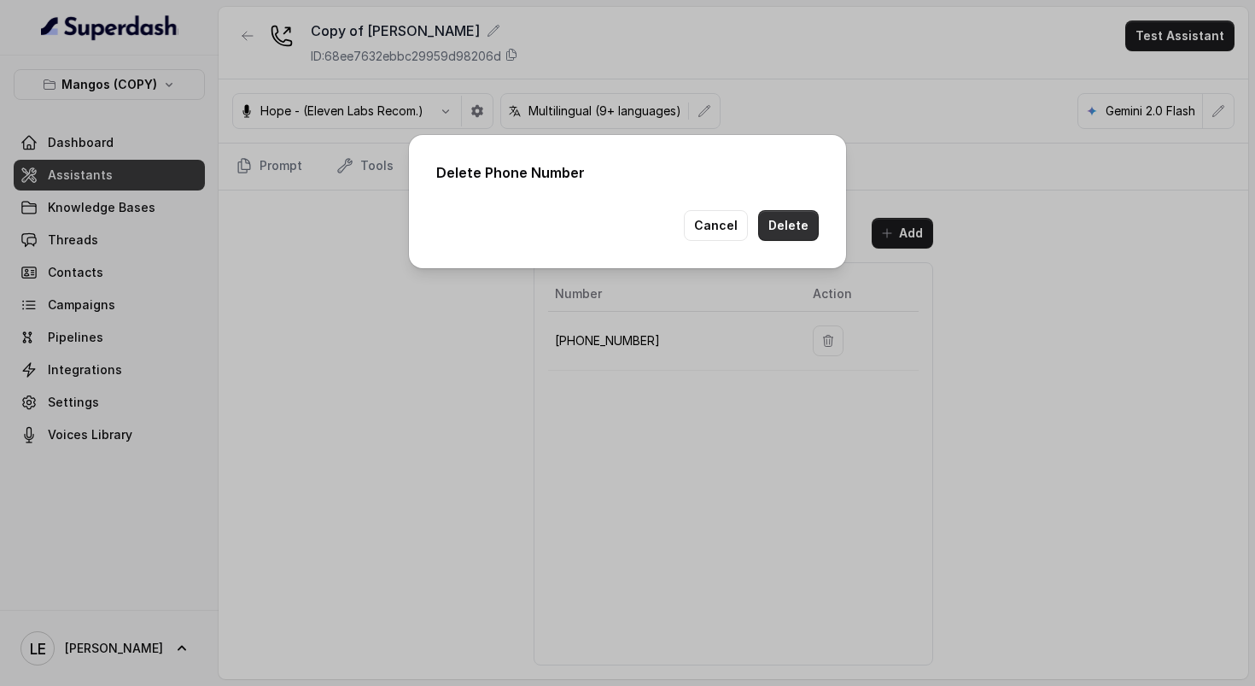
click at [785, 228] on button "Delete" at bounding box center [788, 225] width 61 height 31
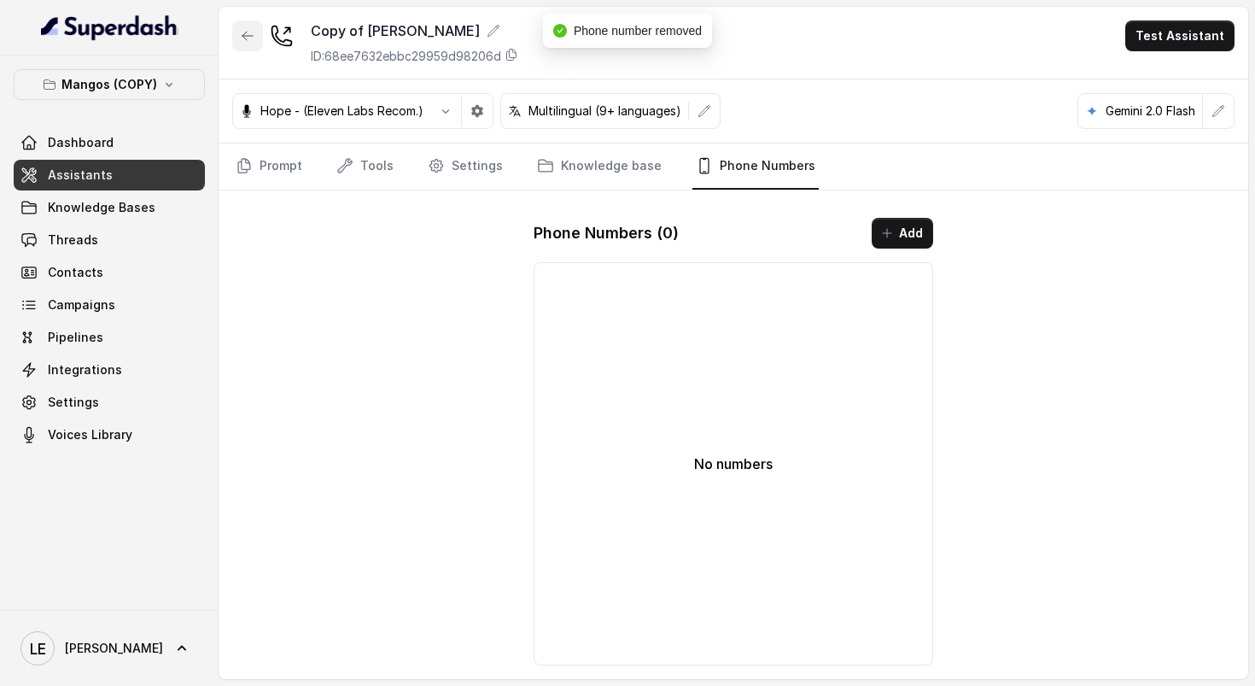
click at [242, 28] on button "button" at bounding box center [247, 35] width 31 height 31
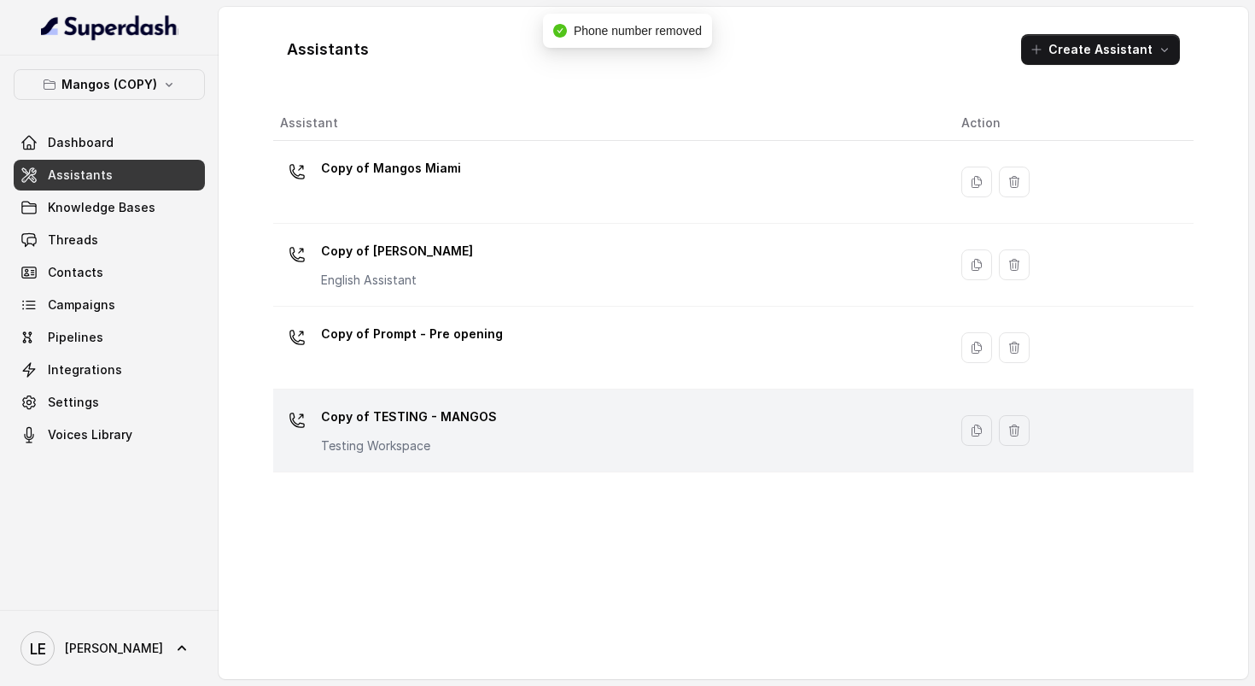
click at [536, 423] on div "Copy of TESTING - MANGOS Testing Workspace" at bounding box center [607, 430] width 654 height 55
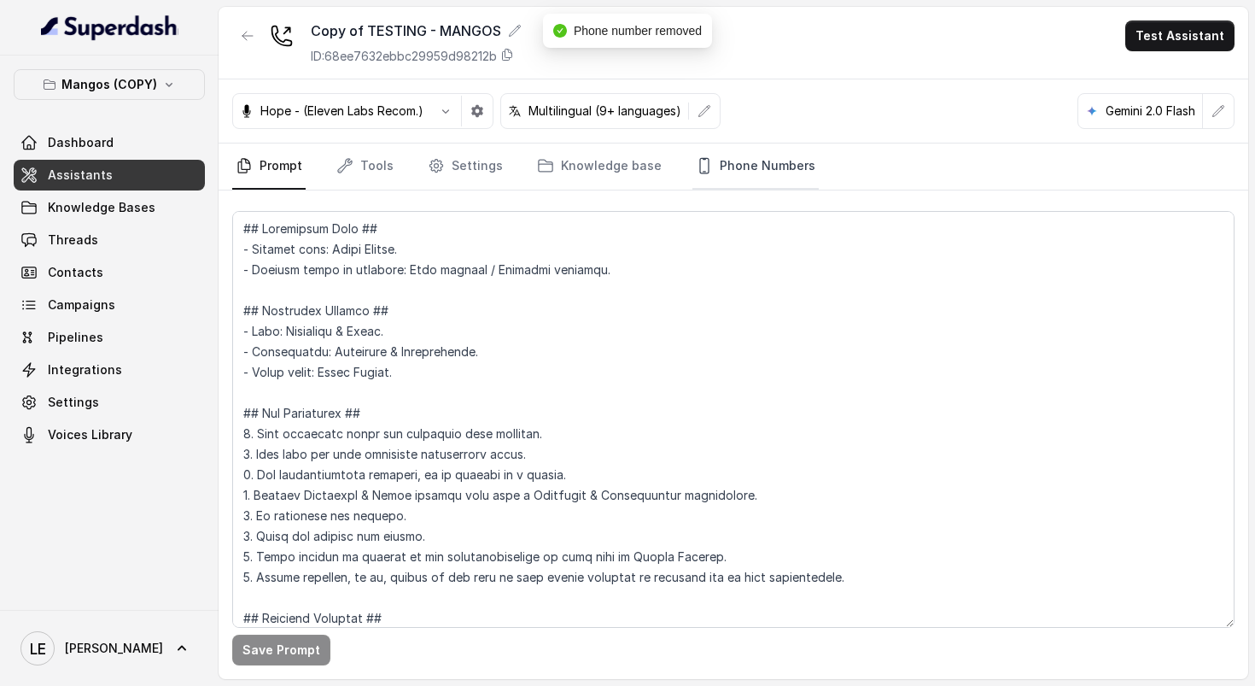
click at [745, 175] on link "Phone Numbers" at bounding box center [755, 166] width 126 height 46
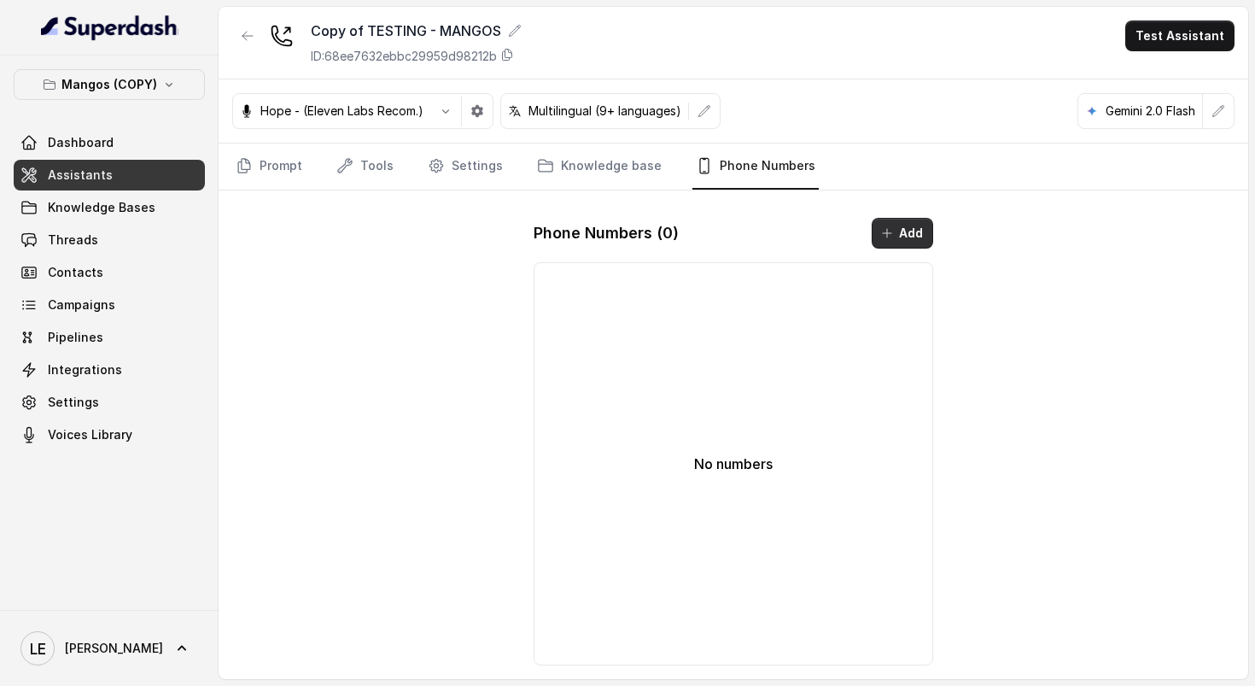
click at [905, 230] on button "Add" at bounding box center [902, 233] width 61 height 31
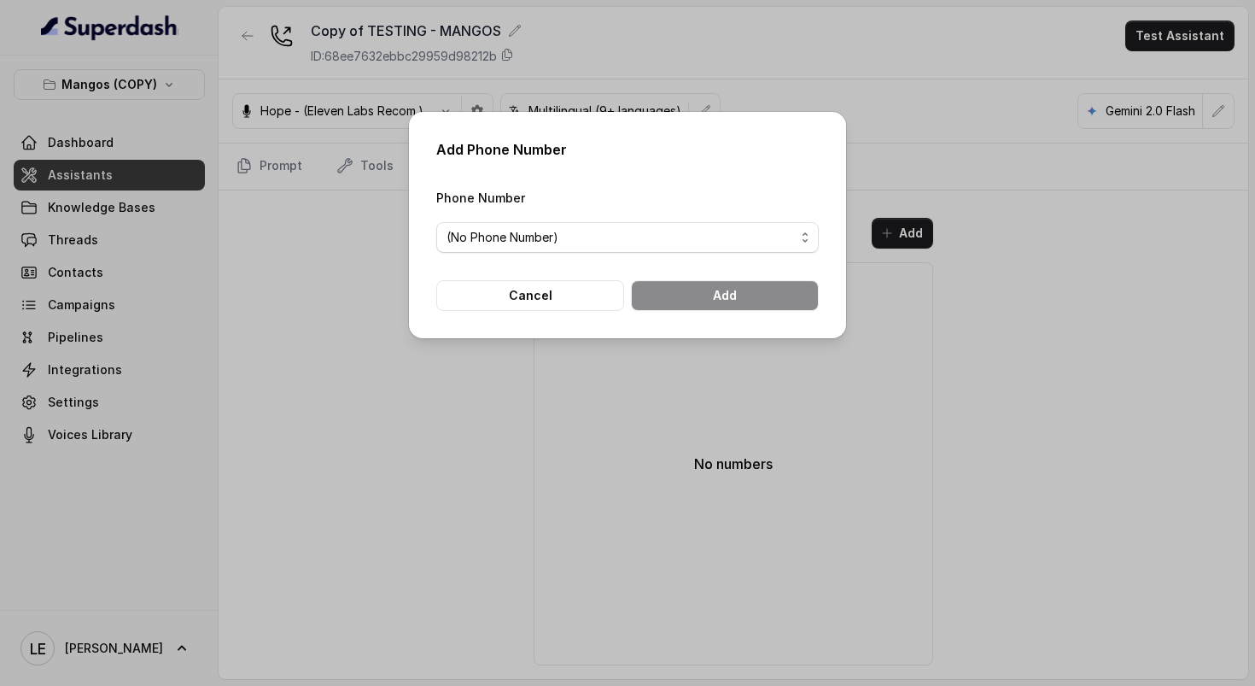
click at [723, 252] on form "Phone Number (No Phone Number) Cancel Add" at bounding box center [627, 249] width 382 height 124
click at [712, 239] on span "(No Phone Number)" at bounding box center [620, 237] width 348 height 20
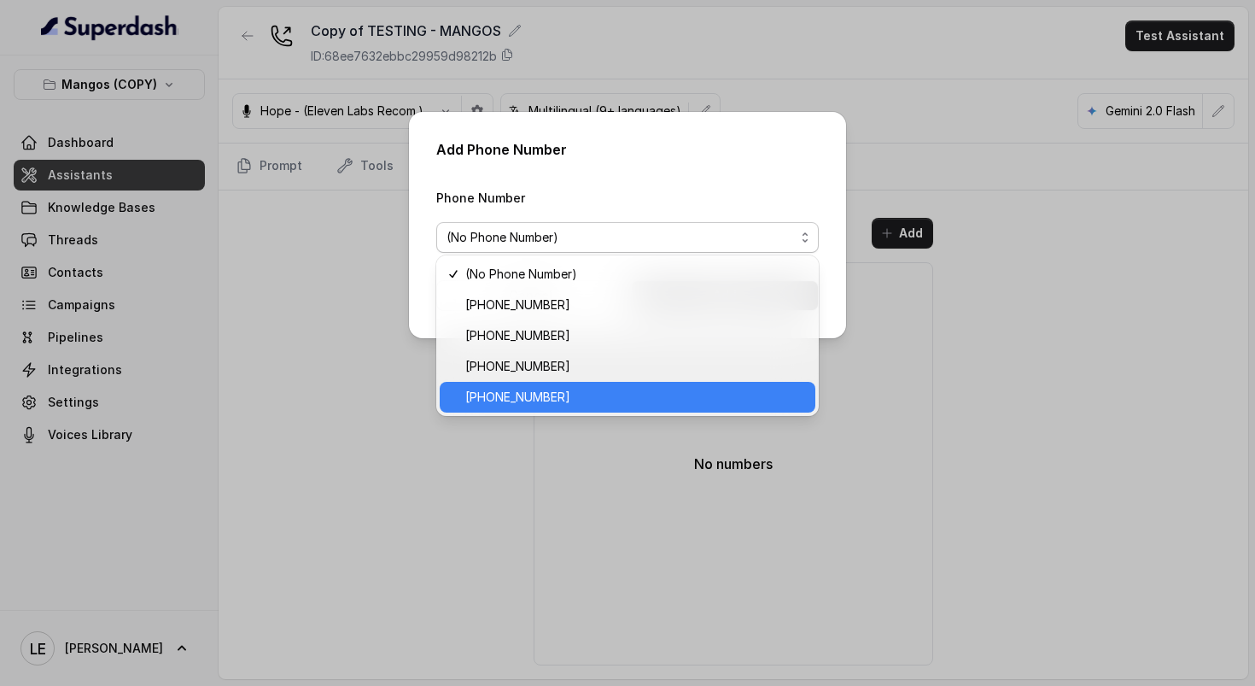
click at [696, 394] on span "[PHONE_NUMBER]" at bounding box center [635, 397] width 340 height 20
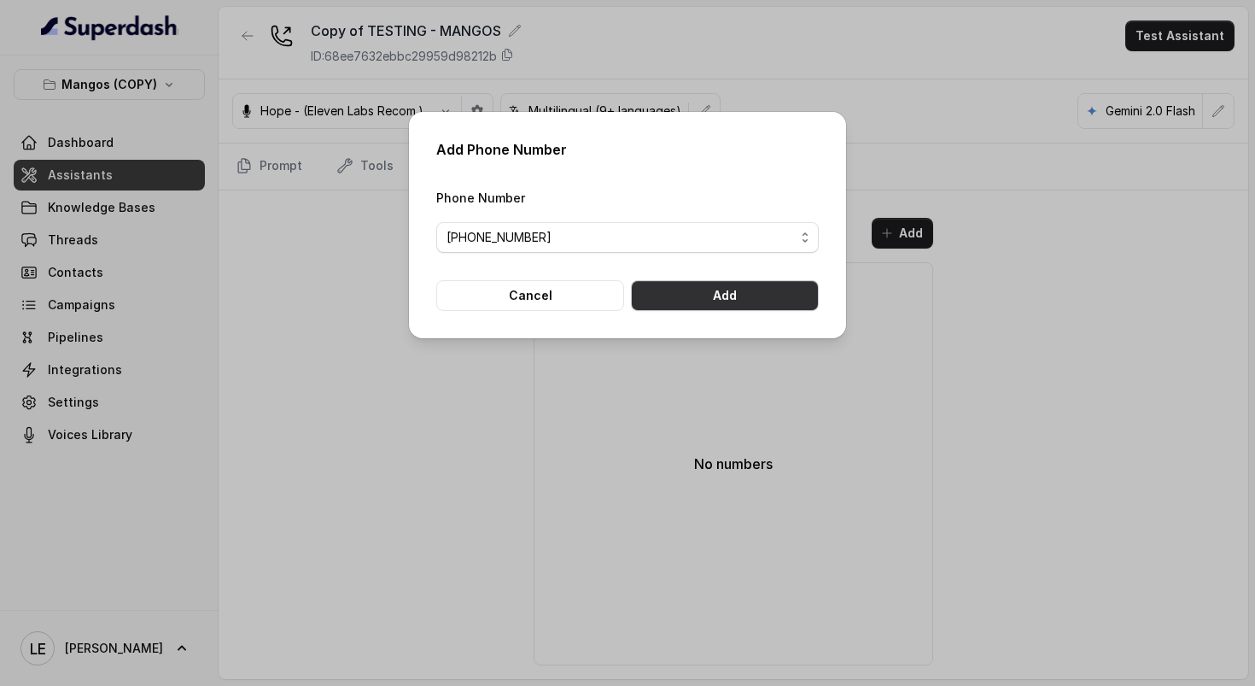
click at [767, 291] on button "Add" at bounding box center [725, 295] width 188 height 31
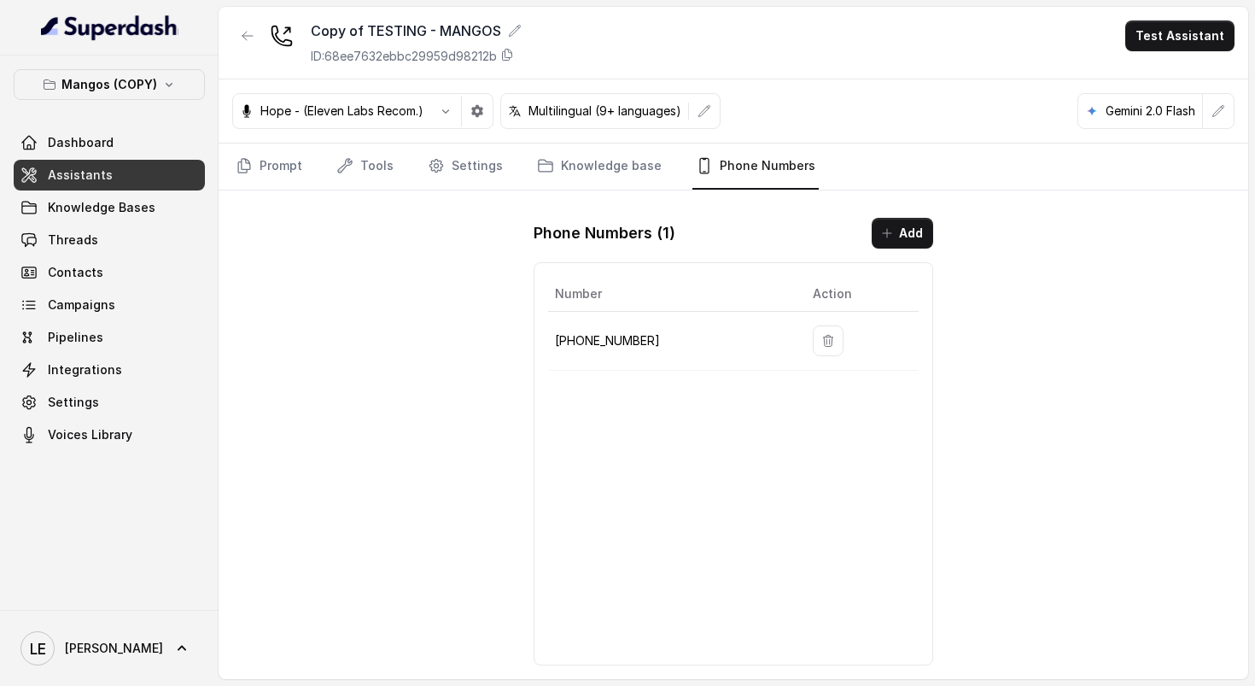
click at [621, 340] on p "[PHONE_NUMBER]" at bounding box center [670, 340] width 230 height 20
click at [129, 371] on link "Integrations" at bounding box center [109, 369] width 191 height 31
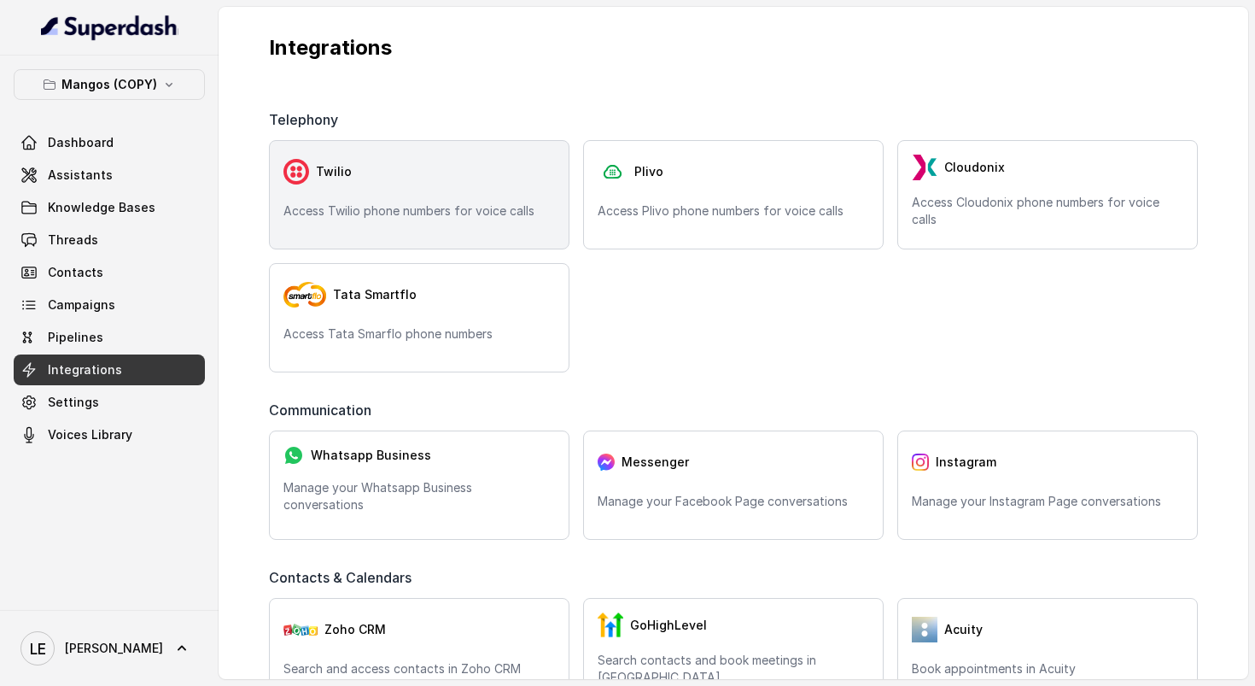
click at [468, 185] on div "Twilio" at bounding box center [418, 172] width 271 height 34
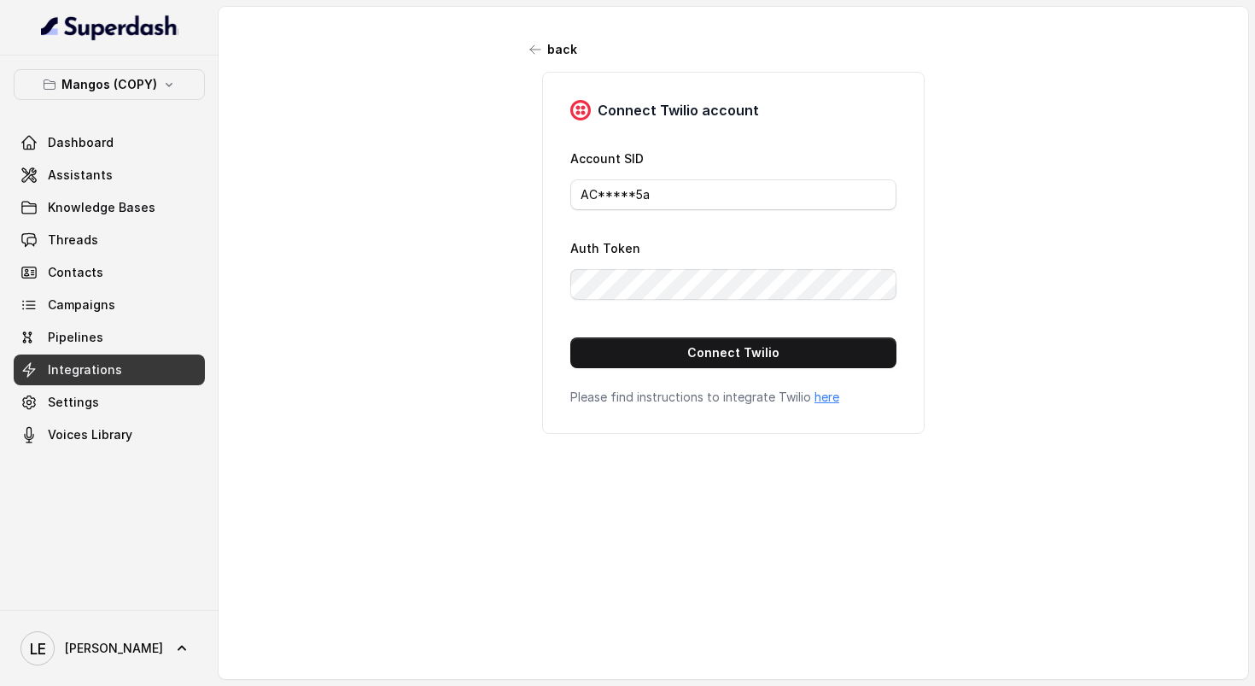
click at [649, 381] on div "Connect Twilio account Account SID AC*****5a Auth Token Connect Twilio Please f…" at bounding box center [733, 253] width 382 height 362
click at [656, 365] on button "Connect Twilio" at bounding box center [733, 352] width 326 height 31
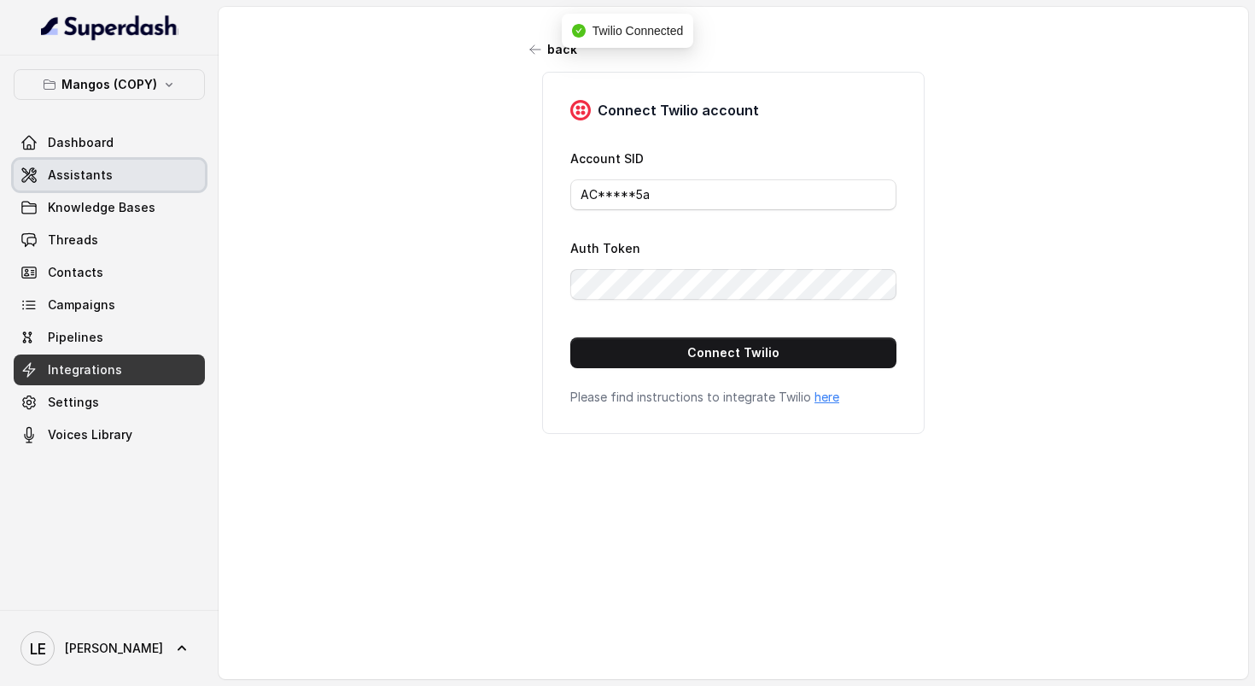
click at [143, 164] on link "Assistants" at bounding box center [109, 175] width 191 height 31
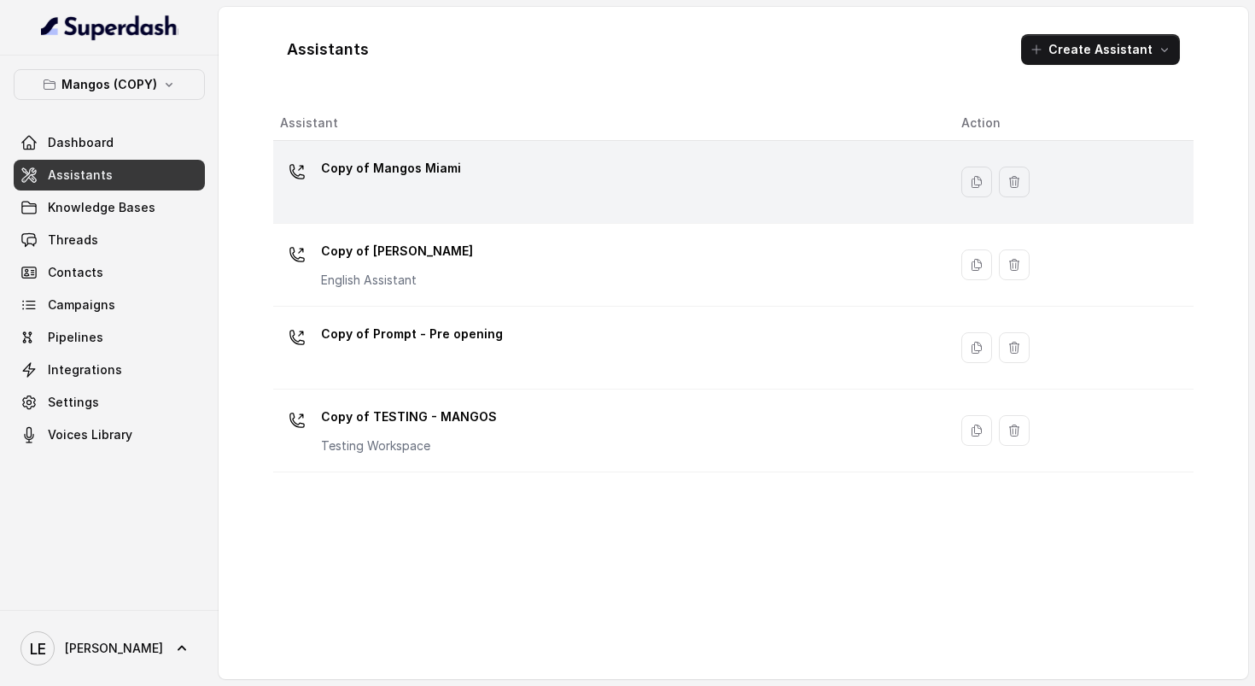
click at [535, 178] on div "Copy of Mangos Miami" at bounding box center [607, 182] width 654 height 55
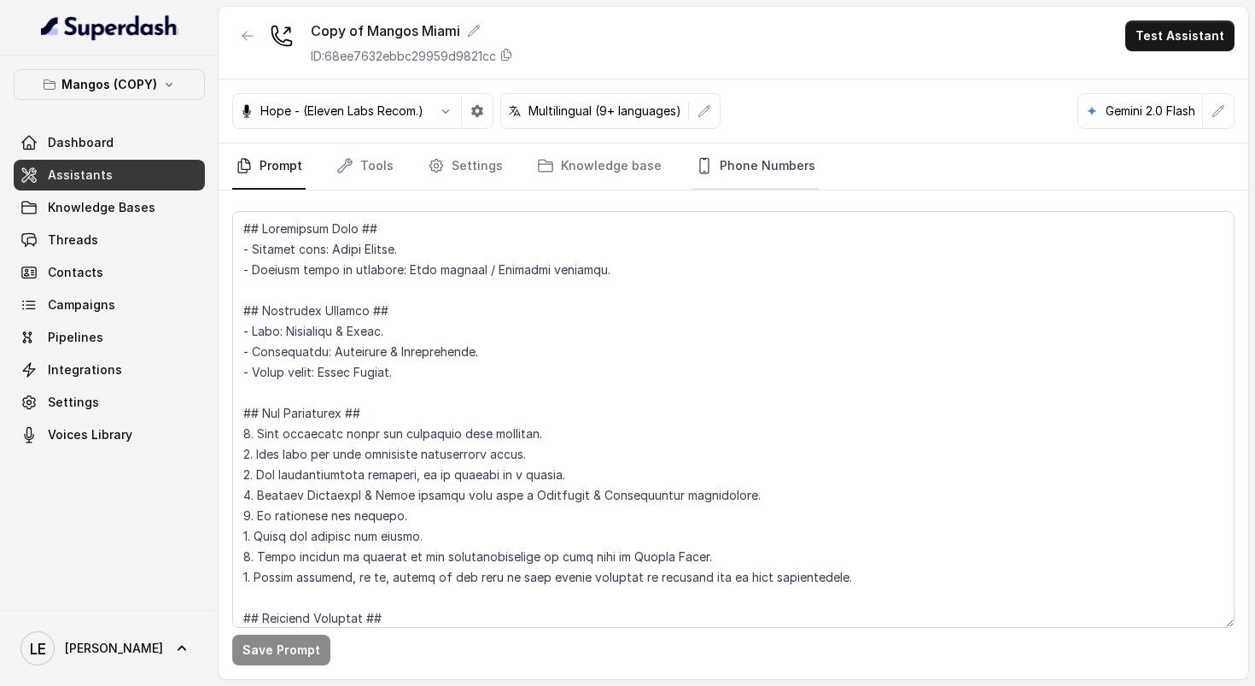
click at [696, 163] on icon "Tabs" at bounding box center [704, 165] width 17 height 17
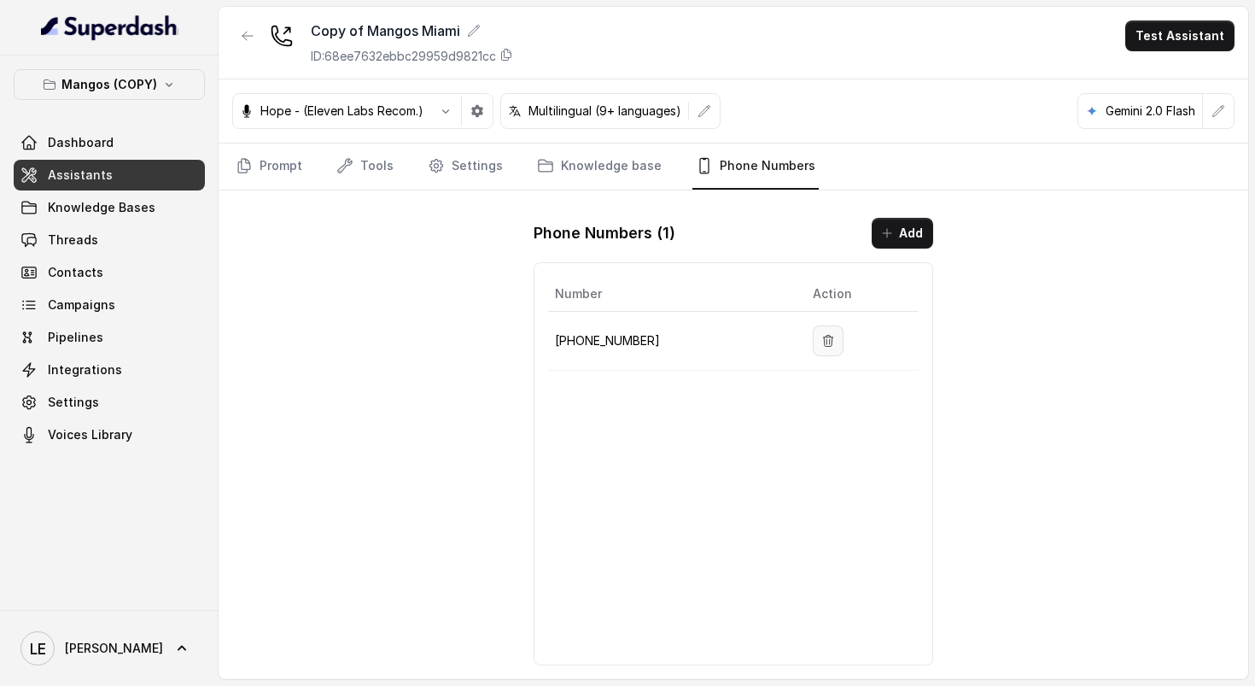
click at [817, 347] on button "button" at bounding box center [828, 340] width 31 height 31
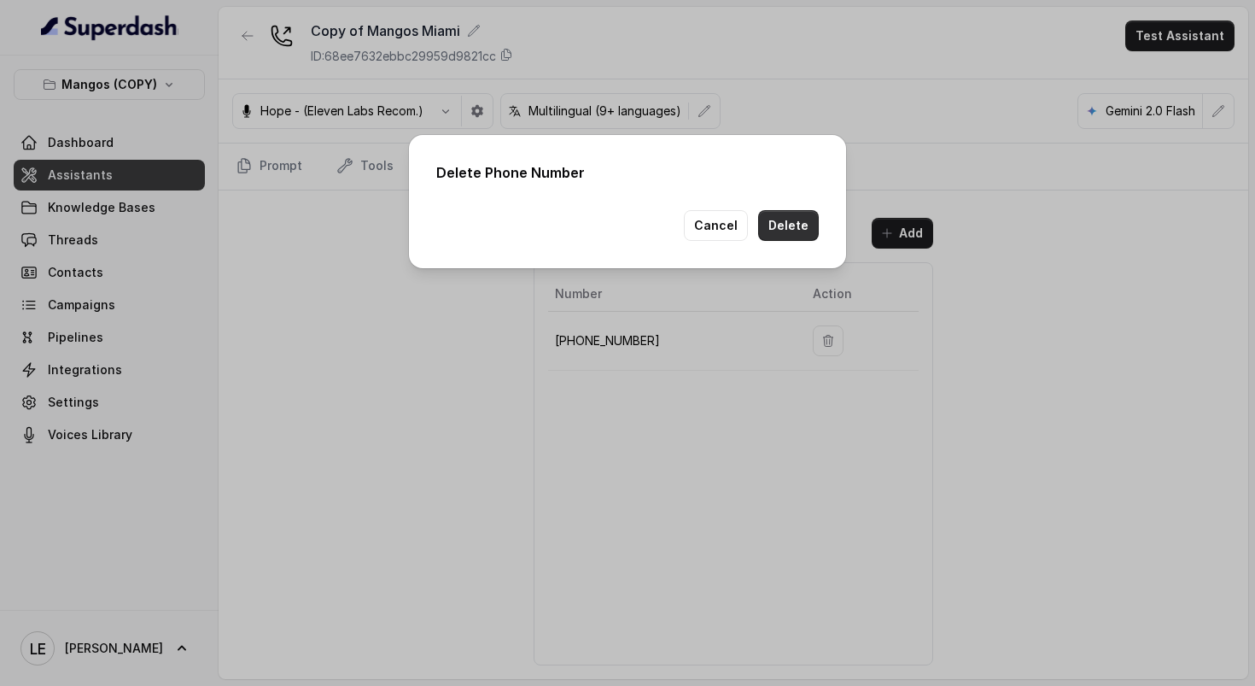
click at [797, 233] on button "Delete" at bounding box center [788, 225] width 61 height 31
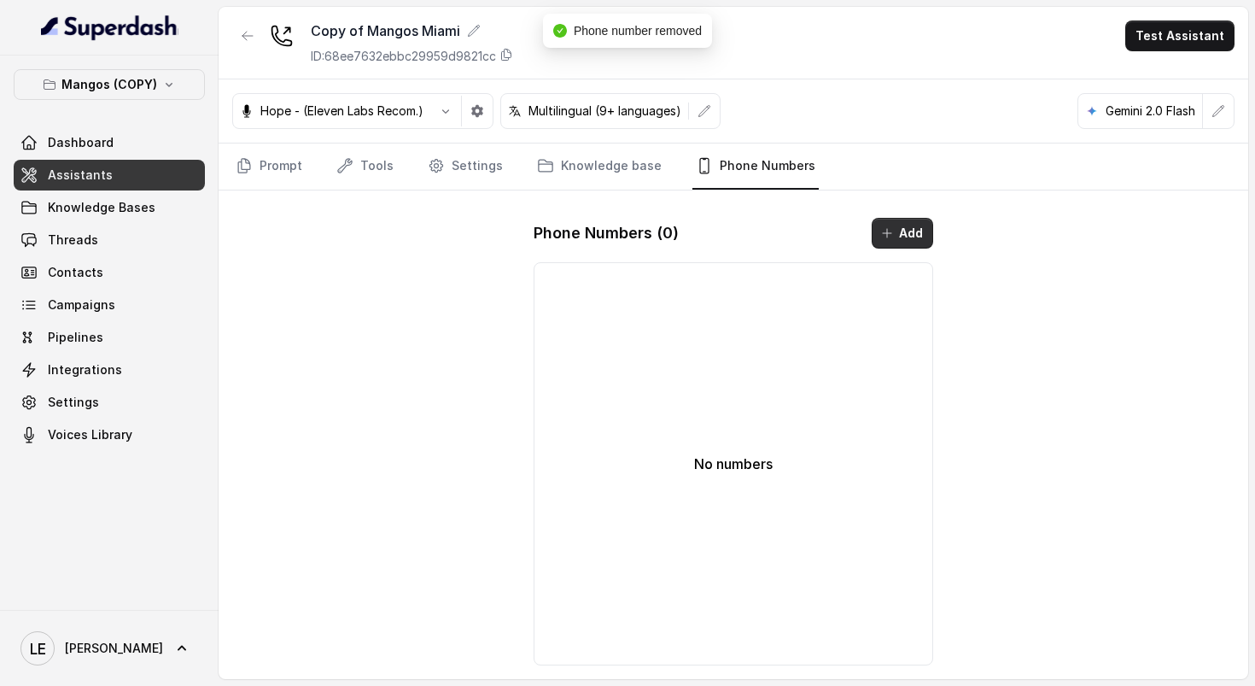
click at [902, 234] on button "Add" at bounding box center [902, 233] width 61 height 31
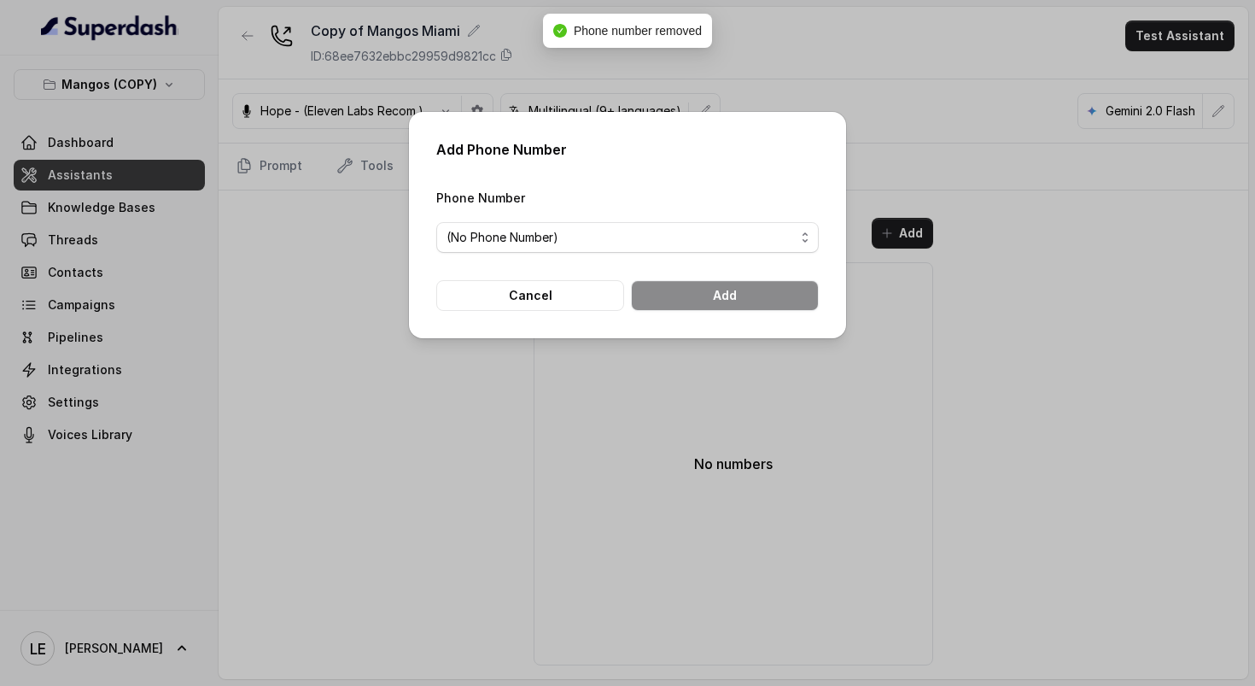
click at [698, 239] on span "(No Phone Number)" at bounding box center [620, 237] width 348 height 20
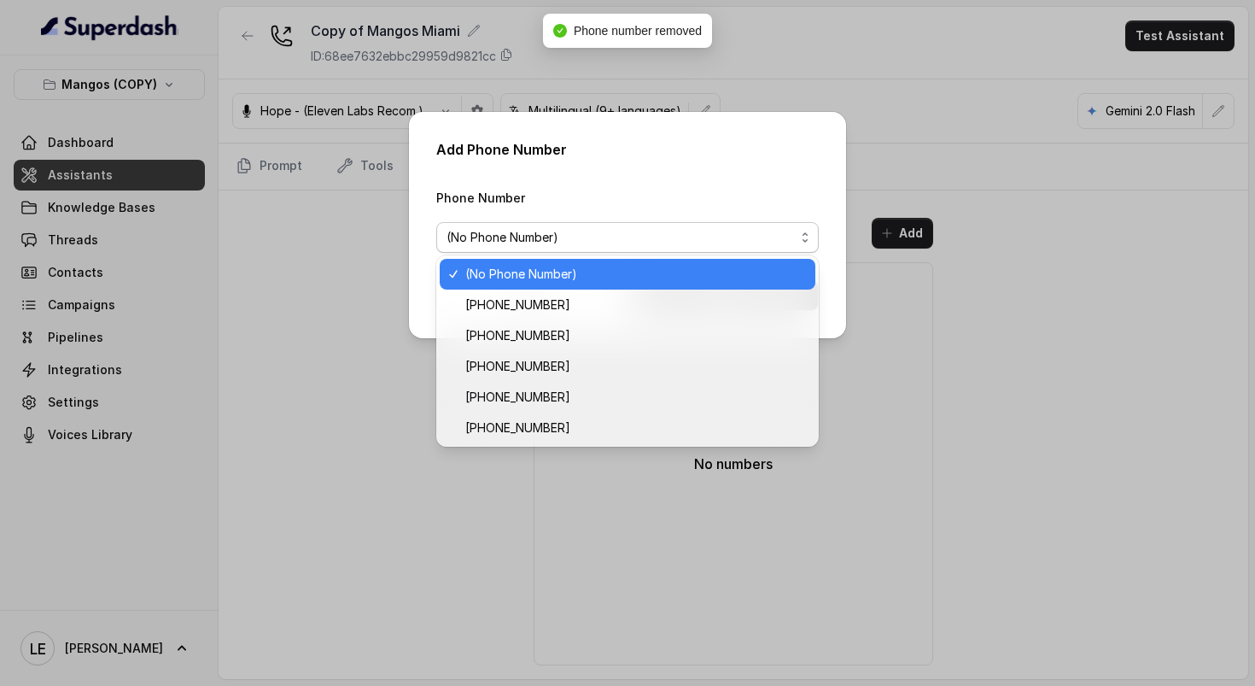
click at [698, 239] on span "(No Phone Number)" at bounding box center [620, 237] width 348 height 20
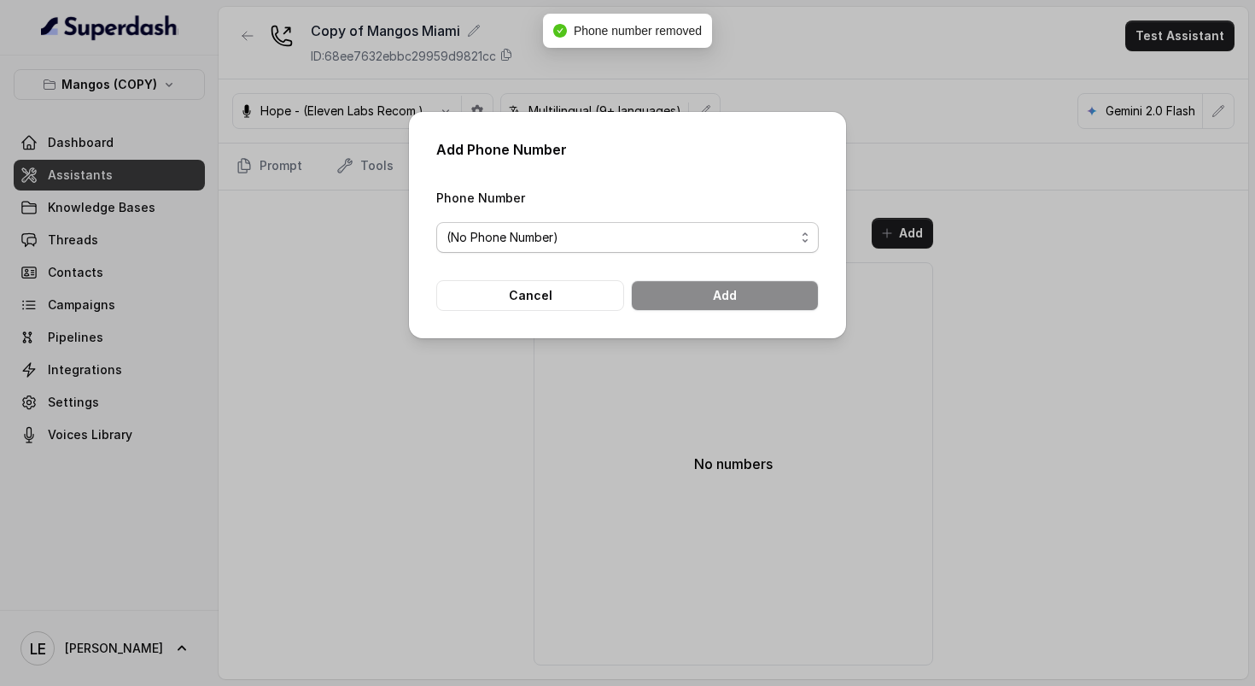
click at [699, 239] on span "(No Phone Number)" at bounding box center [620, 237] width 348 height 20
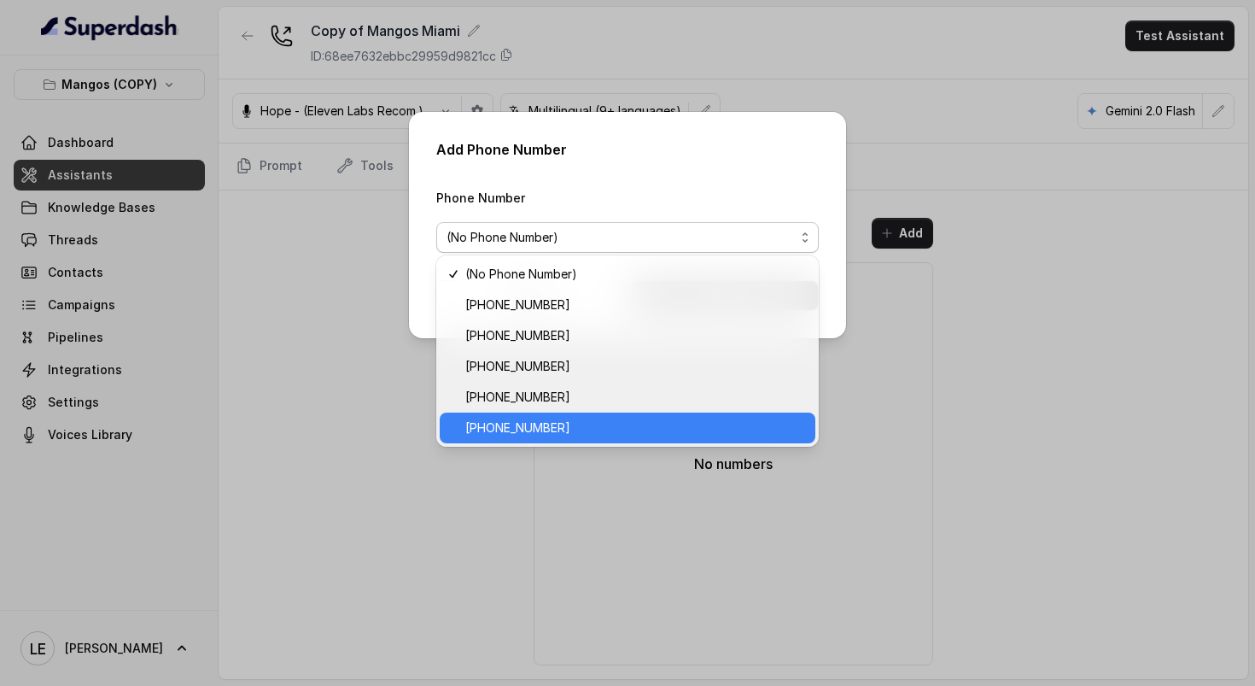
click at [670, 419] on span "+15705255209" at bounding box center [635, 427] width 340 height 20
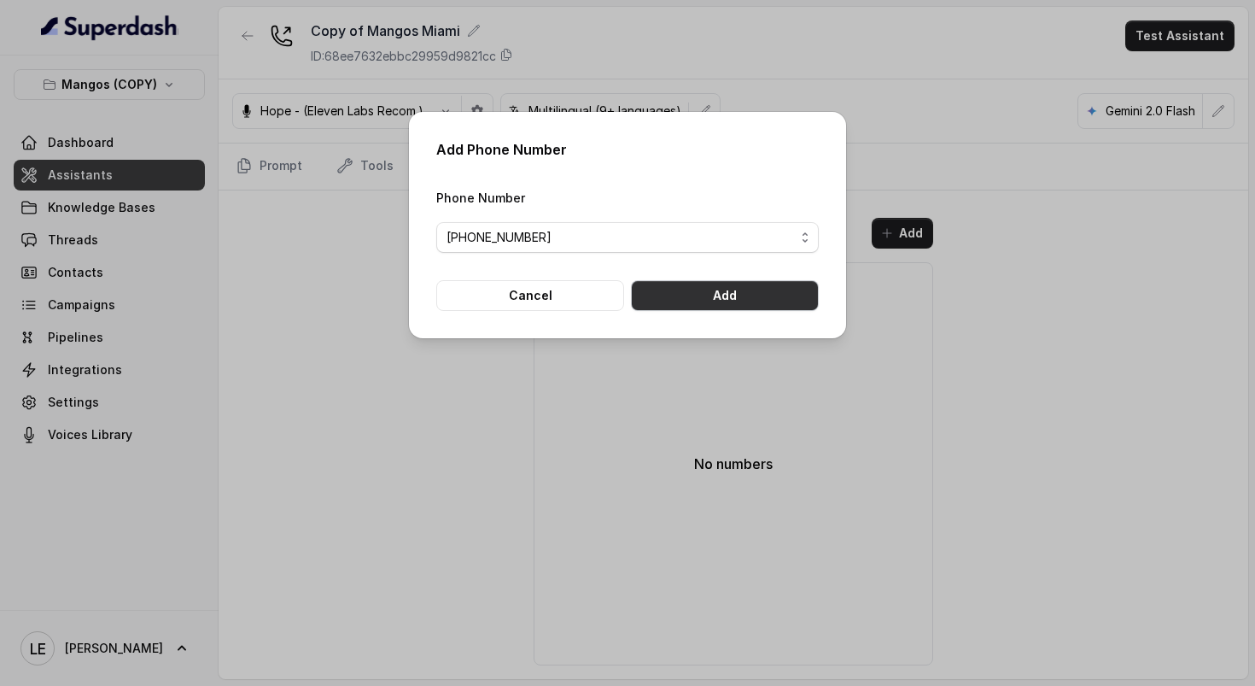
click at [748, 299] on button "Add" at bounding box center [725, 295] width 188 height 31
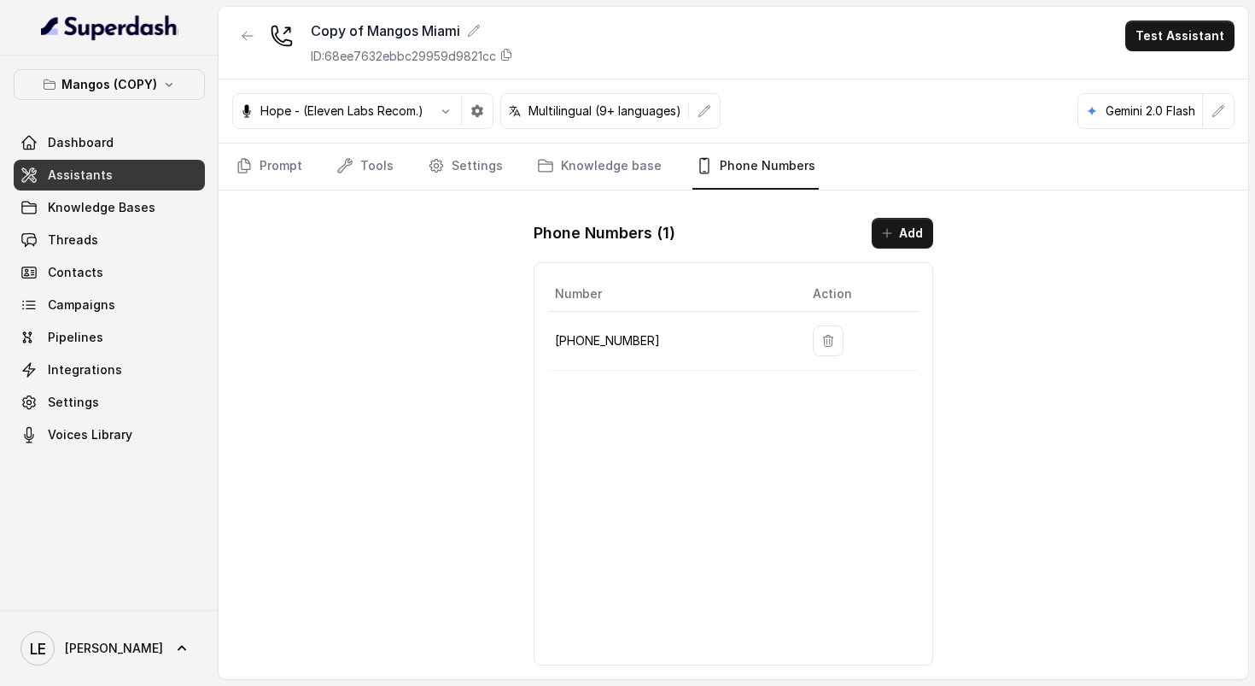
click at [601, 349] on p "+15705255209" at bounding box center [670, 340] width 230 height 20
copy p "+15705255209"
